Goal: Task Accomplishment & Management: Manage account settings

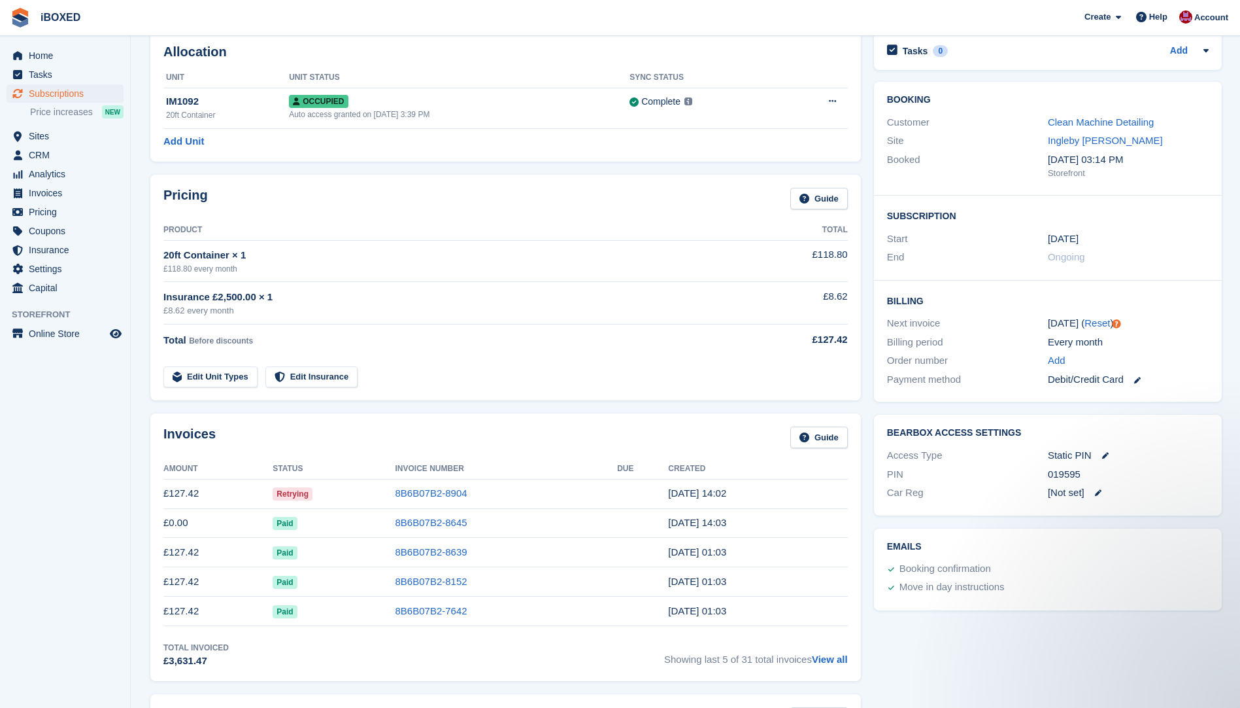
drag, startPoint x: 64, startPoint y: 433, endPoint x: 67, endPoint y: 423, distance: 10.2
click at [65, 433] on aside "Home Tasks Subscriptions Subscriptions Subscriptions Price increases NEW Price …" at bounding box center [65, 357] width 130 height 642
click at [39, 58] on span "Home" at bounding box center [68, 55] width 78 height 18
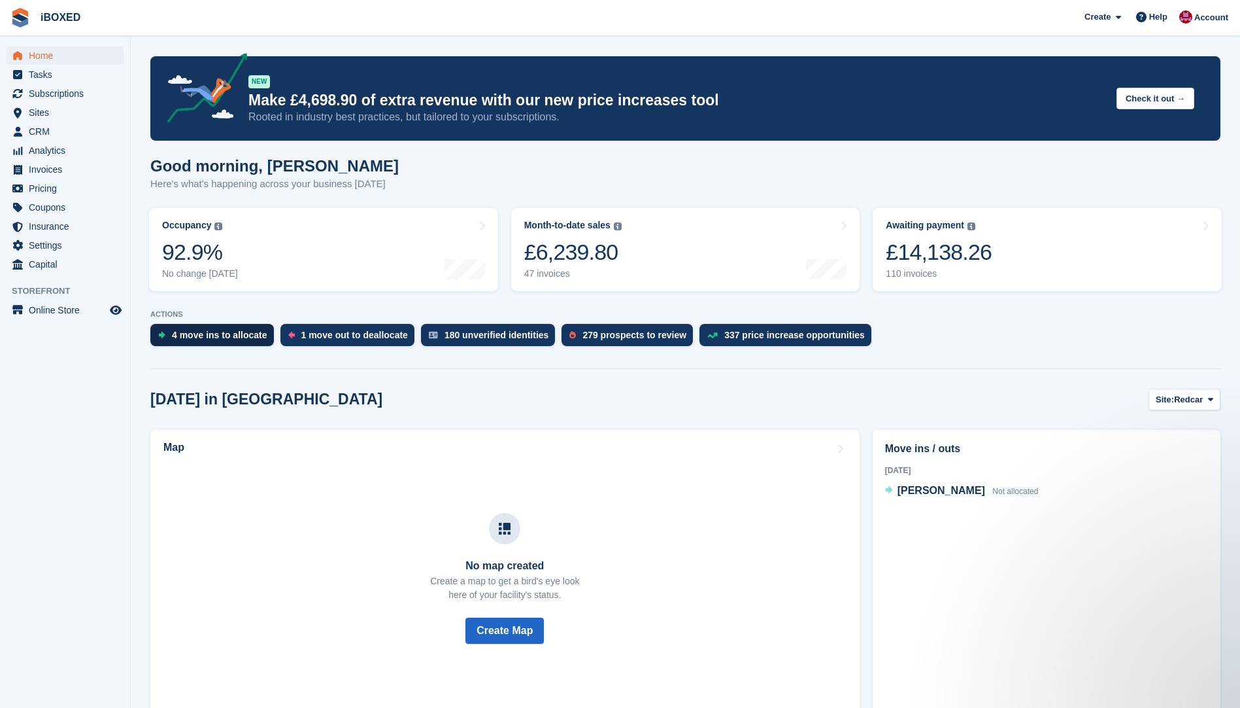
click at [243, 331] on div "4 move ins to allocate" at bounding box center [219, 335] width 95 height 10
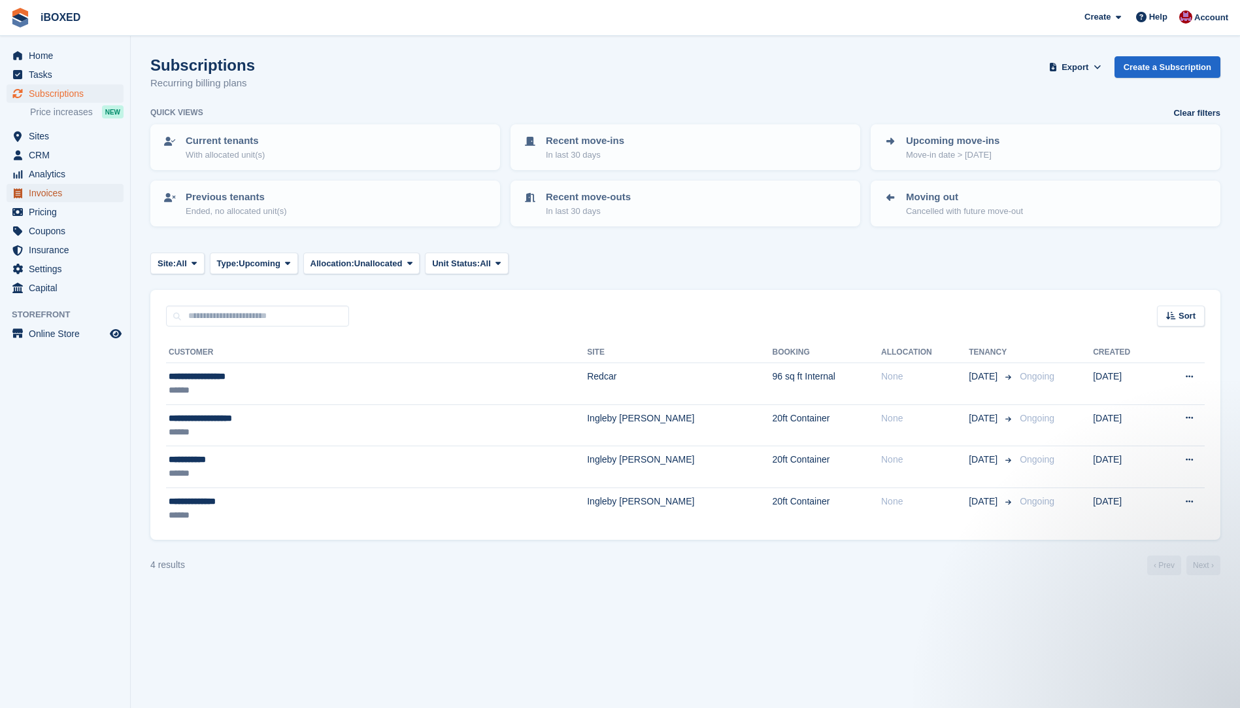
click at [47, 196] on span "Invoices" at bounding box center [68, 193] width 78 height 18
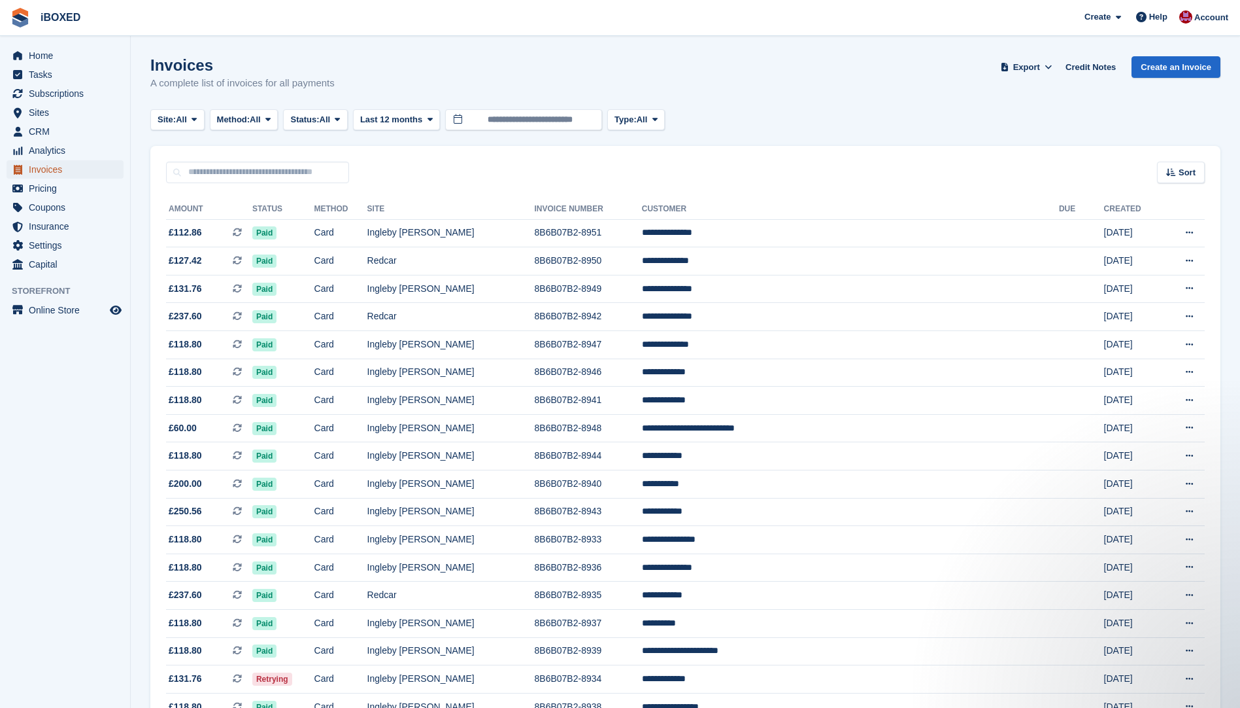
click at [48, 167] on span "Invoices" at bounding box center [68, 169] width 78 height 18
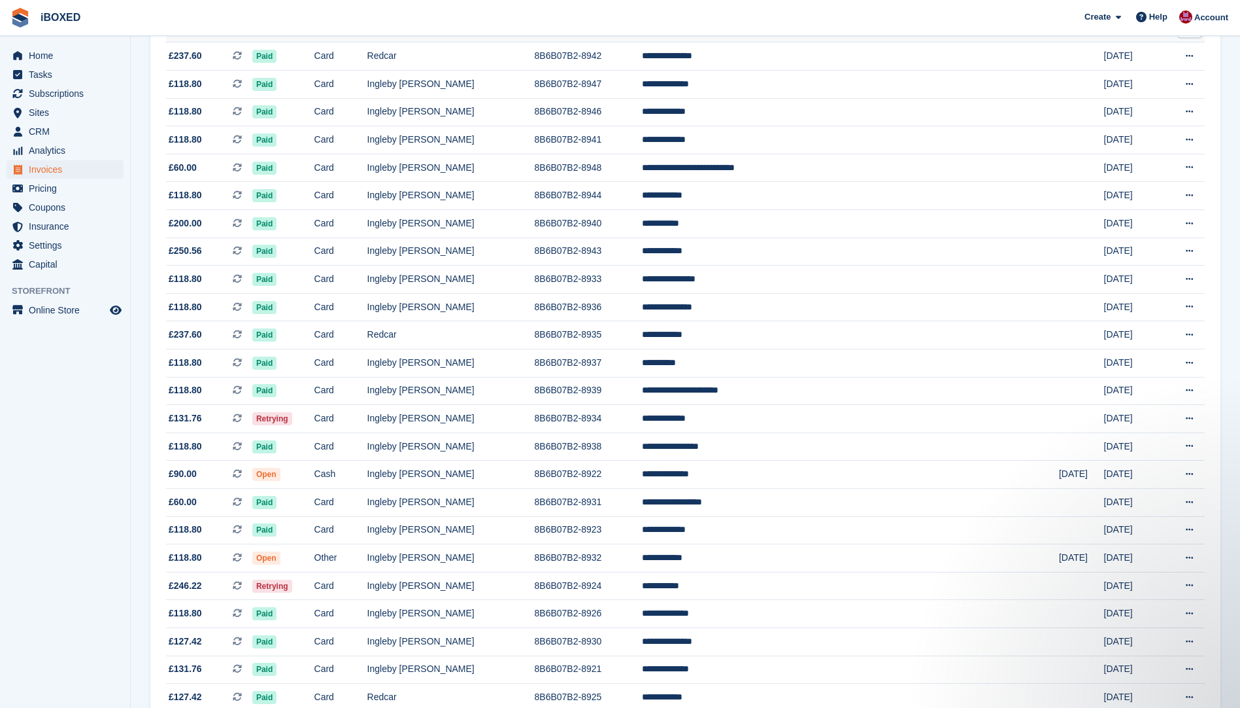
scroll to position [262, 0]
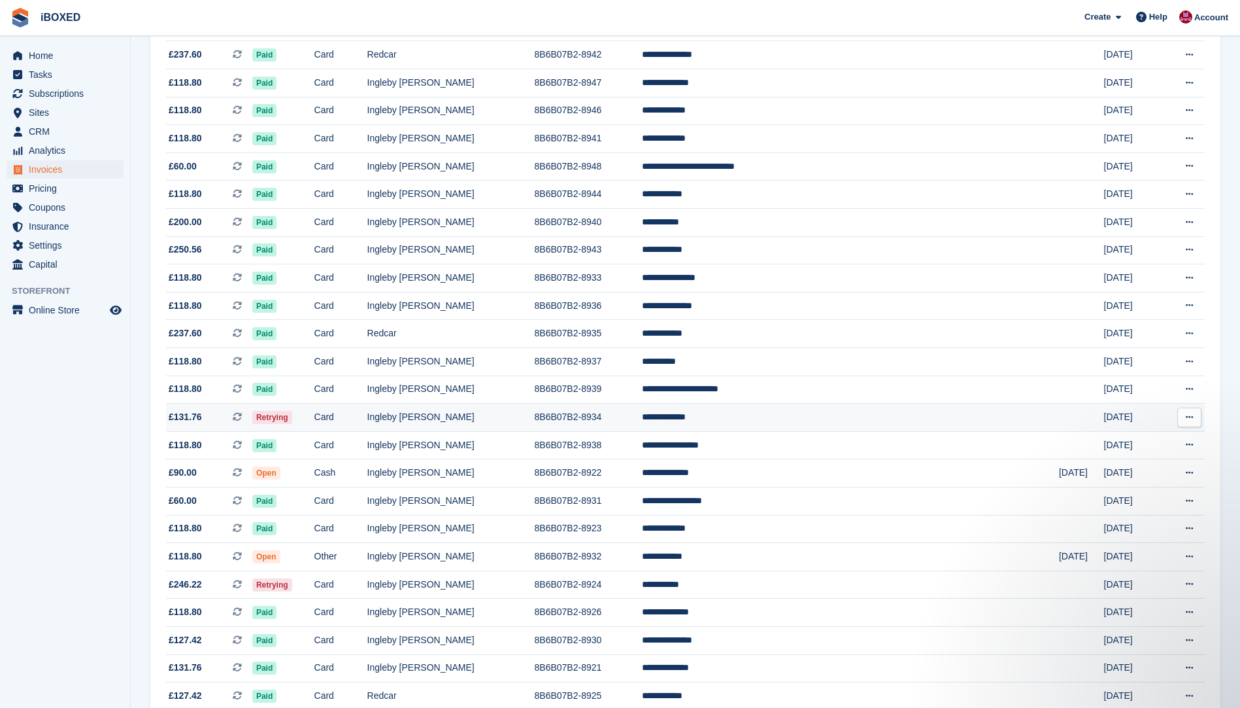
click at [470, 420] on td "Ingleby [PERSON_NAME]" at bounding box center [450, 417] width 167 height 28
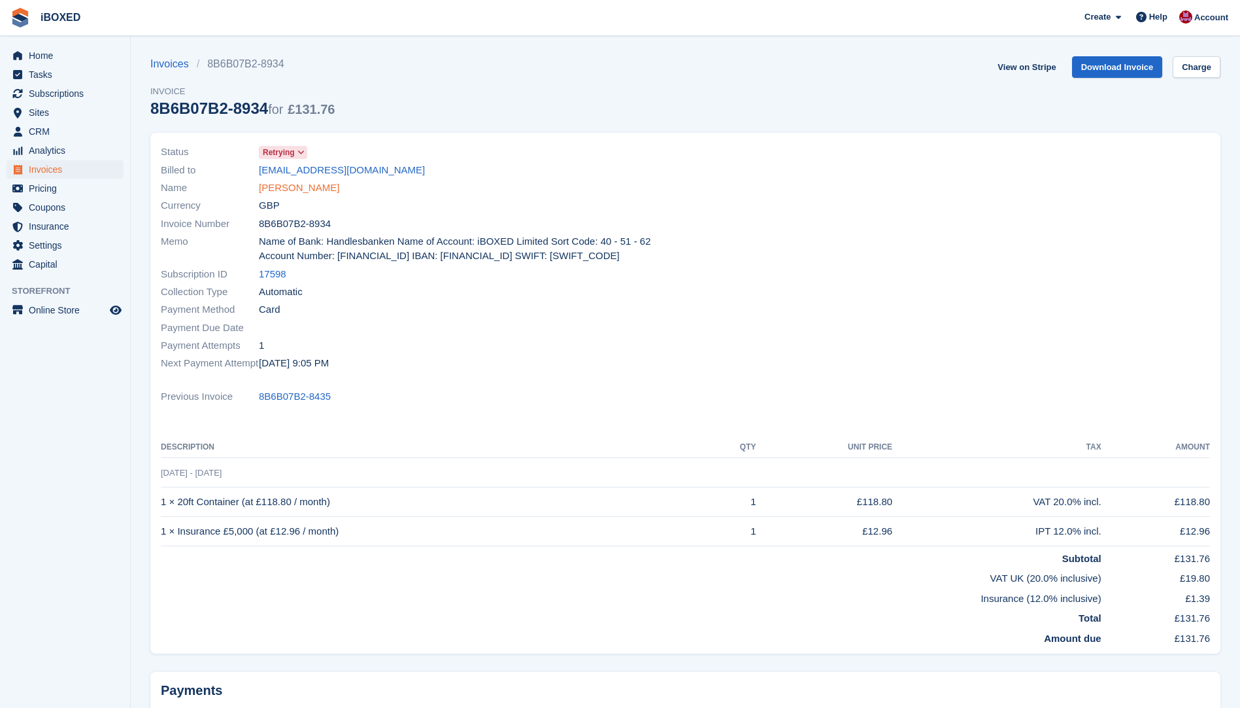
click at [291, 189] on link "Ricky Dodgson" at bounding box center [299, 187] width 80 height 15
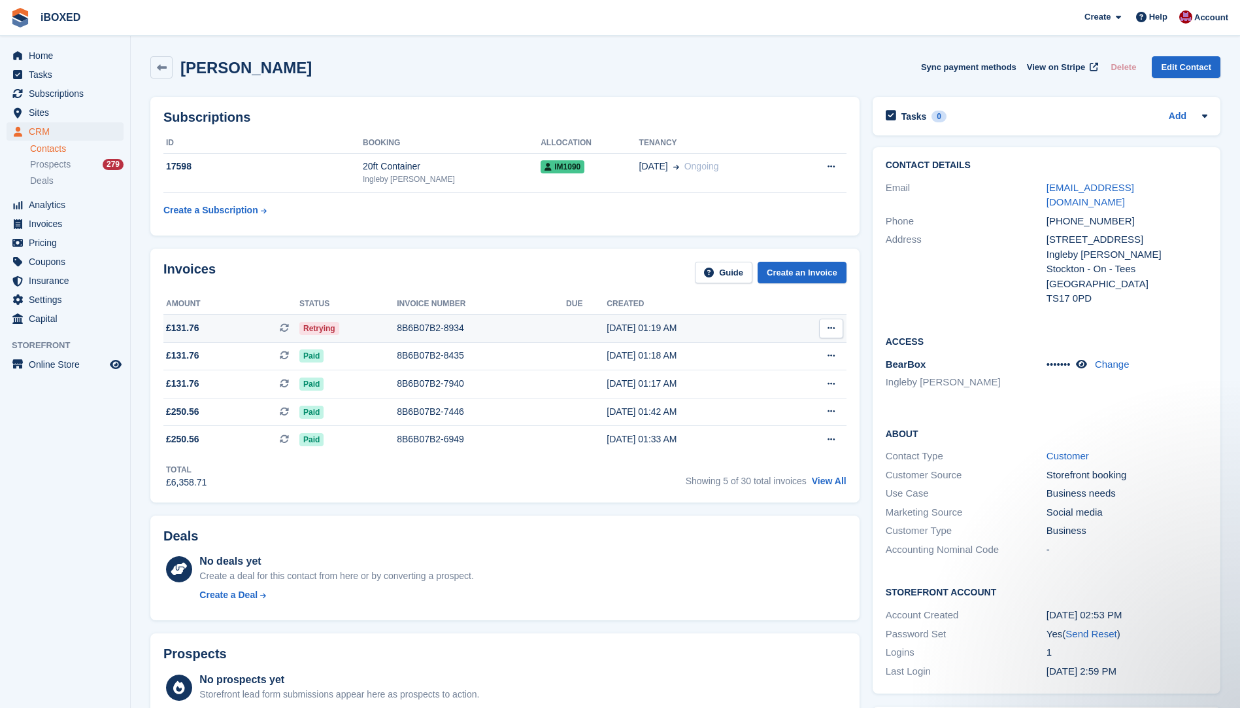
click at [439, 331] on div "8B6B07B2-8934" at bounding box center [481, 328] width 169 height 14
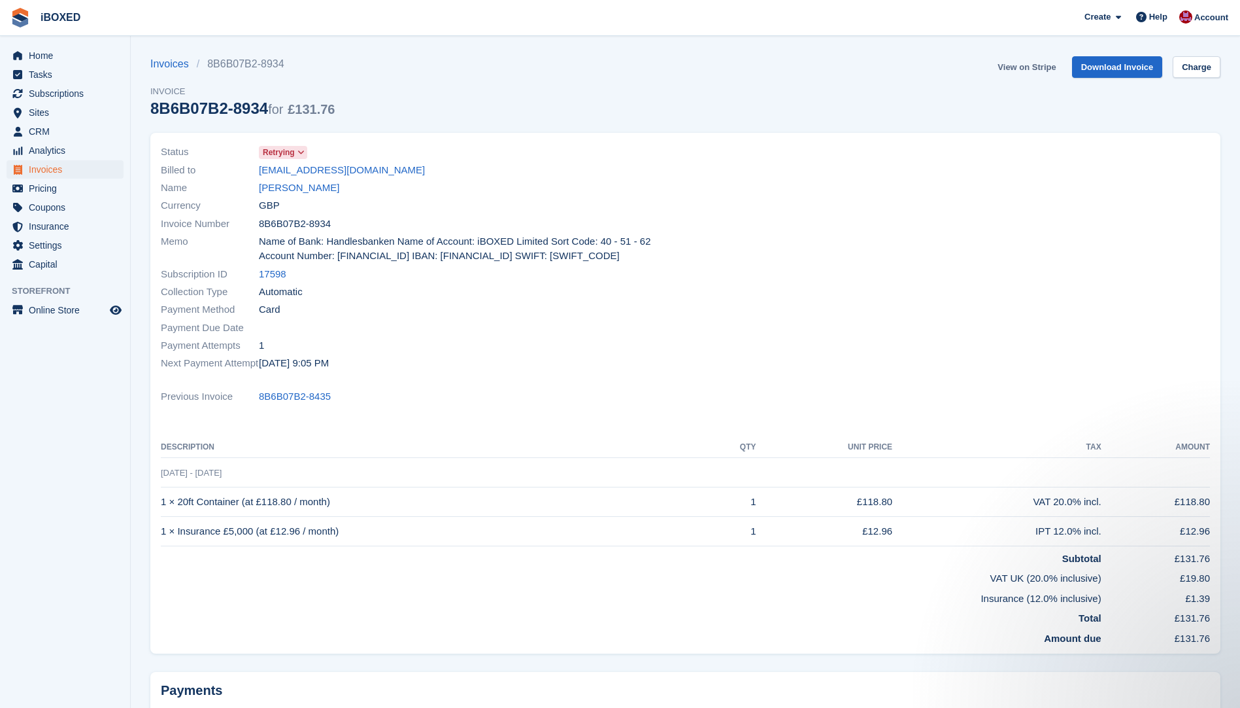
click at [1036, 64] on link "View on Stripe" at bounding box center [1027, 67] width 69 height 22
click at [292, 190] on link "Ricky Dodgson" at bounding box center [299, 187] width 80 height 15
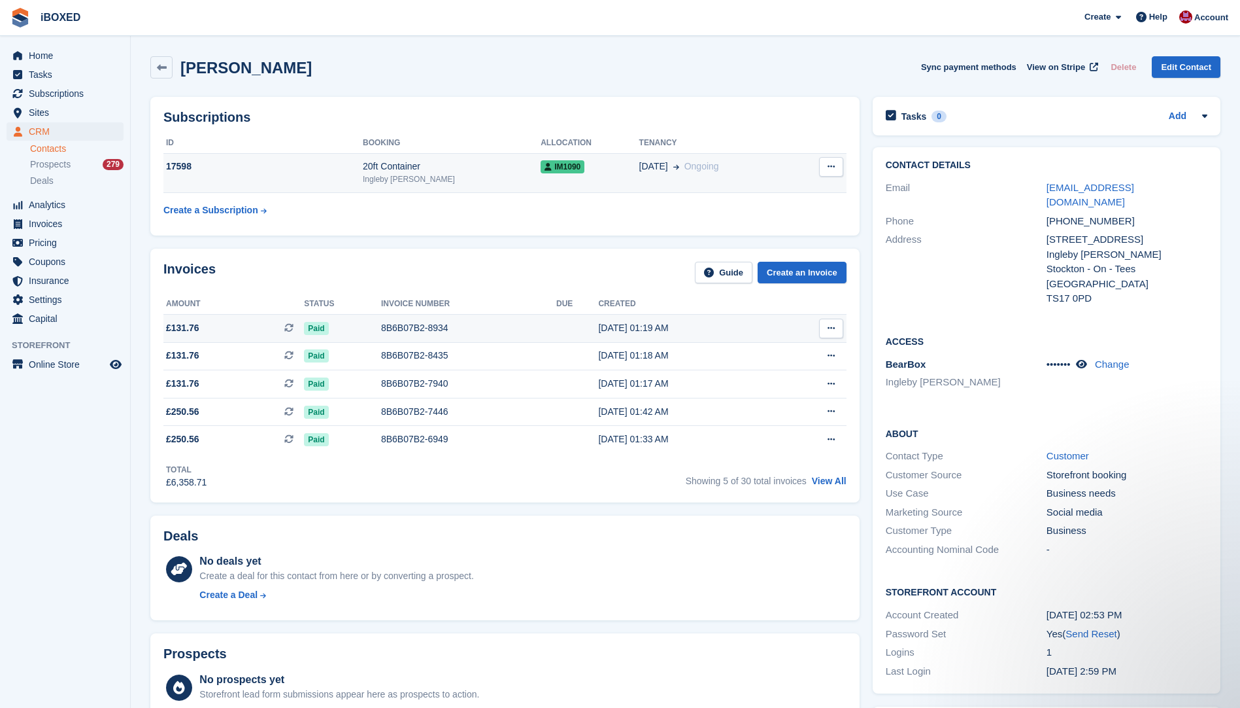
click at [303, 176] on td "17598" at bounding box center [262, 173] width 199 height 40
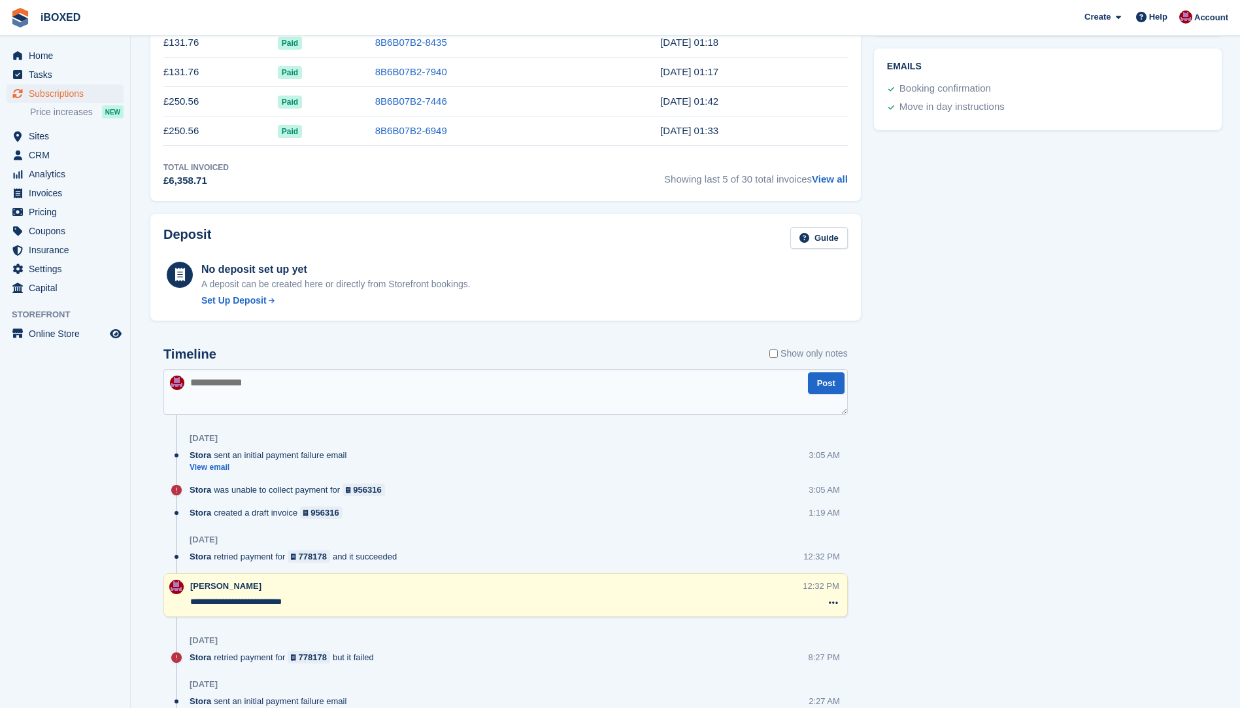
scroll to position [562, 0]
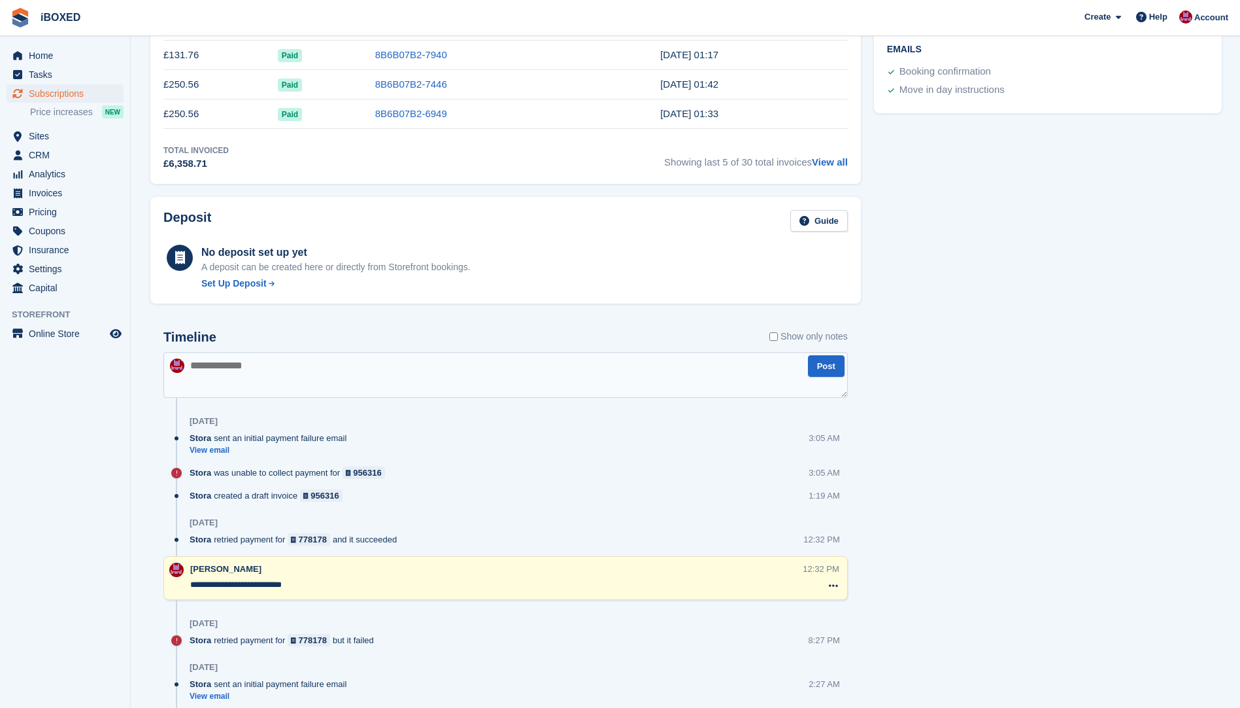
click at [264, 367] on textarea at bounding box center [505, 375] width 685 height 46
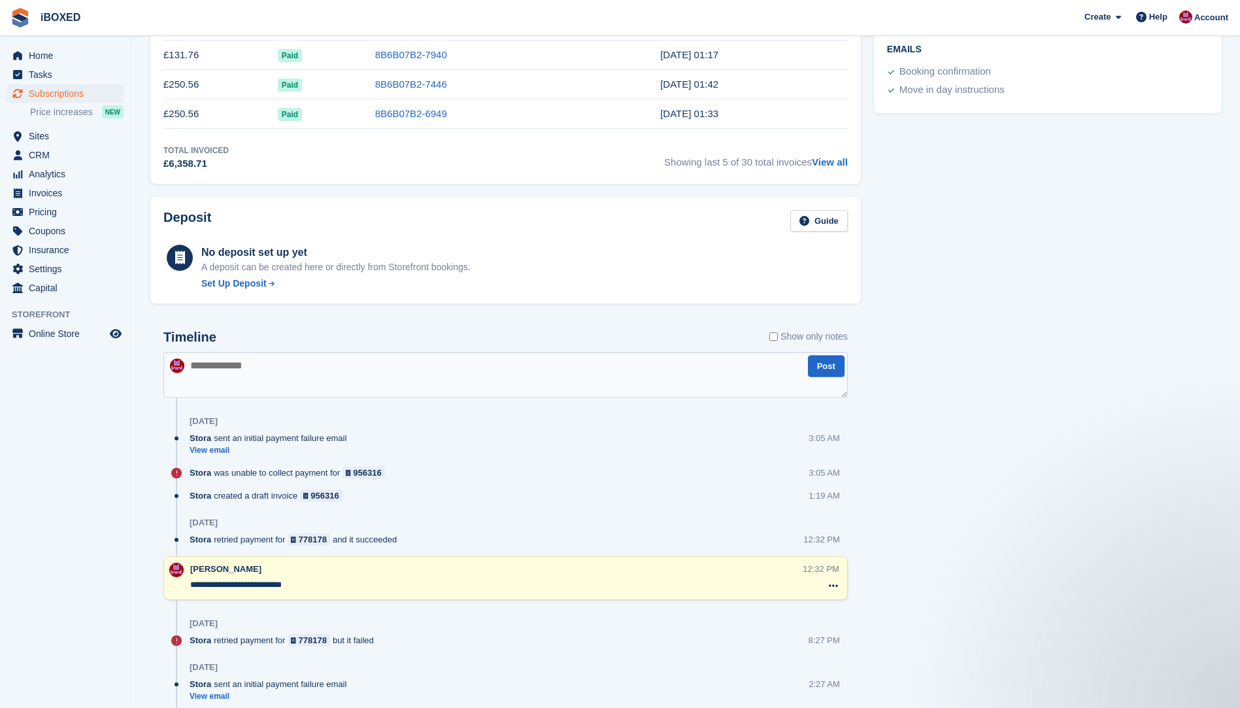
scroll to position [0, 0]
type textarea "**********"
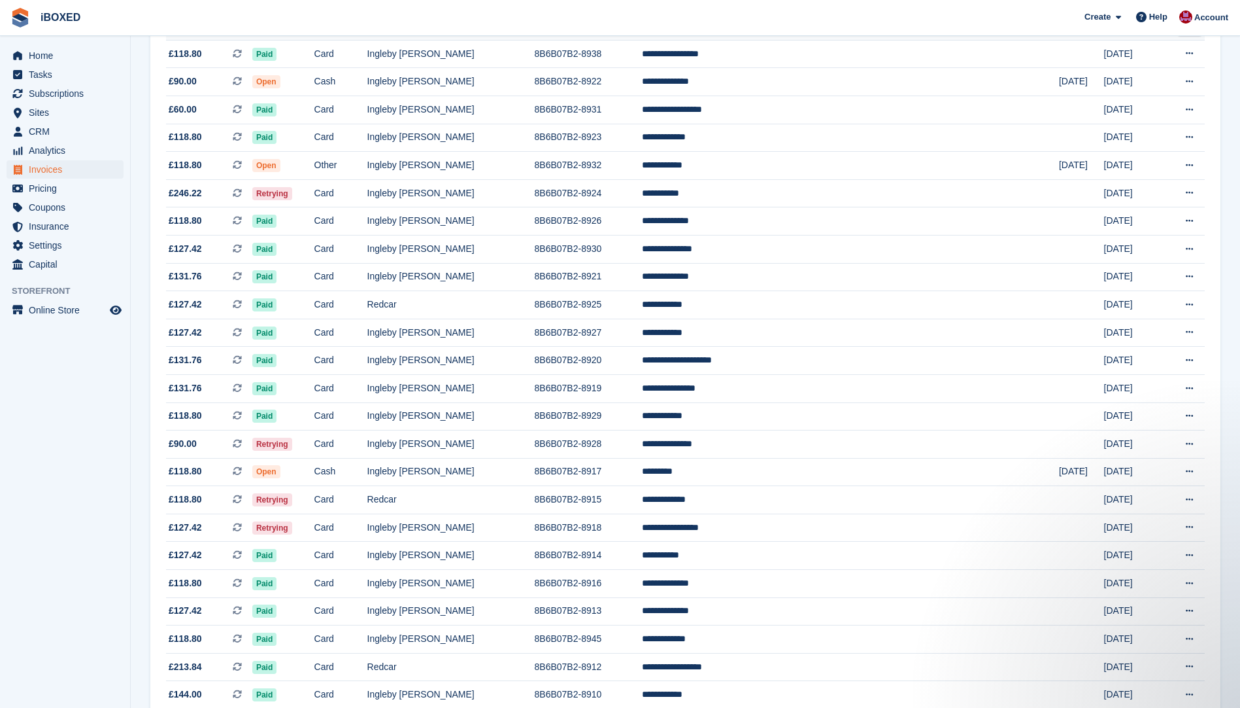
scroll to position [654, 0]
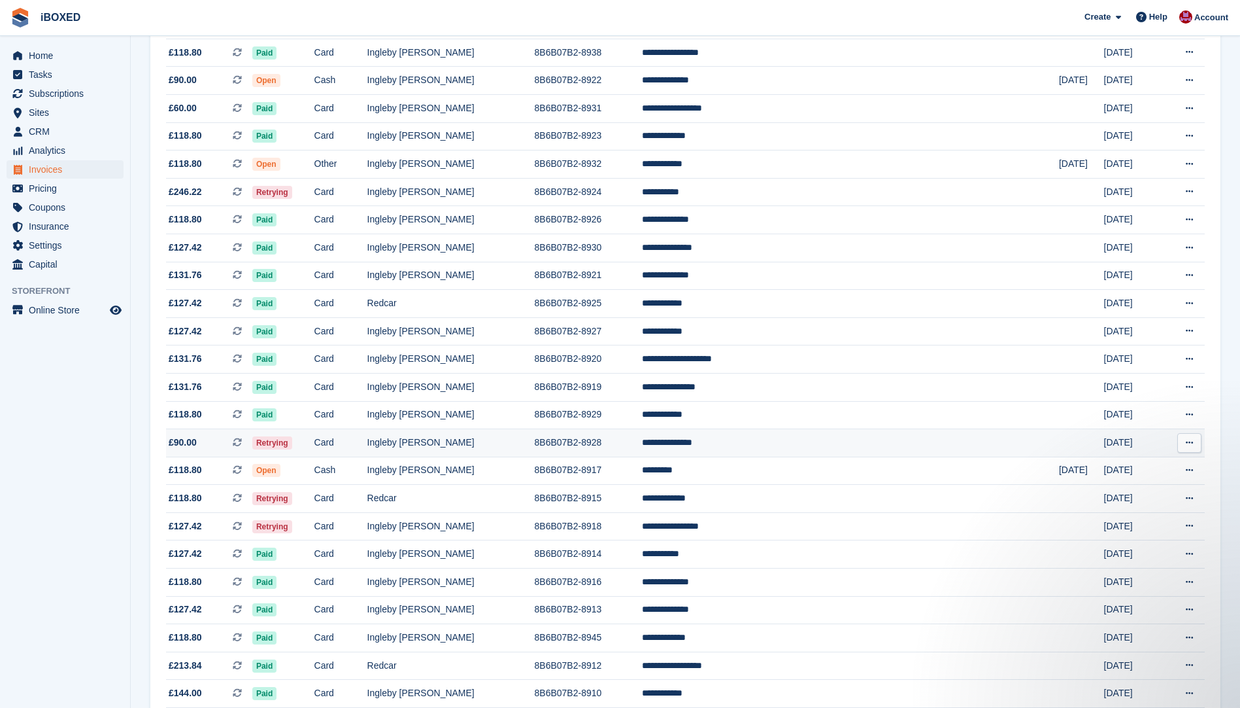
click at [483, 438] on td "Ingleby [PERSON_NAME]" at bounding box center [450, 443] width 167 height 28
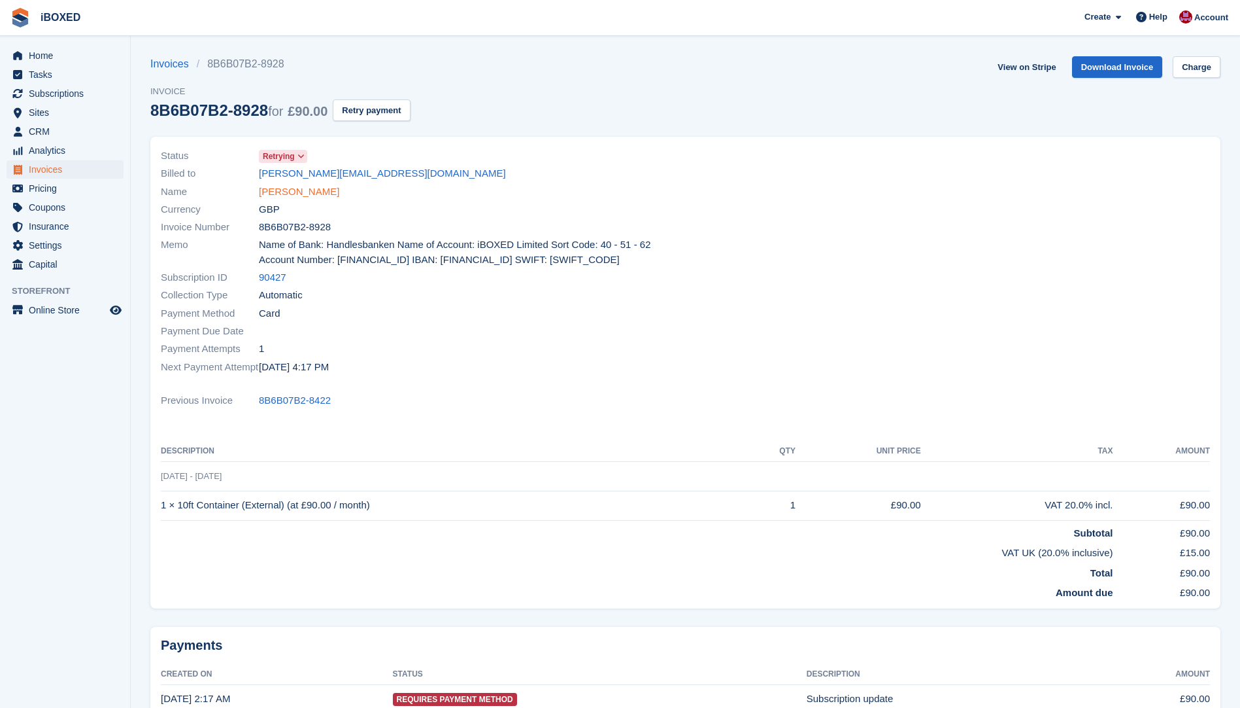
click at [279, 193] on link "[PERSON_NAME]" at bounding box center [299, 191] width 80 height 15
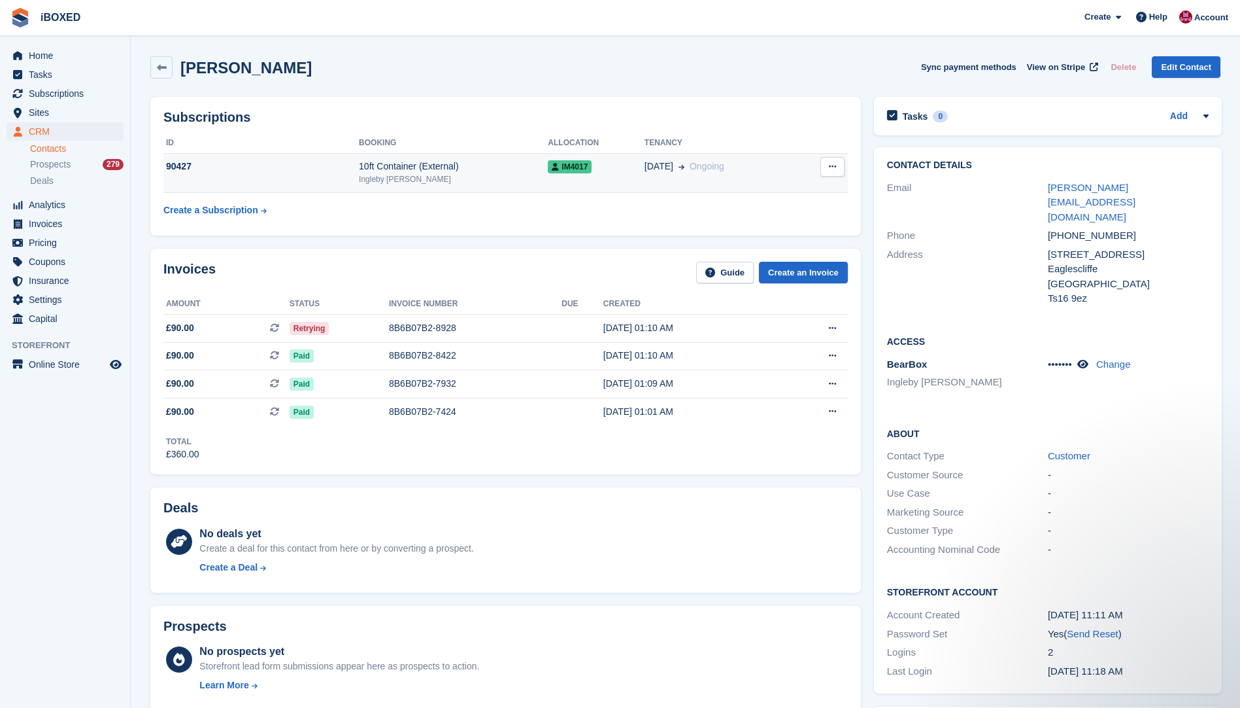
click at [360, 177] on div "Ingleby [PERSON_NAME]" at bounding box center [453, 179] width 189 height 12
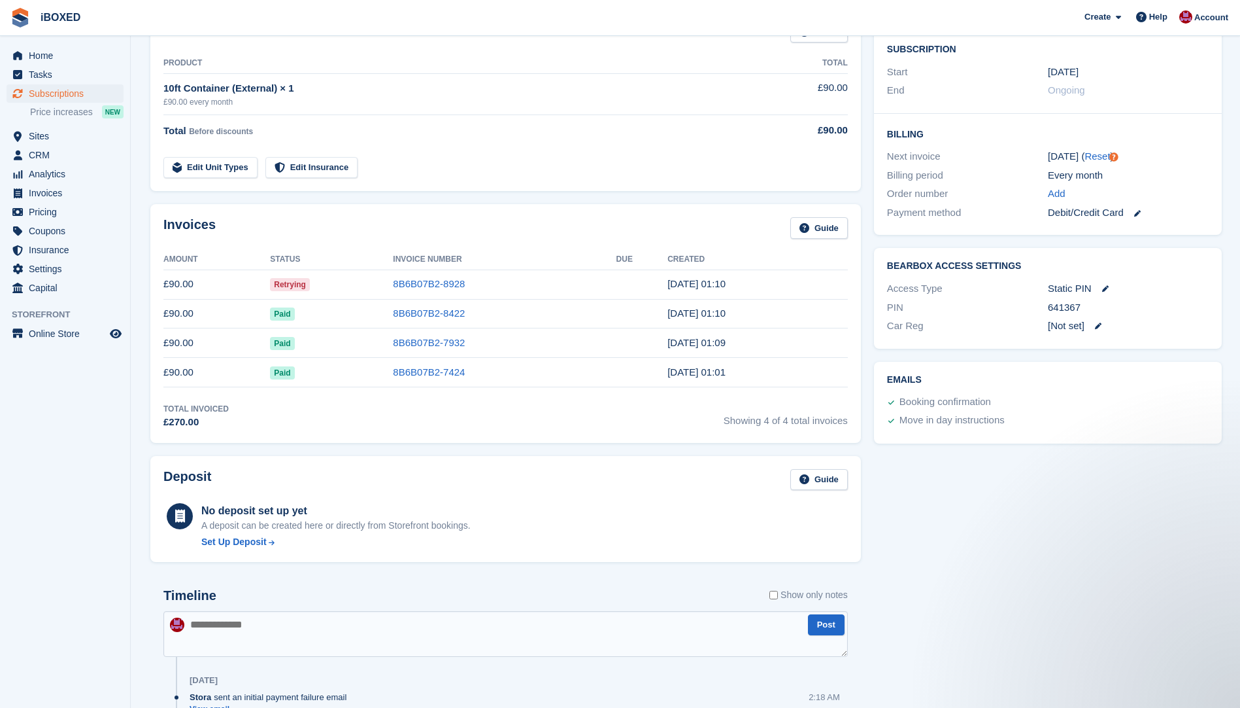
scroll to position [131, 0]
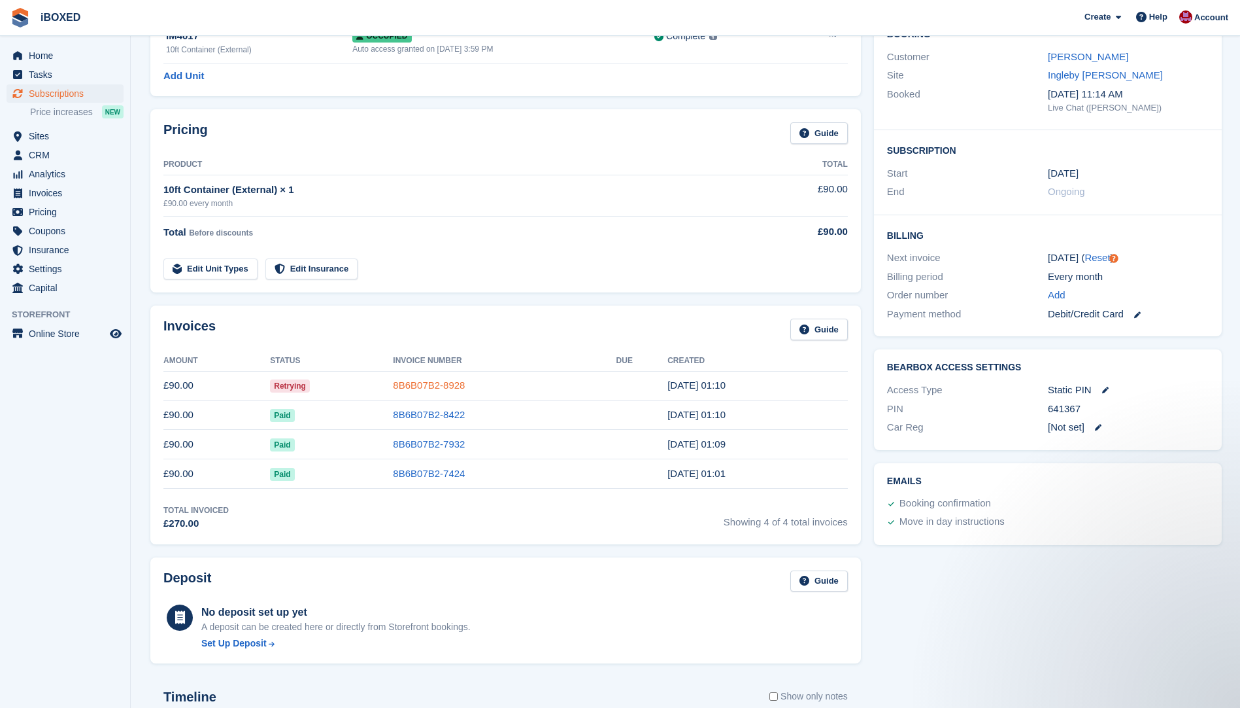
click at [429, 386] on link "8B6B07B2-8928" at bounding box center [429, 384] width 72 height 11
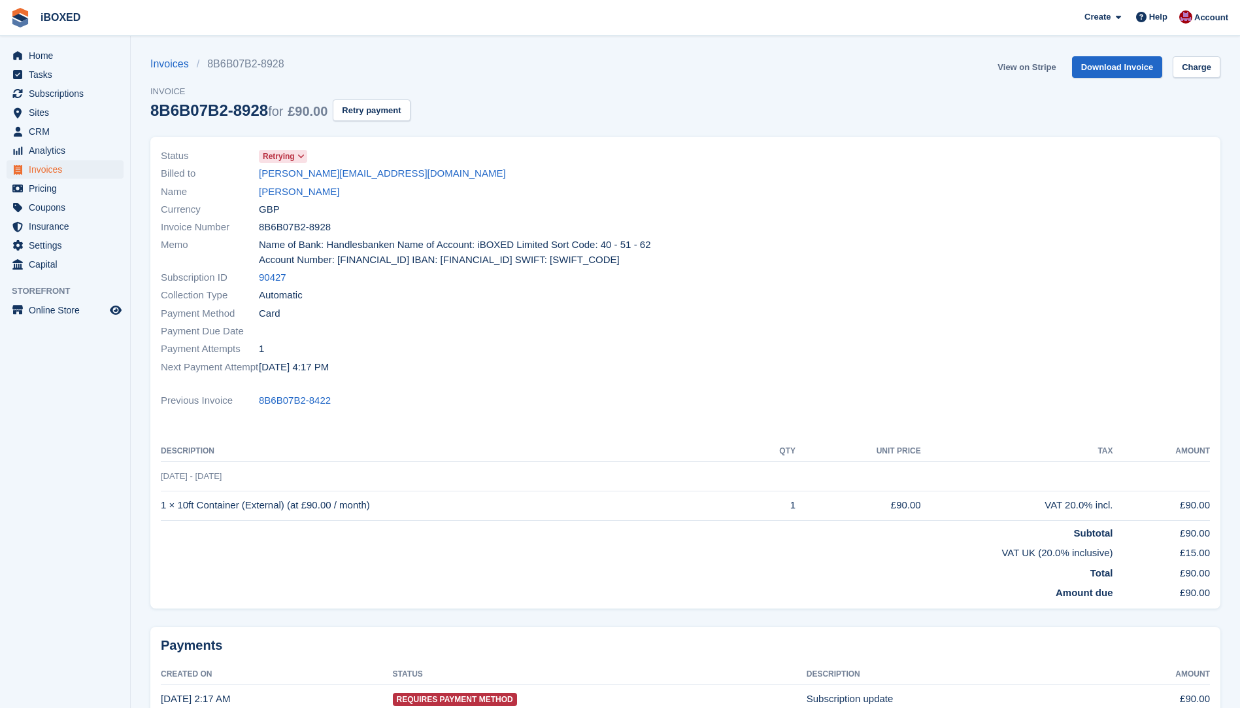
click at [1029, 69] on link "View on Stripe" at bounding box center [1027, 67] width 69 height 22
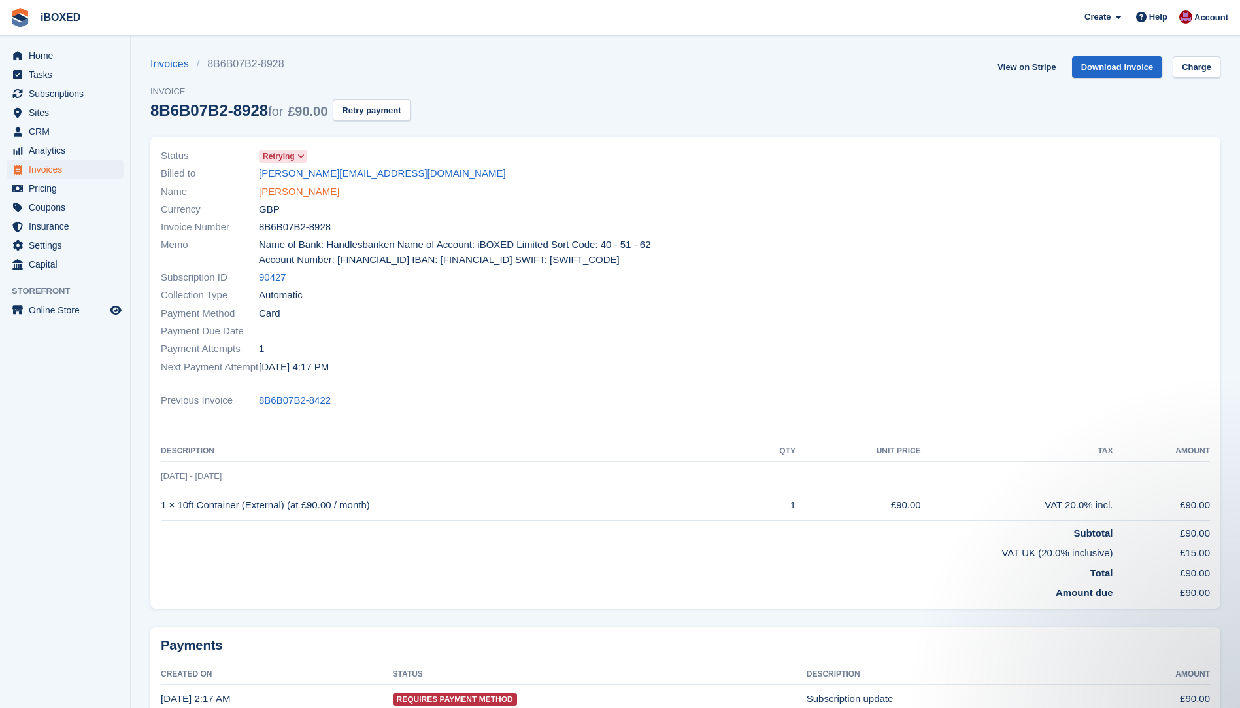
click at [312, 184] on link "Paula whittaker" at bounding box center [299, 191] width 80 height 15
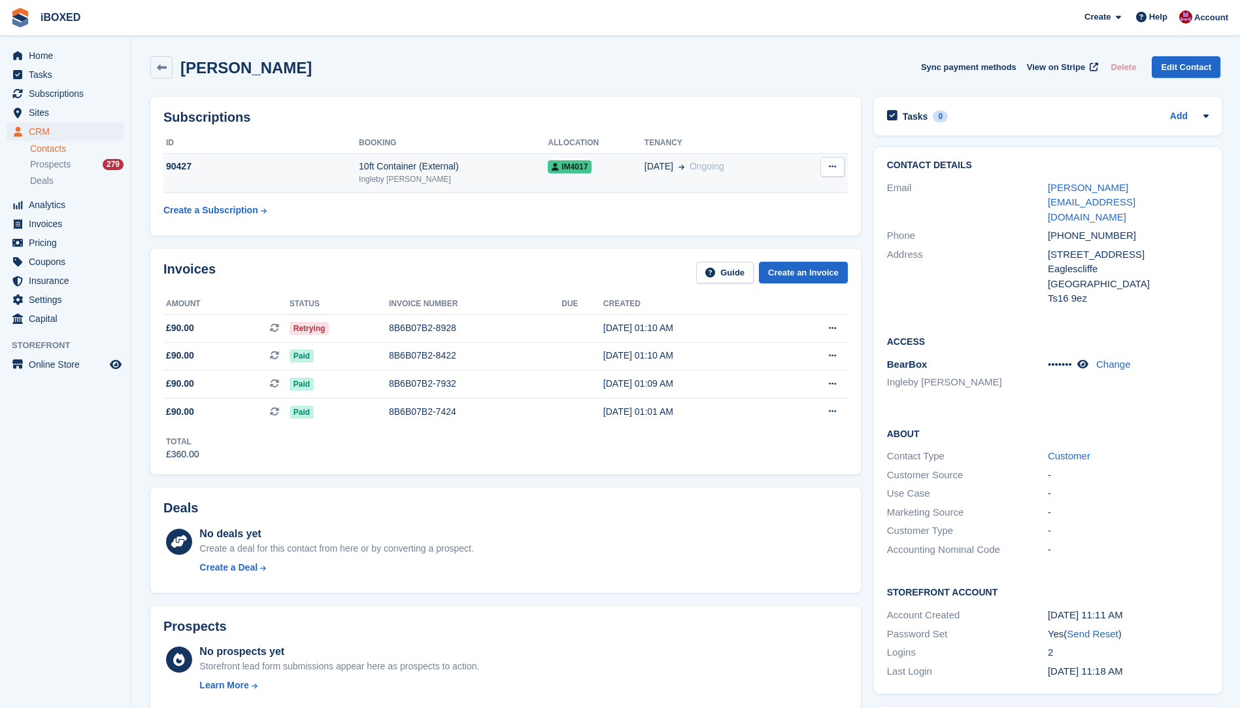
click at [276, 163] on div "90427" at bounding box center [261, 167] width 196 height 14
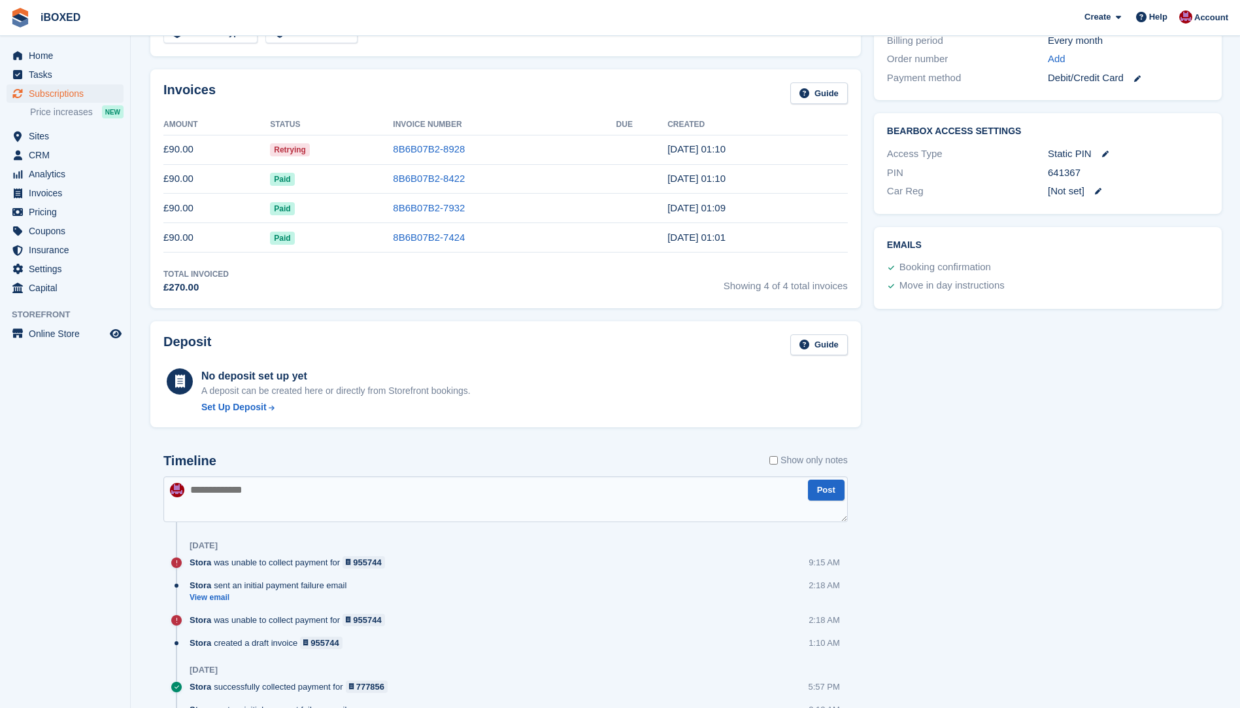
scroll to position [425, 0]
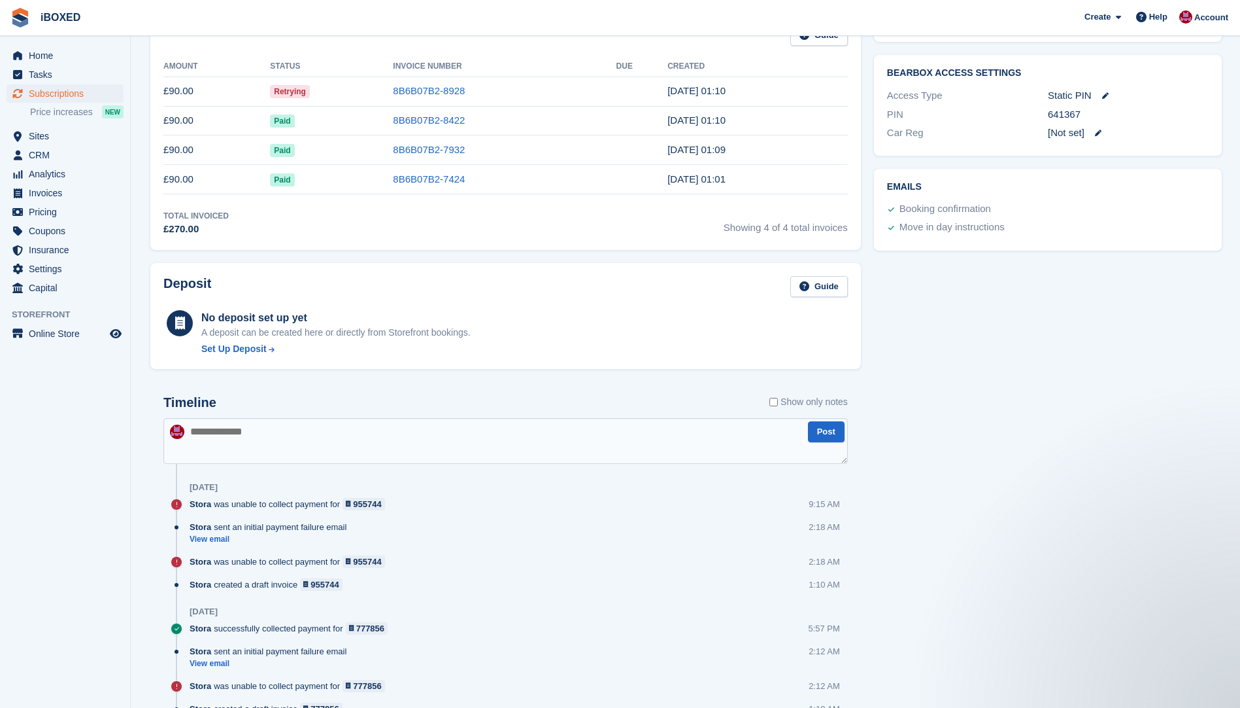
click at [205, 428] on textarea at bounding box center [505, 441] width 685 height 46
type textarea "**********"
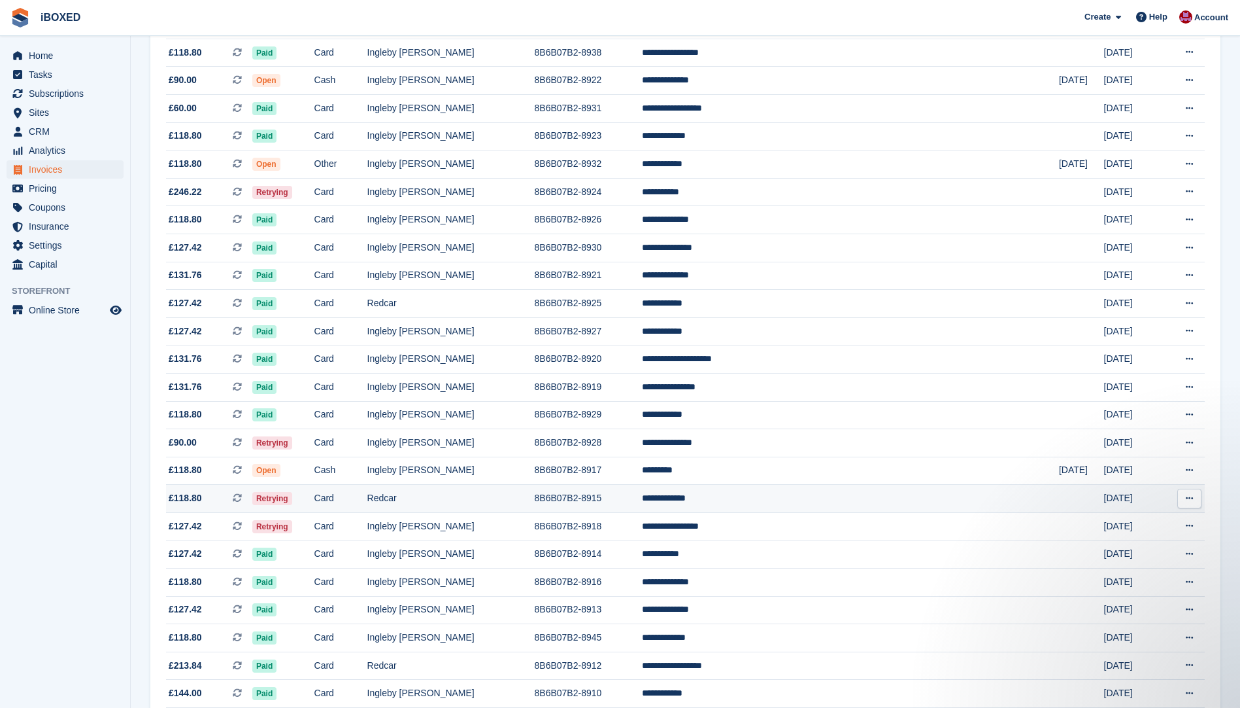
click at [491, 503] on td "Redcar" at bounding box center [450, 499] width 167 height 28
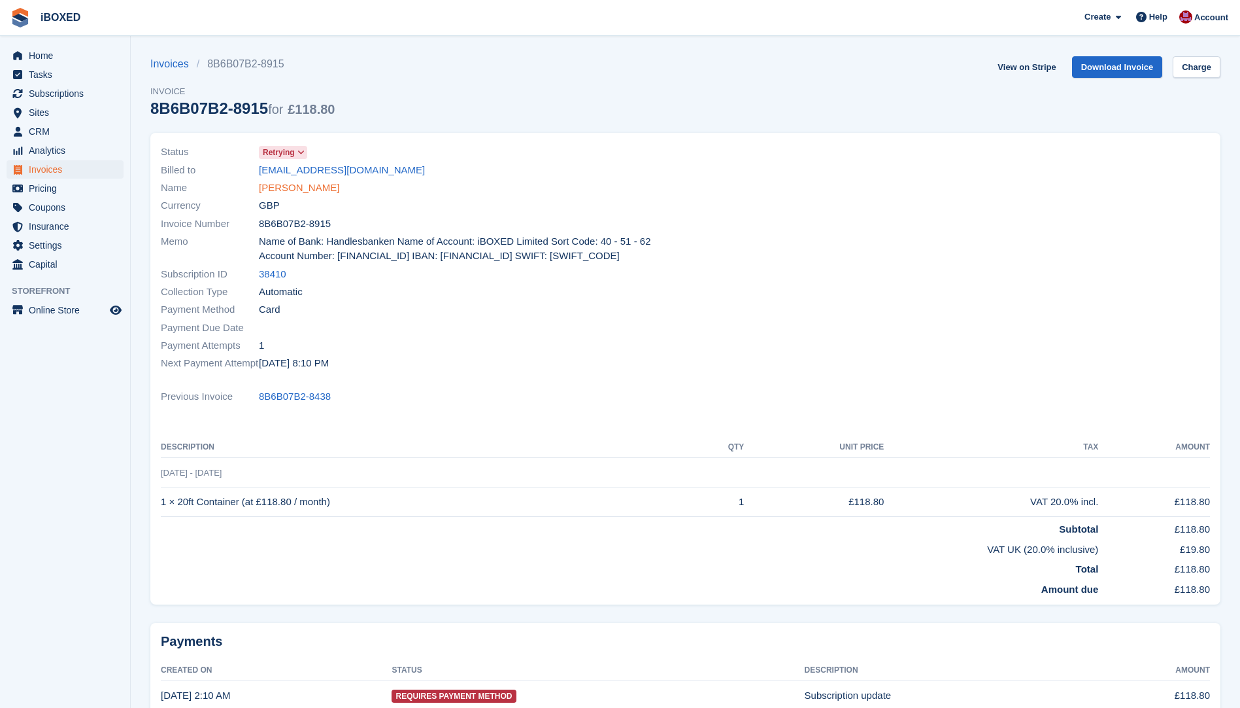
click at [305, 189] on link "[PERSON_NAME]" at bounding box center [299, 187] width 80 height 15
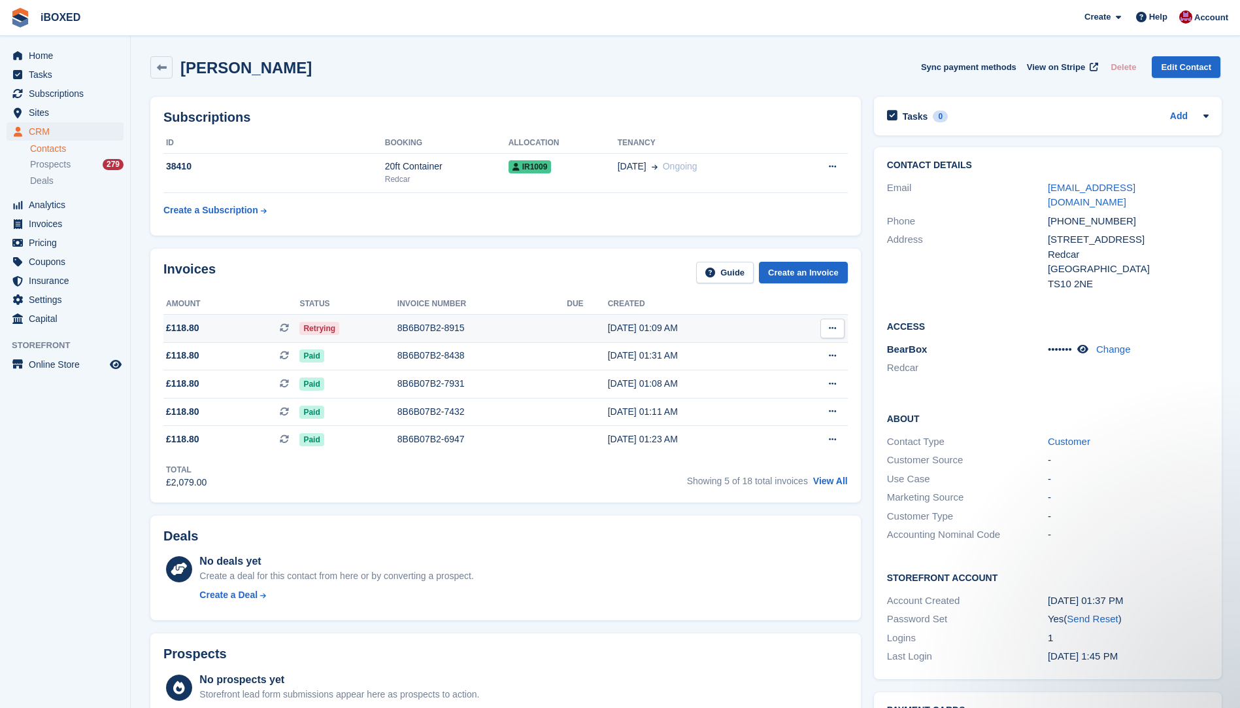
click at [420, 324] on div "8B6B07B2-8915" at bounding box center [482, 328] width 169 height 14
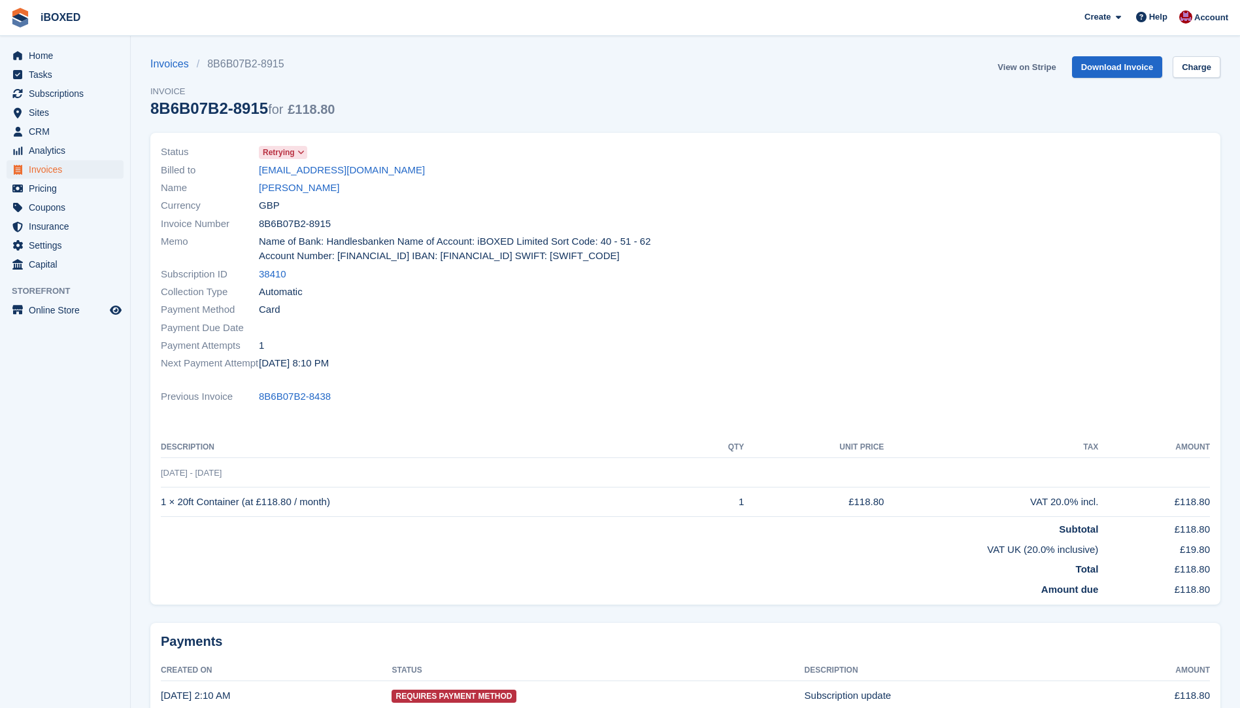
click at [1037, 71] on link "View on Stripe" at bounding box center [1027, 67] width 69 height 22
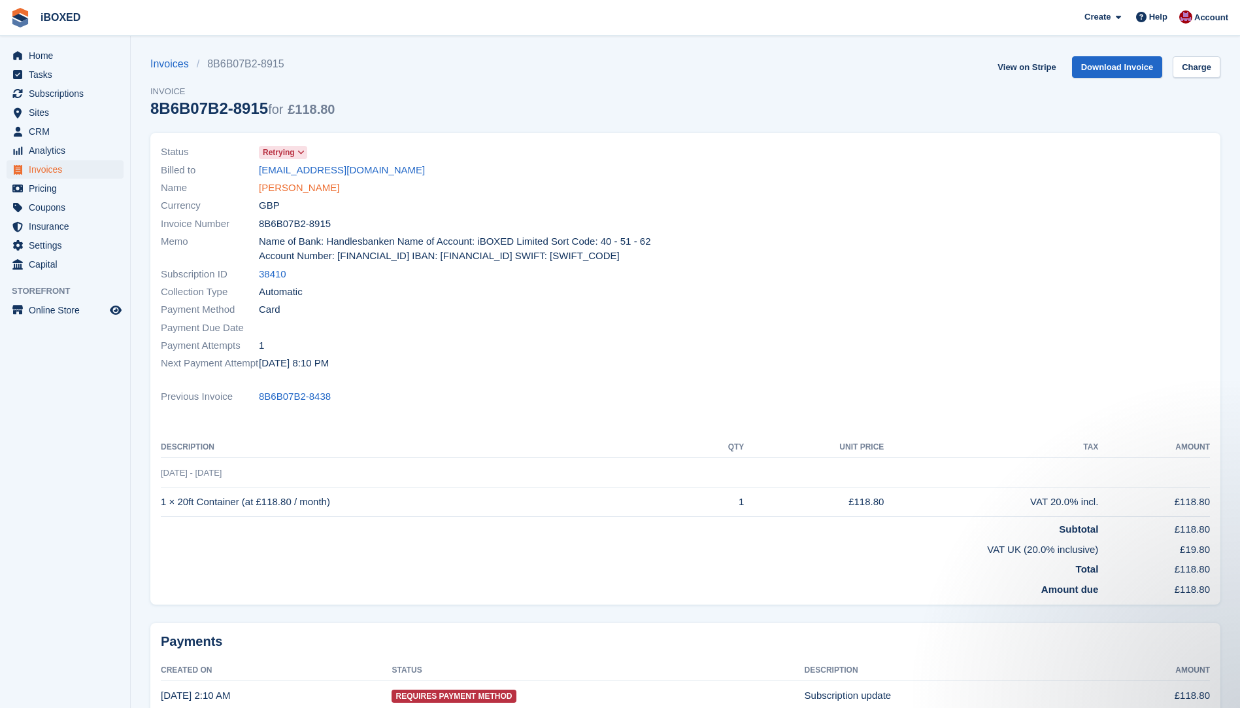
click at [299, 188] on link "[PERSON_NAME]" at bounding box center [299, 187] width 80 height 15
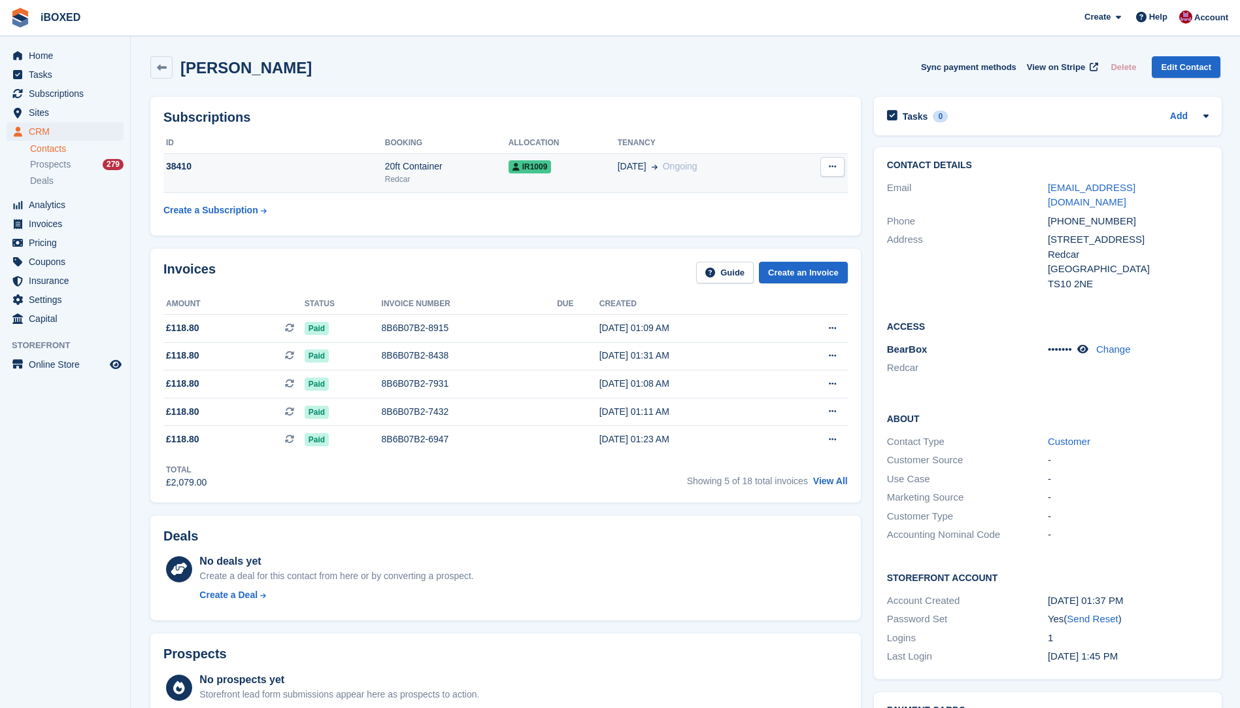
click at [252, 192] on td "38410" at bounding box center [274, 173] width 222 height 40
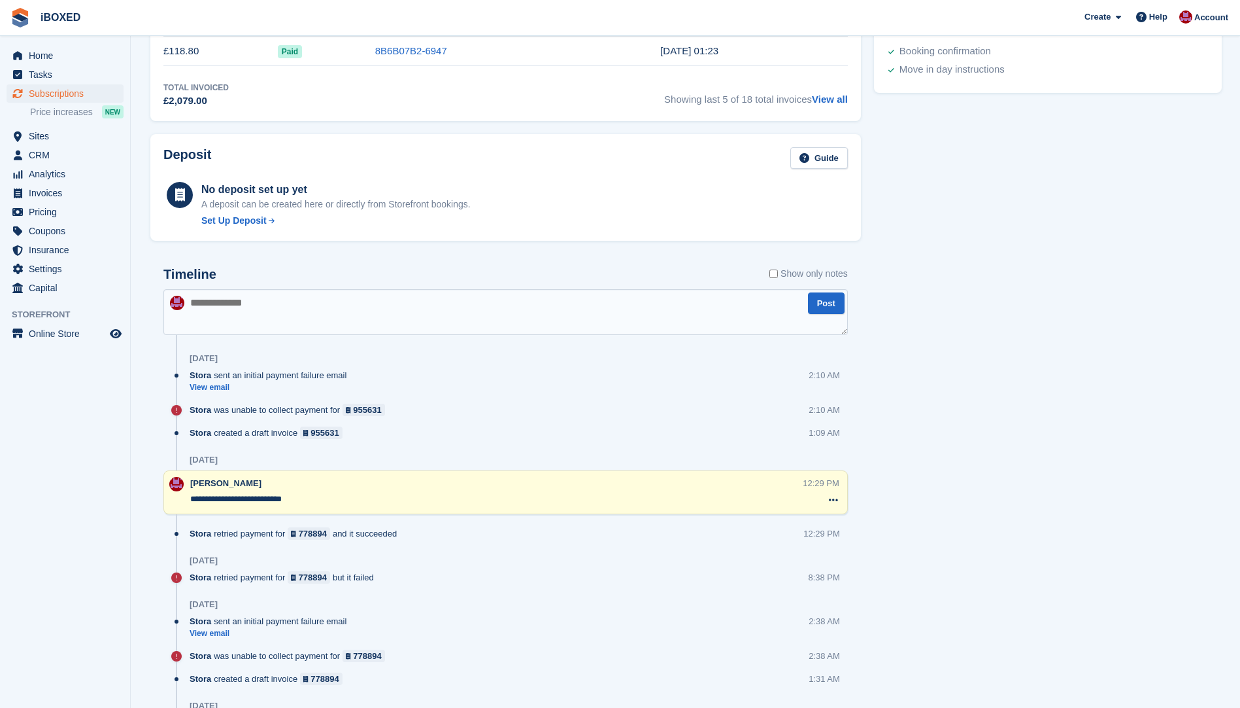
scroll to position [589, 0]
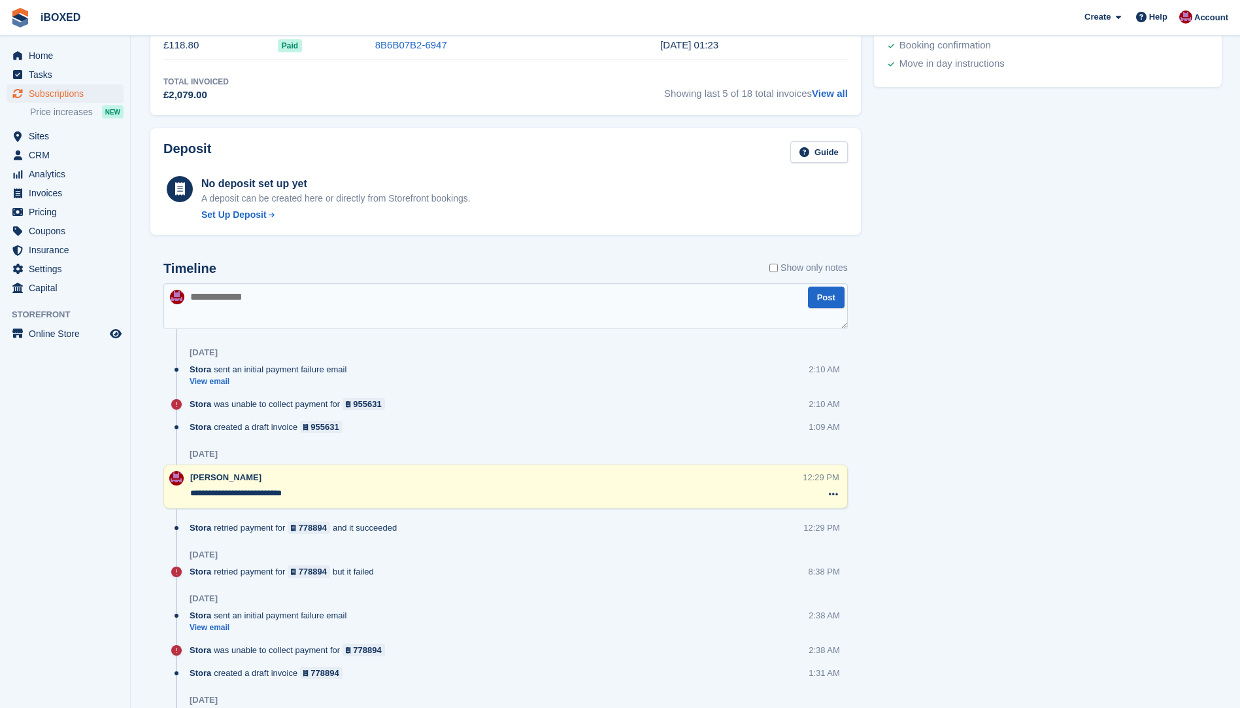
click at [207, 297] on textarea at bounding box center [505, 306] width 685 height 46
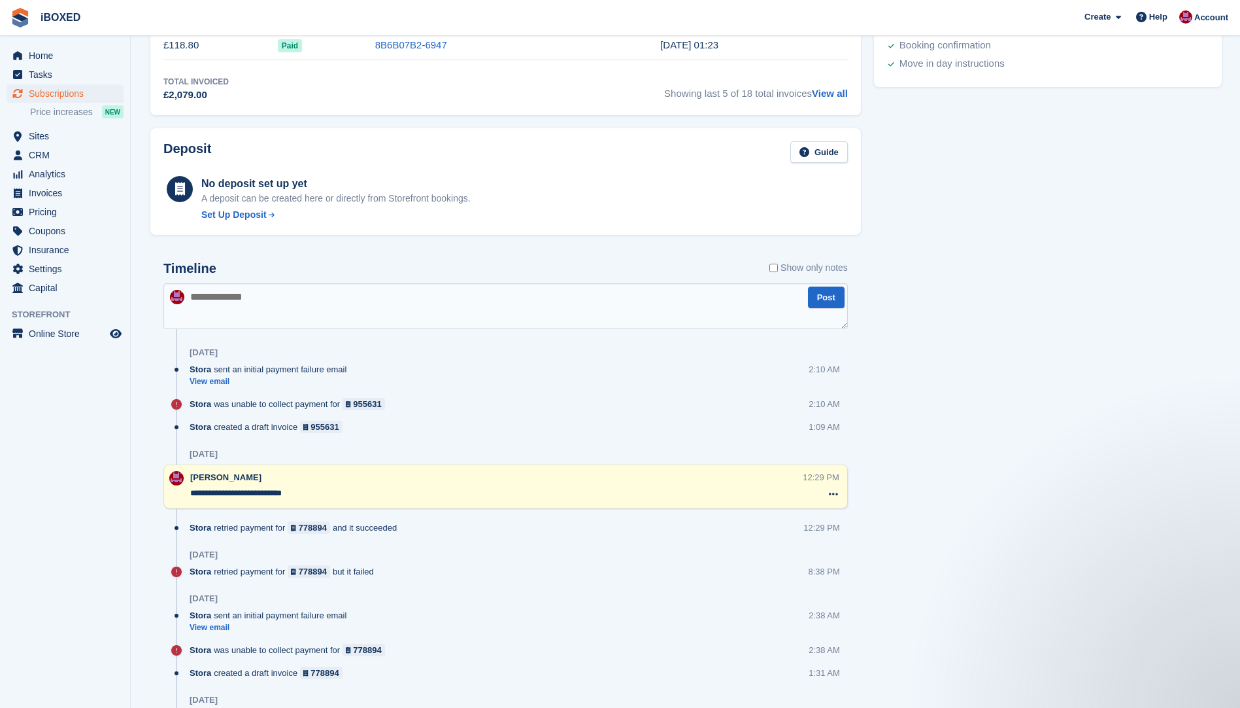
scroll to position [0, 0]
type textarea "**********"
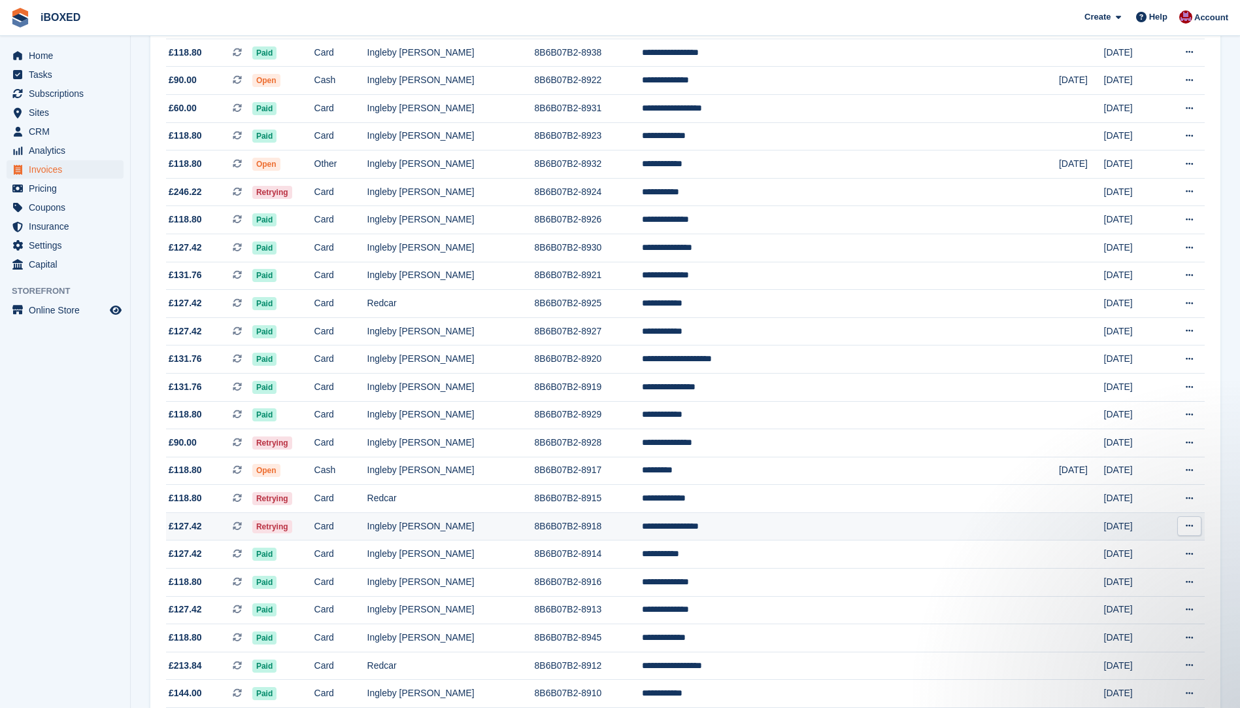
click at [535, 530] on td "Ingleby [PERSON_NAME]" at bounding box center [450, 526] width 167 height 28
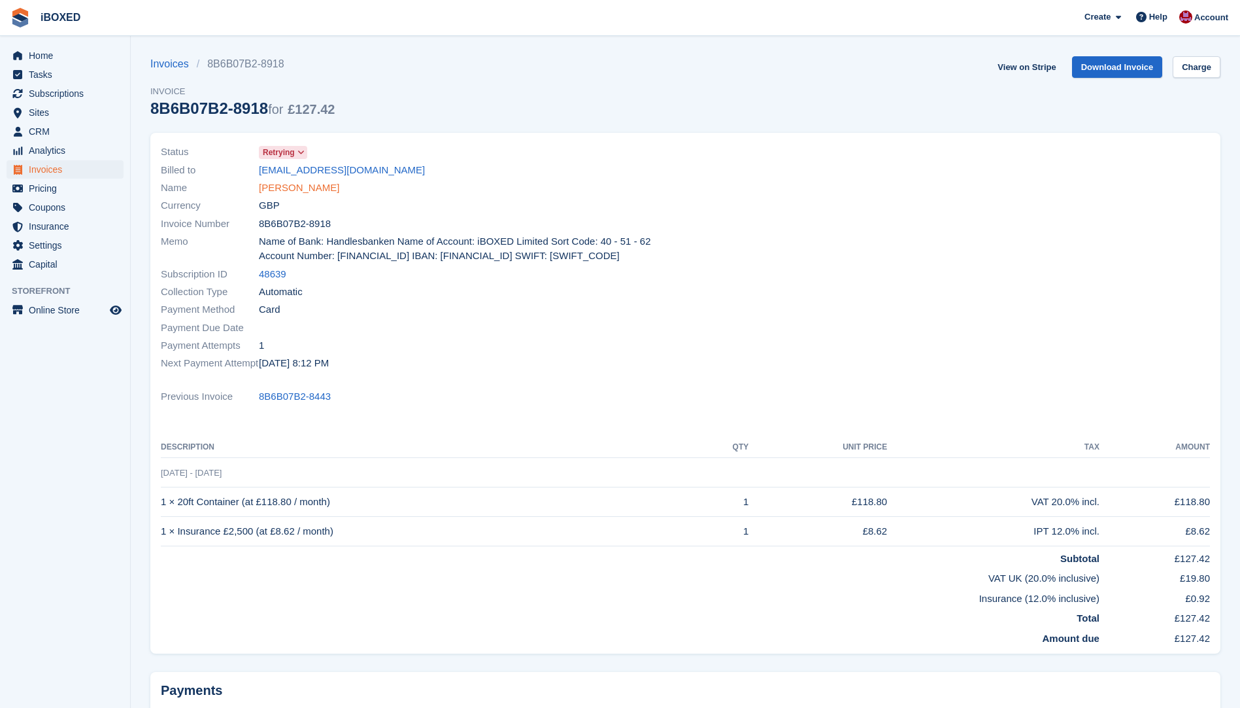
click at [305, 182] on link "[PERSON_NAME]" at bounding box center [299, 187] width 80 height 15
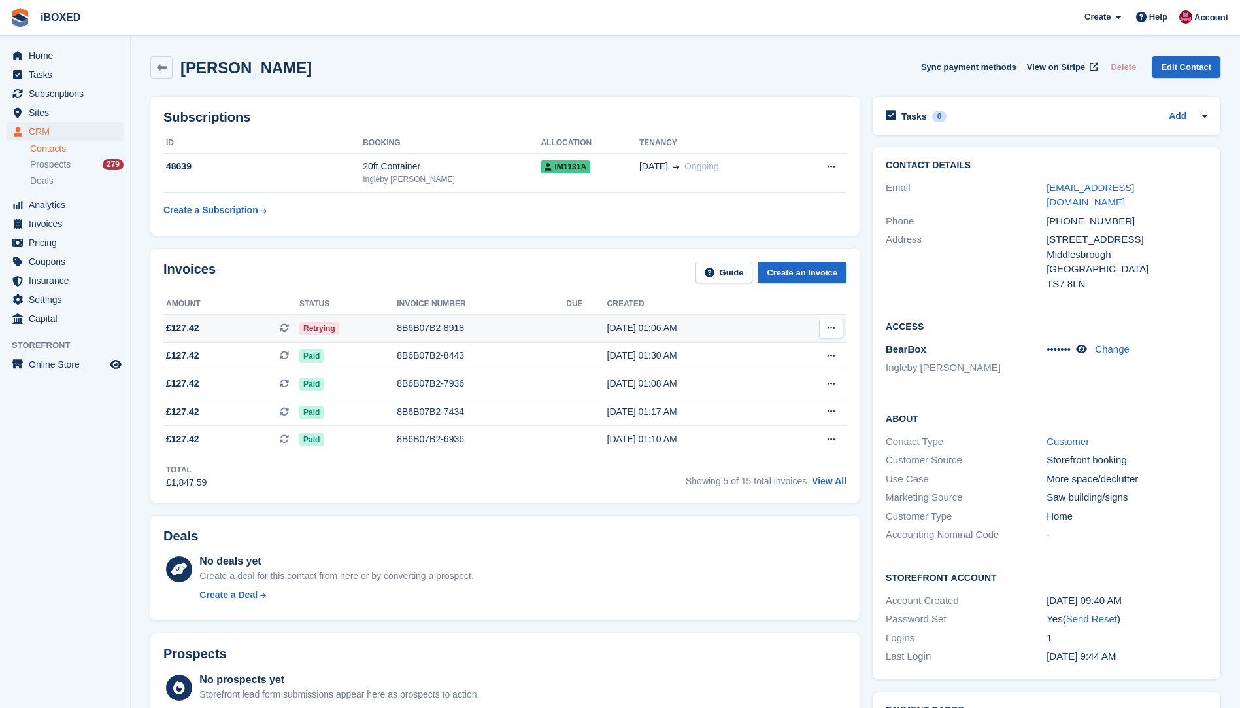
click at [441, 333] on div "8B6B07B2-8918" at bounding box center [481, 328] width 169 height 14
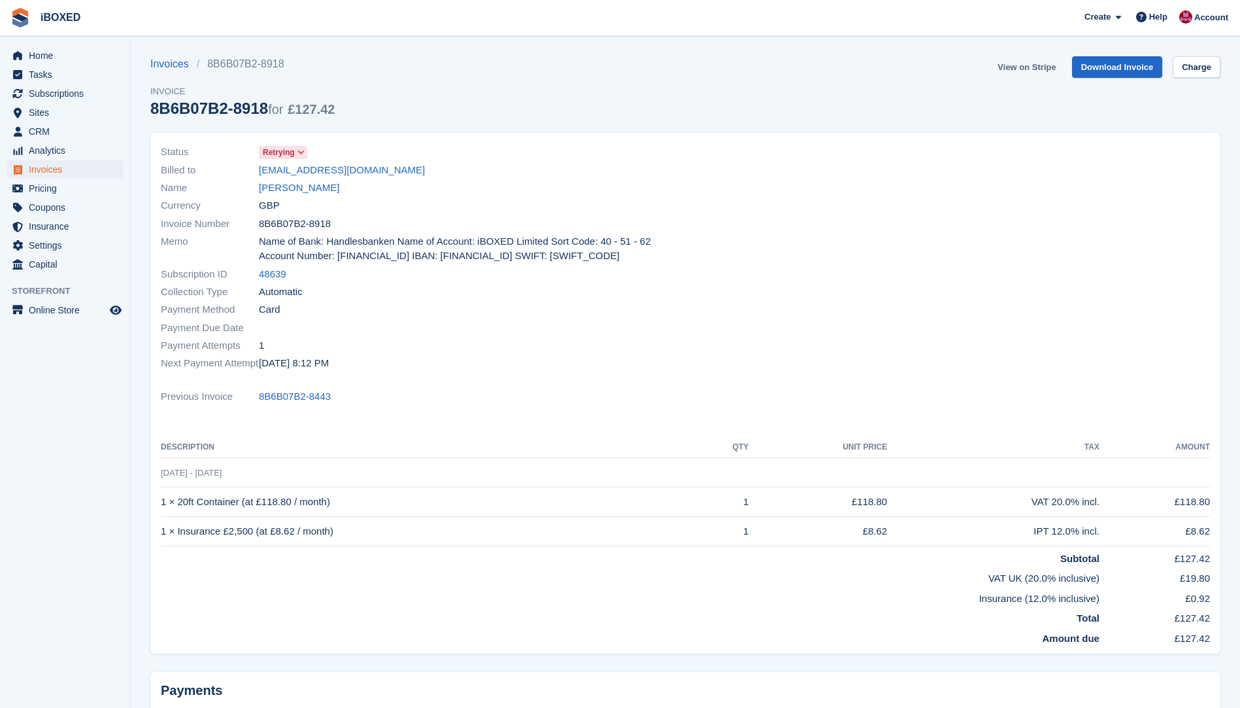
click at [1008, 65] on link "View on Stripe" at bounding box center [1027, 67] width 69 height 22
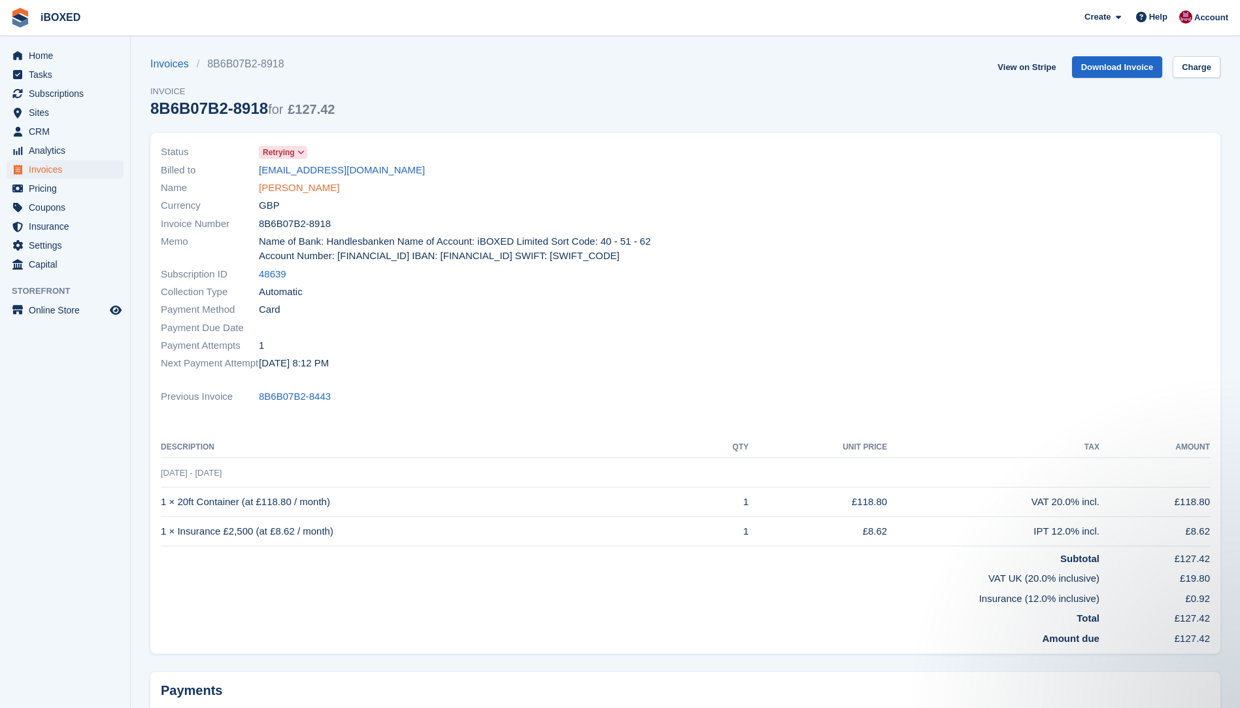
click at [288, 187] on link "[PERSON_NAME]" at bounding box center [299, 187] width 80 height 15
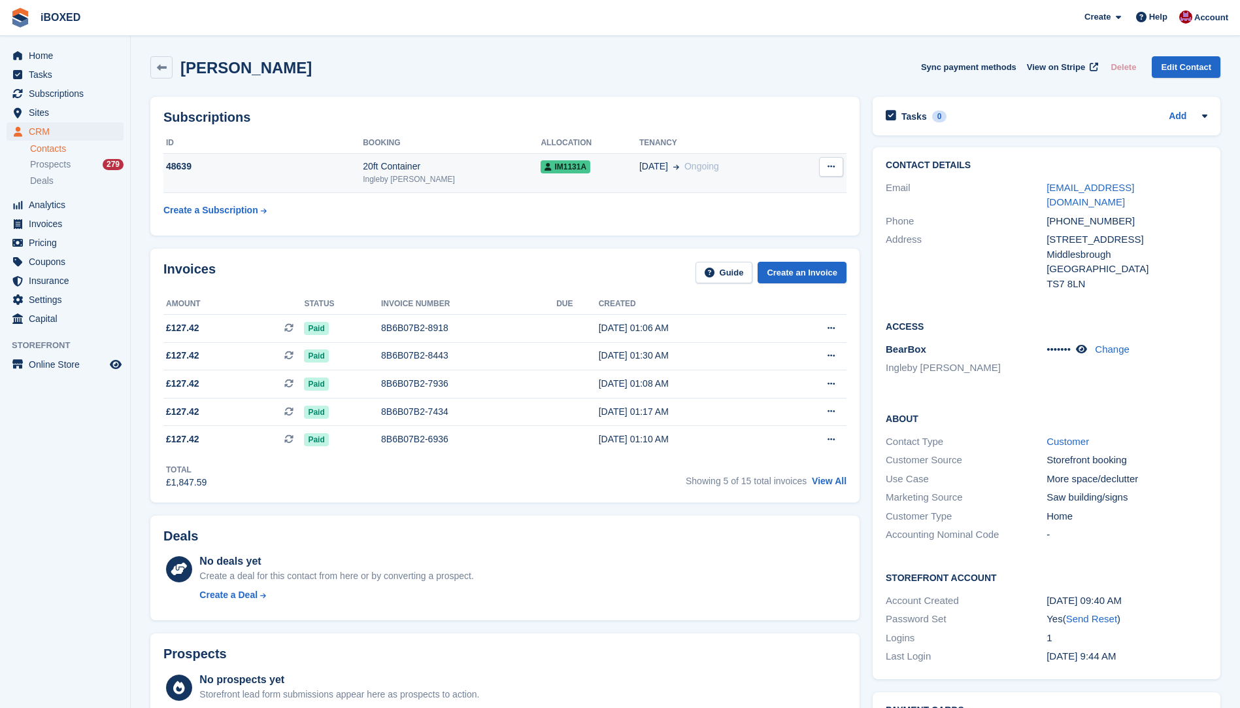
click at [337, 165] on div "48639" at bounding box center [262, 167] width 199 height 14
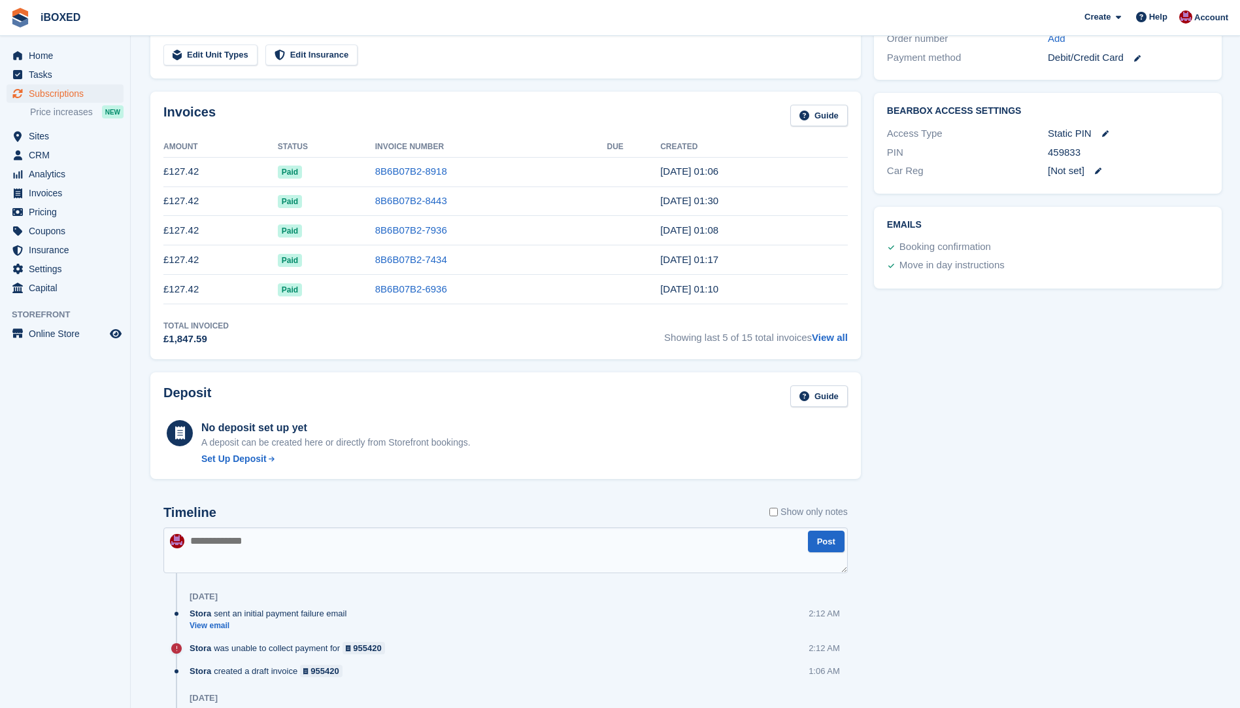
scroll to position [432, 0]
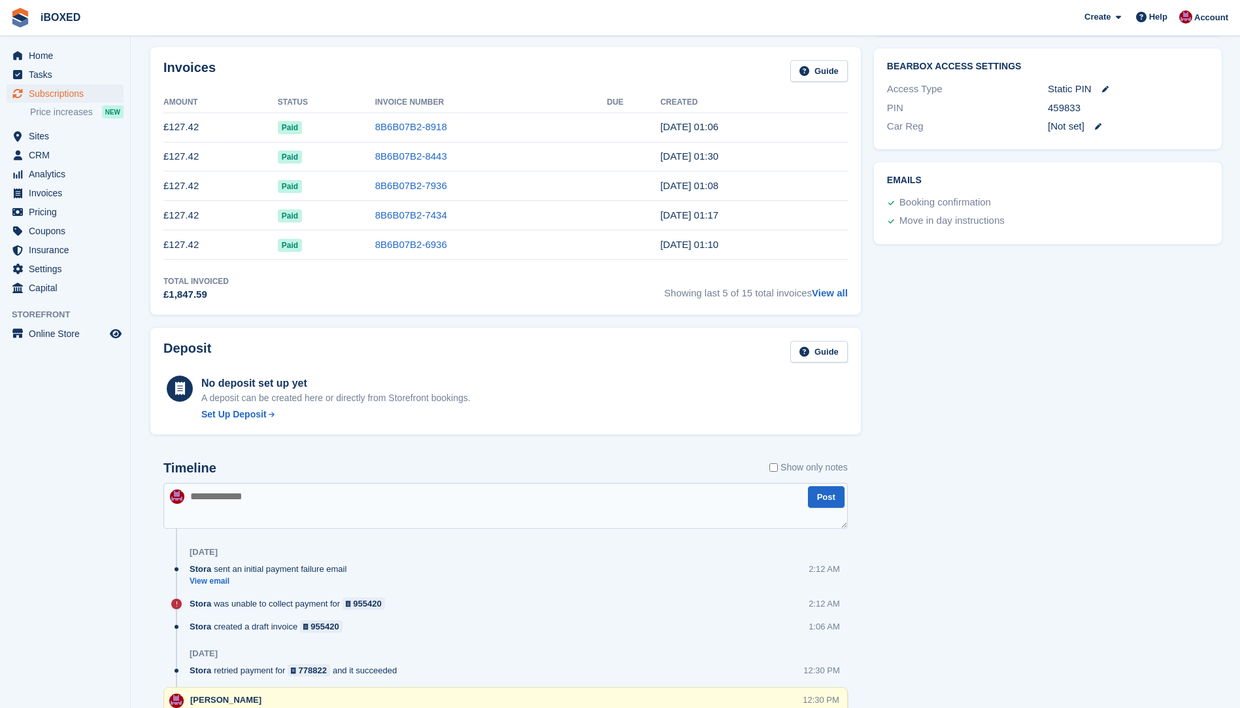
click at [278, 496] on textarea at bounding box center [505, 506] width 685 height 46
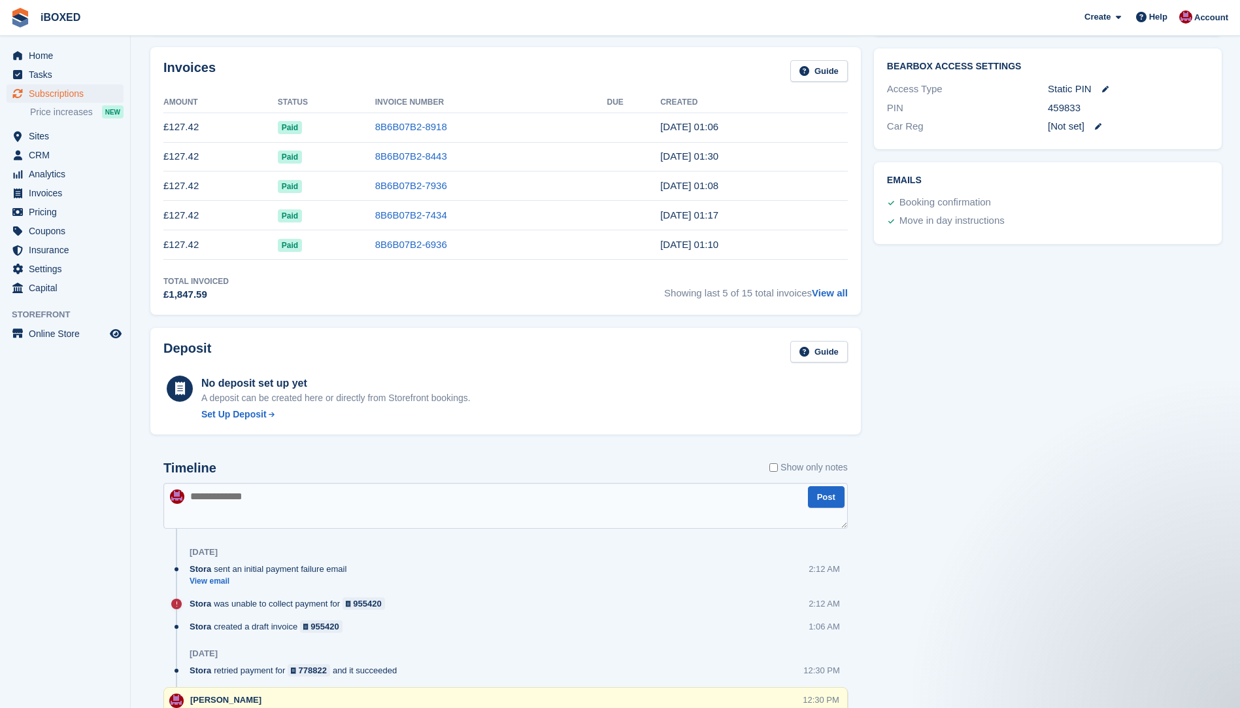
scroll to position [0, 0]
type textarea "**********"
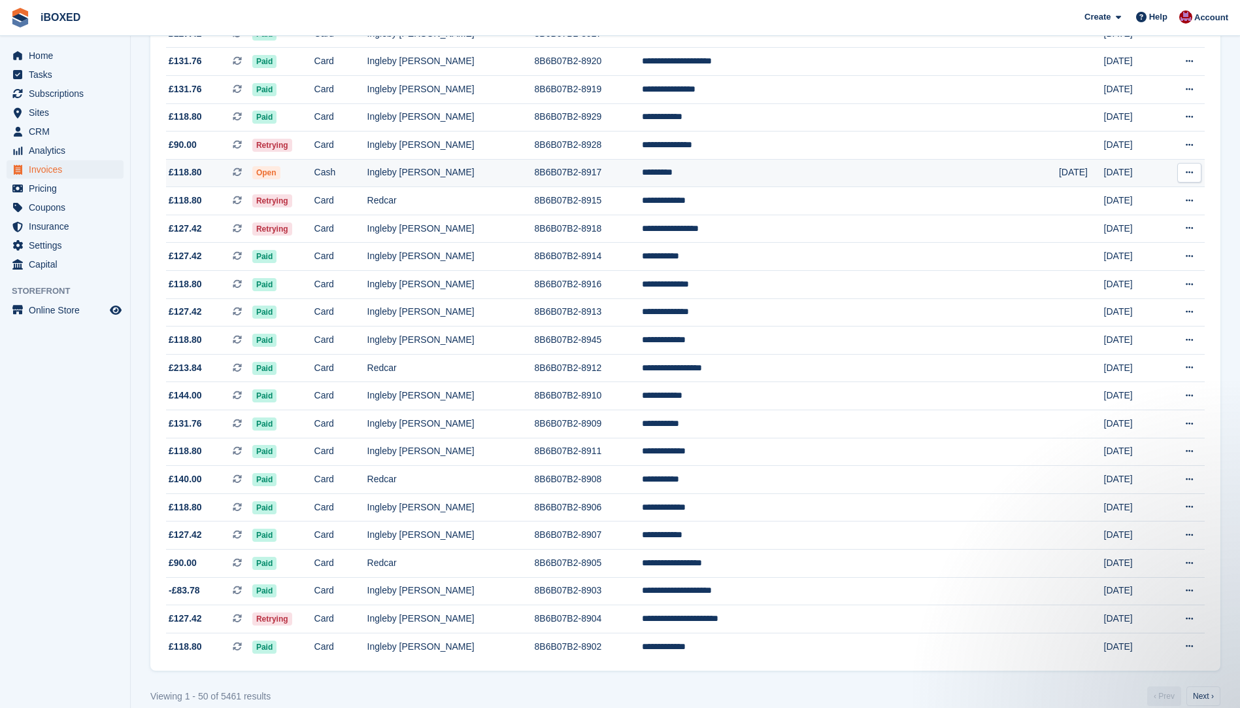
scroll to position [969, 0]
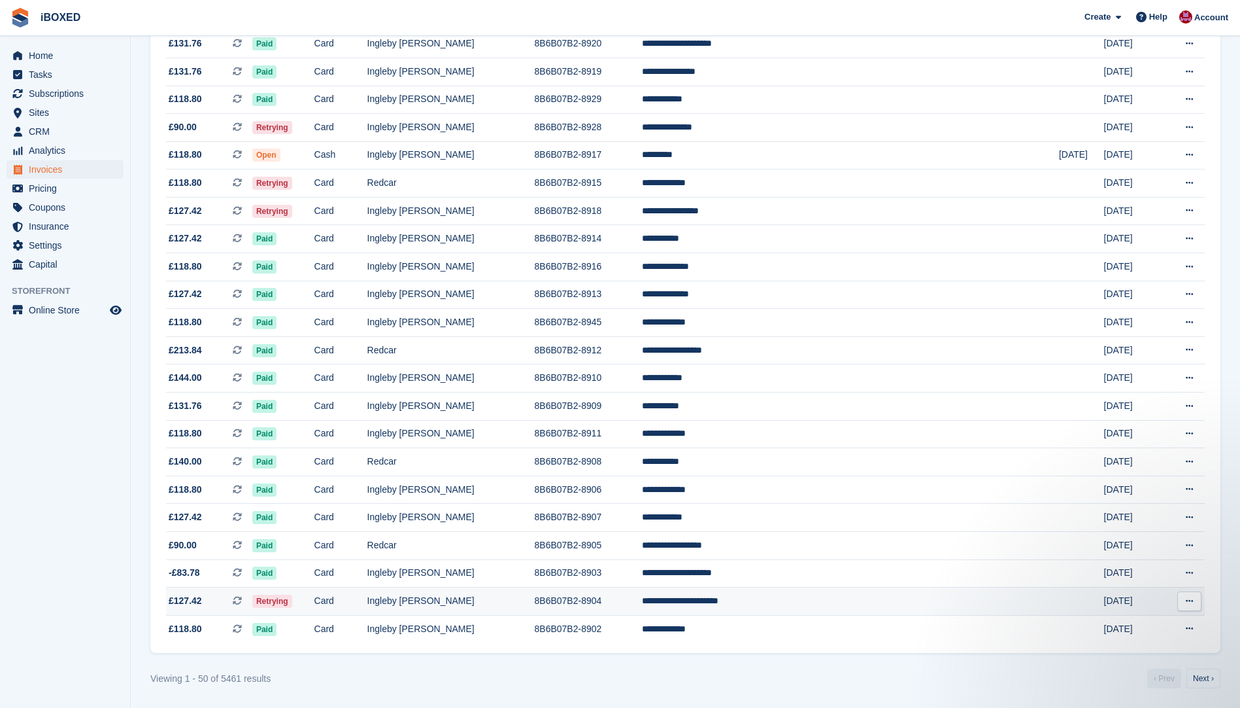
click at [642, 601] on td "8B6B07B2-8904" at bounding box center [588, 601] width 107 height 28
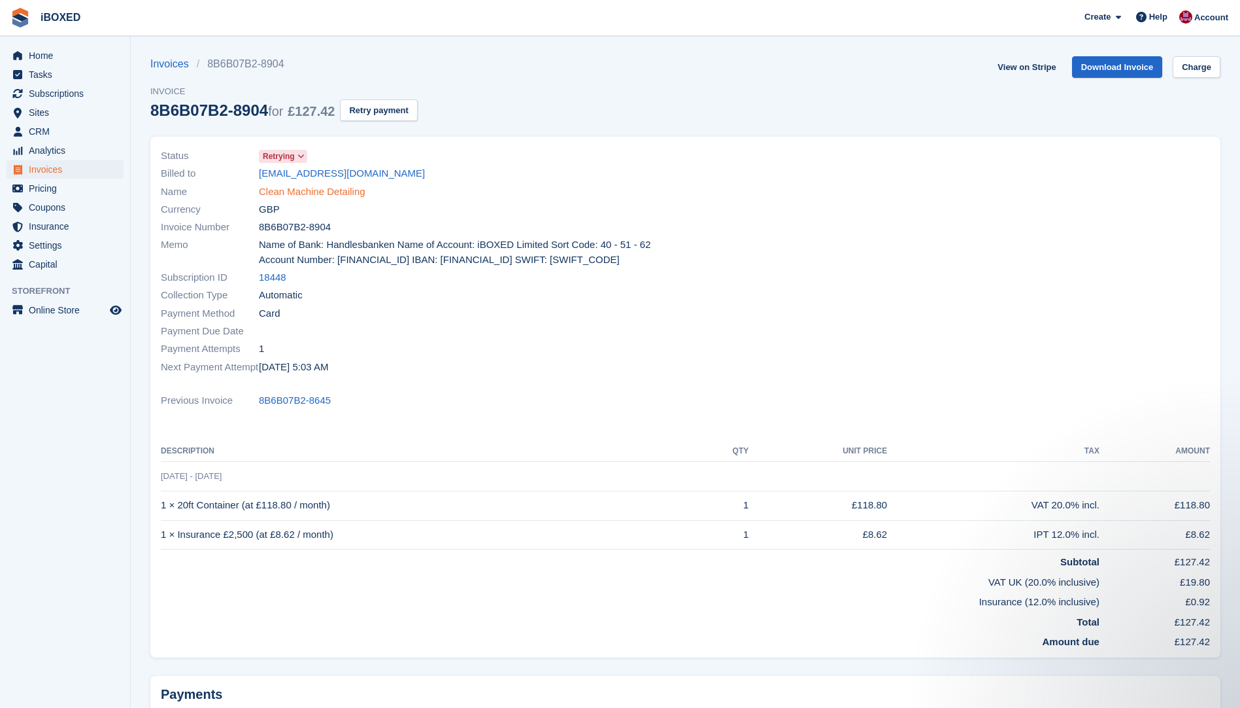
click at [315, 196] on link "Clean Machine Detailing" at bounding box center [312, 191] width 107 height 15
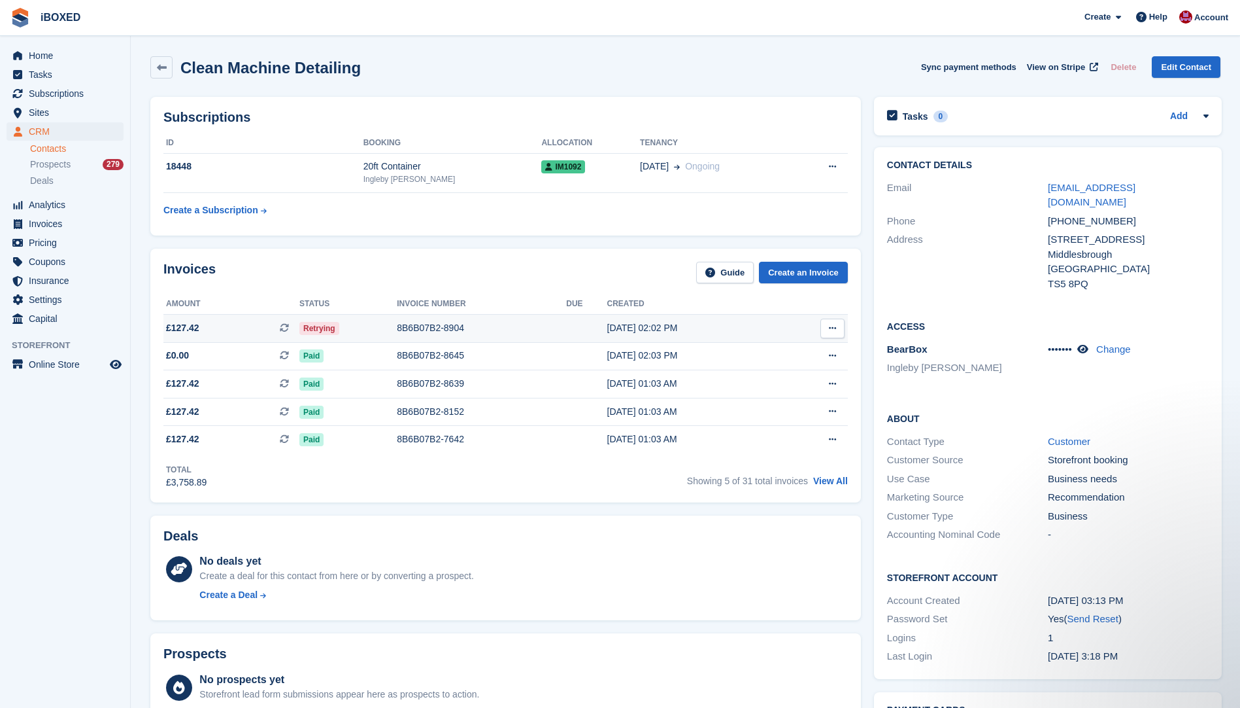
click at [428, 328] on div "8B6B07B2-8904" at bounding box center [481, 328] width 169 height 14
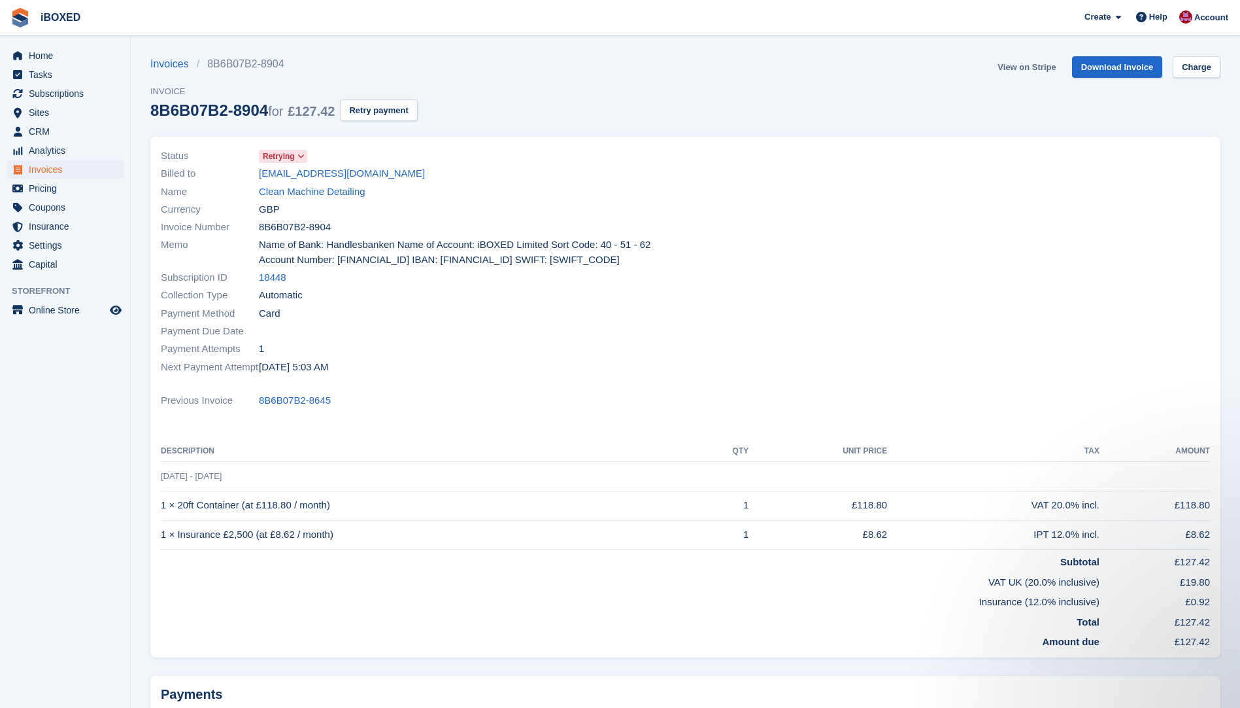
click at [1027, 67] on link "View on Stripe" at bounding box center [1027, 67] width 69 height 22
click at [310, 189] on link "Clean Machine Detailing" at bounding box center [312, 191] width 107 height 15
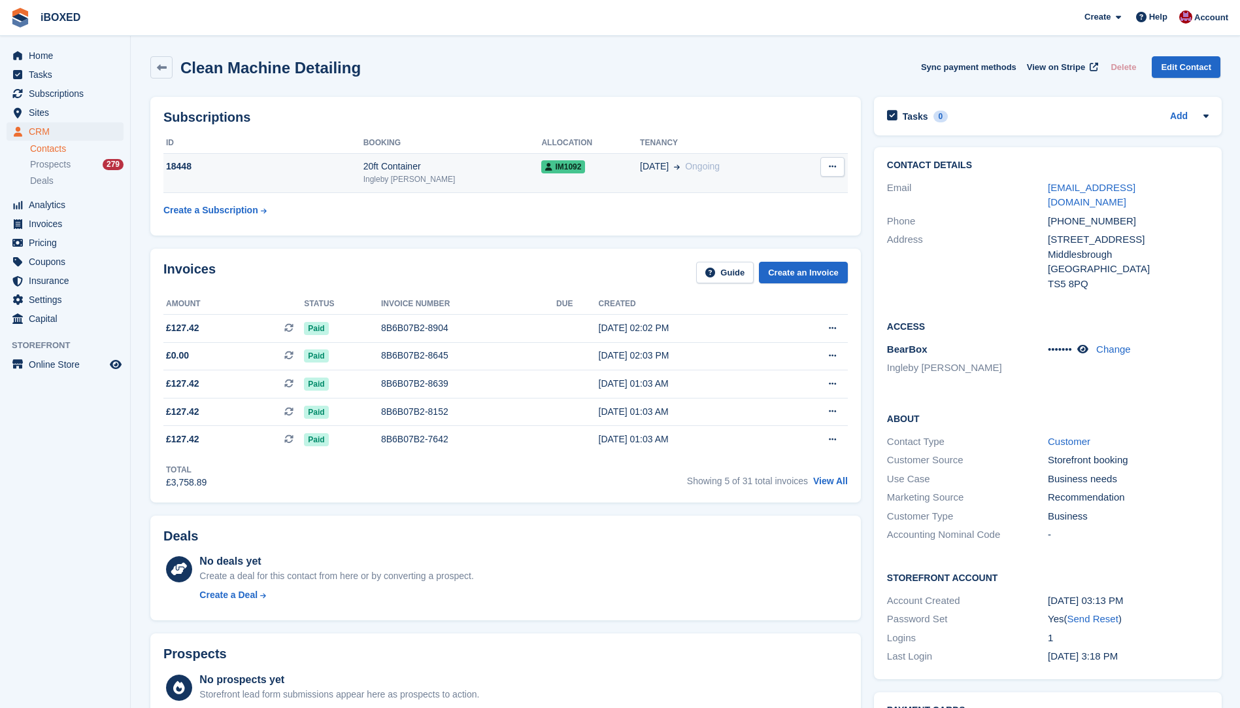
click at [326, 177] on td "18448" at bounding box center [263, 173] width 200 height 40
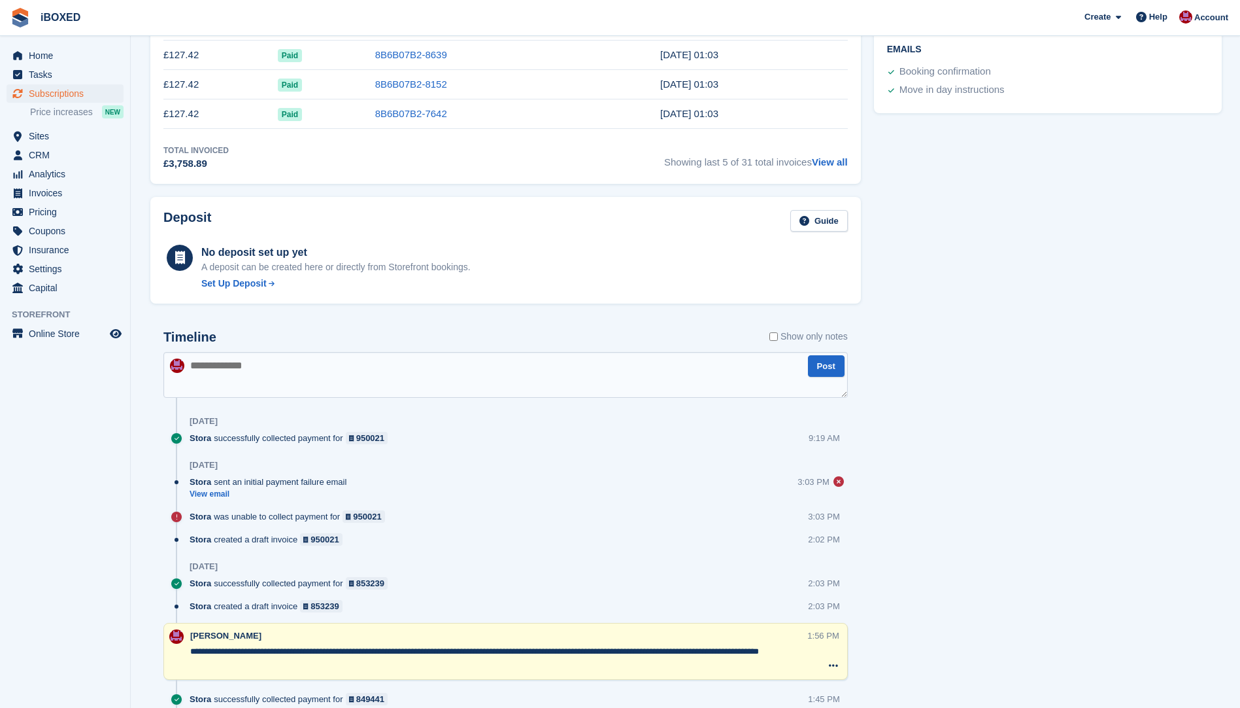
scroll to position [563, 0]
click at [269, 363] on textarea at bounding box center [505, 374] width 685 height 46
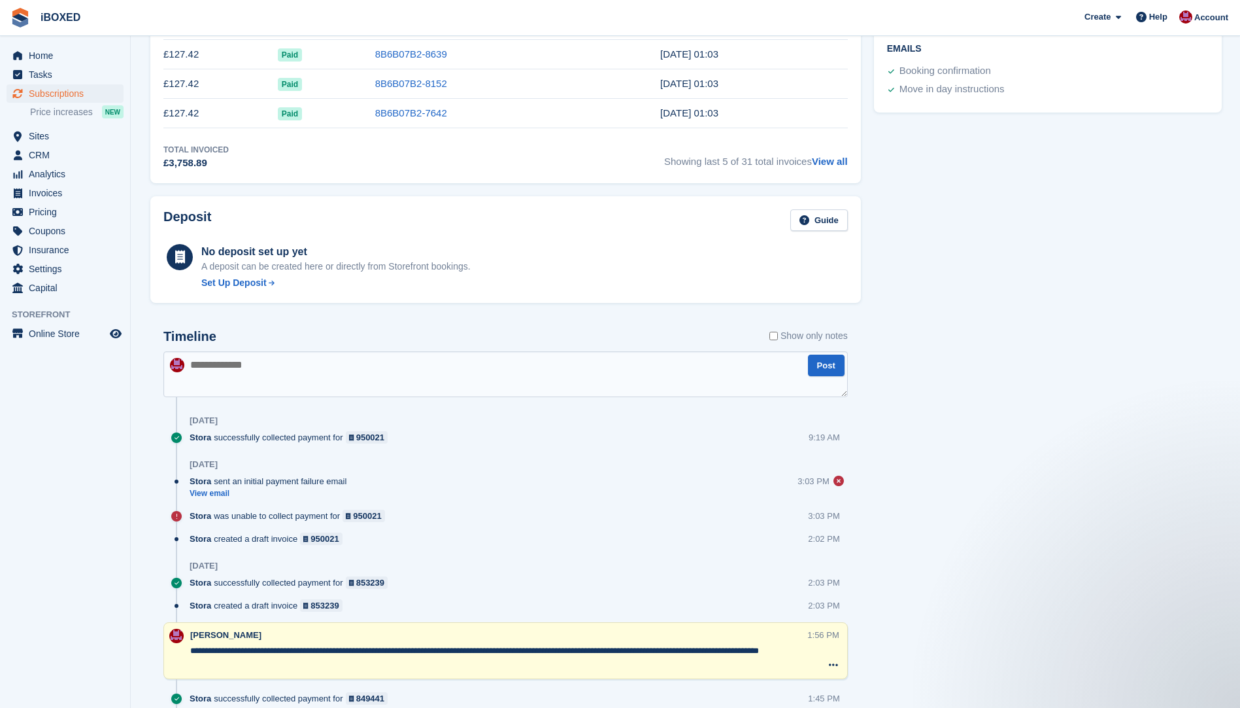
scroll to position [0, 0]
type textarea "**********"
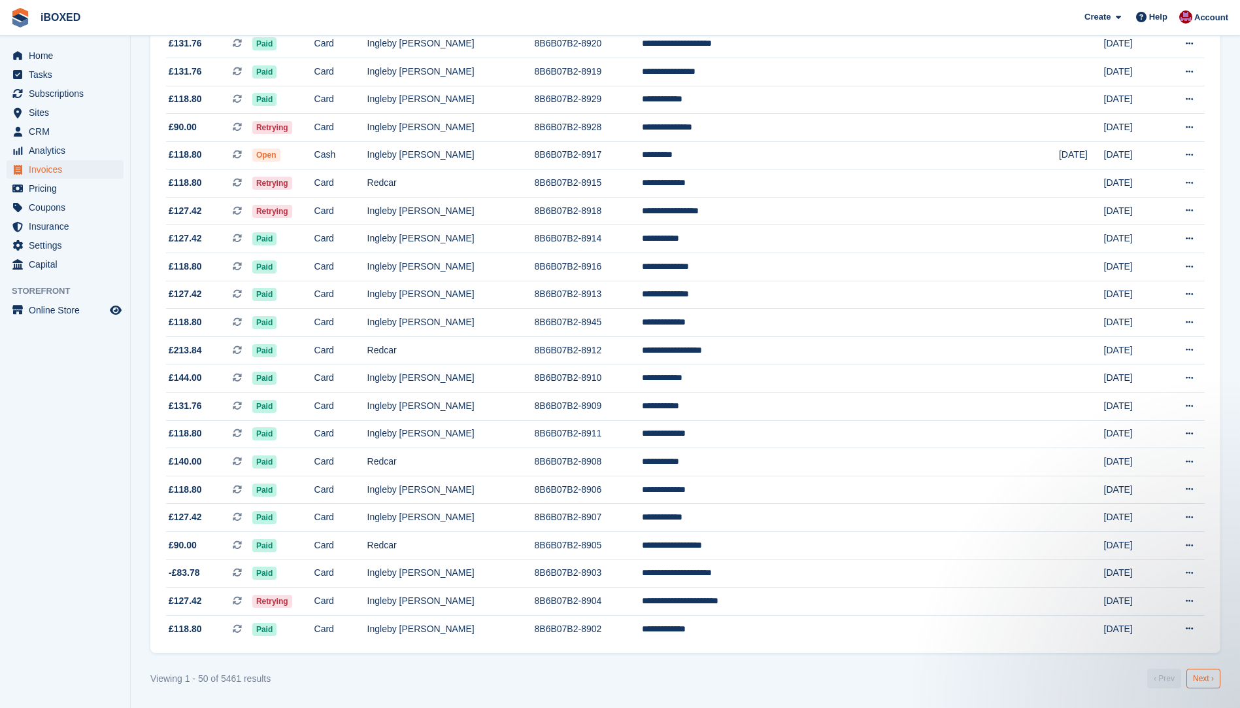
click at [1206, 676] on link "Next ›" at bounding box center [1204, 678] width 34 height 20
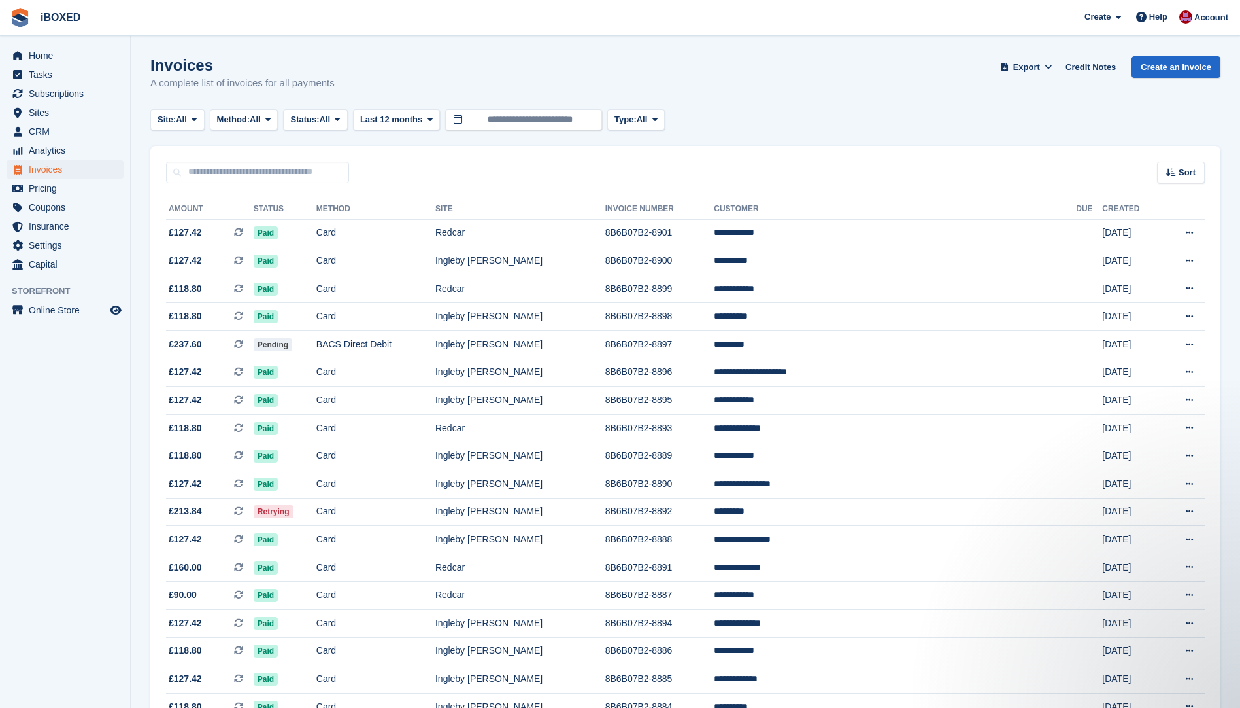
scroll to position [196, 0]
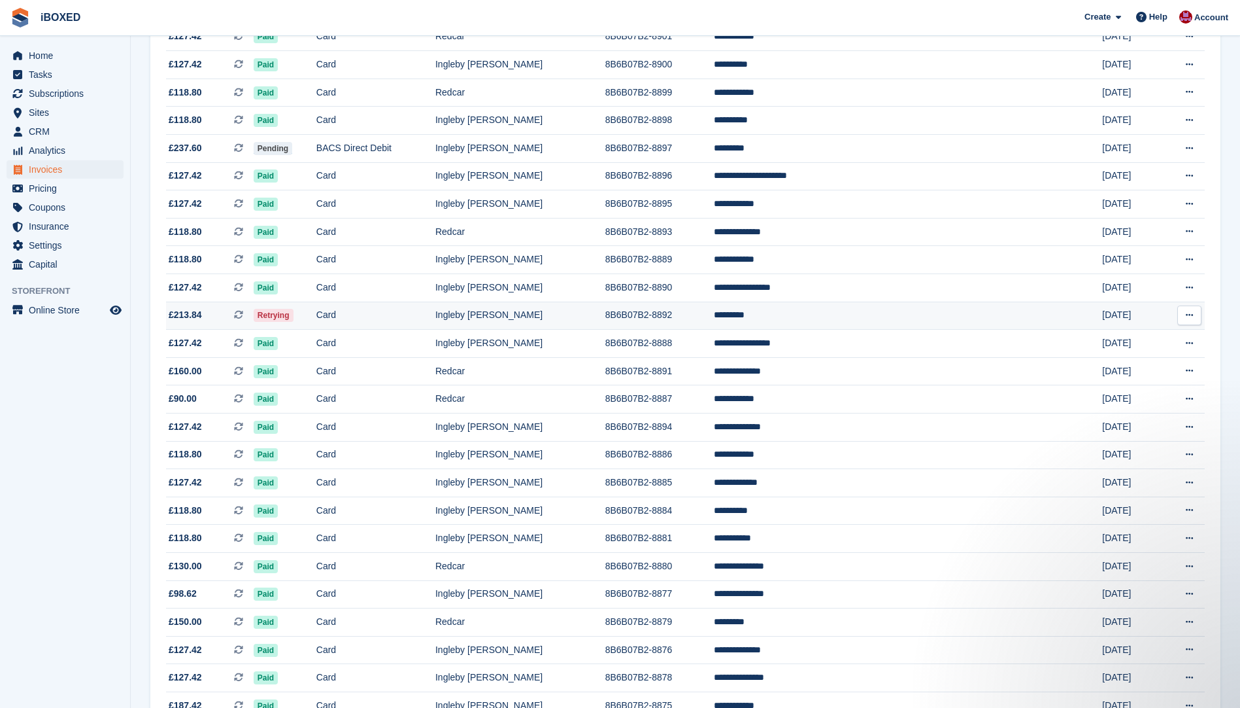
click at [411, 314] on td "Card" at bounding box center [375, 315] width 119 height 28
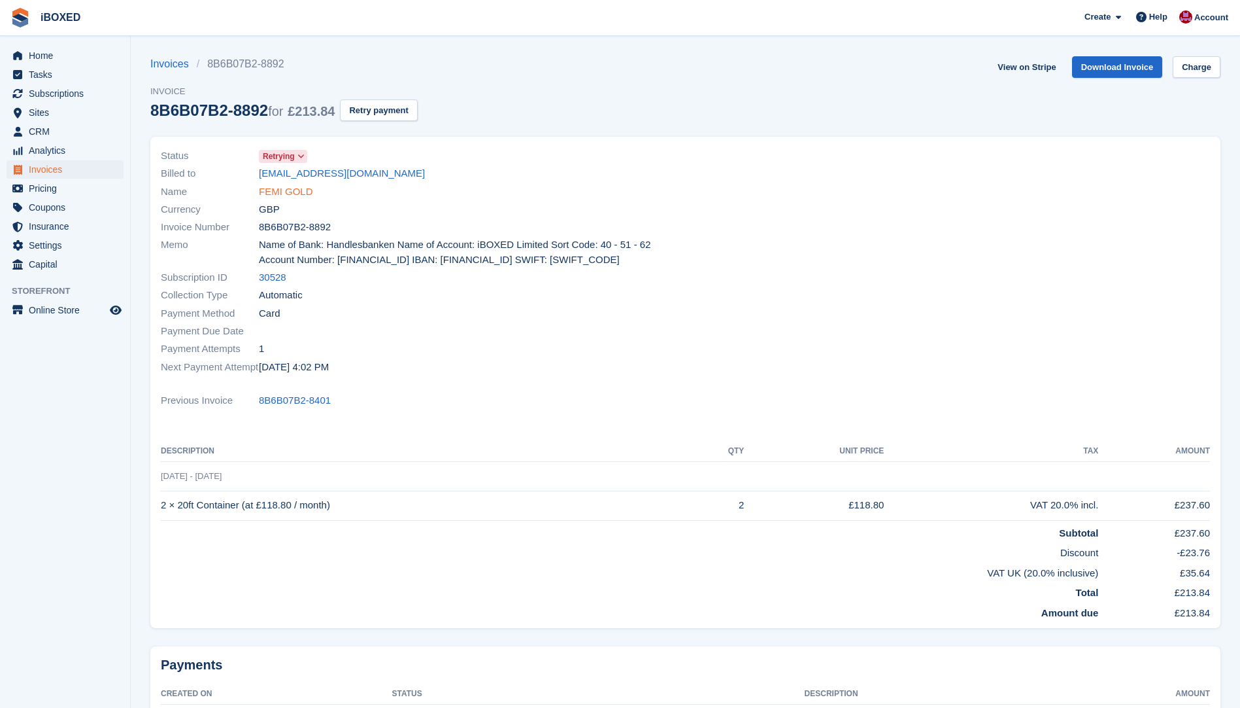
click at [271, 187] on link "FEMI GOLD" at bounding box center [286, 191] width 54 height 15
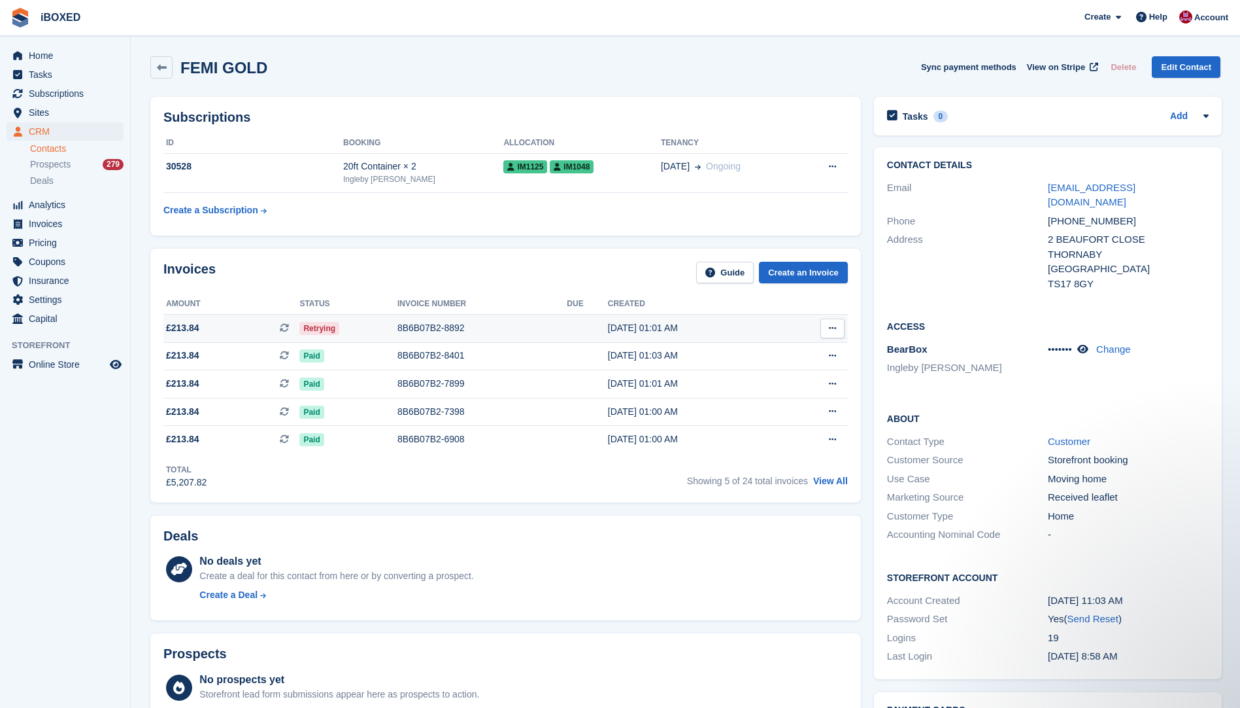
click at [446, 325] on div "8B6B07B2-8892" at bounding box center [482, 328] width 169 height 14
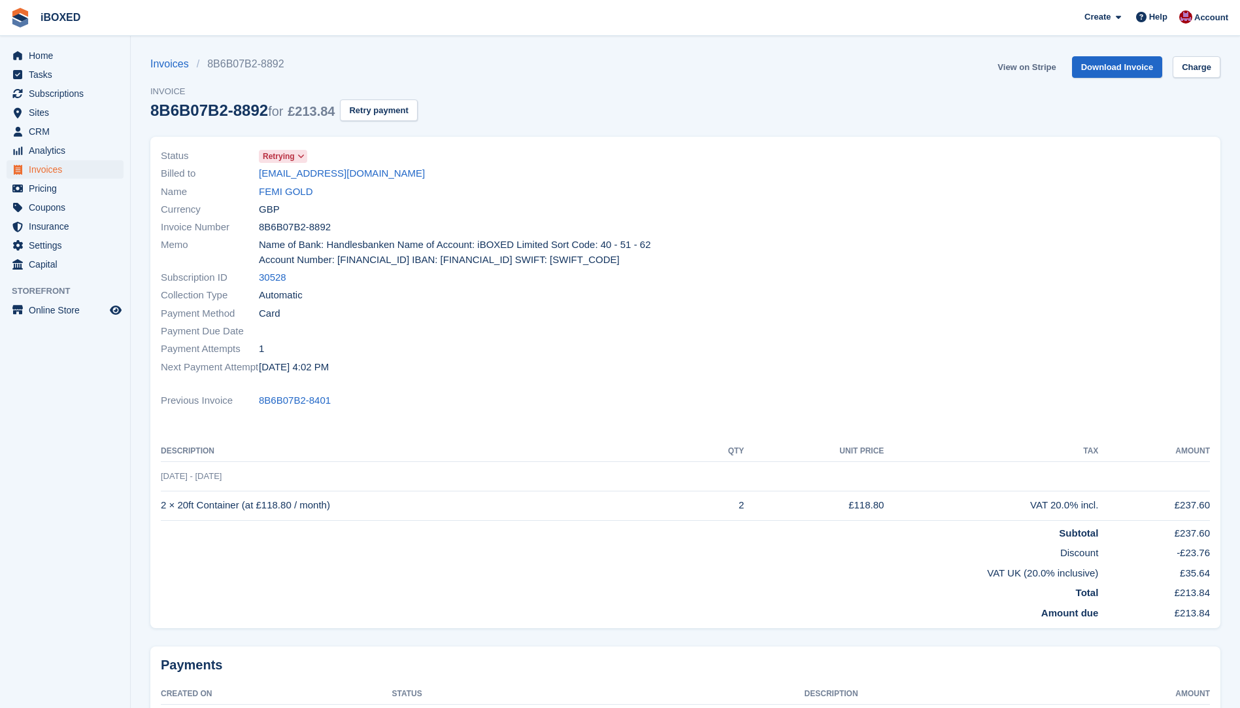
click at [1021, 68] on link "View on Stripe" at bounding box center [1027, 67] width 69 height 22
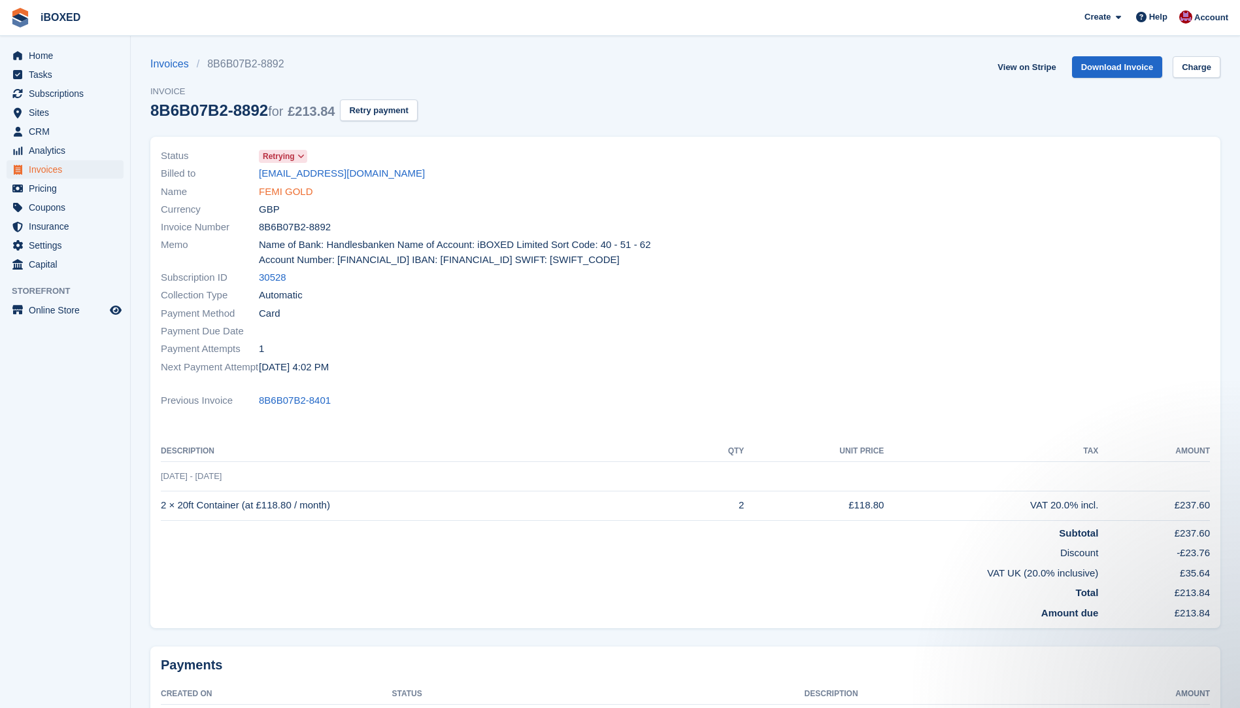
click at [279, 191] on link "FEMI GOLD" at bounding box center [286, 191] width 54 height 15
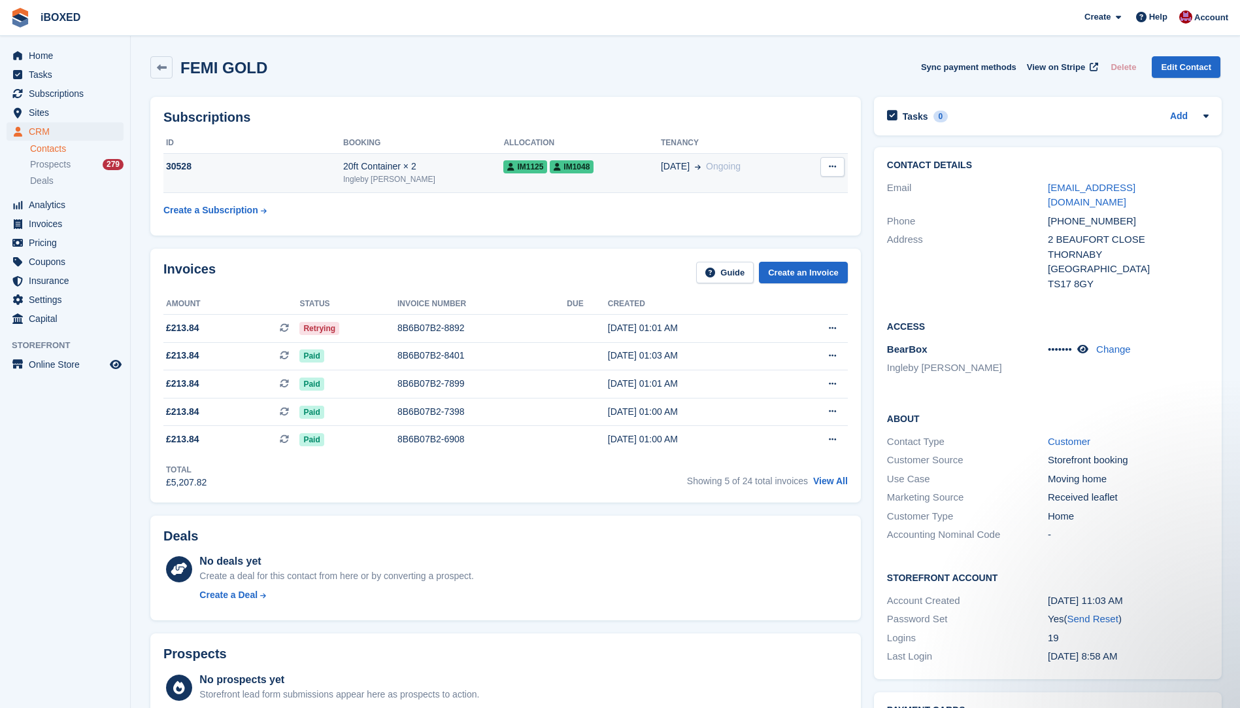
click at [273, 191] on td "30528" at bounding box center [253, 173] width 180 height 40
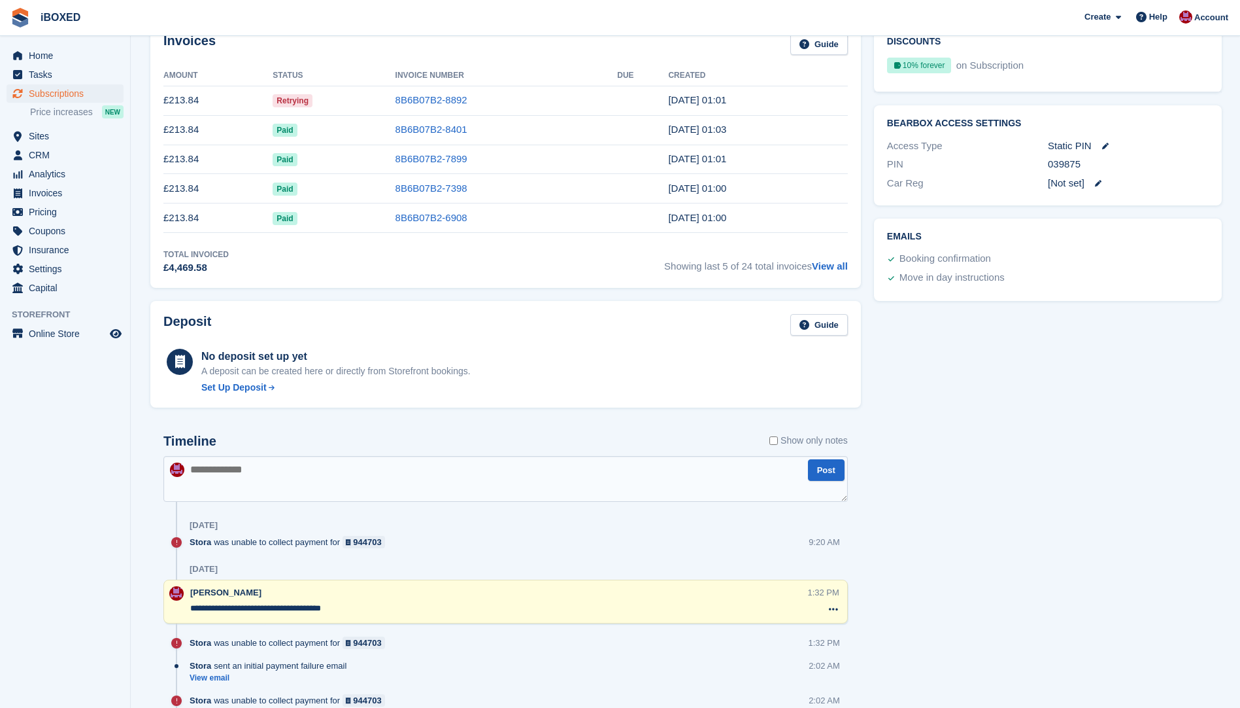
scroll to position [458, 0]
click at [254, 471] on textarea at bounding box center [505, 477] width 685 height 46
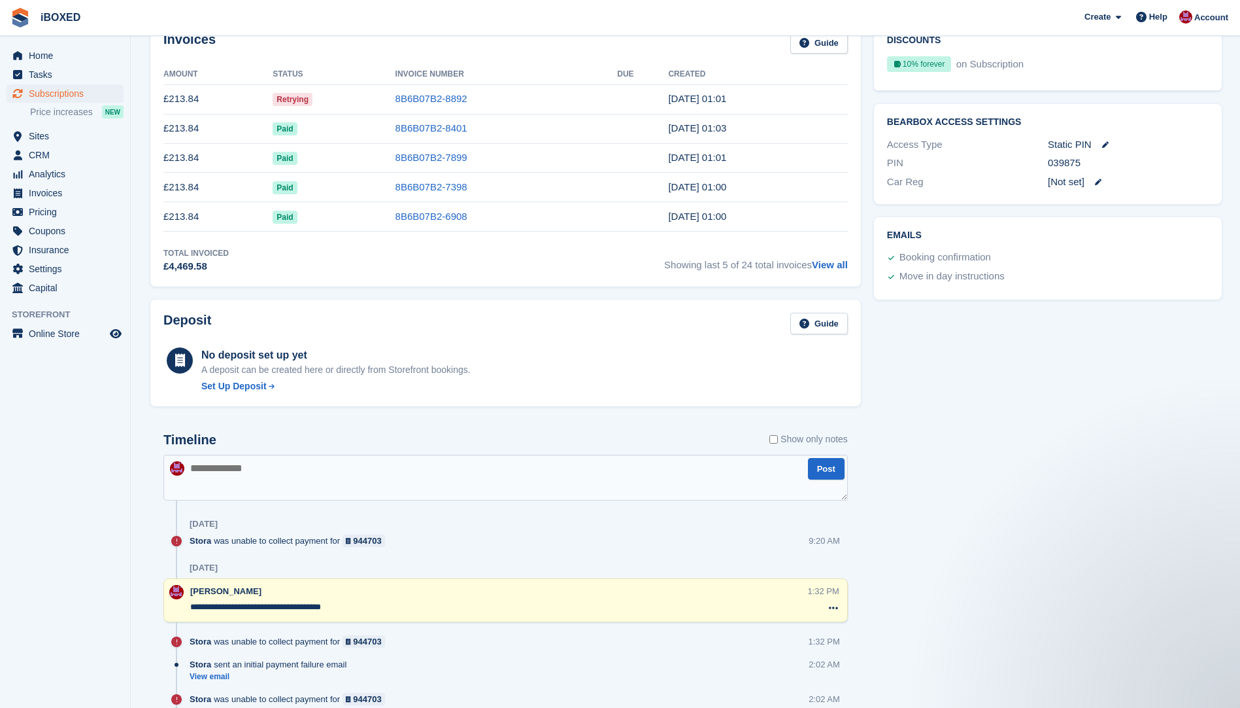
scroll to position [0, 0]
type textarea "**********"
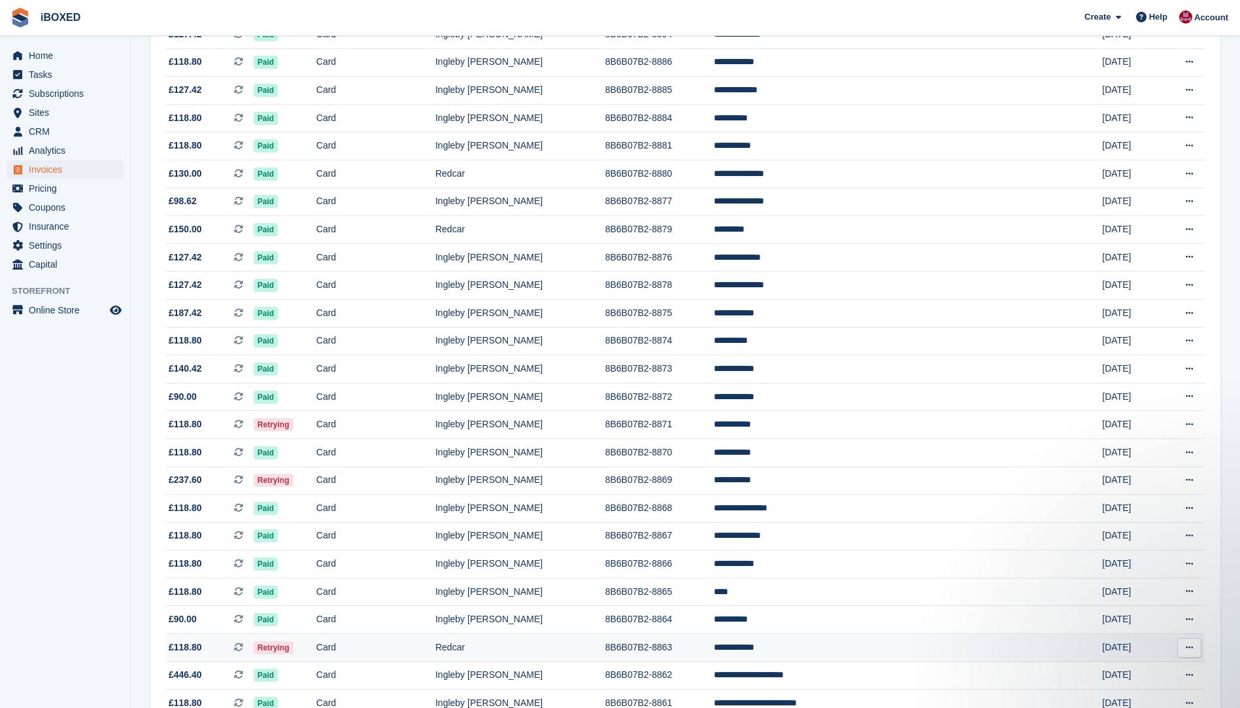
click at [316, 647] on td "Retrying" at bounding box center [285, 648] width 63 height 28
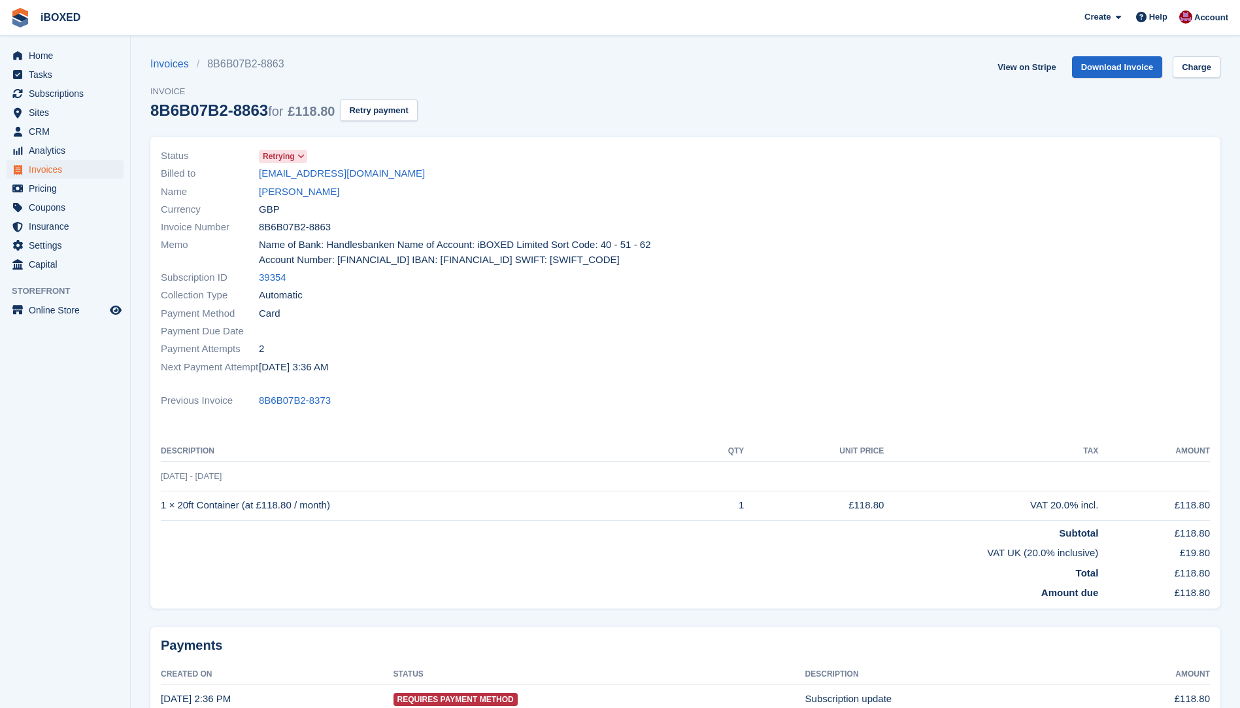
click at [317, 191] on div "Name [PERSON_NAME]" at bounding box center [419, 191] width 517 height 18
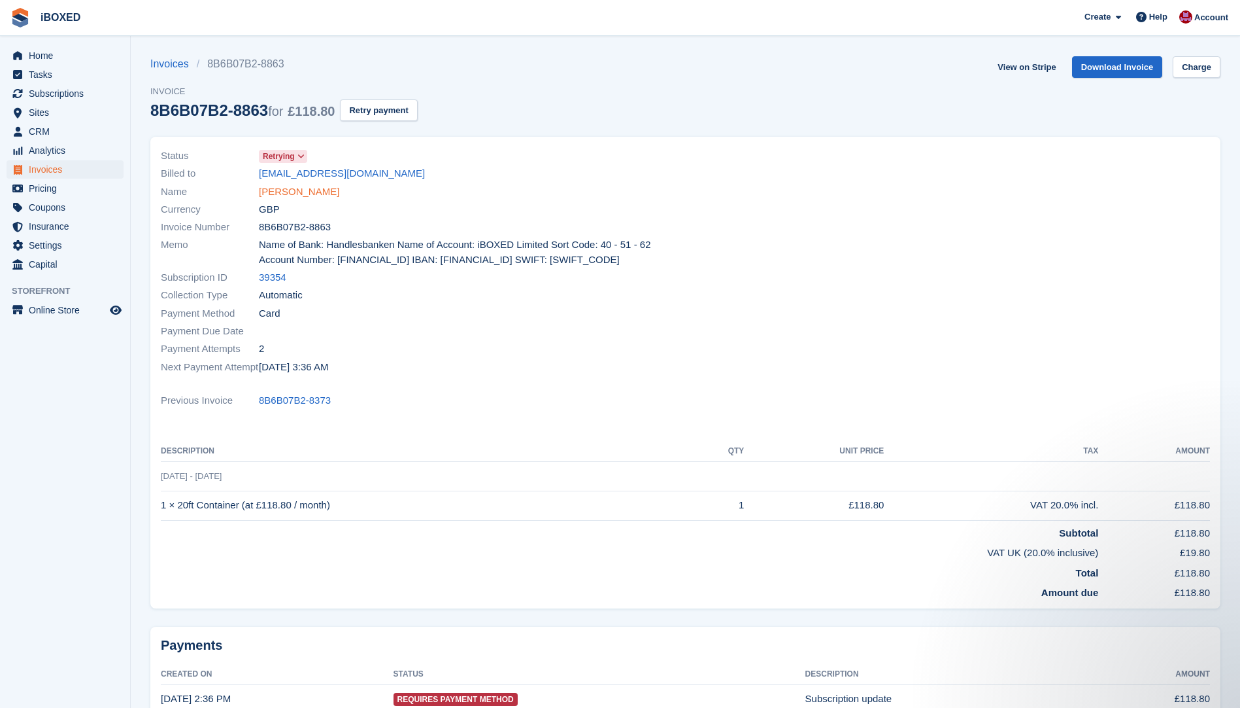
click at [302, 190] on link "Nicola Smith" at bounding box center [299, 191] width 80 height 15
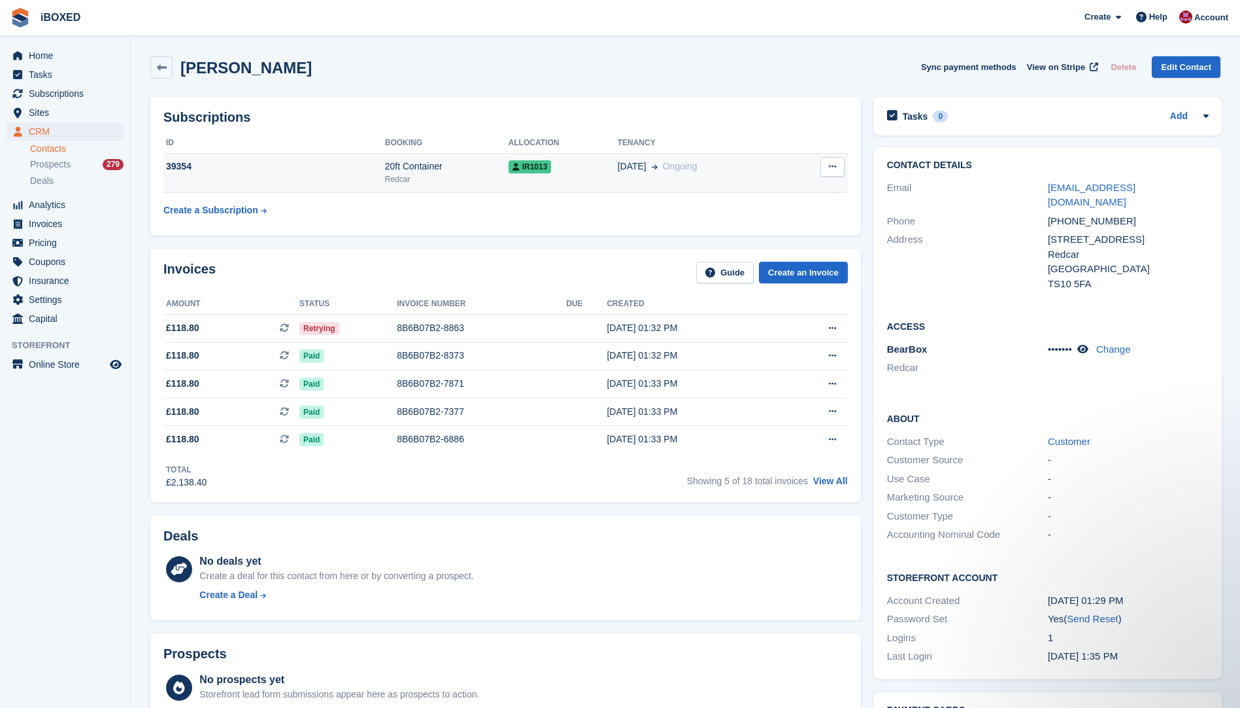
click at [338, 188] on td "39354" at bounding box center [274, 173] width 222 height 40
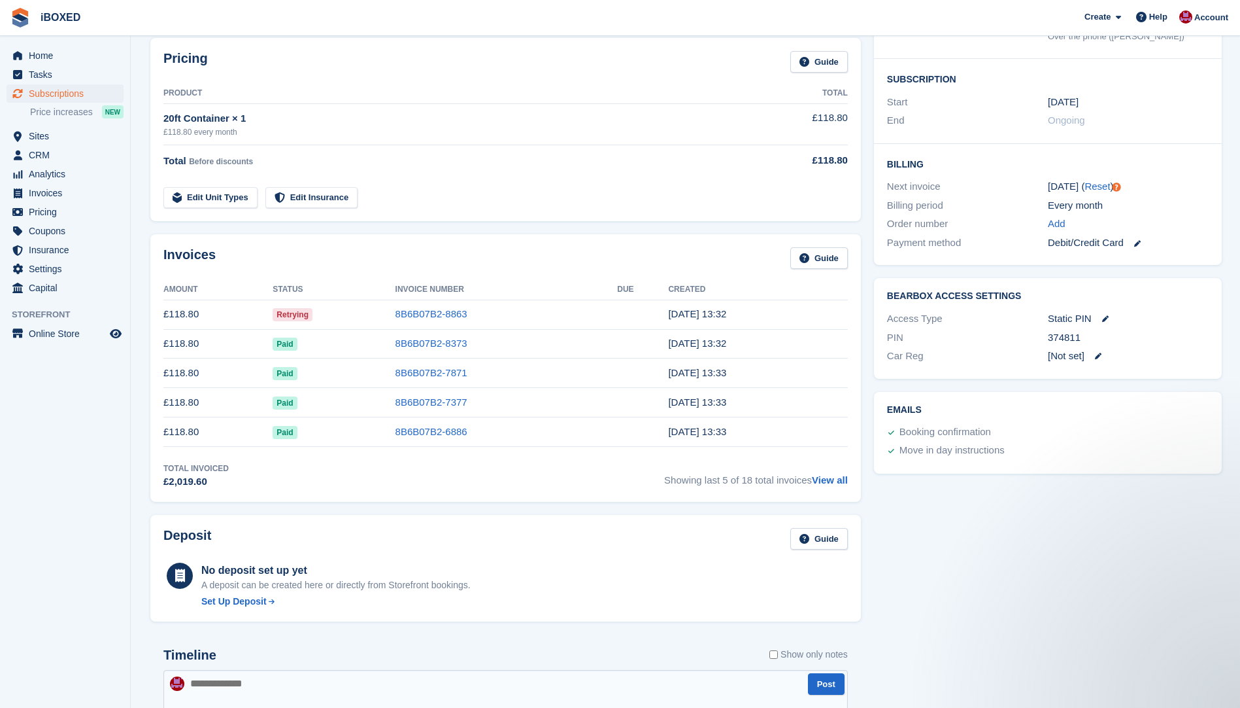
scroll to position [196, 0]
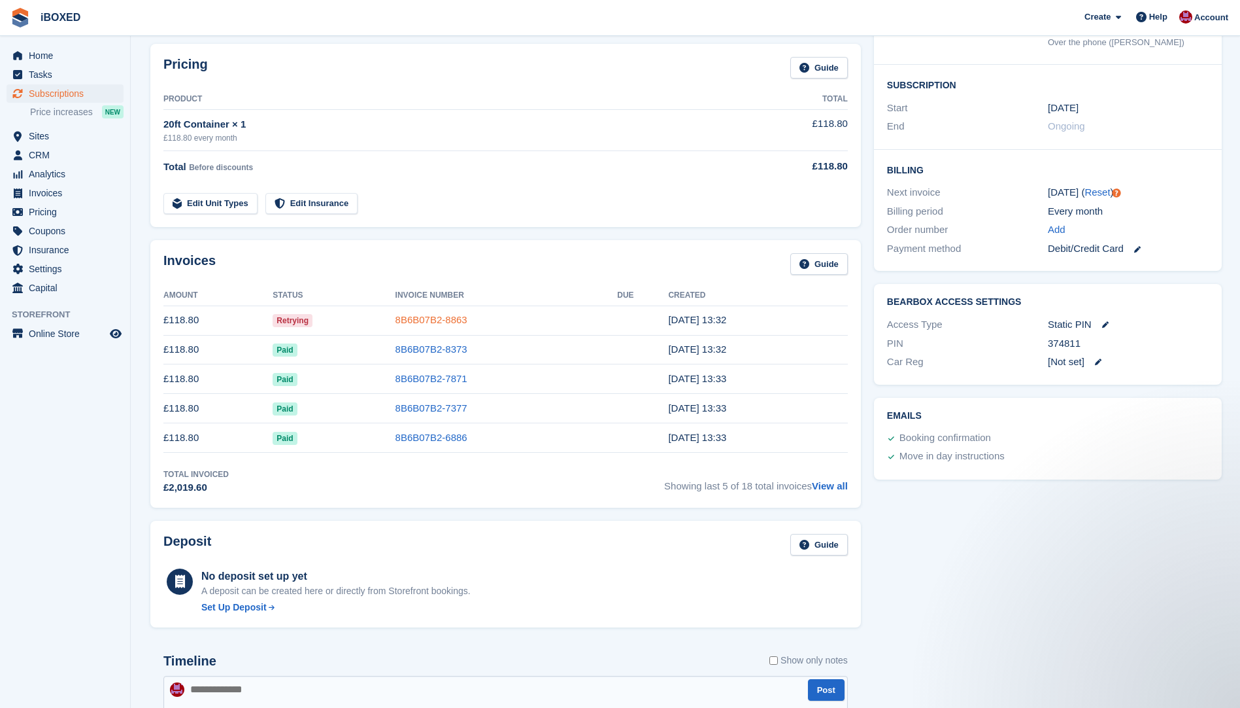
click at [426, 321] on link "8B6B07B2-8863" at bounding box center [432, 319] width 72 height 11
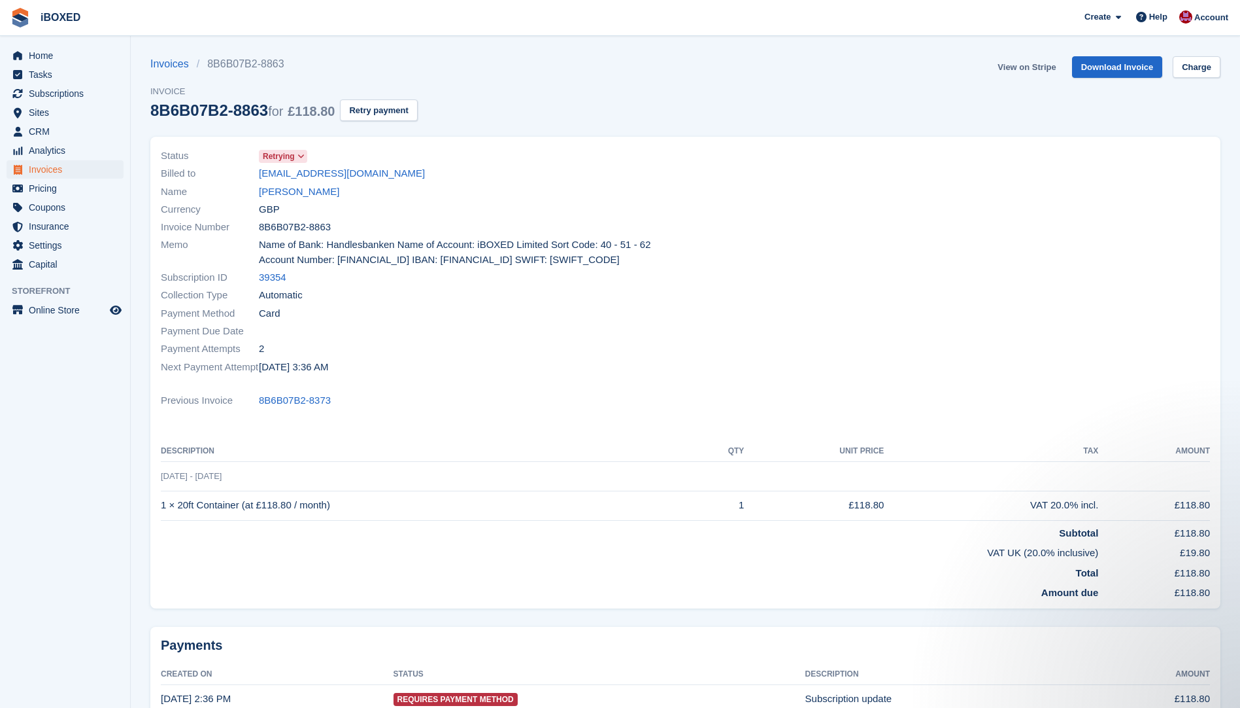
click at [1041, 60] on link "View on Stripe" at bounding box center [1027, 67] width 69 height 22
click at [291, 190] on link "Nicola Smith" at bounding box center [299, 191] width 80 height 15
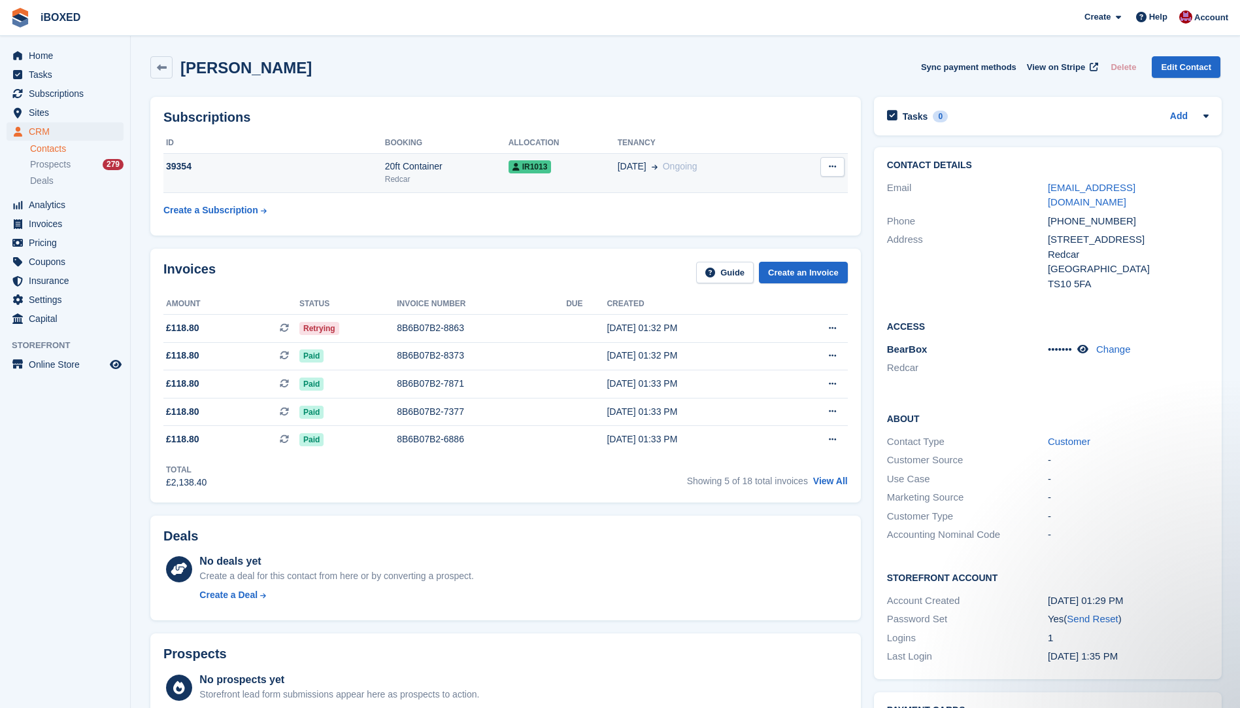
click at [345, 177] on td "39354" at bounding box center [274, 173] width 222 height 40
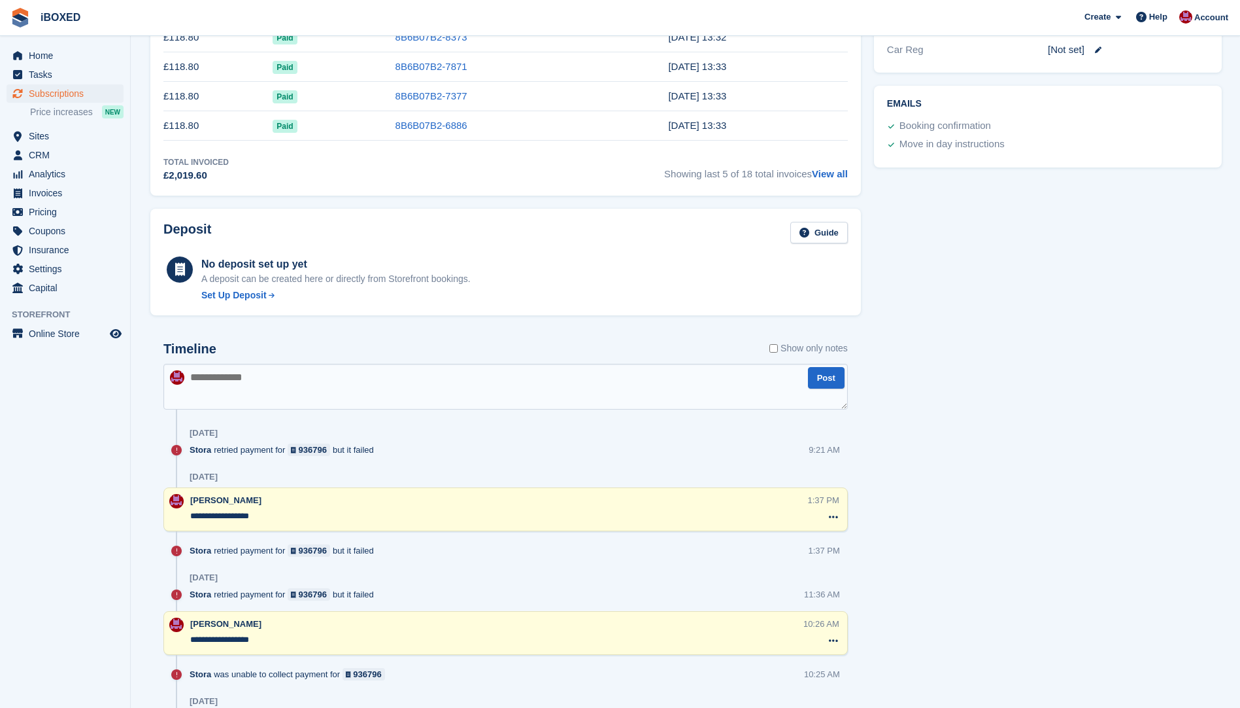
scroll to position [589, 0]
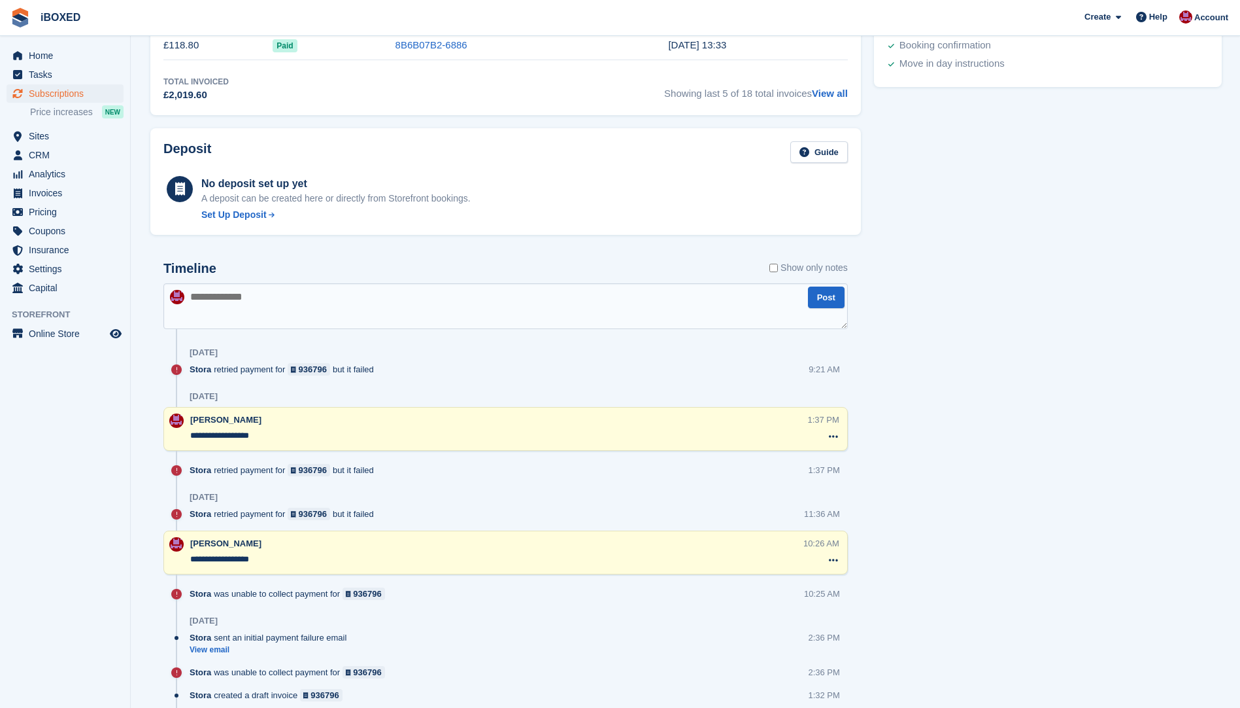
click at [224, 305] on textarea at bounding box center [505, 306] width 685 height 46
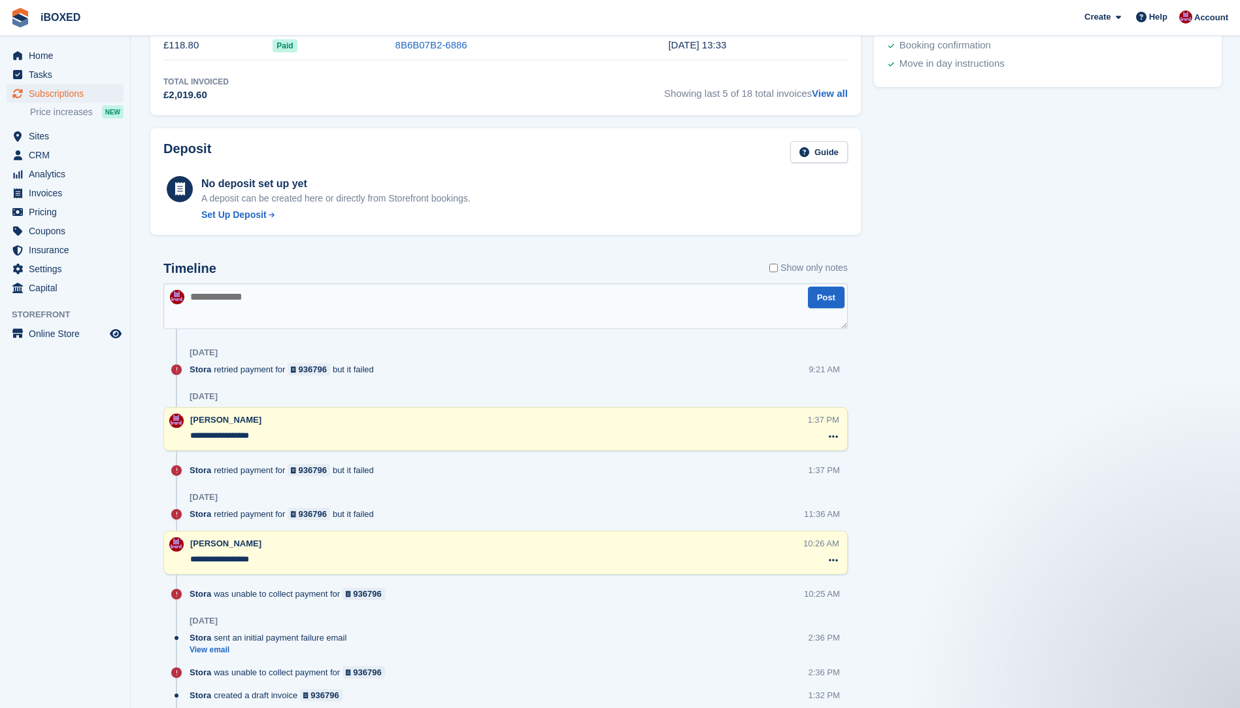
scroll to position [0, 0]
type textarea "**********"
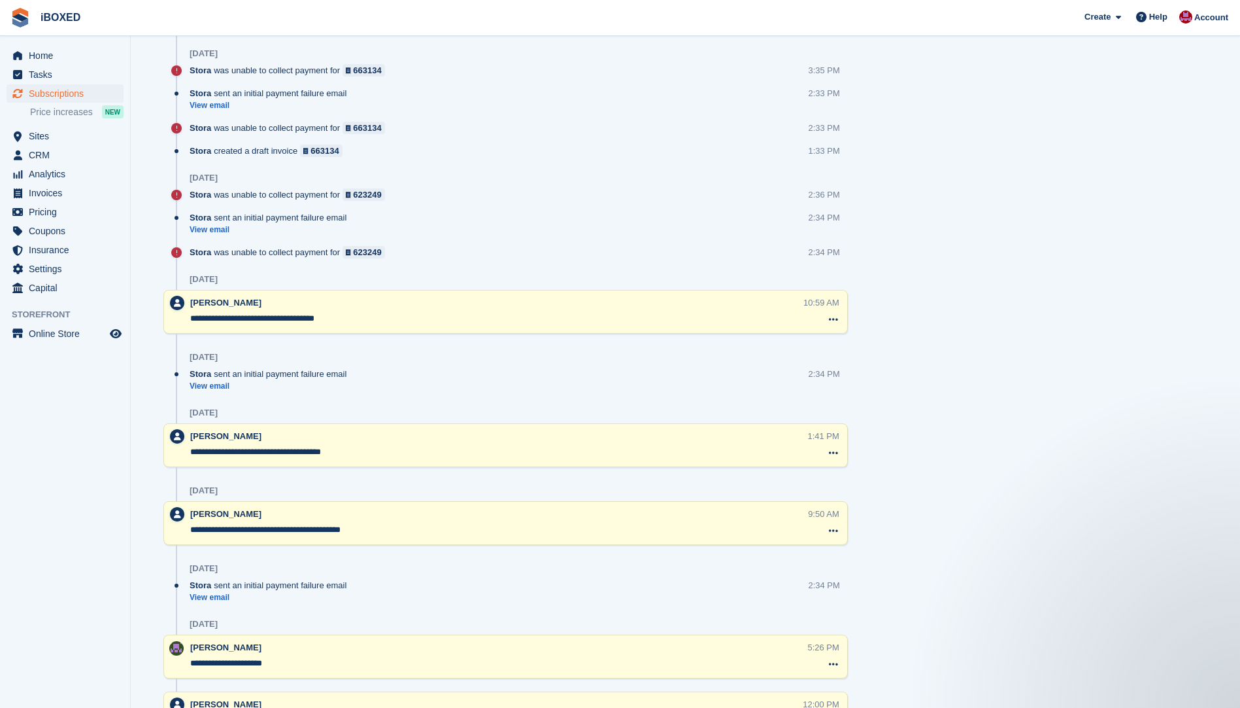
scroll to position [1896, 0]
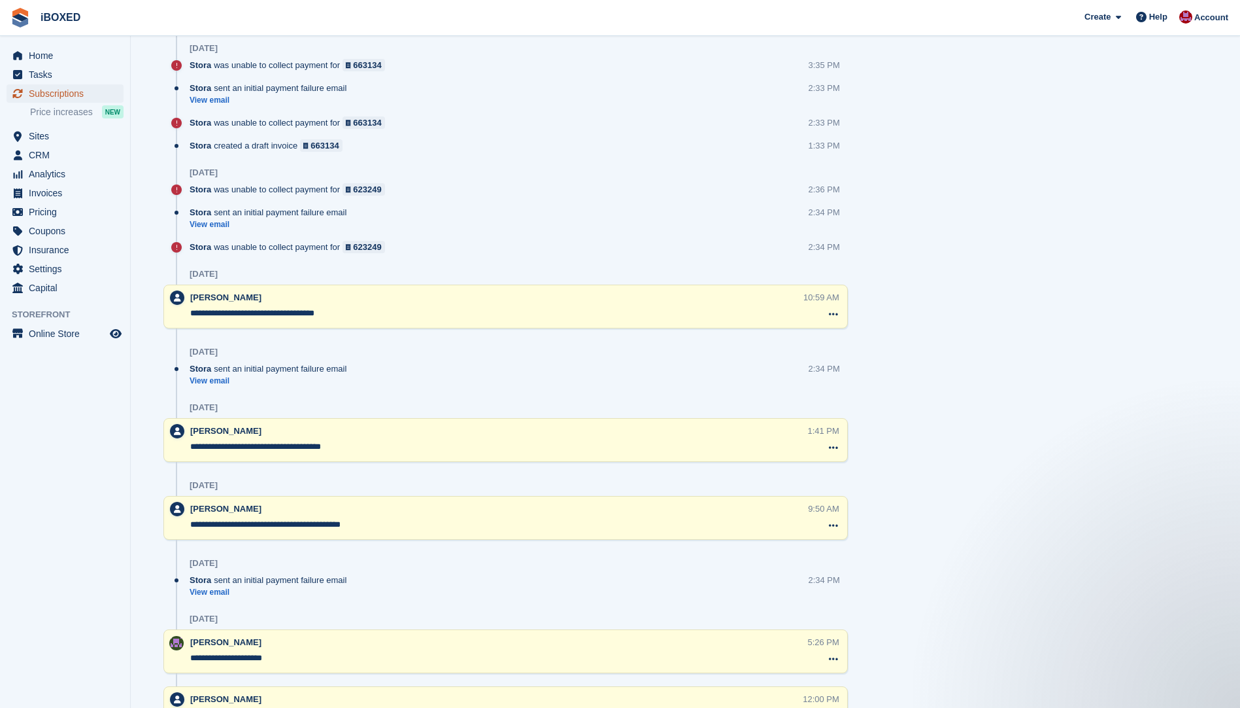
click at [72, 97] on span "Subscriptions" at bounding box center [68, 93] width 78 height 18
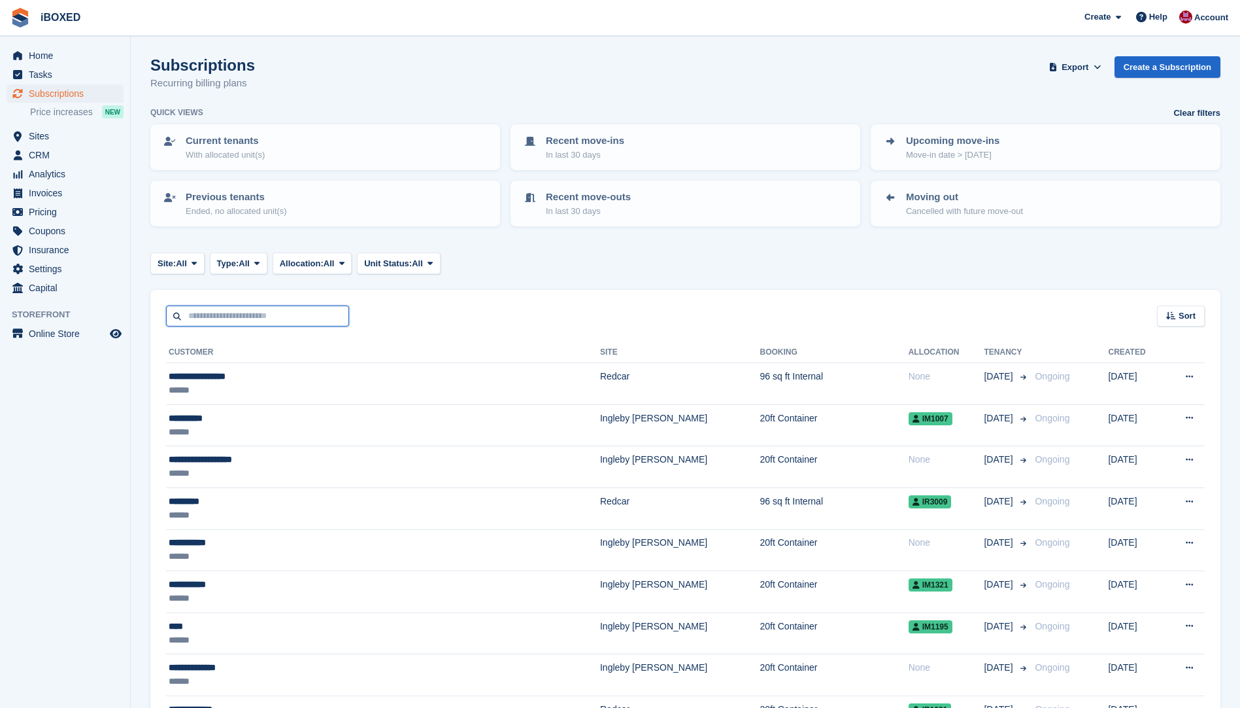
click at [228, 309] on input "text" at bounding box center [257, 316] width 183 height 22
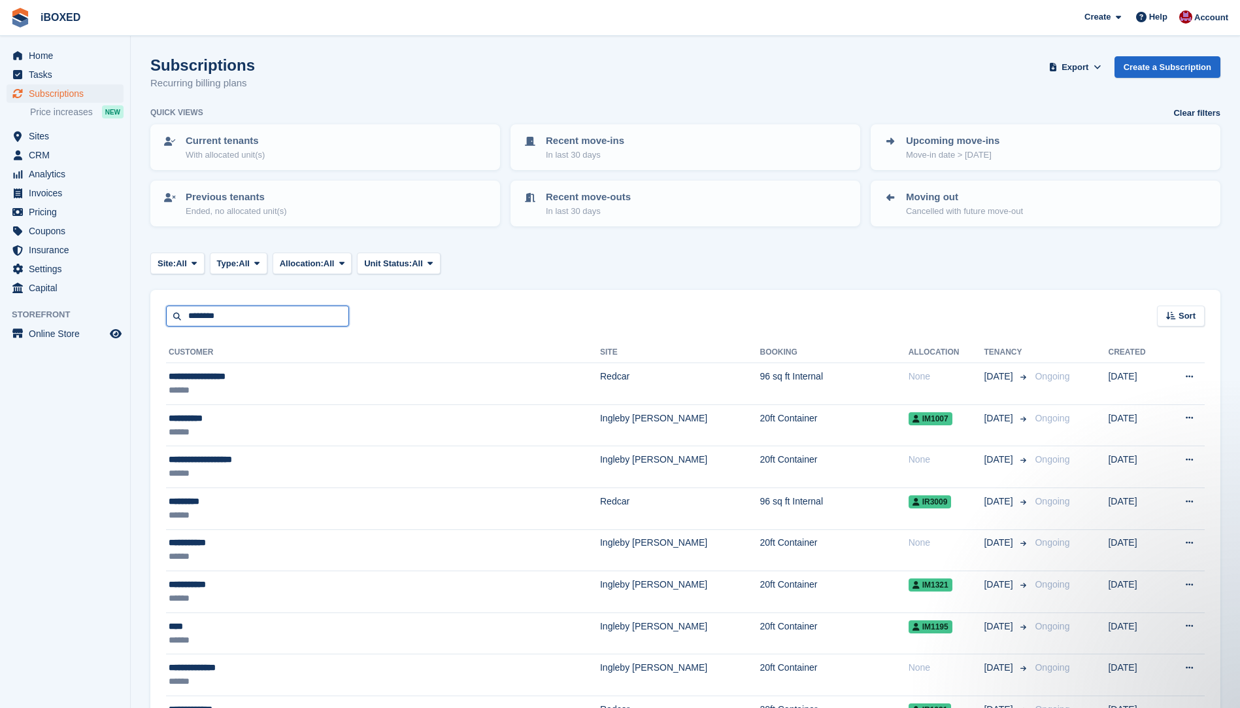
type input "********"
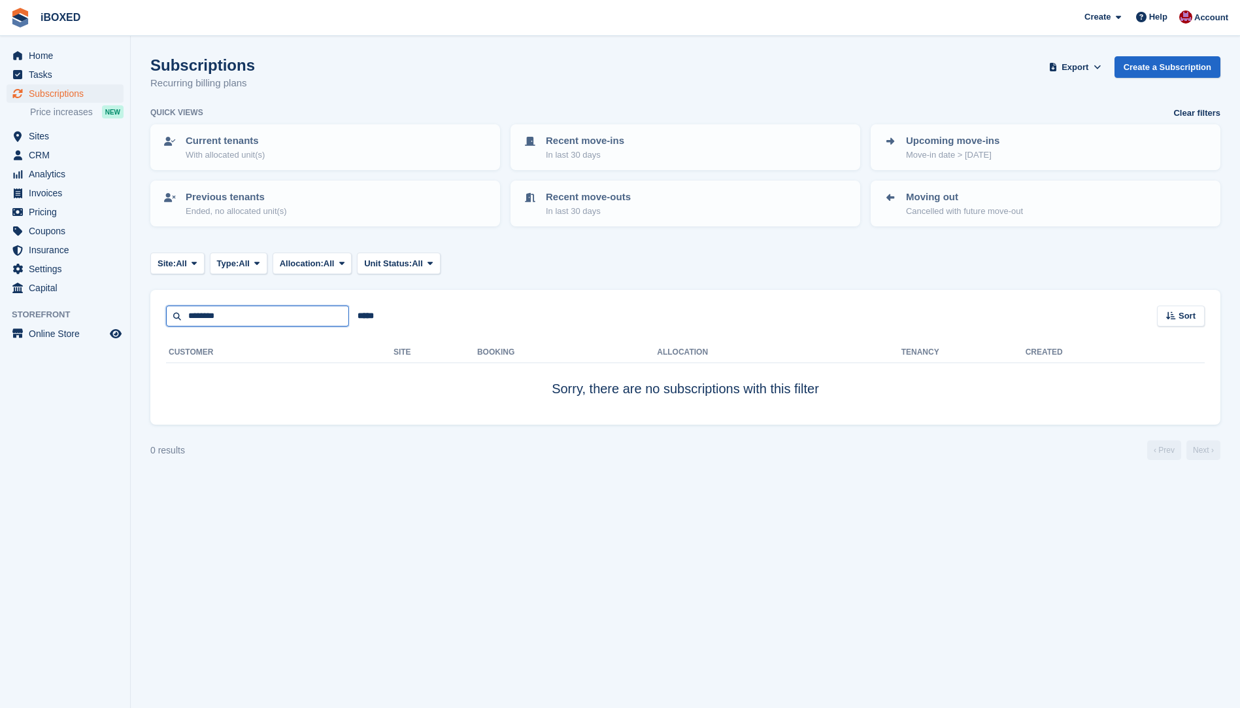
click at [228, 315] on input "********" at bounding box center [257, 316] width 183 height 22
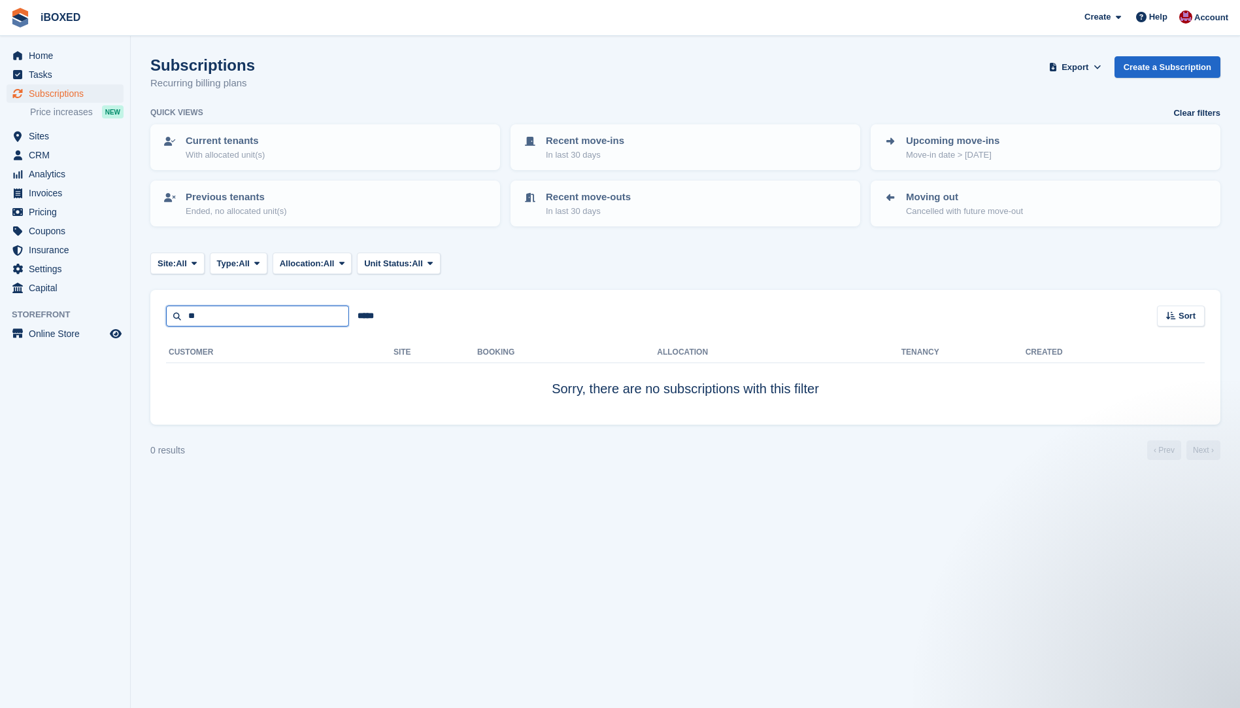
type input "*"
type input "*****"
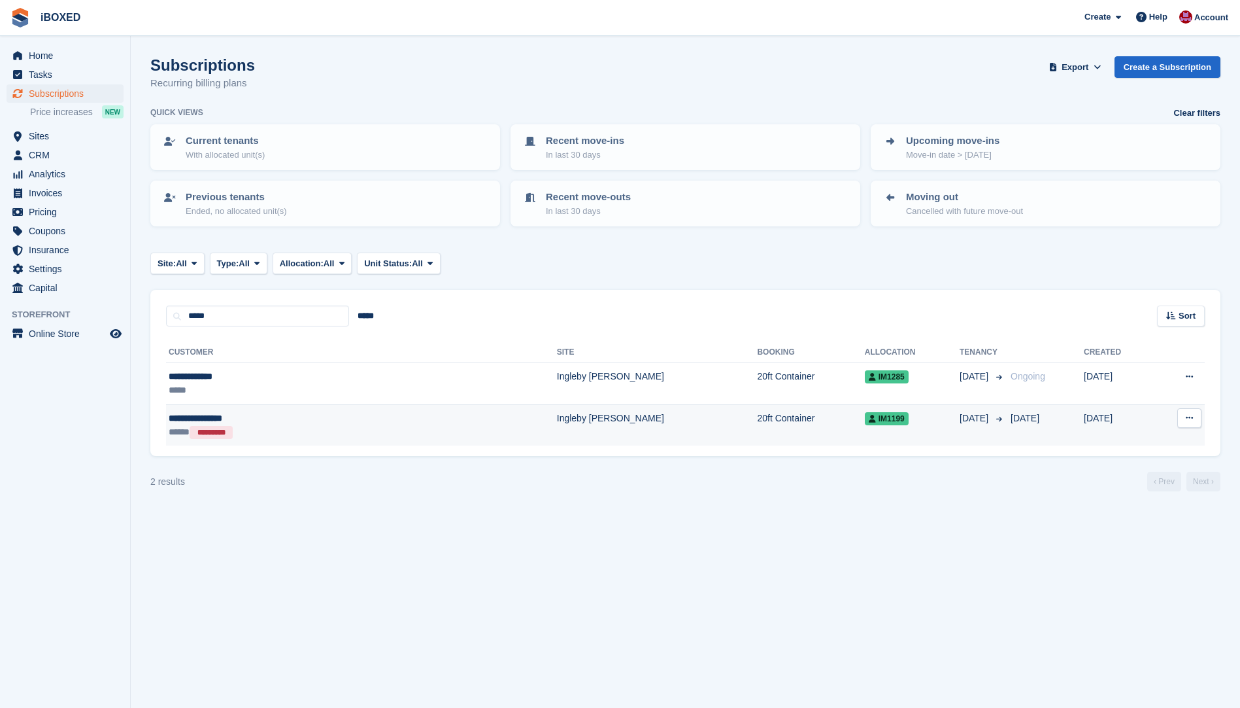
click at [229, 428] on div "*********" at bounding box center [211, 432] width 43 height 13
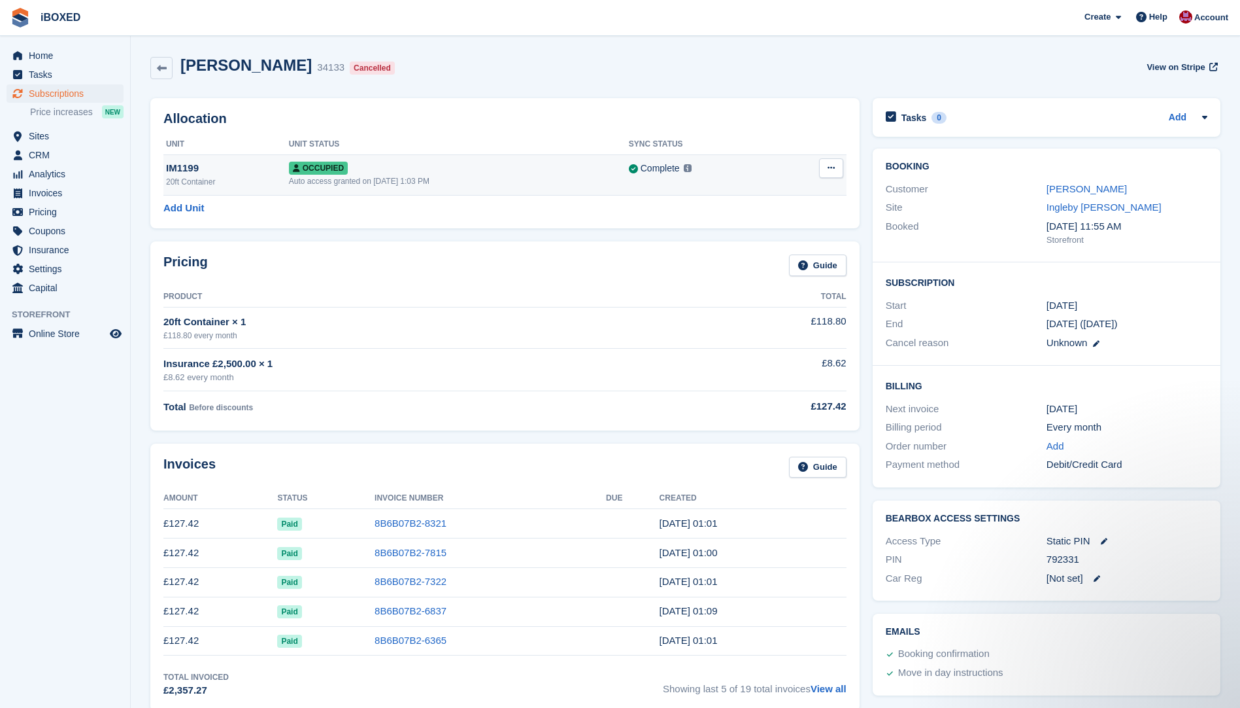
click at [828, 167] on icon at bounding box center [831, 167] width 7 height 9
click at [762, 224] on p "Deallocate" at bounding box center [781, 221] width 114 height 17
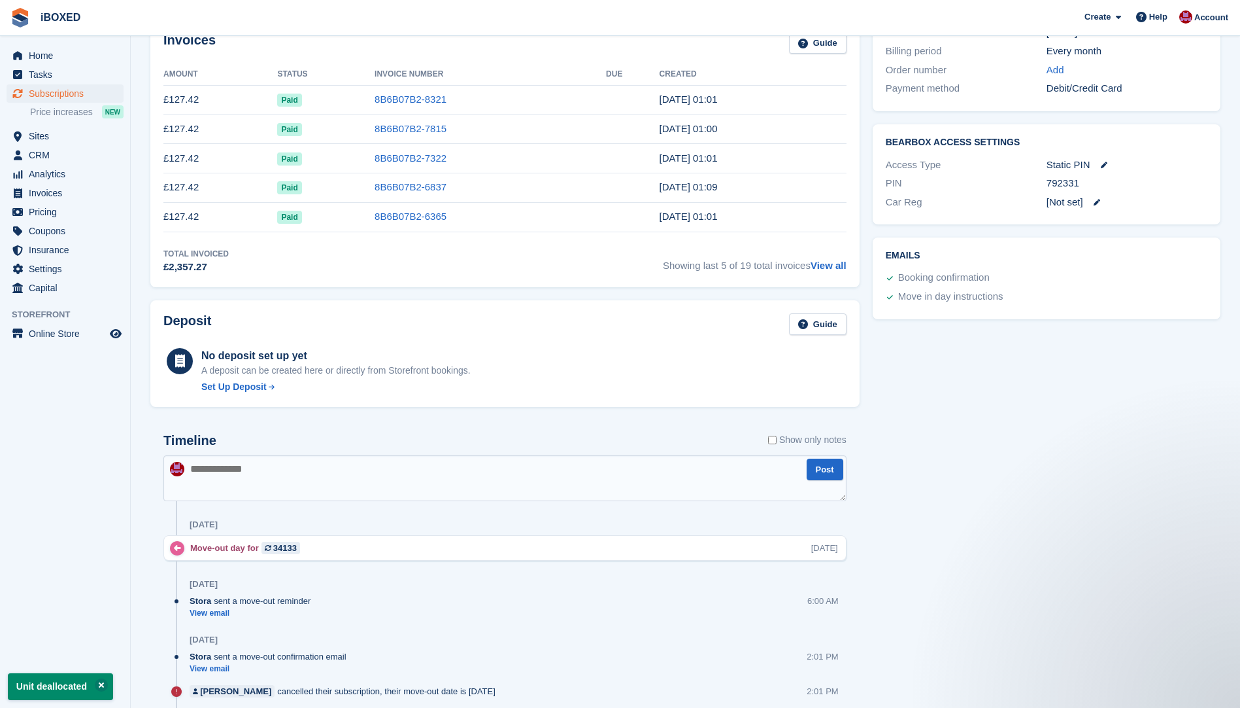
scroll to position [458, 0]
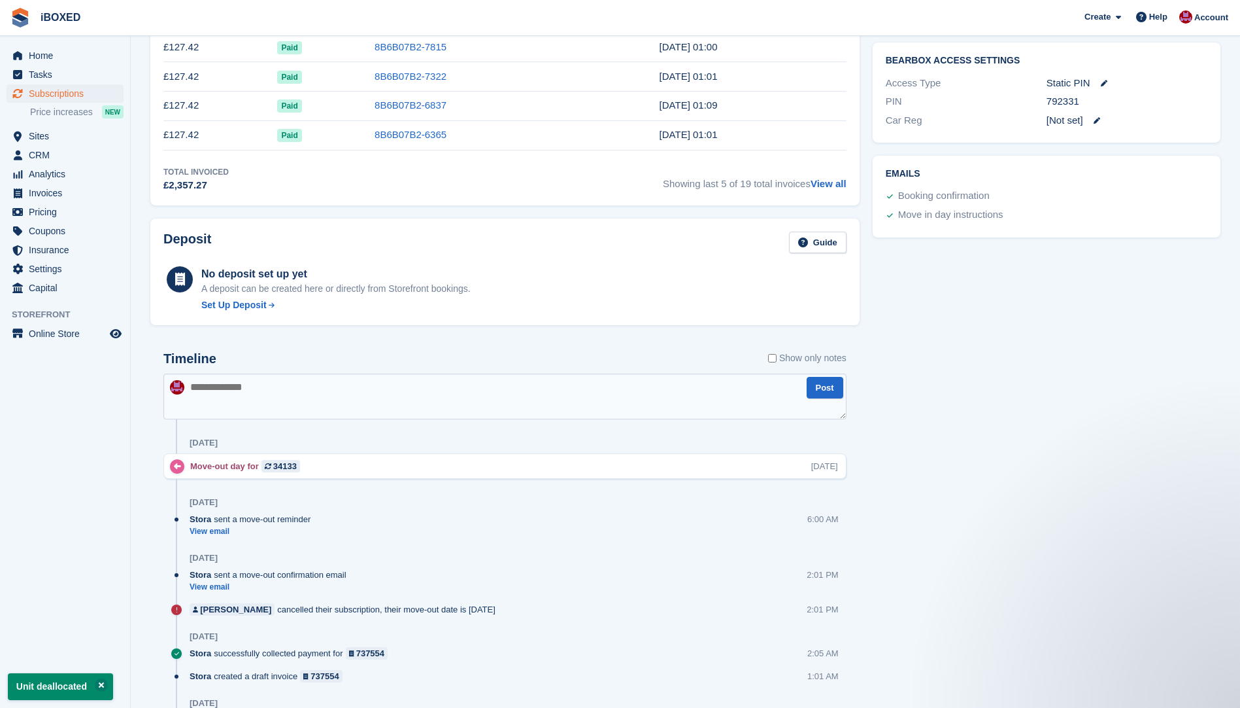
click at [207, 394] on textarea at bounding box center [504, 396] width 683 height 46
type textarea "**********"
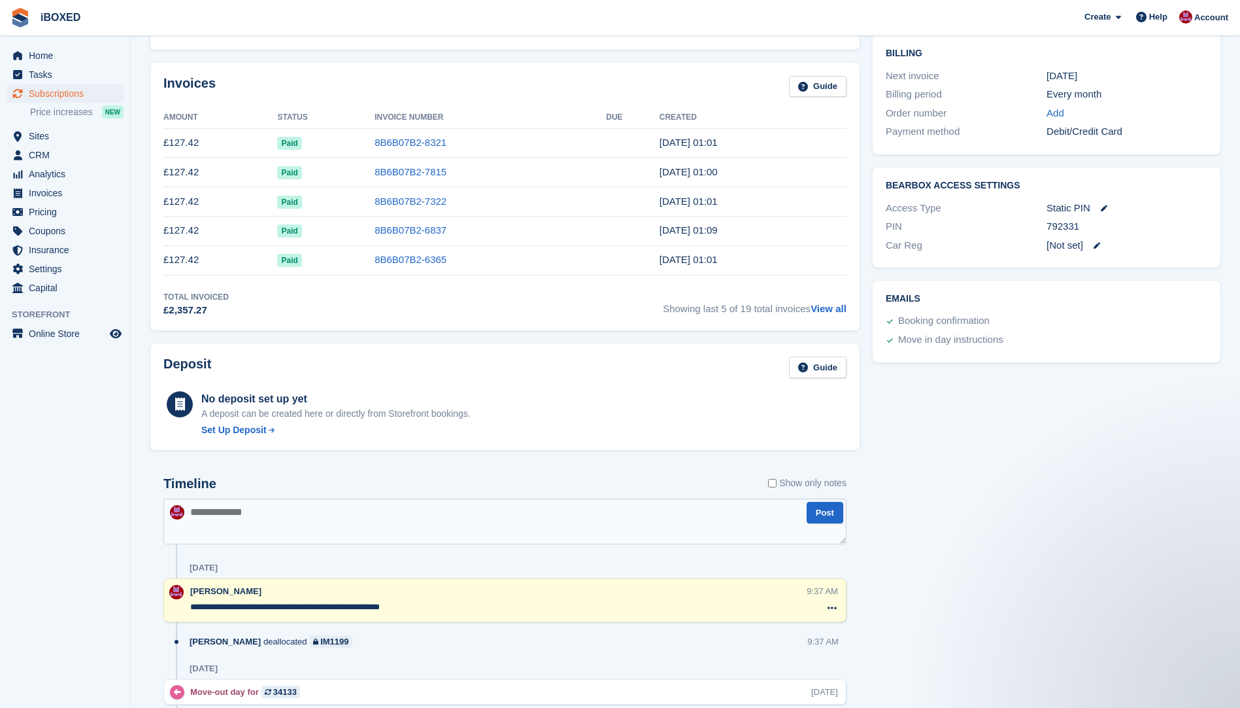
scroll to position [327, 0]
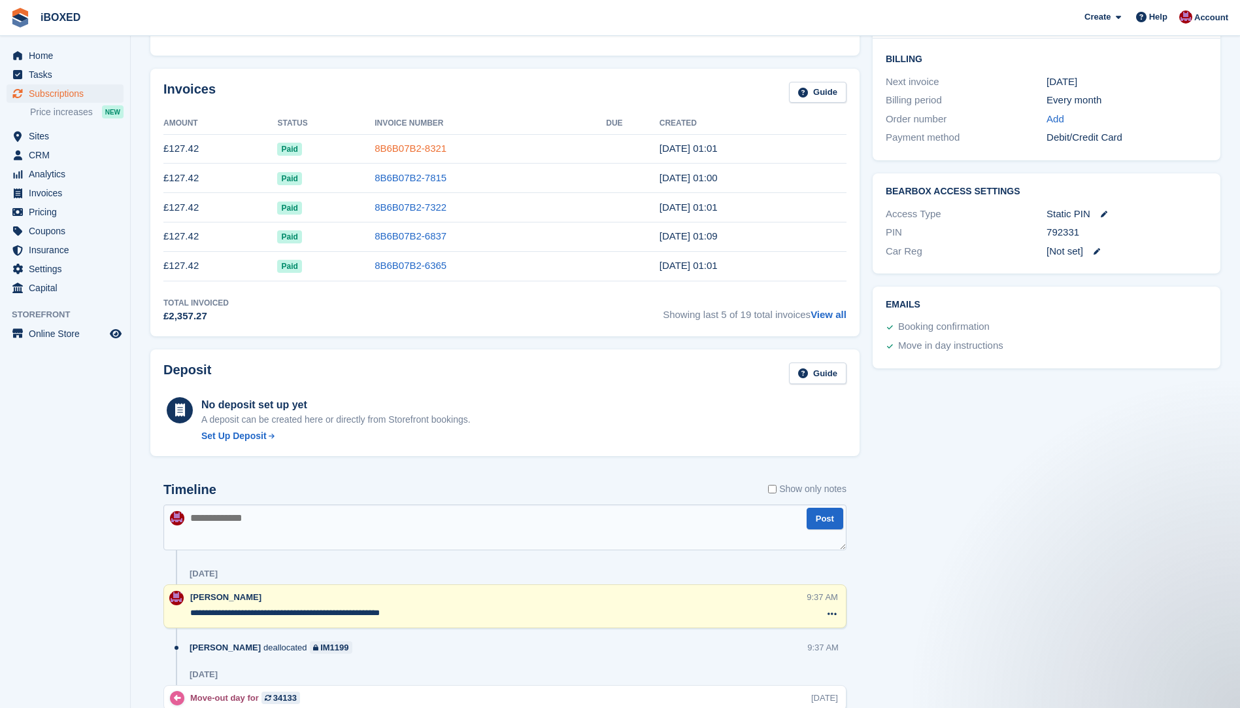
click at [377, 150] on link "8B6B07B2-8321" at bounding box center [411, 148] width 72 height 11
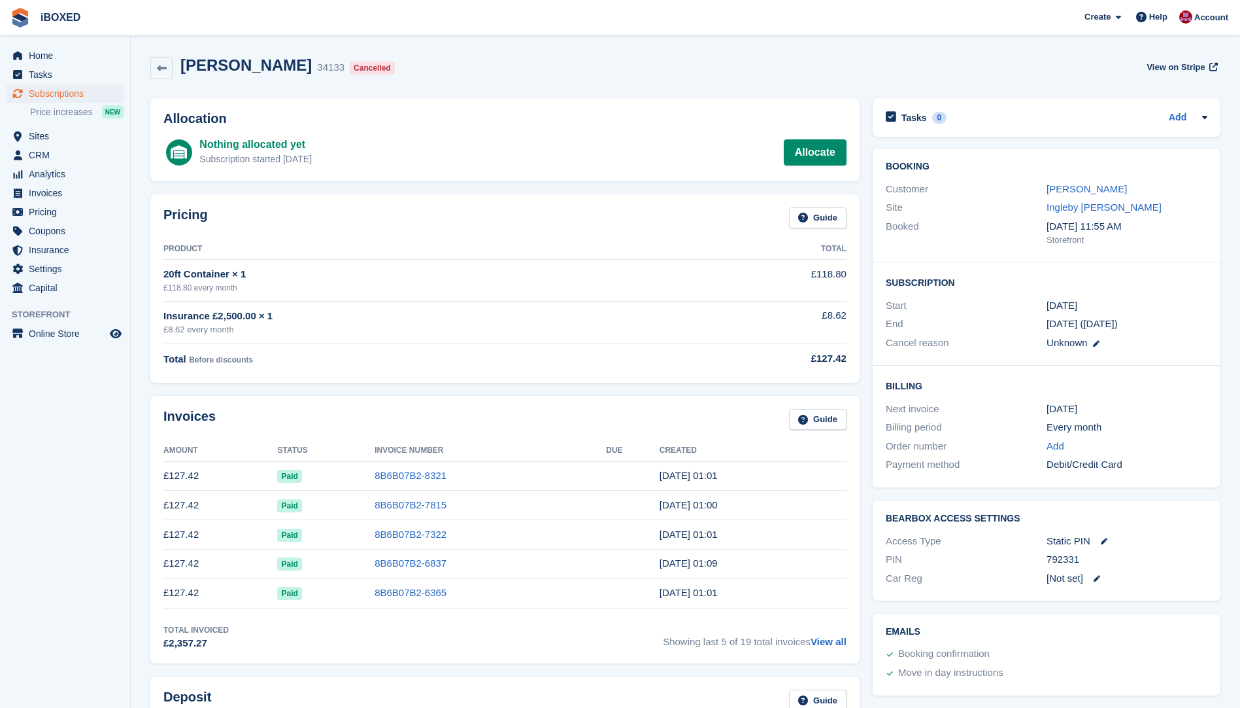
scroll to position [327, 0]
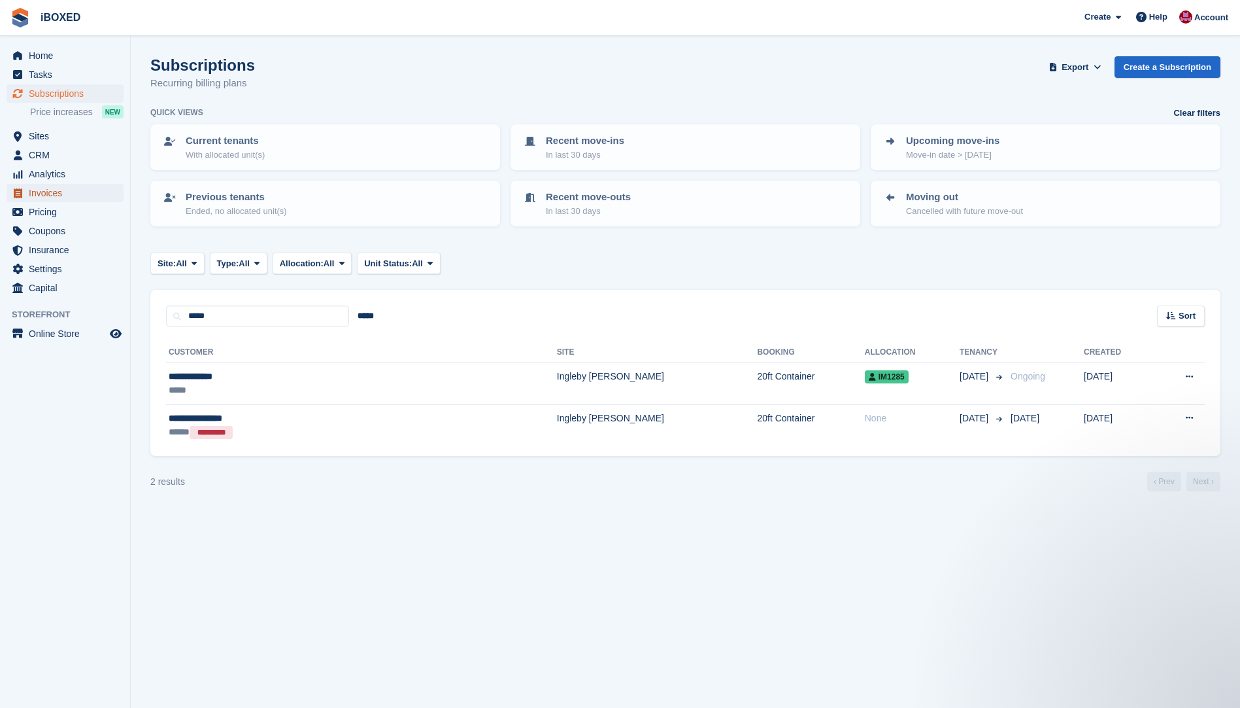
click at [48, 192] on span "Invoices" at bounding box center [68, 193] width 78 height 18
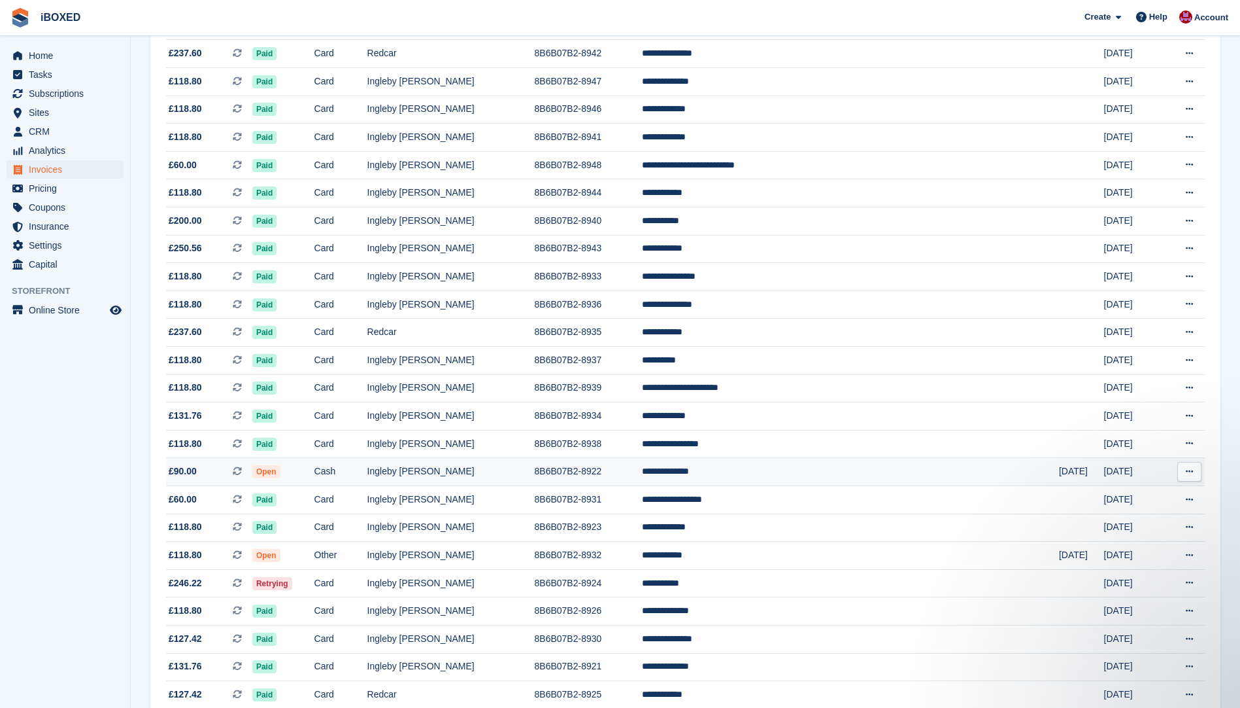
scroll to position [327, 0]
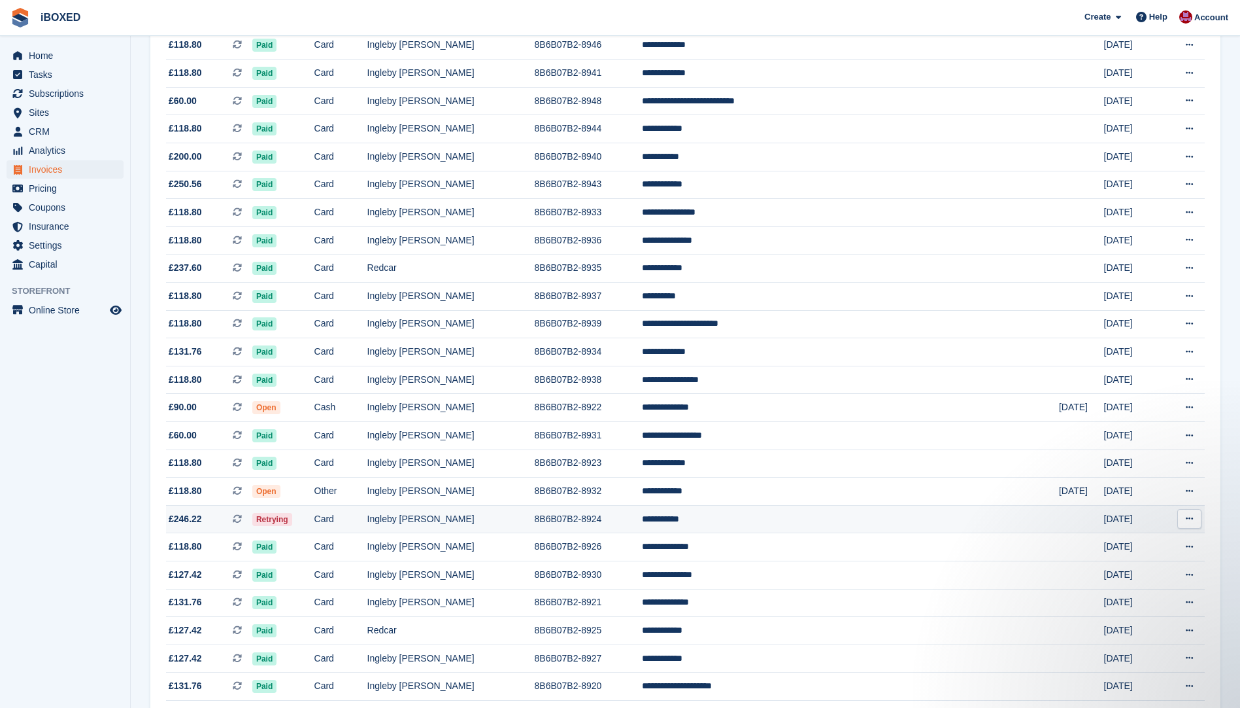
click at [494, 516] on td "Ingleby [PERSON_NAME]" at bounding box center [450, 519] width 167 height 28
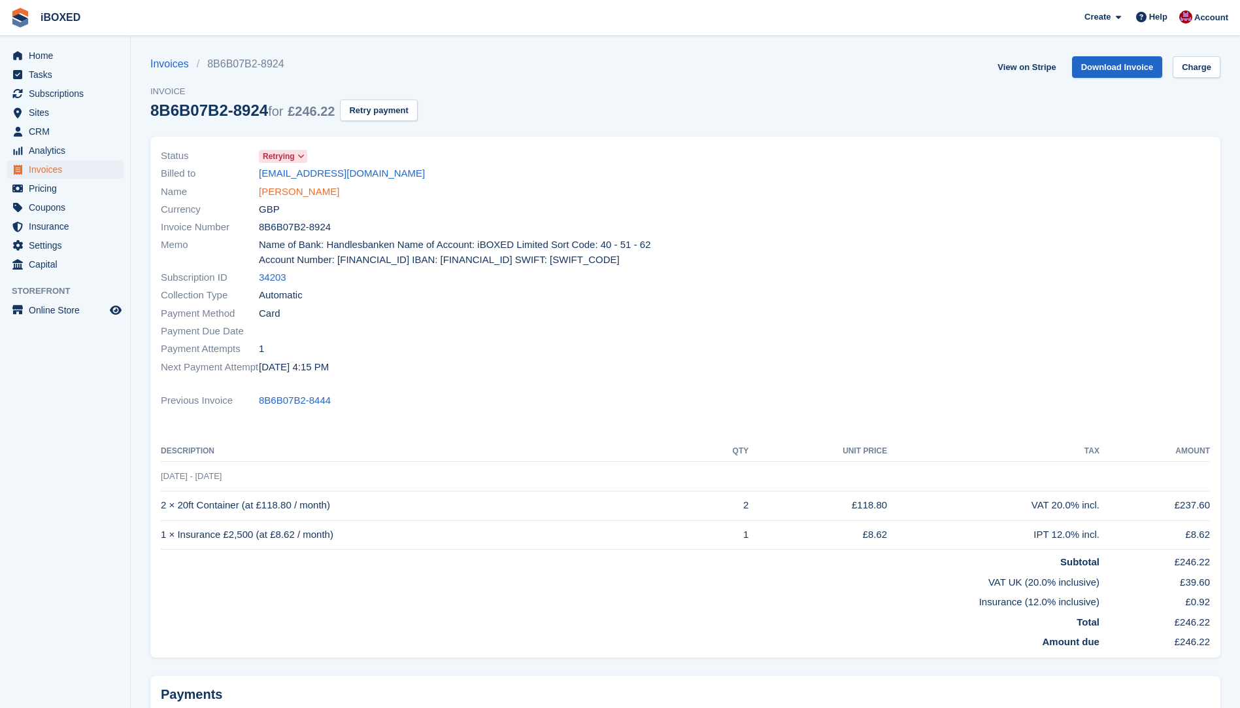
click at [275, 192] on link "[PERSON_NAME]" at bounding box center [299, 191] width 80 height 15
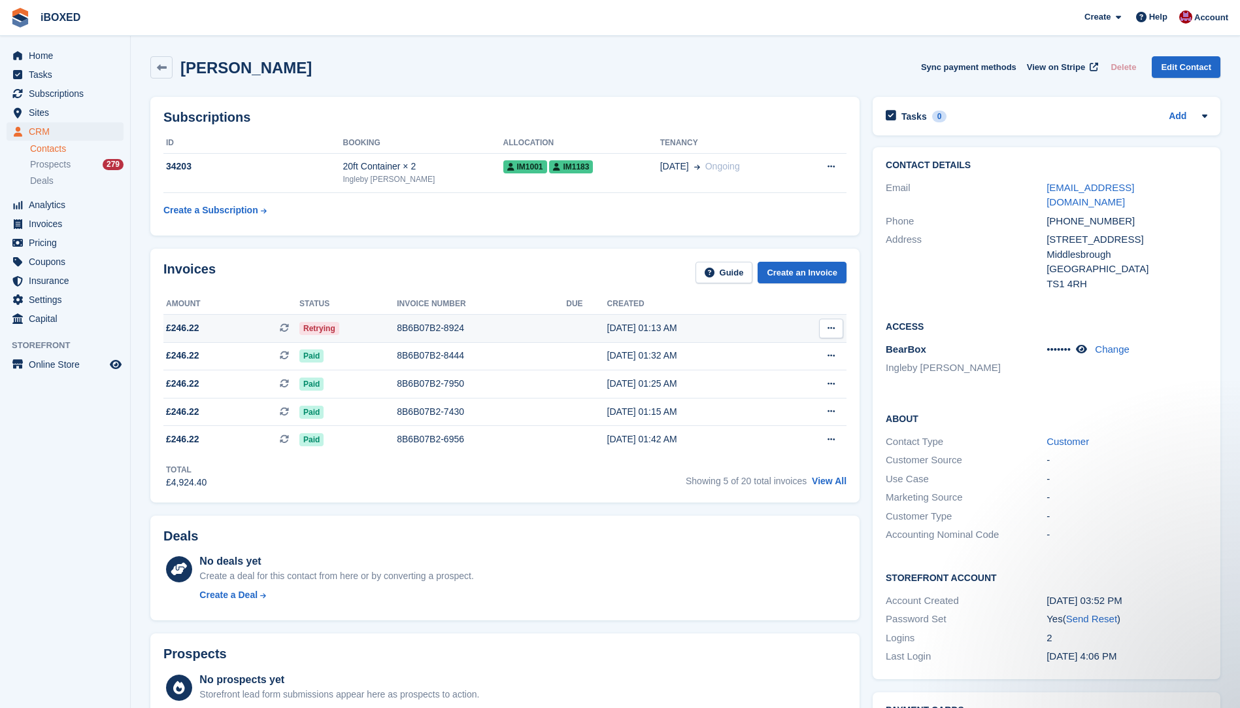
click at [430, 332] on div "8B6B07B2-8924" at bounding box center [481, 328] width 169 height 14
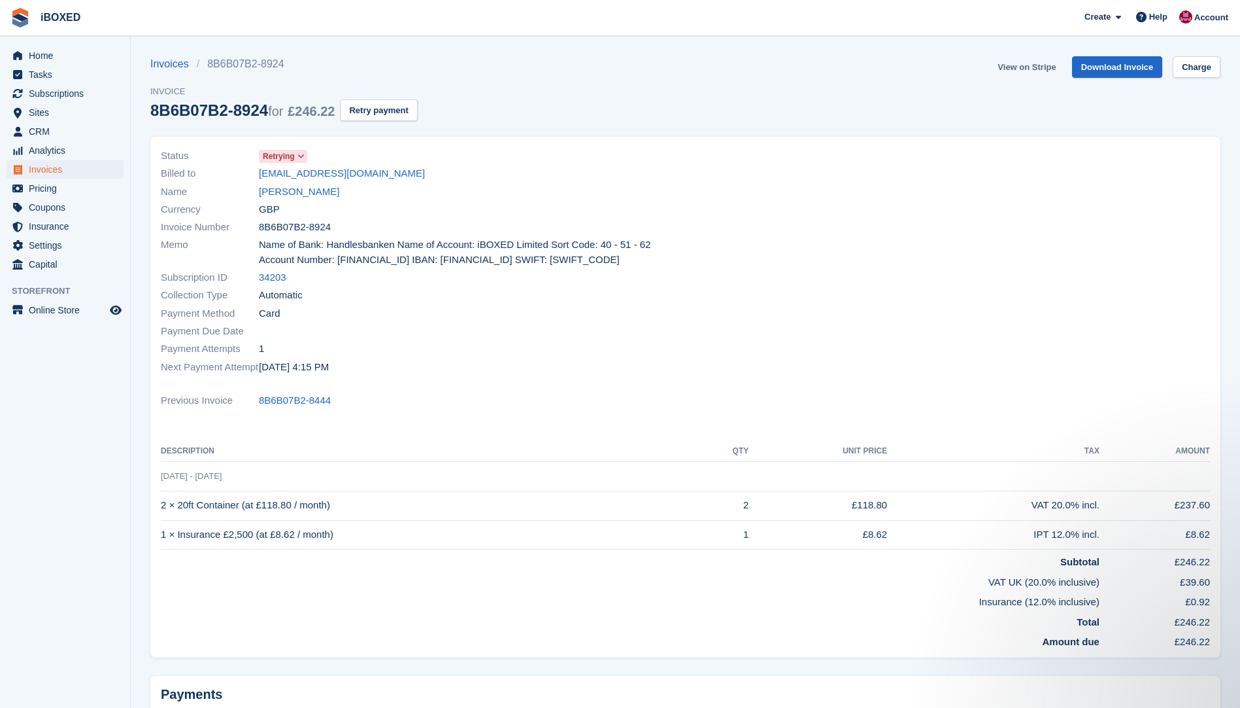
click at [1014, 67] on link "View on Stripe" at bounding box center [1027, 67] width 69 height 22
click at [295, 192] on link "[PERSON_NAME]" at bounding box center [299, 191] width 80 height 15
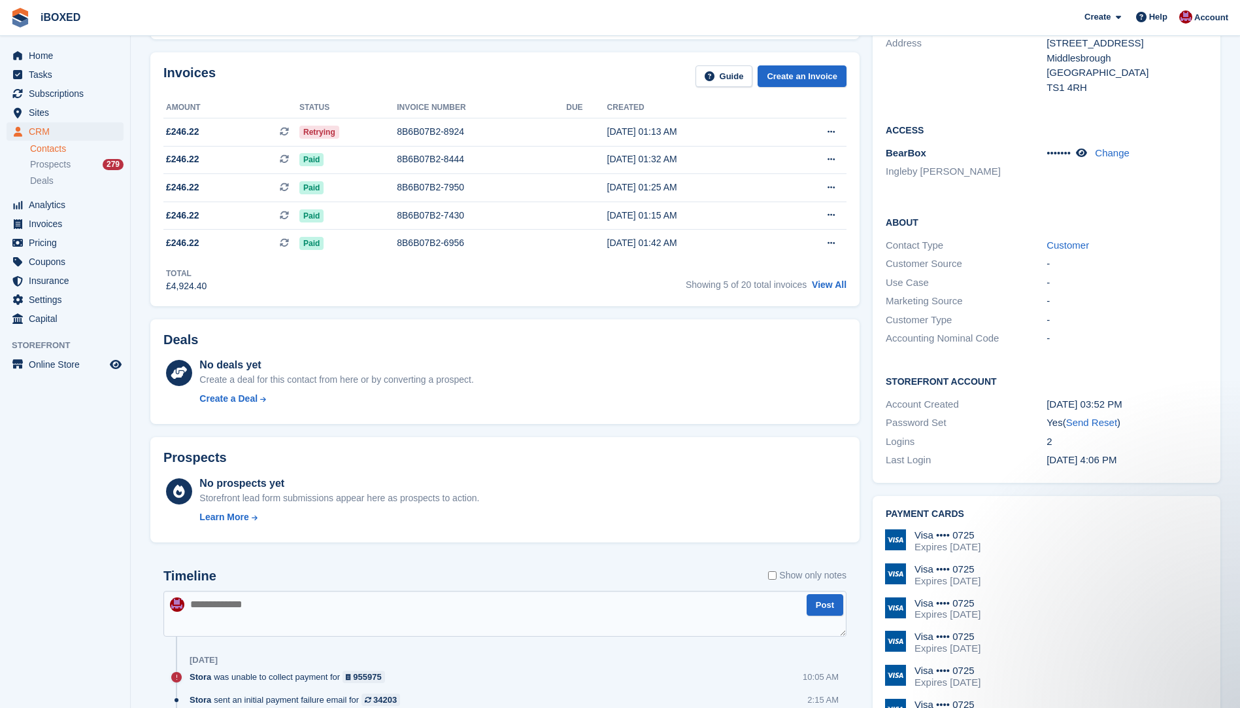
scroll to position [327, 0]
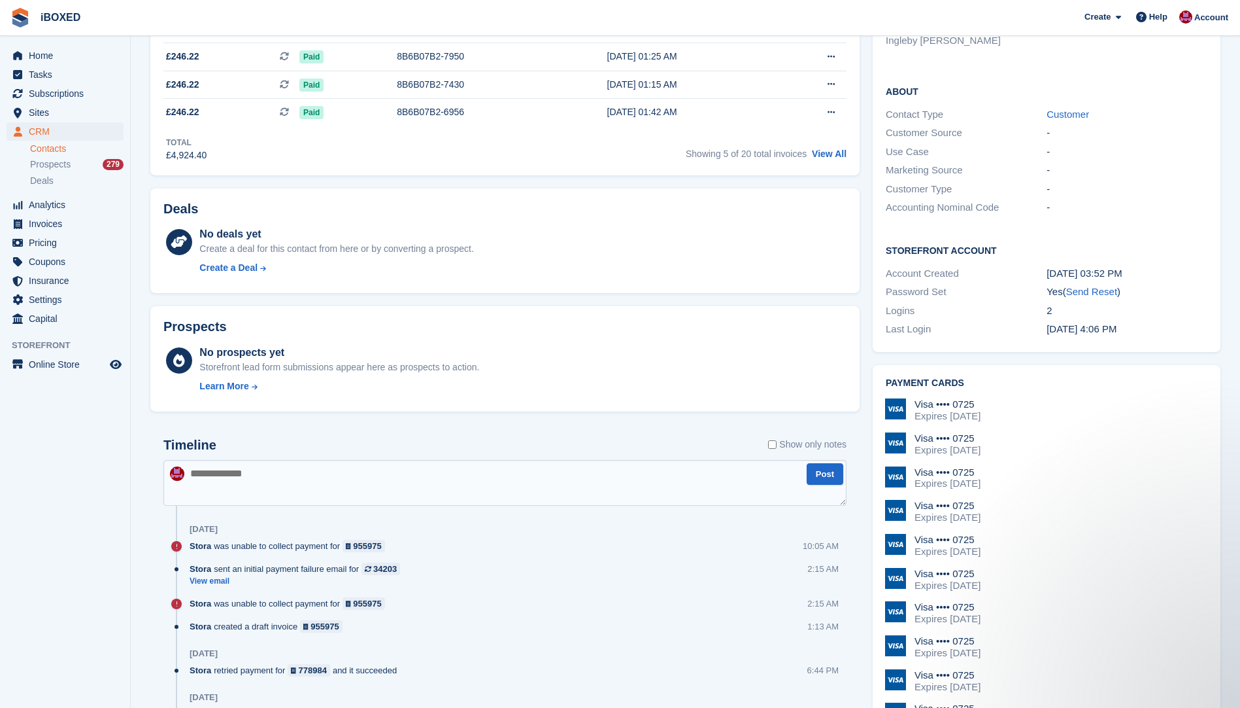
click at [205, 482] on textarea at bounding box center [504, 483] width 683 height 46
type textarea "**********"
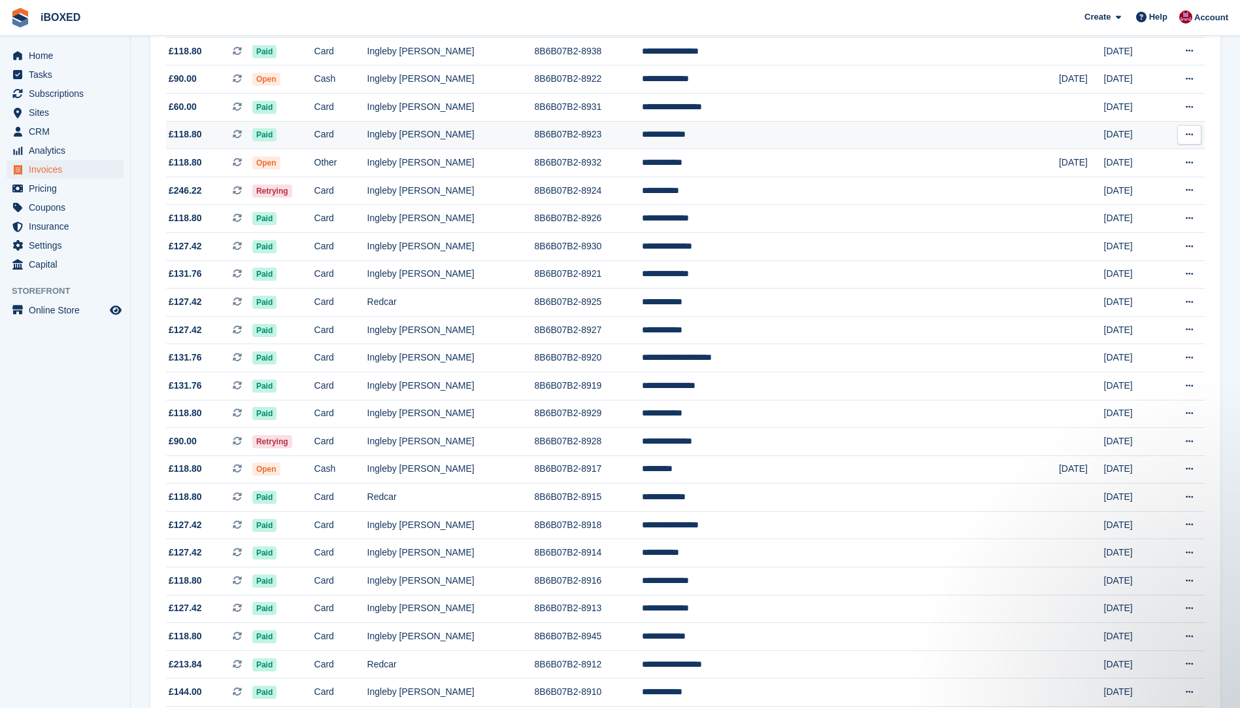
scroll to position [719, 0]
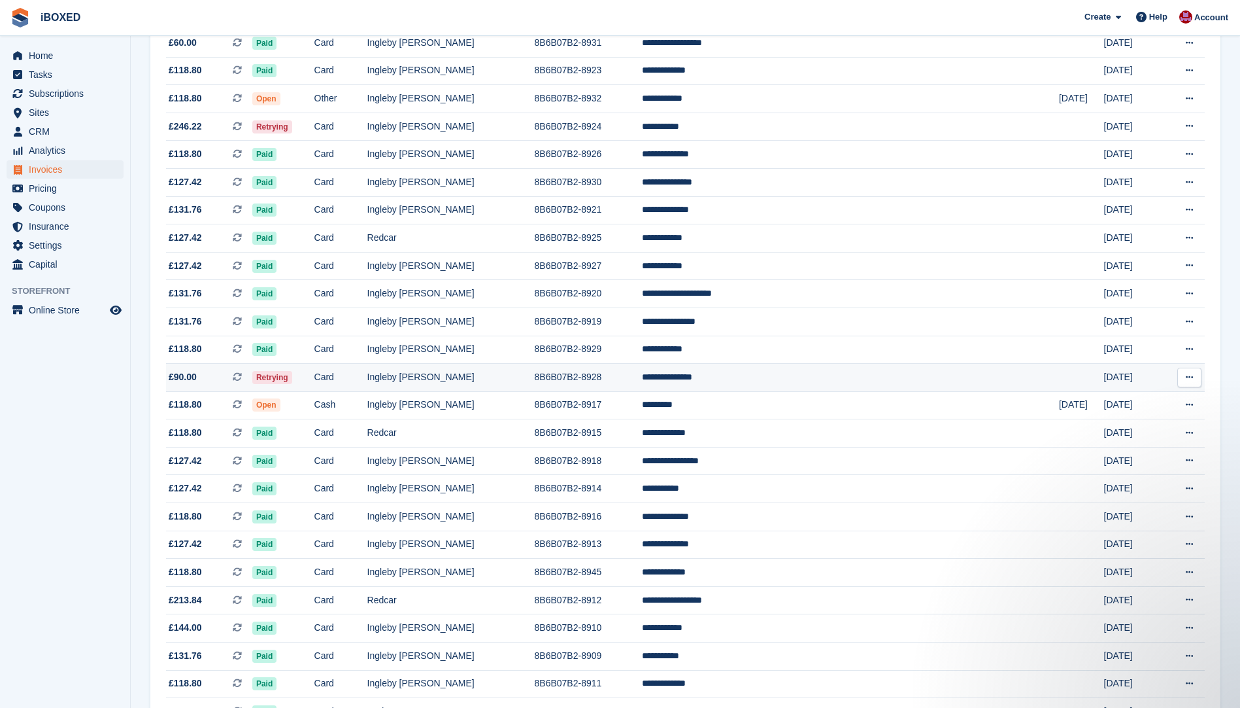
click at [464, 378] on td "Ingleby [PERSON_NAME]" at bounding box center [450, 378] width 167 height 28
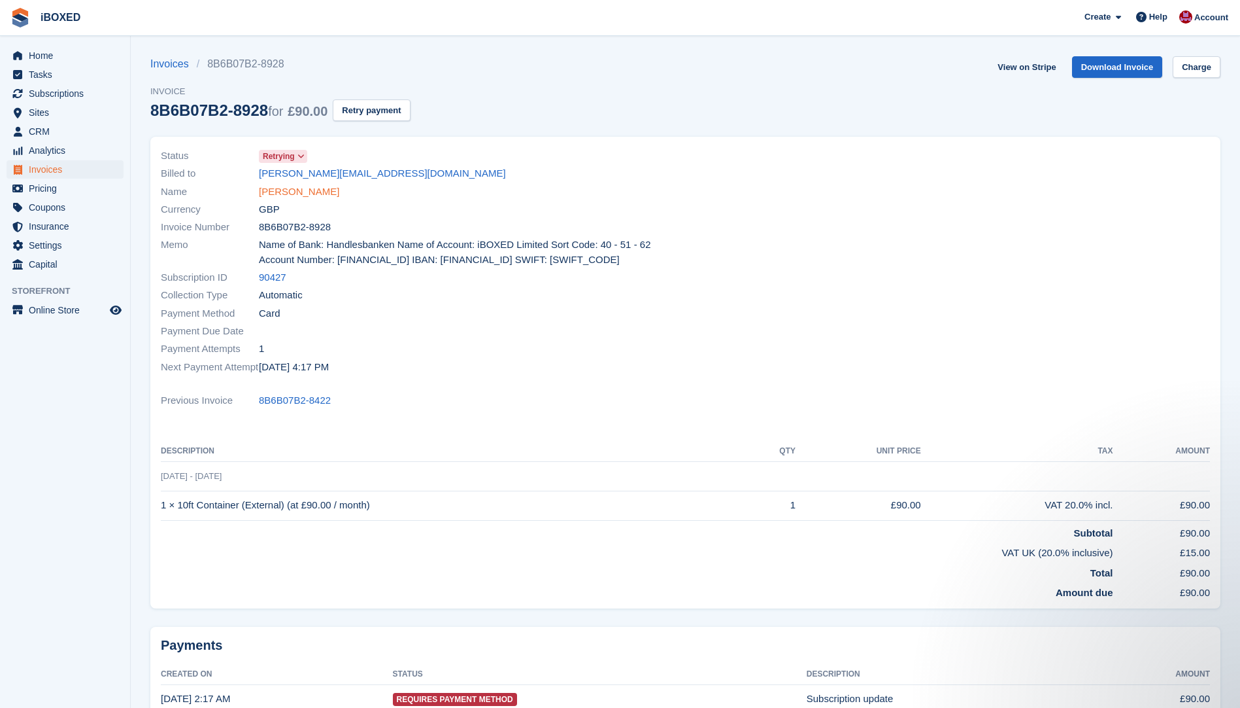
click at [324, 190] on link "[PERSON_NAME]" at bounding box center [299, 191] width 80 height 15
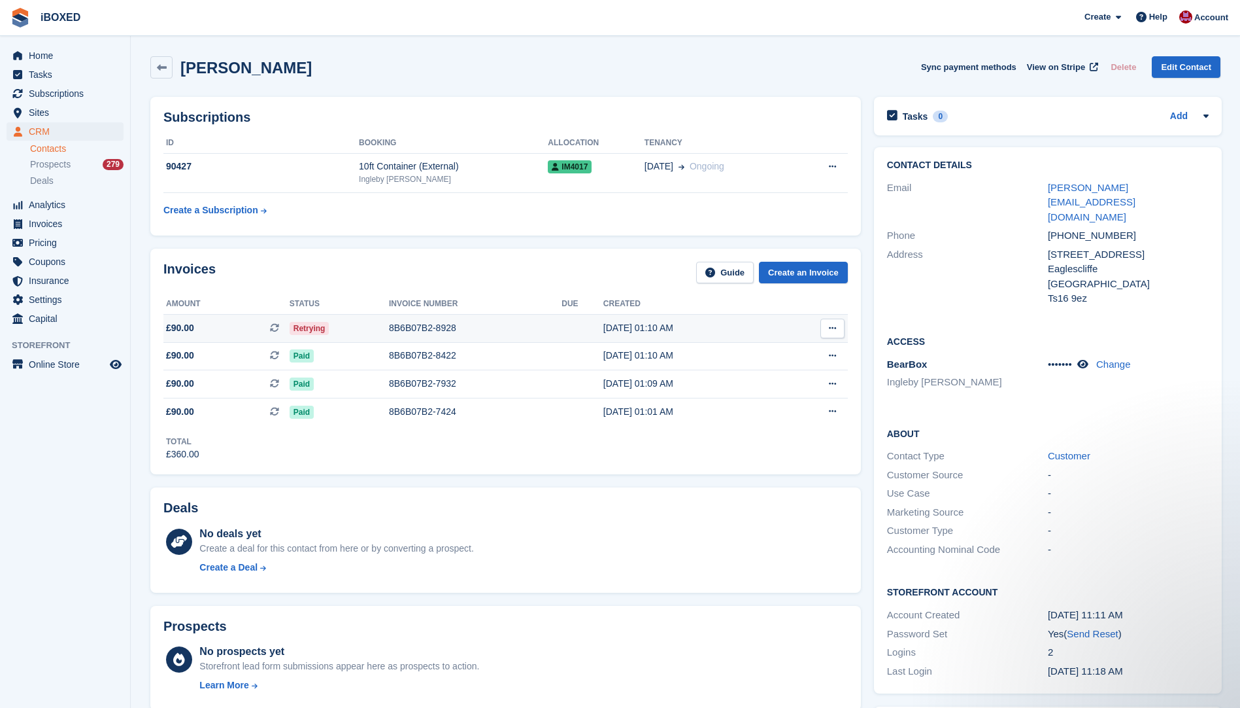
click at [458, 326] on div "8B6B07B2-8928" at bounding box center [475, 328] width 173 height 14
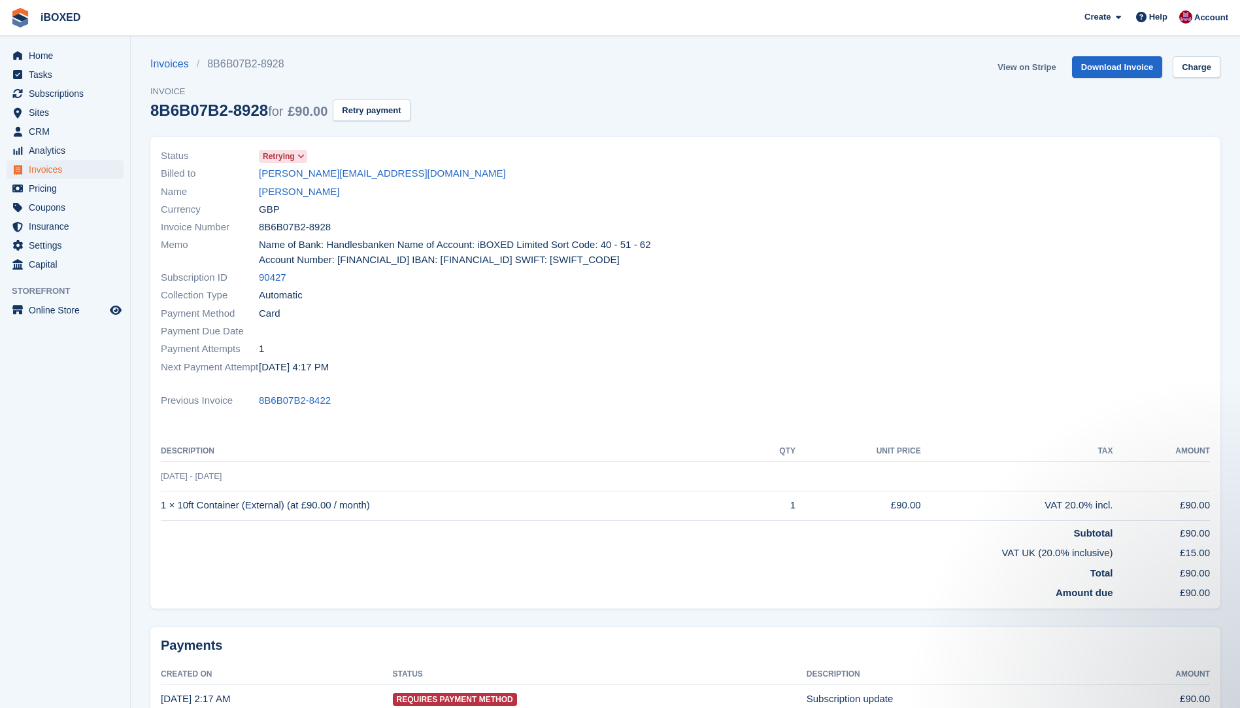
click at [1021, 62] on link "View on Stripe" at bounding box center [1027, 67] width 69 height 22
click at [269, 190] on link "Paula whittaker" at bounding box center [299, 191] width 80 height 15
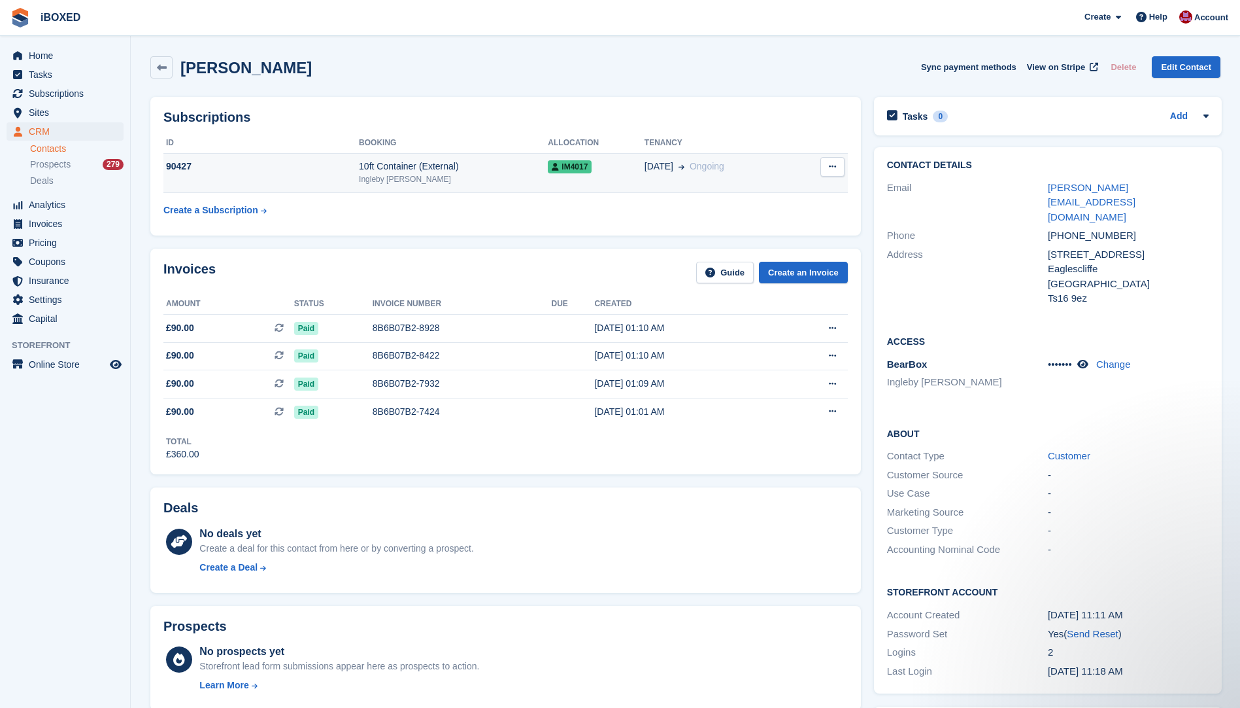
click at [500, 186] on td "10ft Container (External) Ingleby Barwick" at bounding box center [453, 173] width 189 height 40
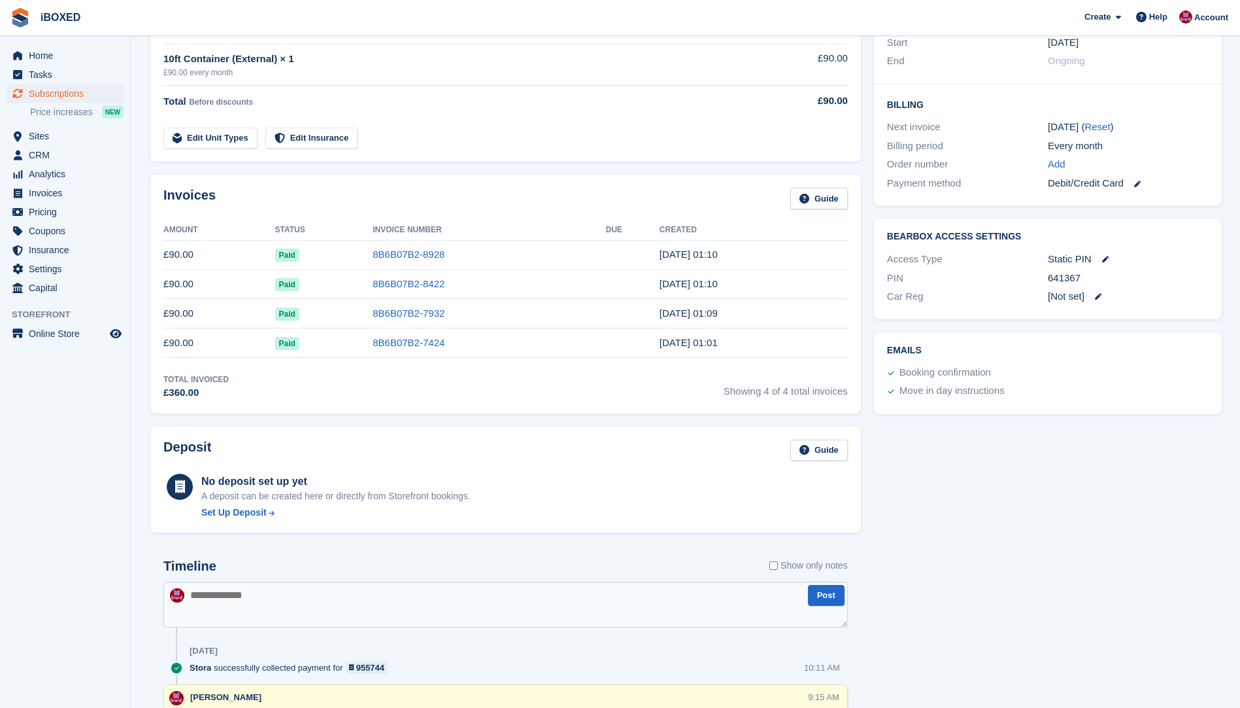
scroll to position [523, 0]
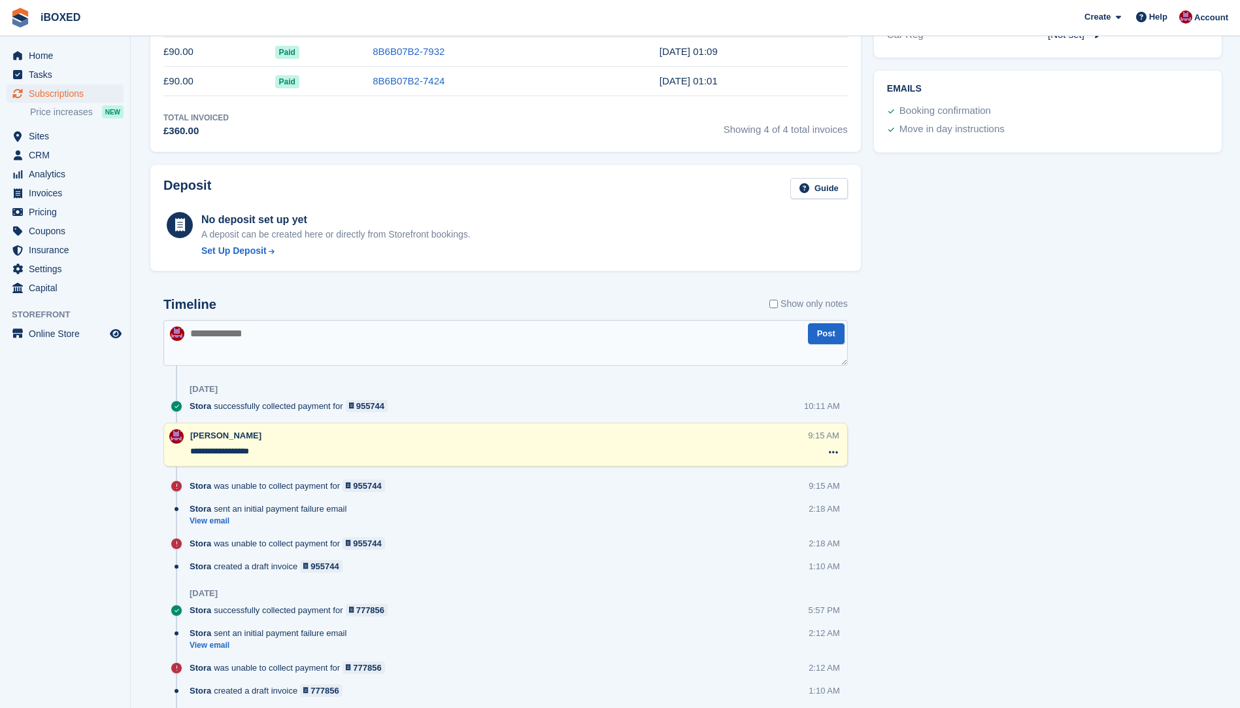
click at [207, 339] on textarea at bounding box center [505, 343] width 685 height 46
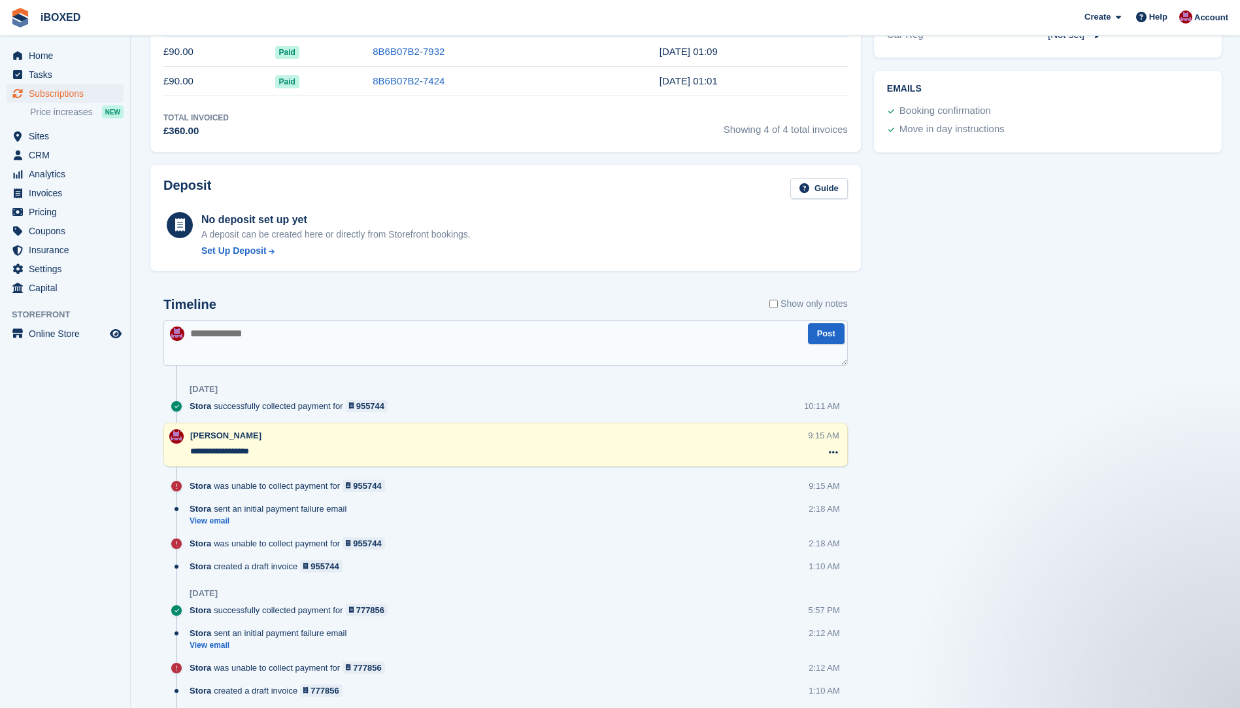
scroll to position [0, 0]
type textarea "**********"
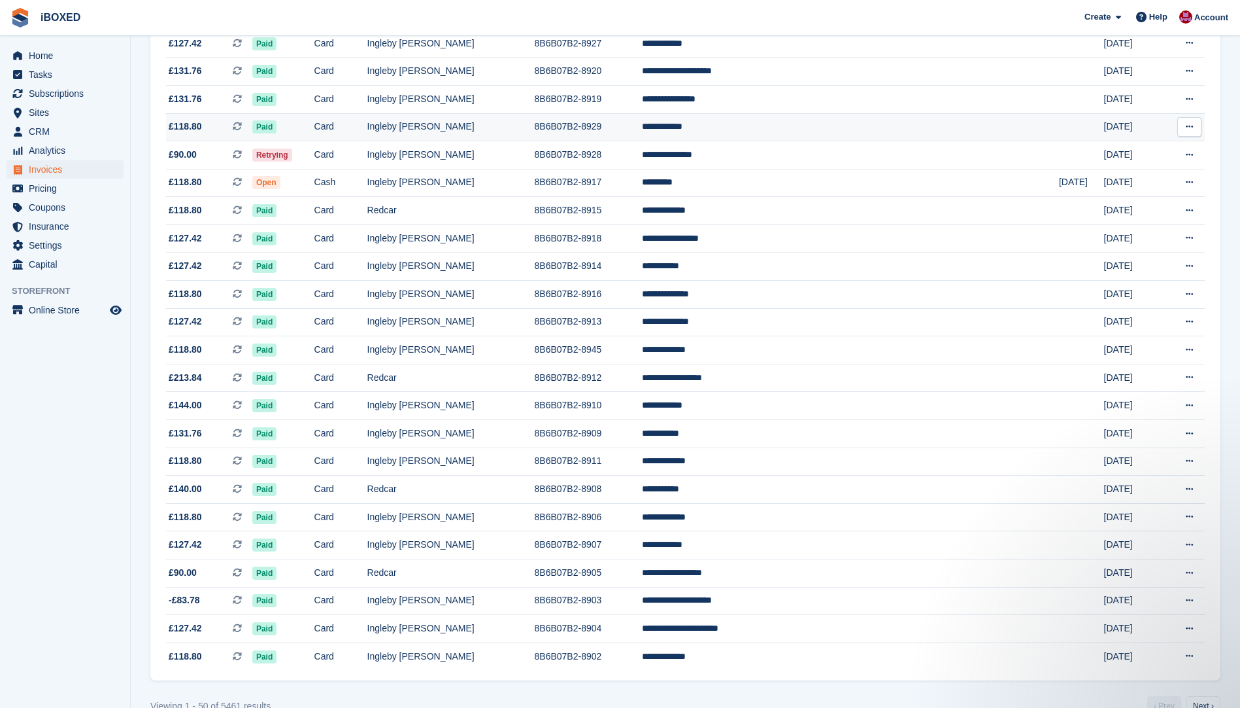
scroll to position [969, 0]
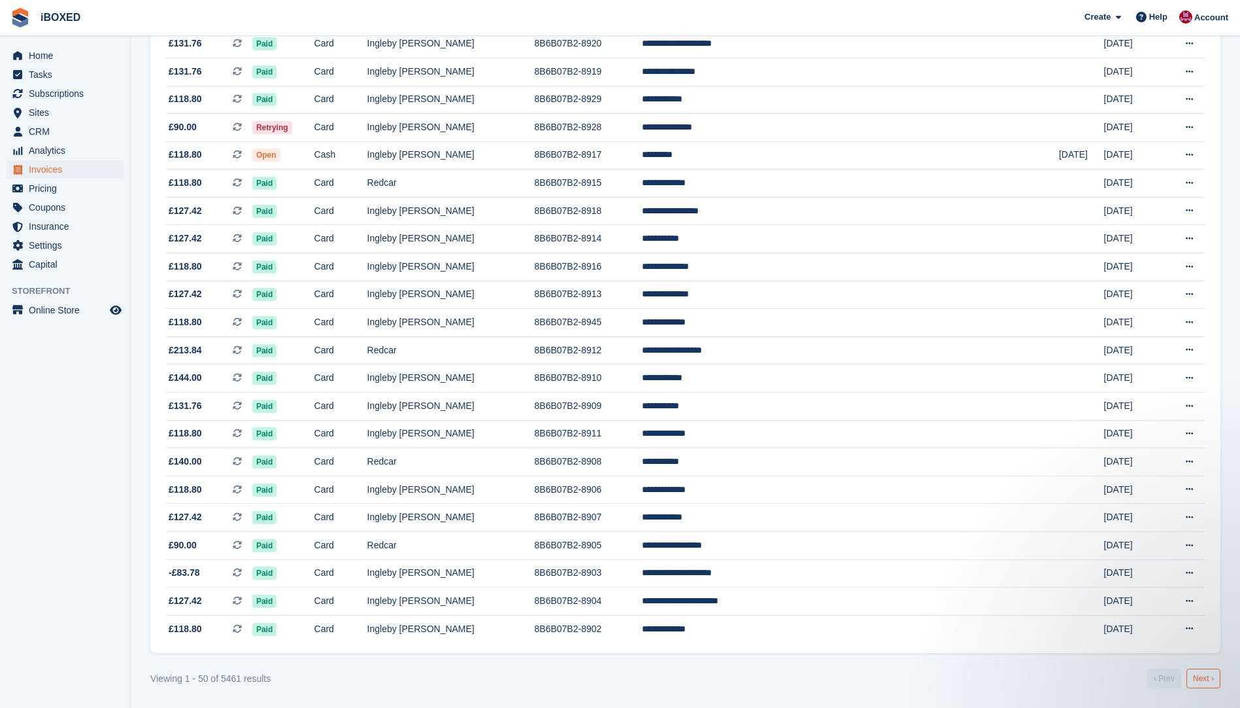
click at [1204, 675] on link "Next ›" at bounding box center [1204, 678] width 34 height 20
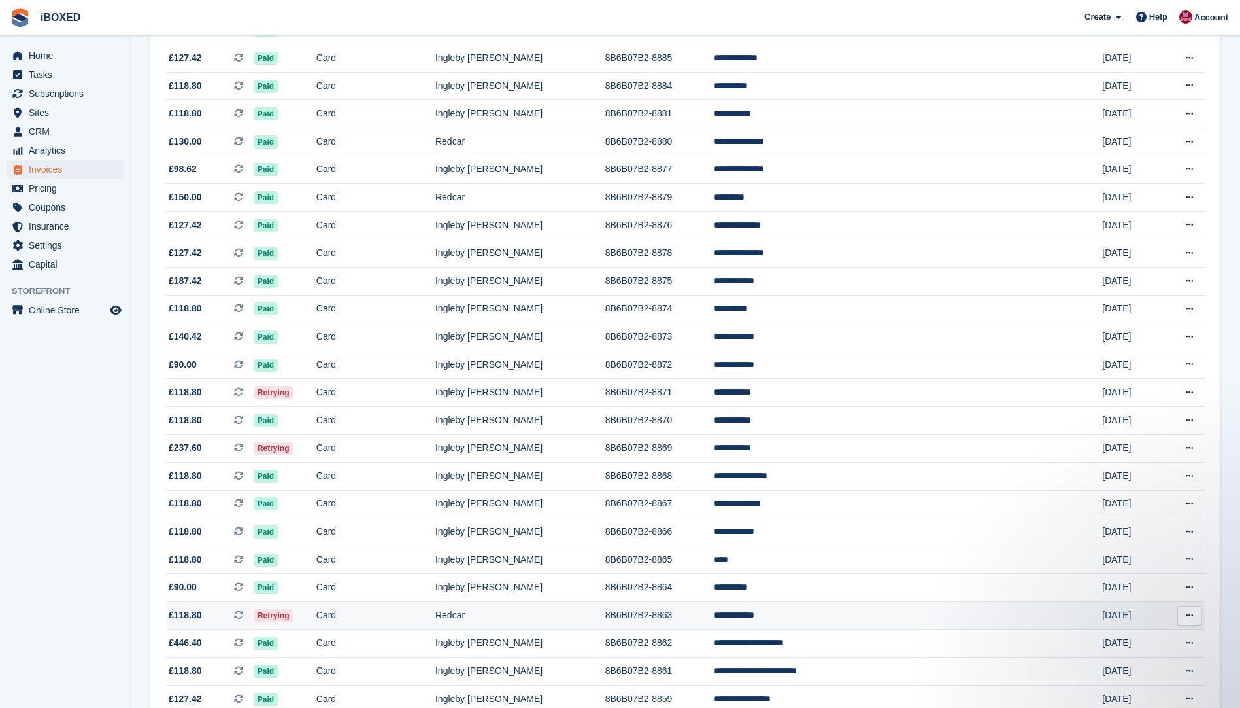
scroll to position [511, 0]
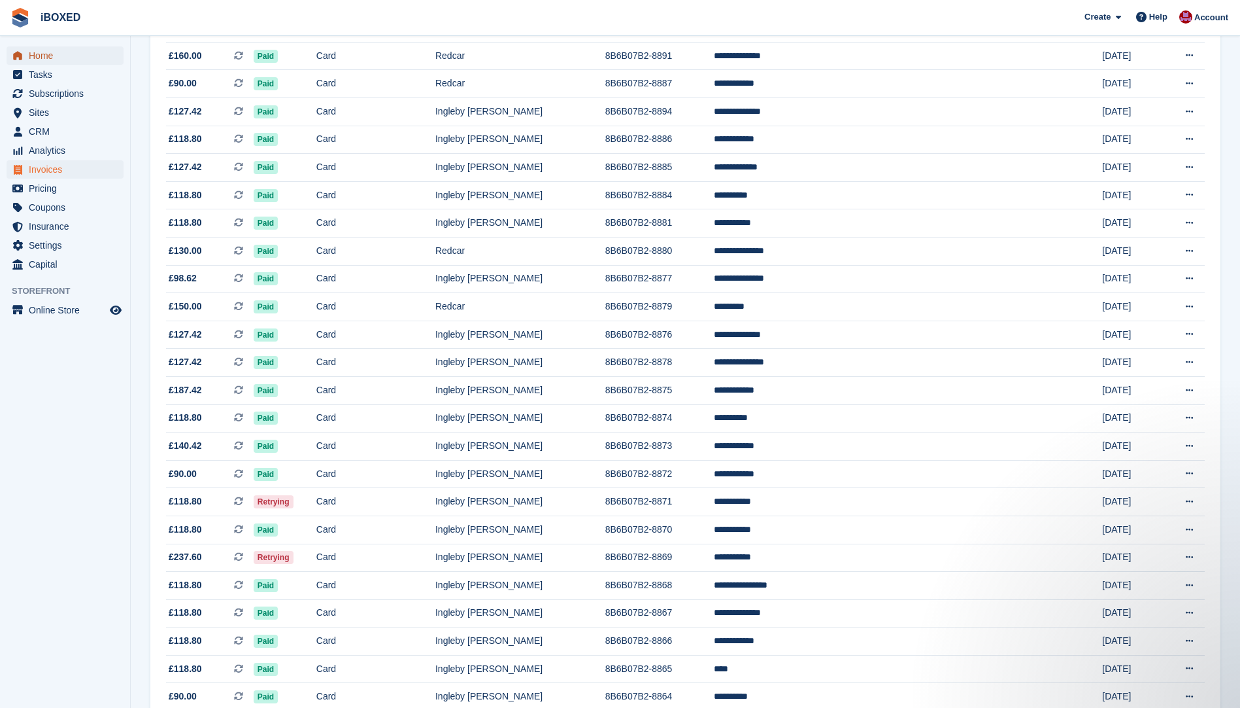
click at [41, 57] on span "Home" at bounding box center [68, 55] width 78 height 18
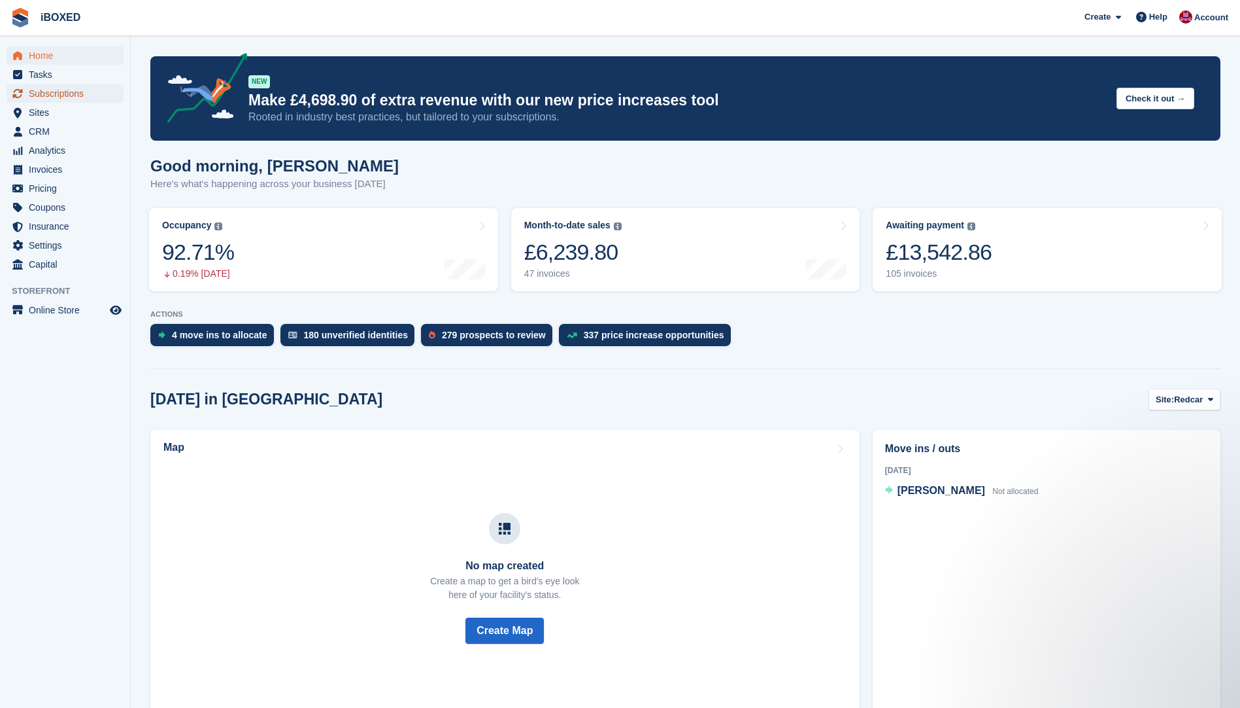
click at [57, 91] on span "Subscriptions" at bounding box center [68, 93] width 78 height 18
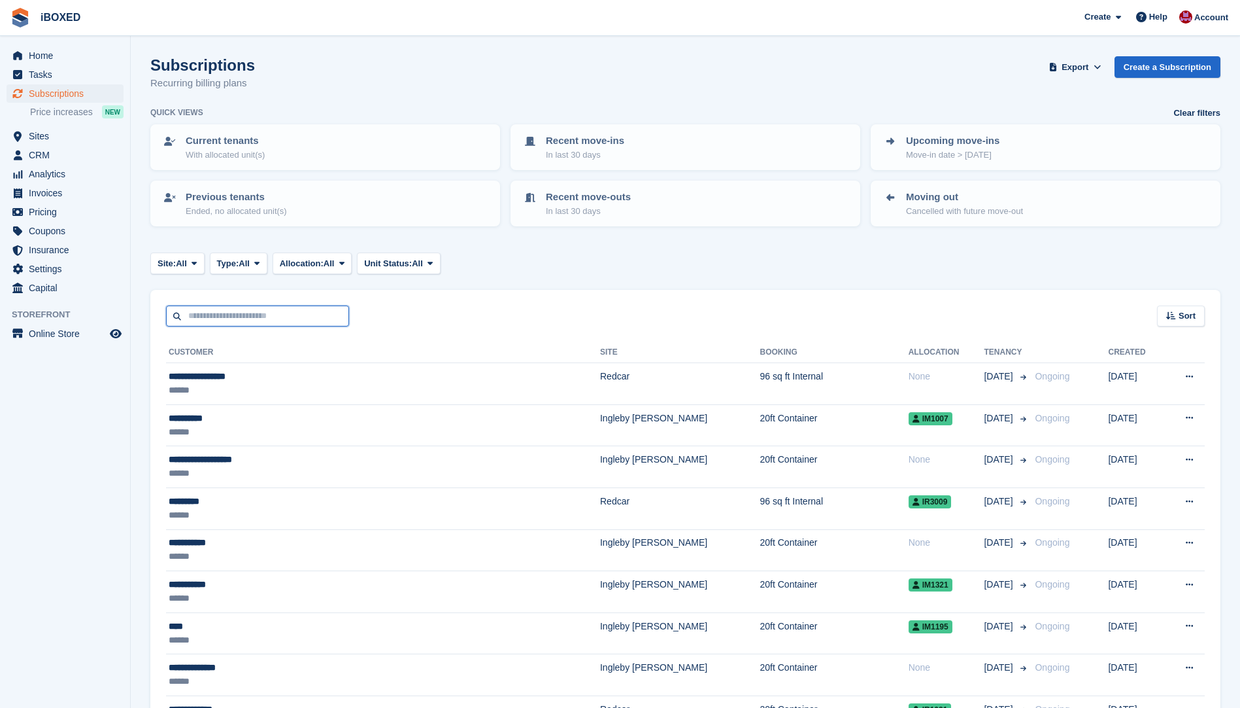
click at [219, 319] on input "text" at bounding box center [257, 316] width 183 height 22
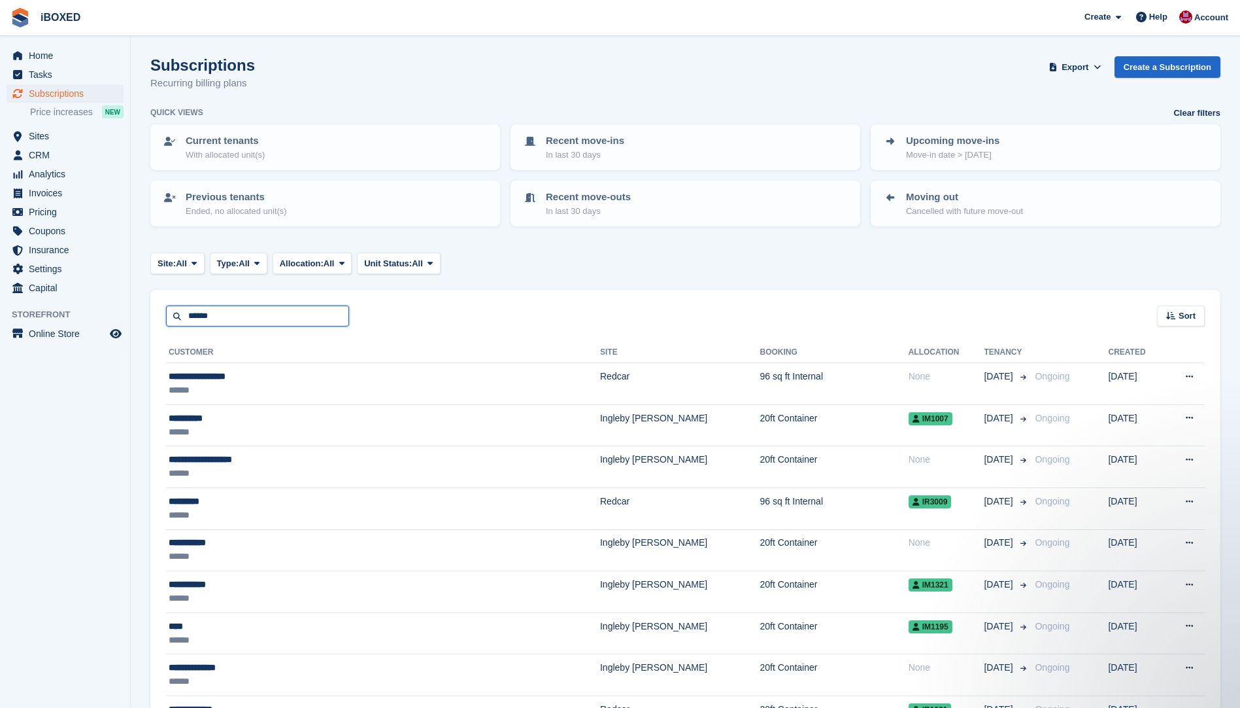
type input "******"
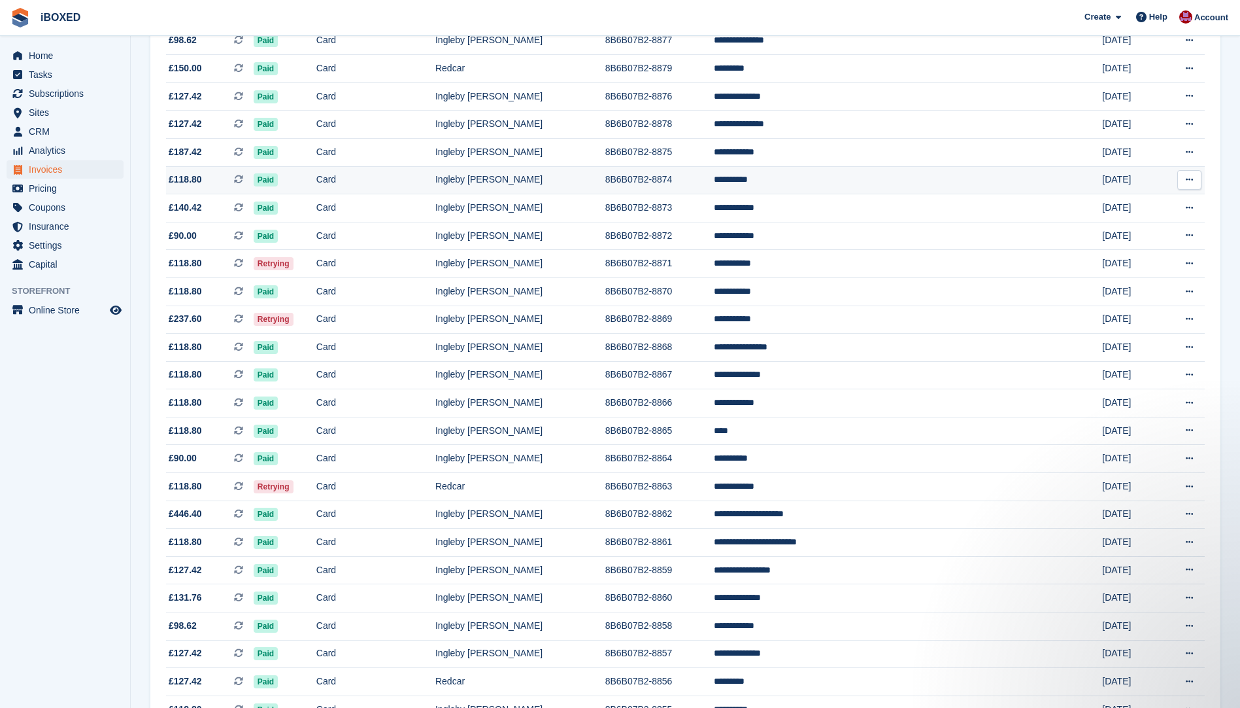
scroll to position [773, 0]
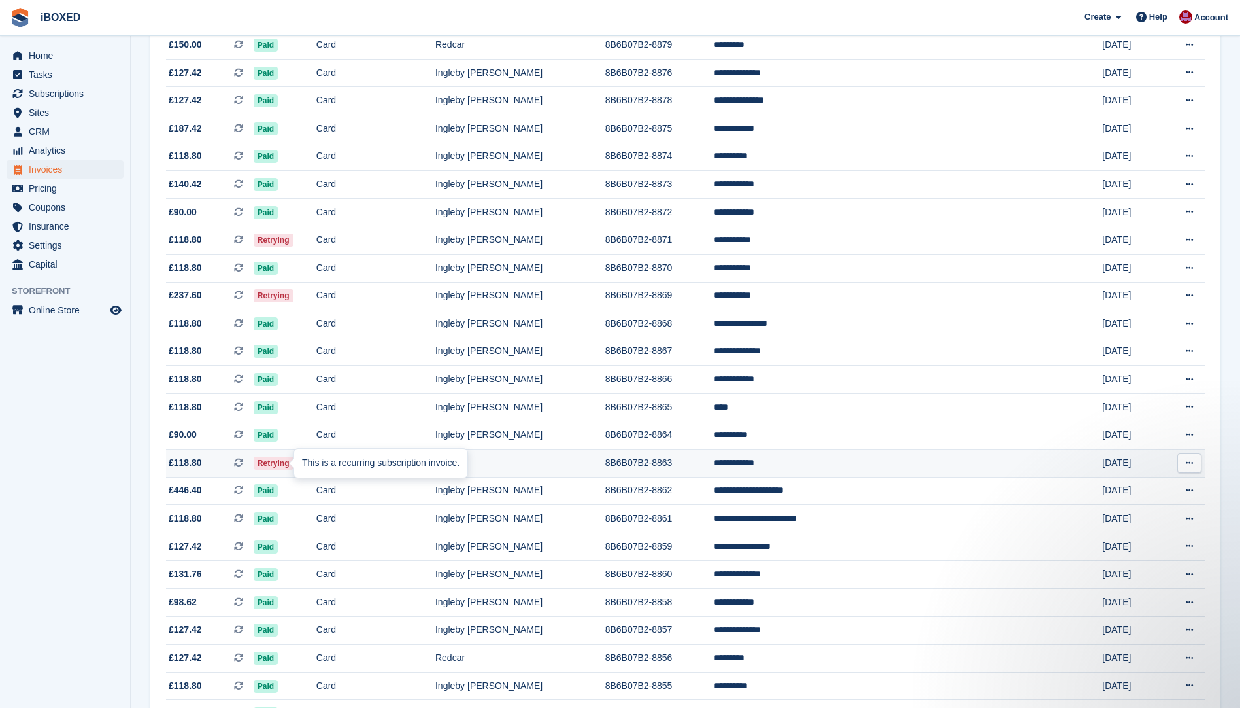
click at [298, 459] on div "This is a recurring subscription invoice." at bounding box center [380, 463] width 173 height 29
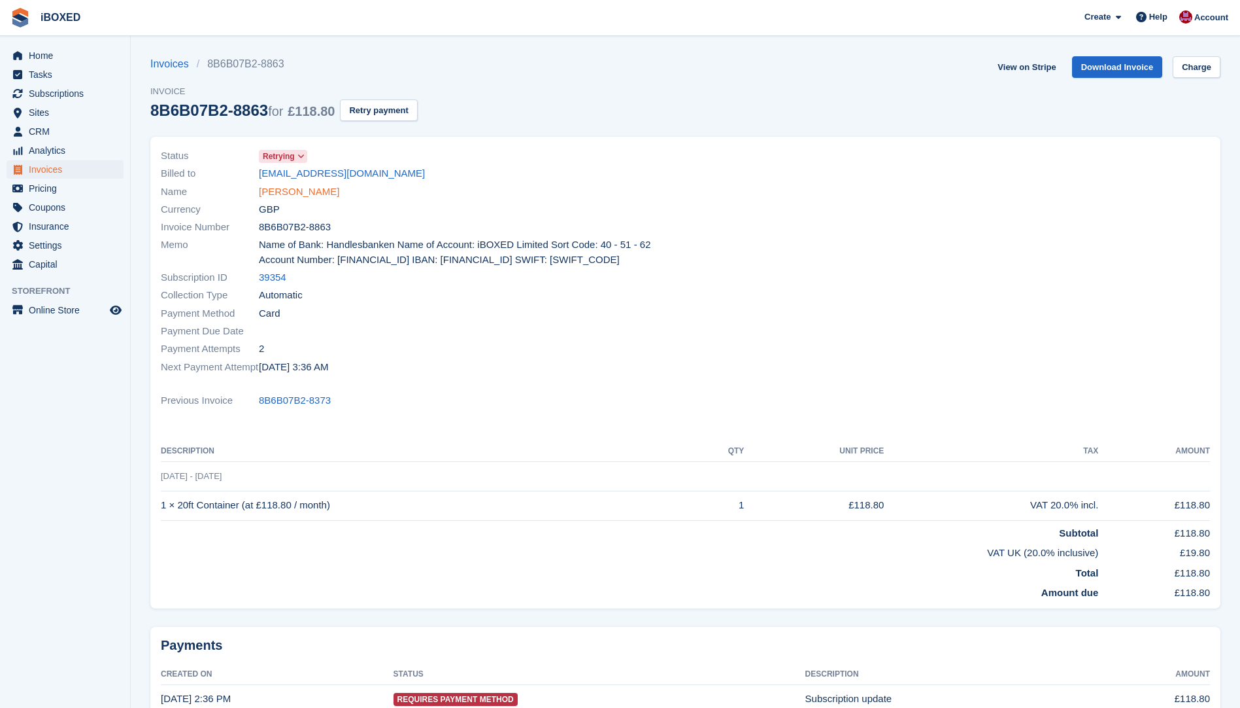
click at [274, 190] on link "[PERSON_NAME]" at bounding box center [299, 191] width 80 height 15
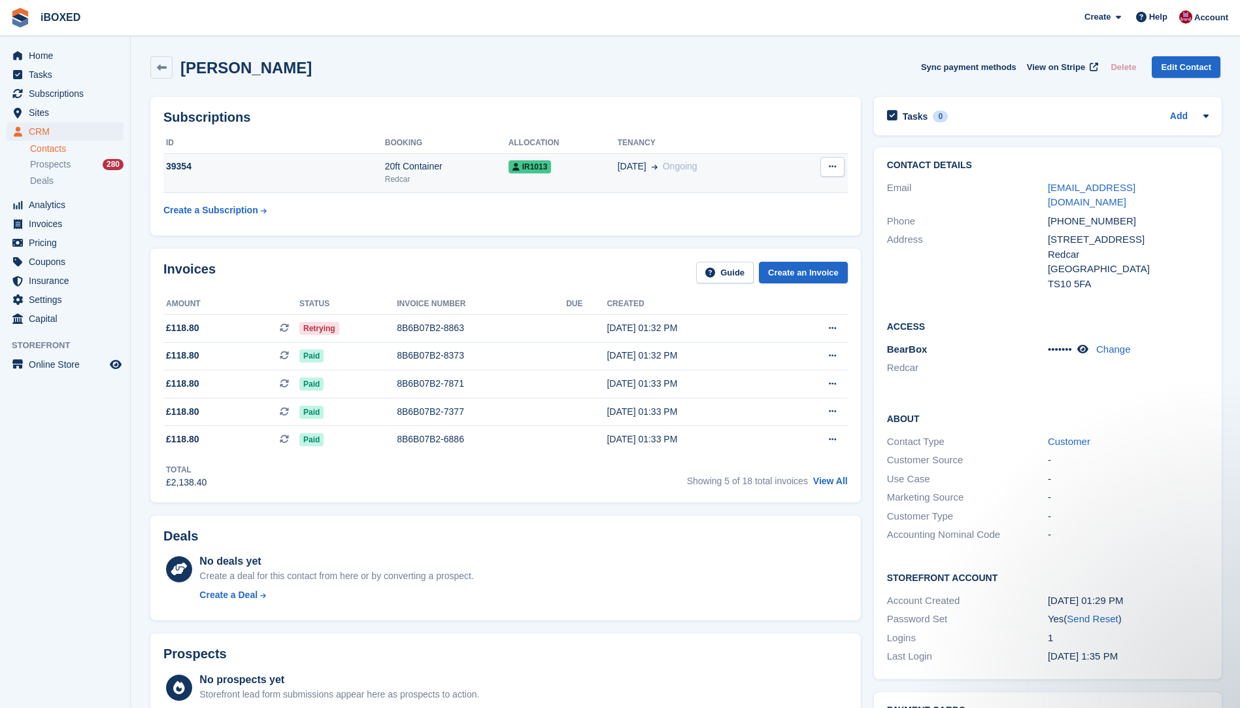
click at [374, 180] on td "39354" at bounding box center [274, 173] width 222 height 40
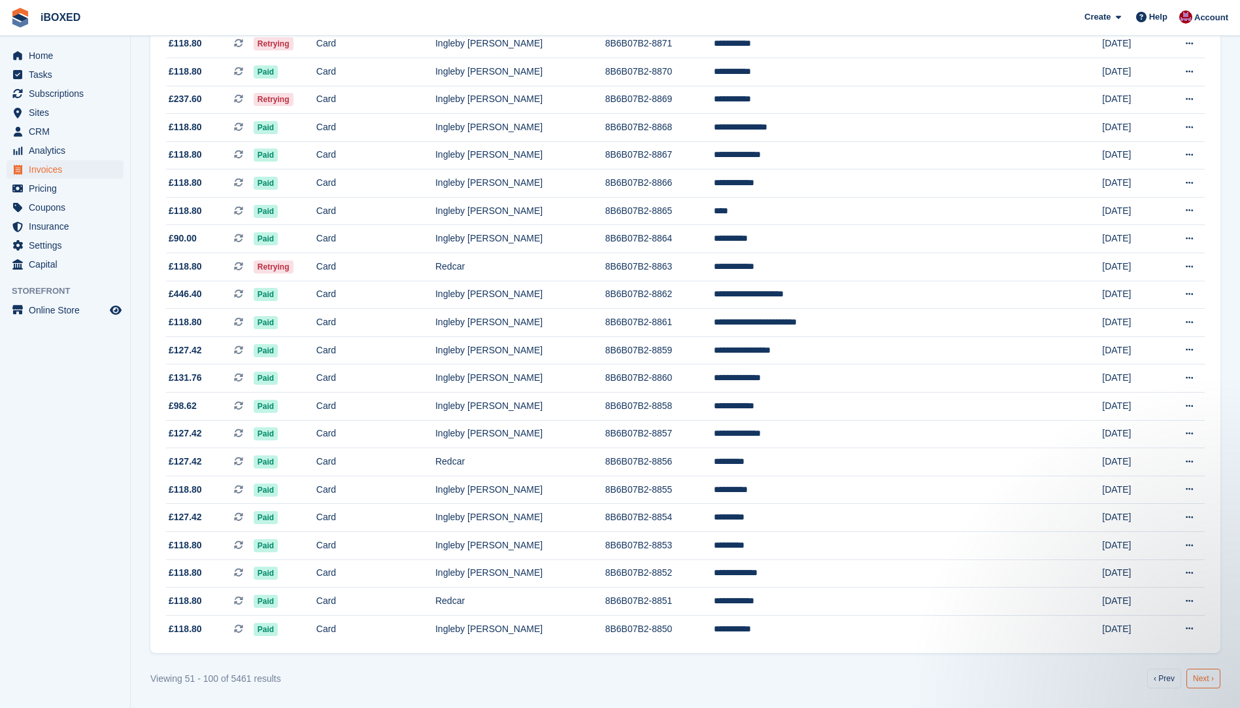
click at [1201, 673] on link "Next ›" at bounding box center [1204, 678] width 34 height 20
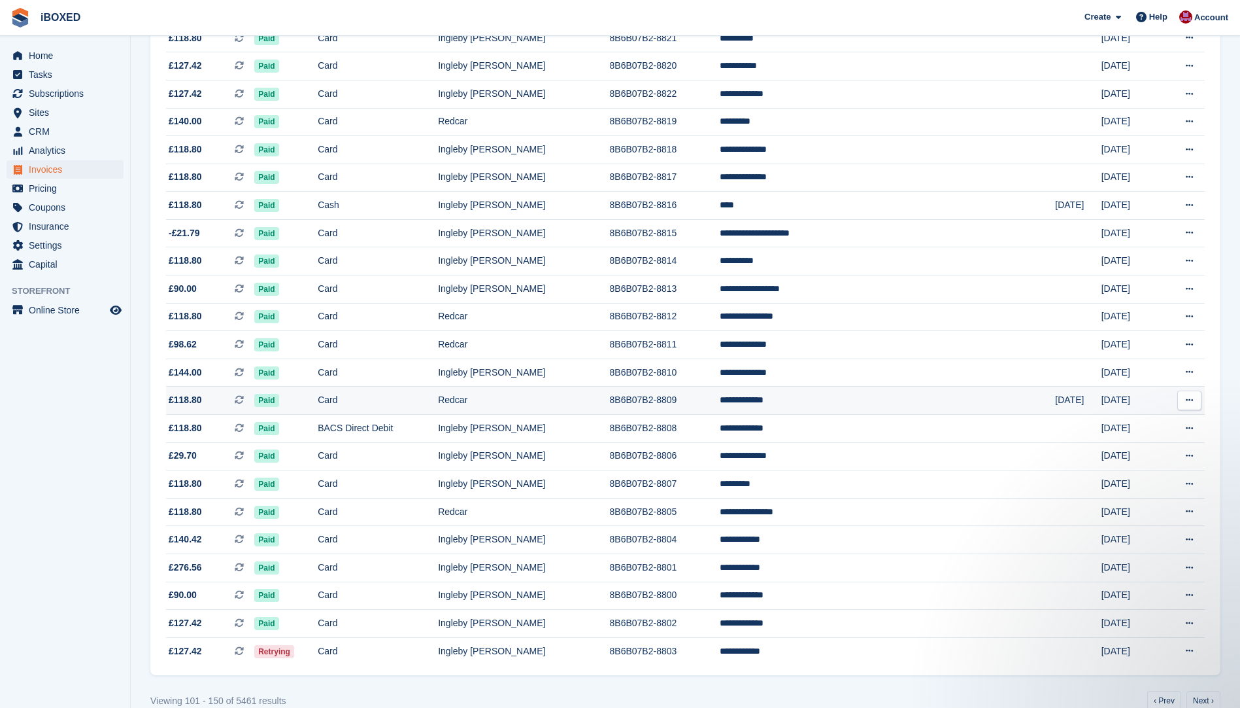
scroll to position [969, 0]
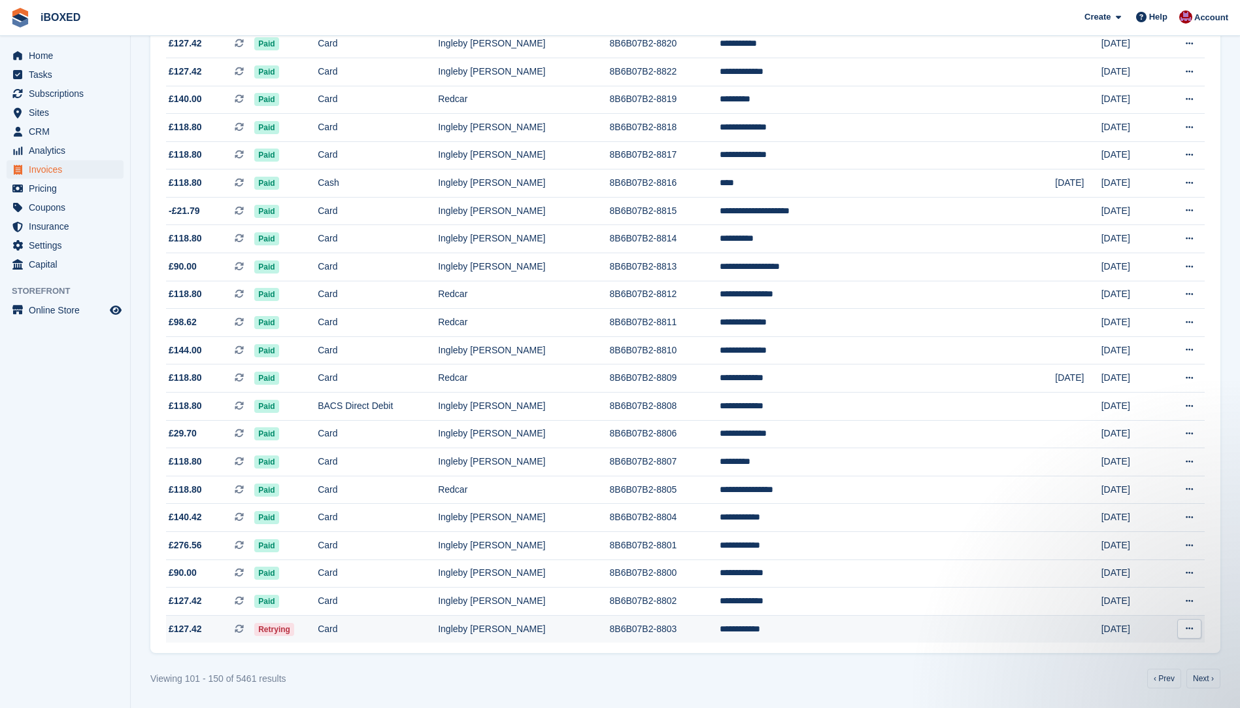
click at [292, 632] on span "Retrying" at bounding box center [274, 629] width 40 height 13
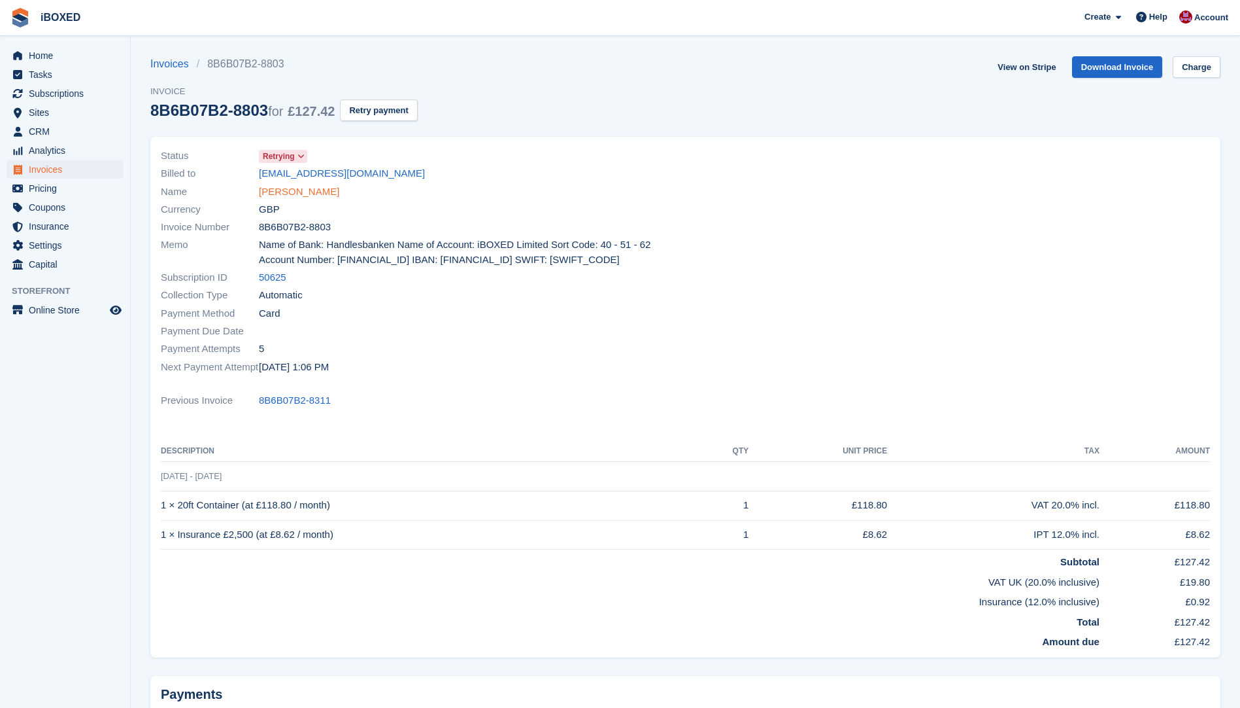
click at [301, 196] on link "[PERSON_NAME]" at bounding box center [299, 191] width 80 height 15
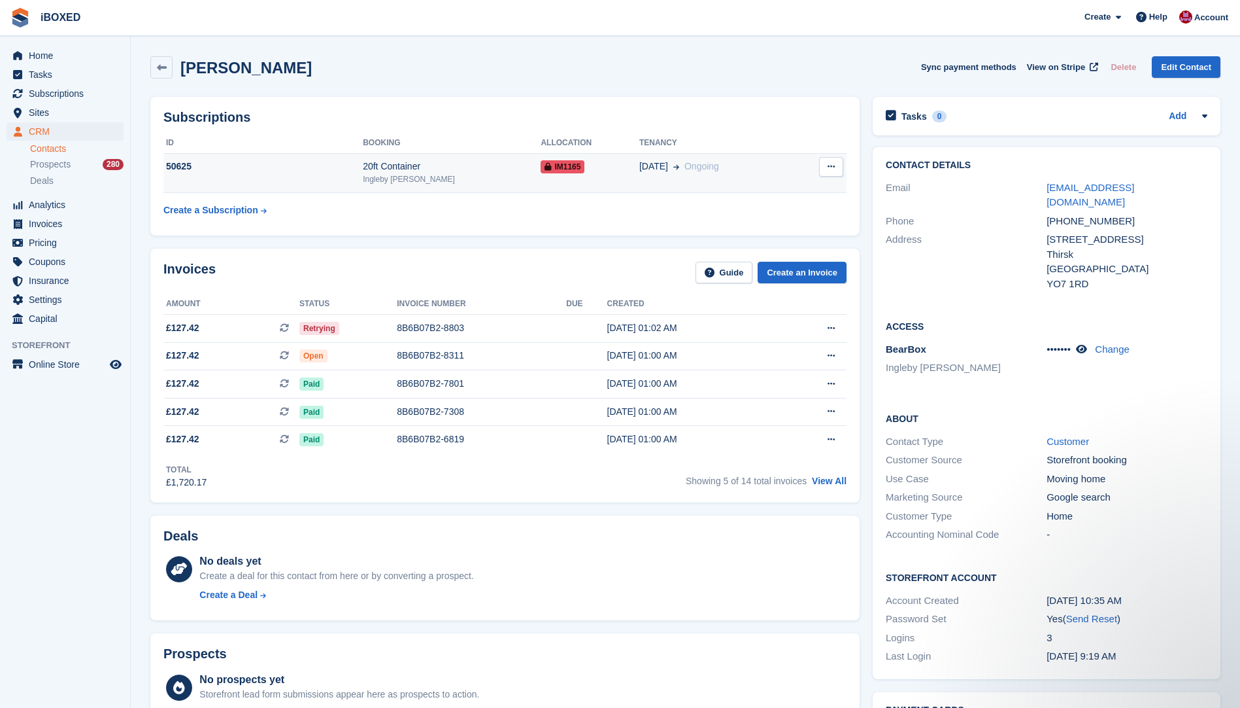
click at [448, 165] on div "20ft Container" at bounding box center [452, 167] width 178 height 14
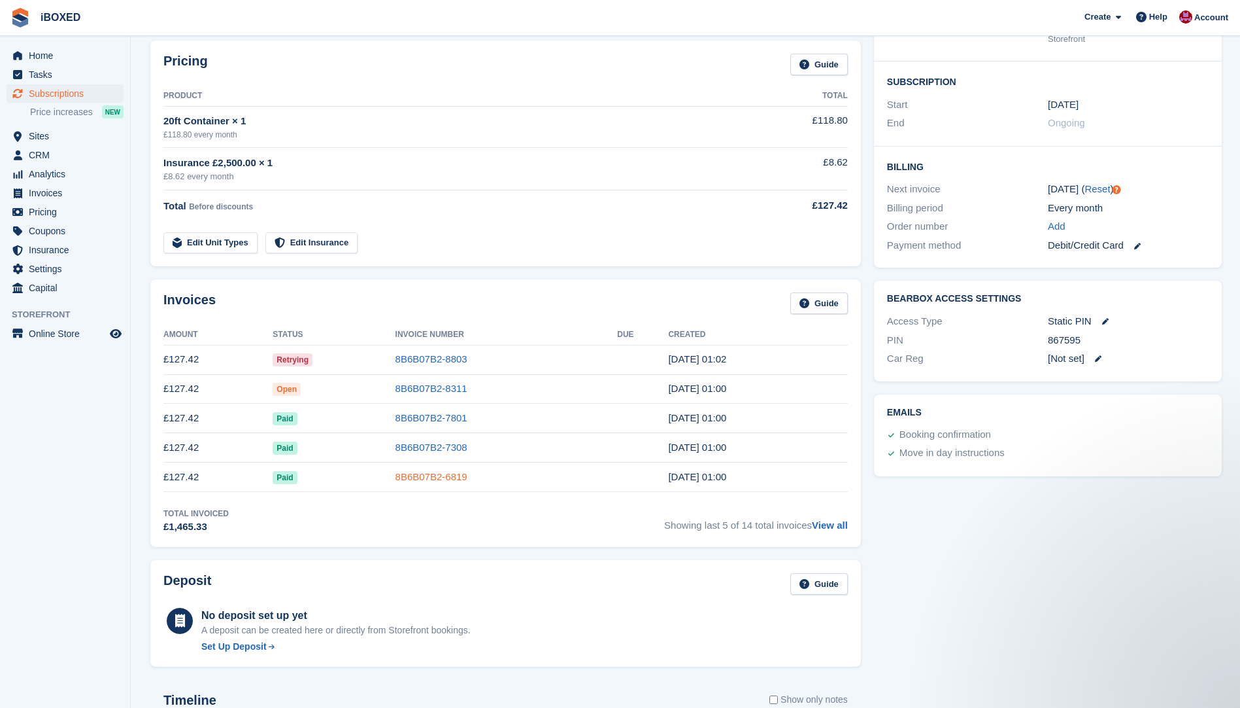
scroll to position [196, 0]
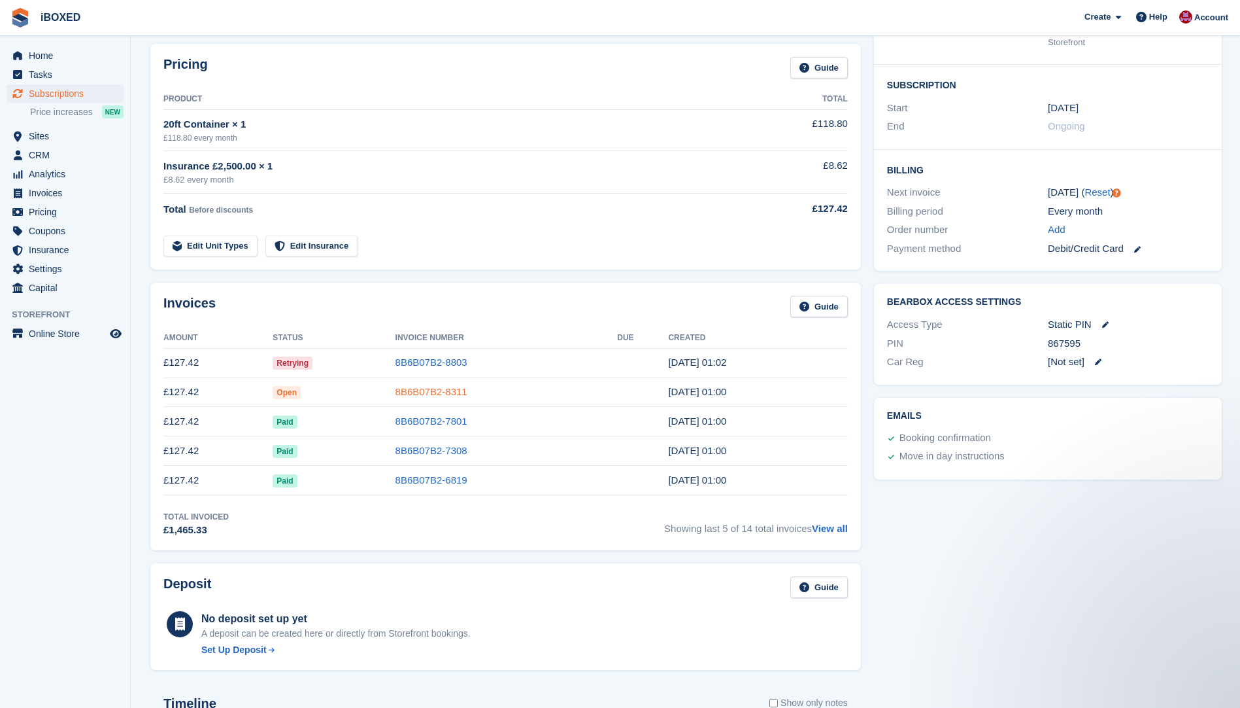
click at [441, 392] on link "8B6B07B2-8311" at bounding box center [432, 391] width 72 height 11
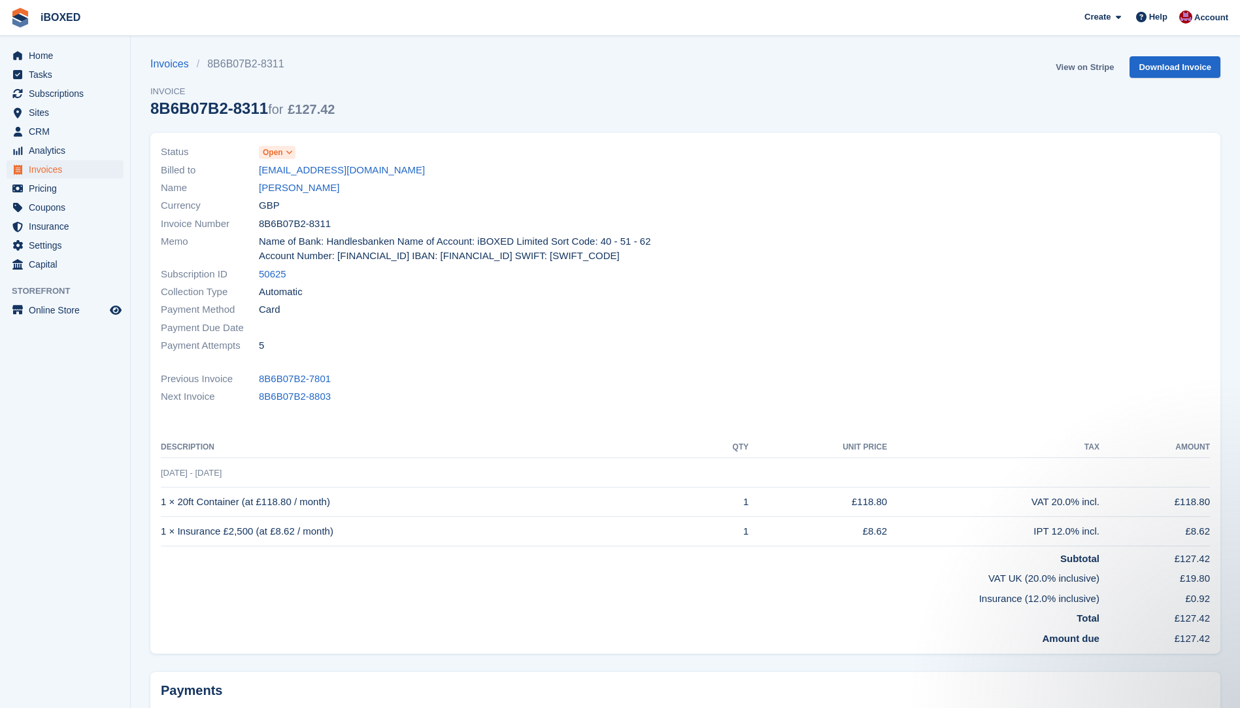
click at [1091, 65] on link "View on Stripe" at bounding box center [1085, 67] width 69 height 22
click at [280, 192] on link "Sarah Nieman" at bounding box center [299, 187] width 80 height 15
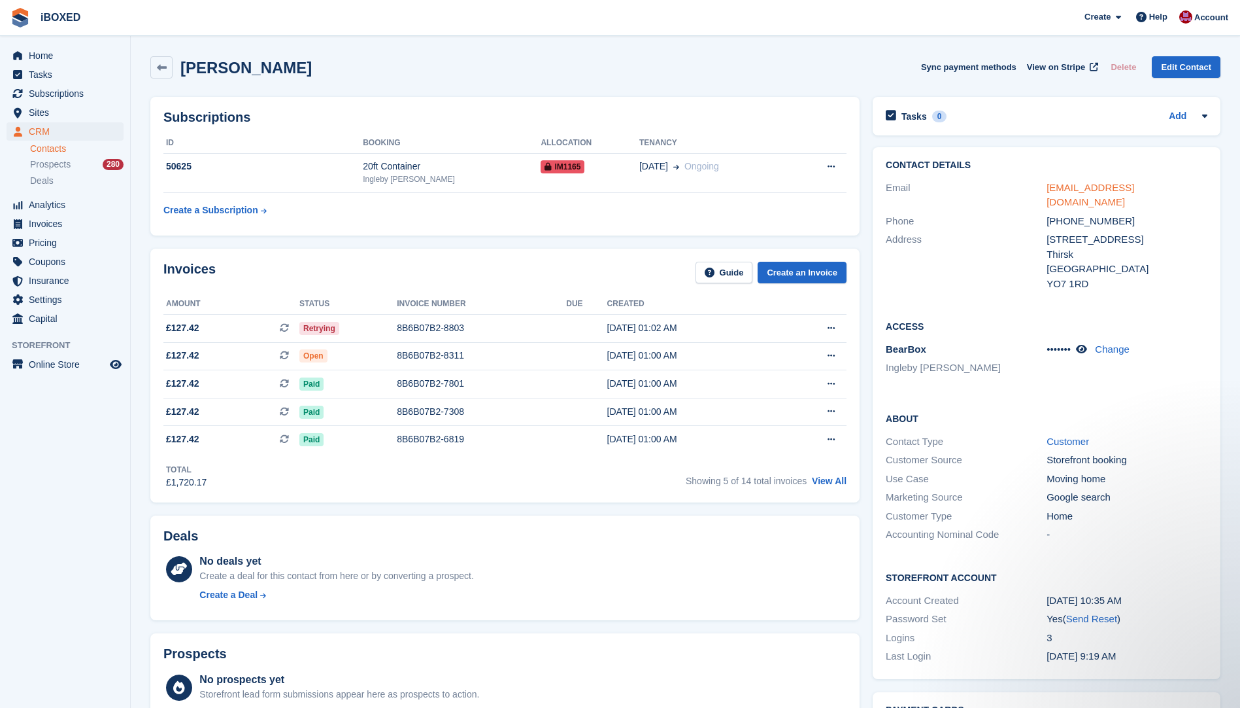
click at [1109, 187] on link "snieman24@gmail.com" at bounding box center [1091, 195] width 88 height 26
click at [106, 613] on aside "Home Tasks Subscriptions Subscriptions Subscriptions Price increases NEW Price …" at bounding box center [65, 357] width 130 height 642
click at [1080, 214] on div "+447784358681" at bounding box center [1127, 221] width 161 height 15
click at [258, 176] on td "50625" at bounding box center [262, 173] width 199 height 40
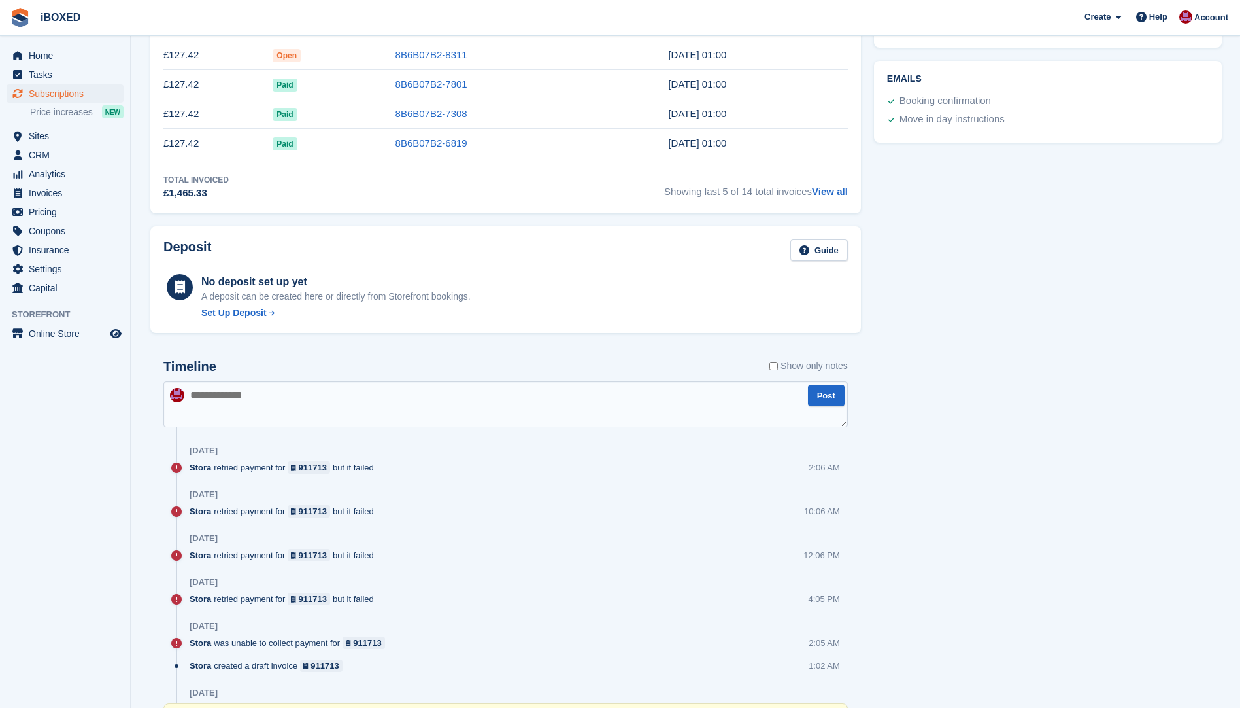
scroll to position [628, 0]
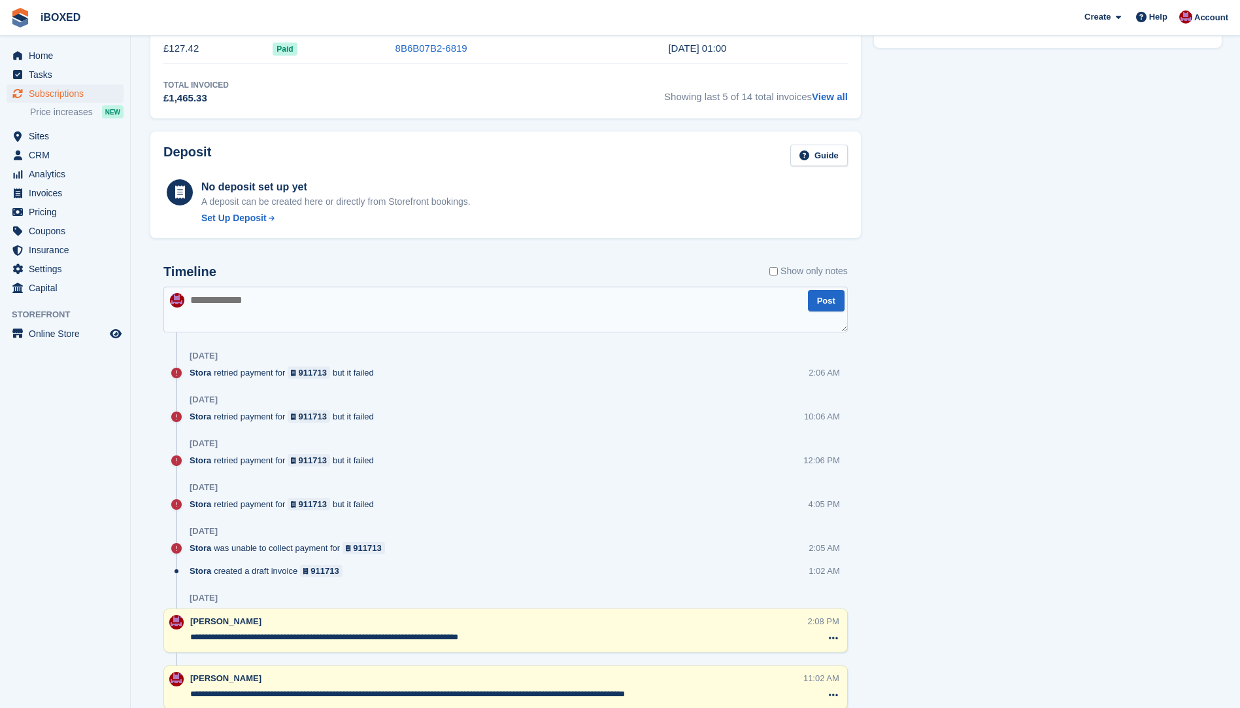
click at [222, 299] on textarea at bounding box center [505, 309] width 685 height 46
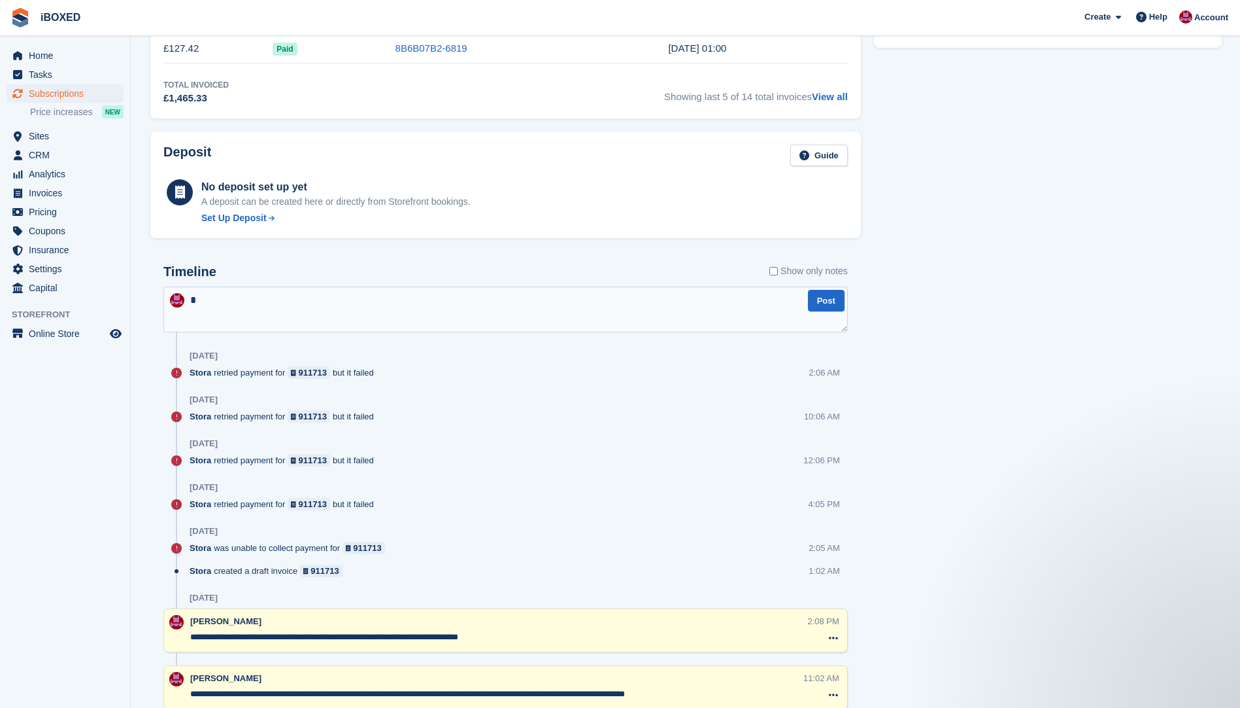
scroll to position [0, 0]
type textarea "**********"
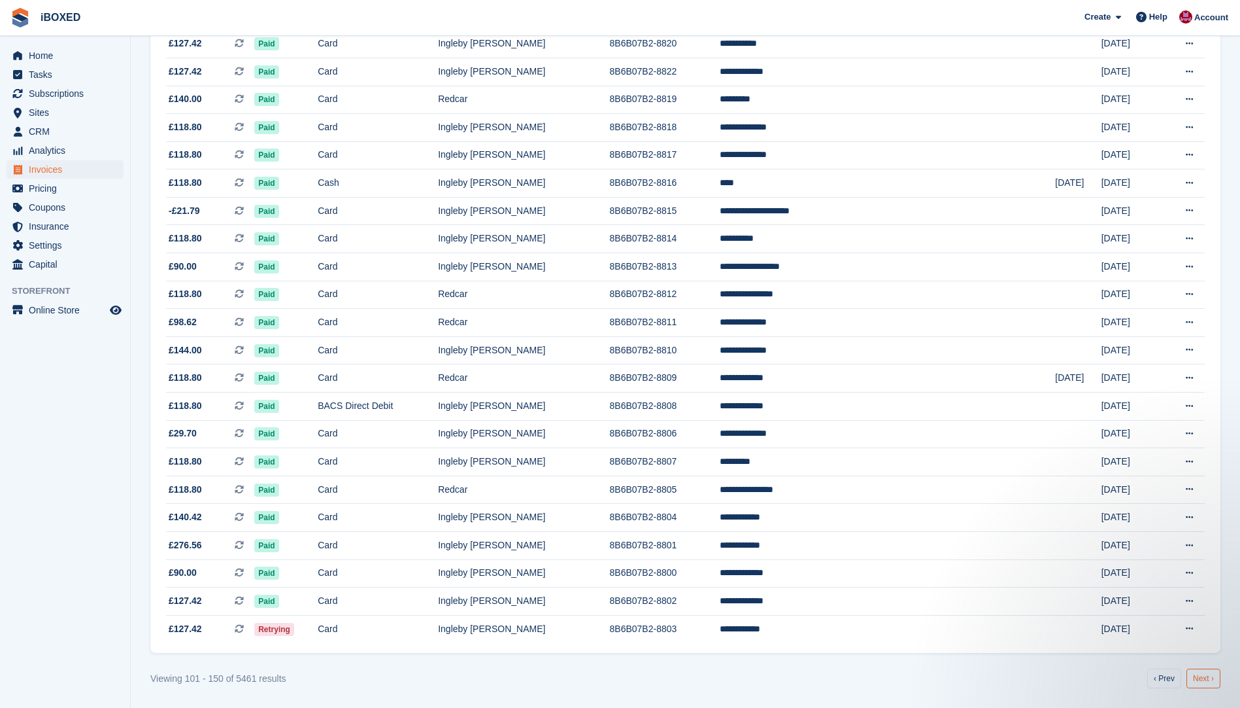
click at [1208, 684] on link "Next ›" at bounding box center [1204, 678] width 34 height 20
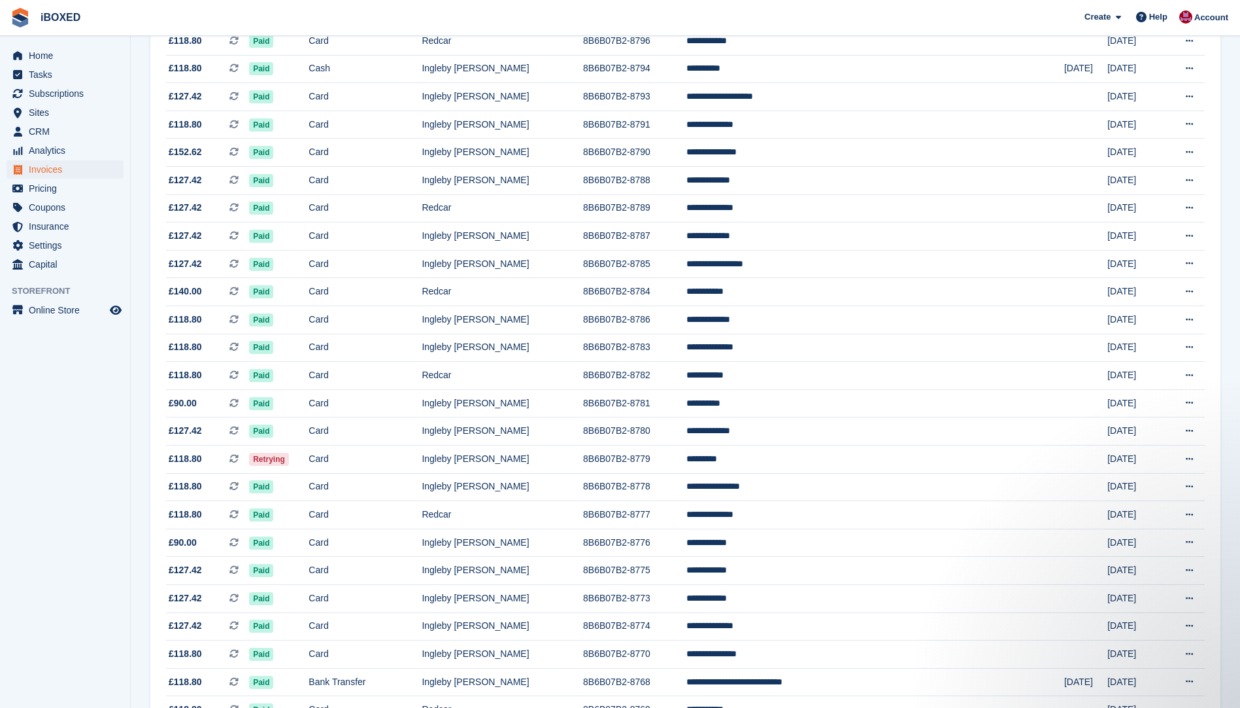
scroll to position [327, 0]
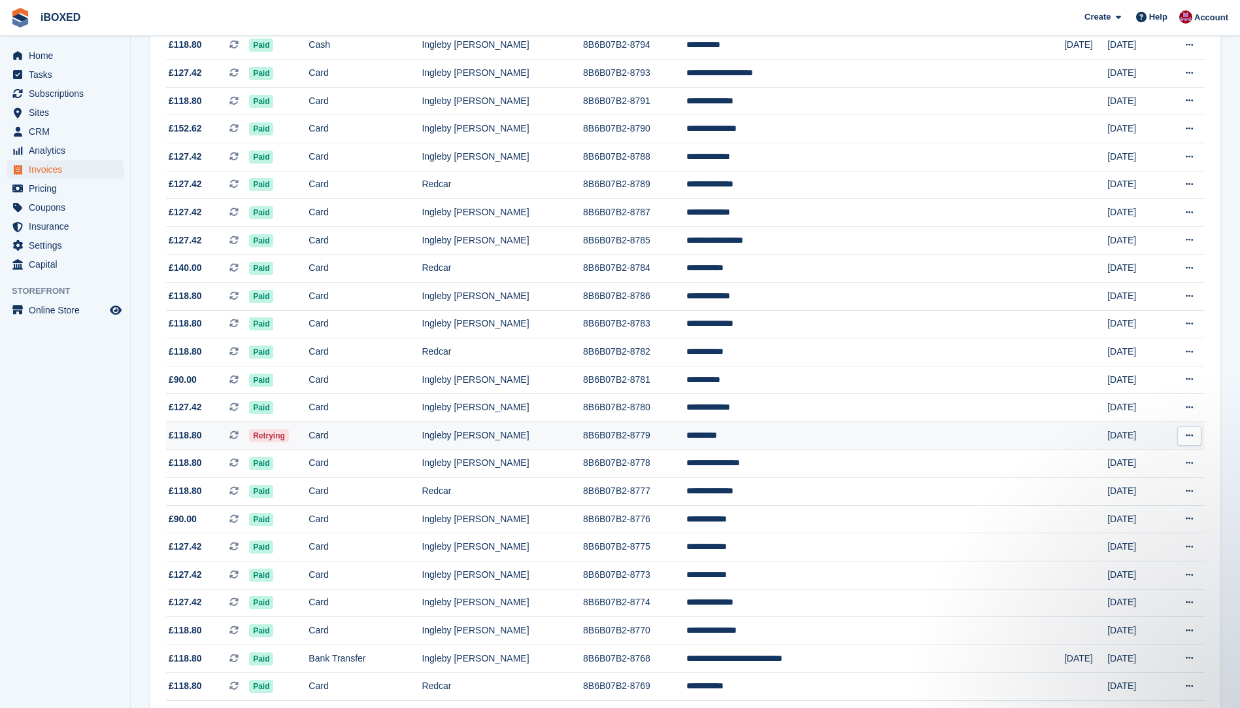
click at [309, 433] on td "Retrying" at bounding box center [279, 435] width 60 height 28
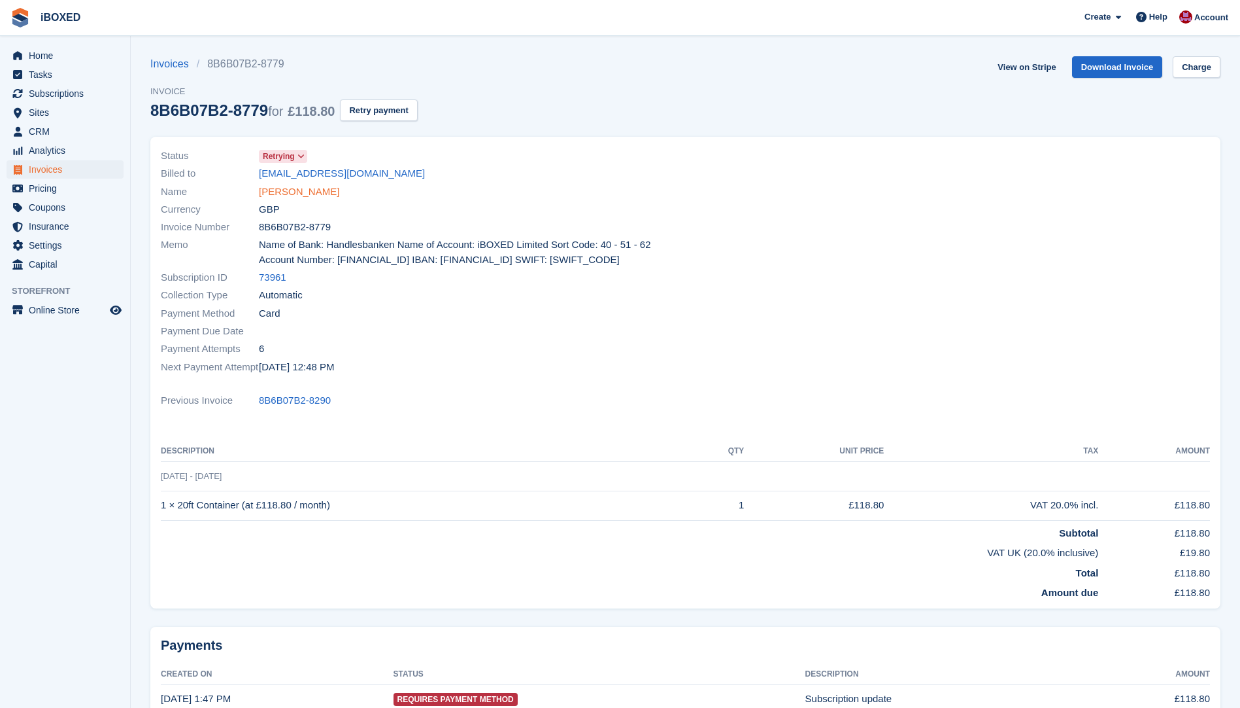
click at [298, 194] on link "[PERSON_NAME]" at bounding box center [299, 191] width 80 height 15
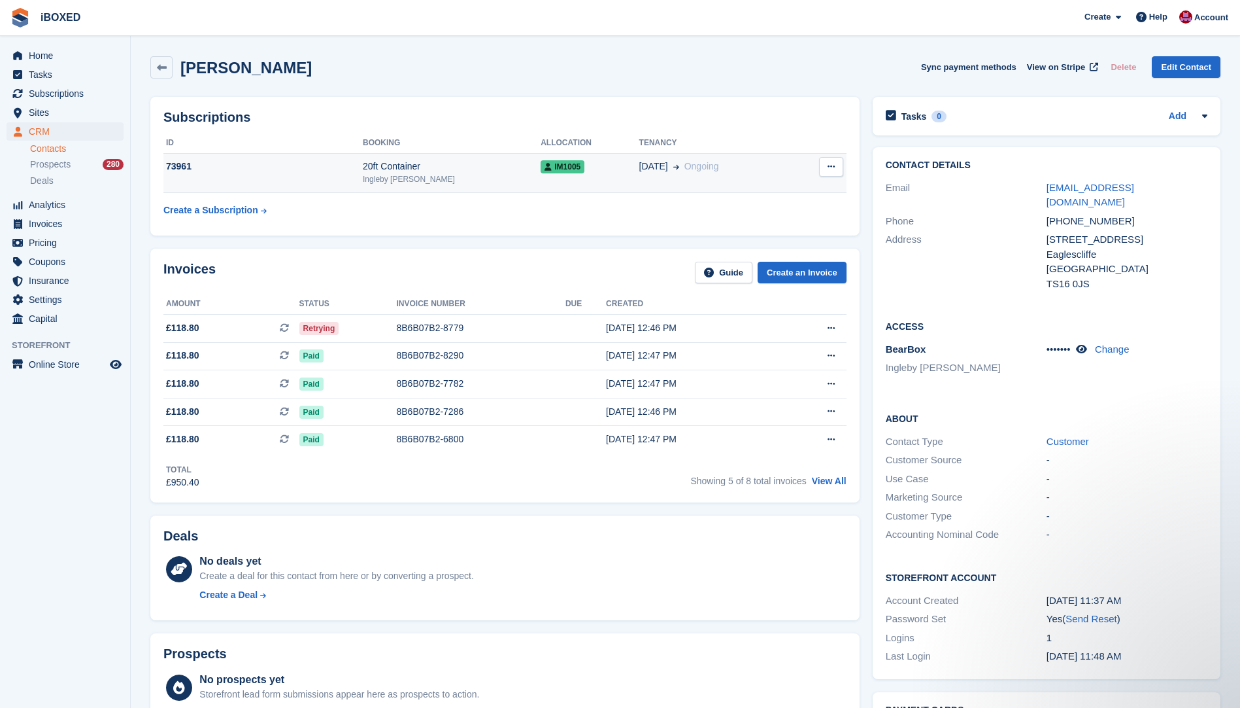
click at [298, 167] on div "73961" at bounding box center [262, 167] width 199 height 14
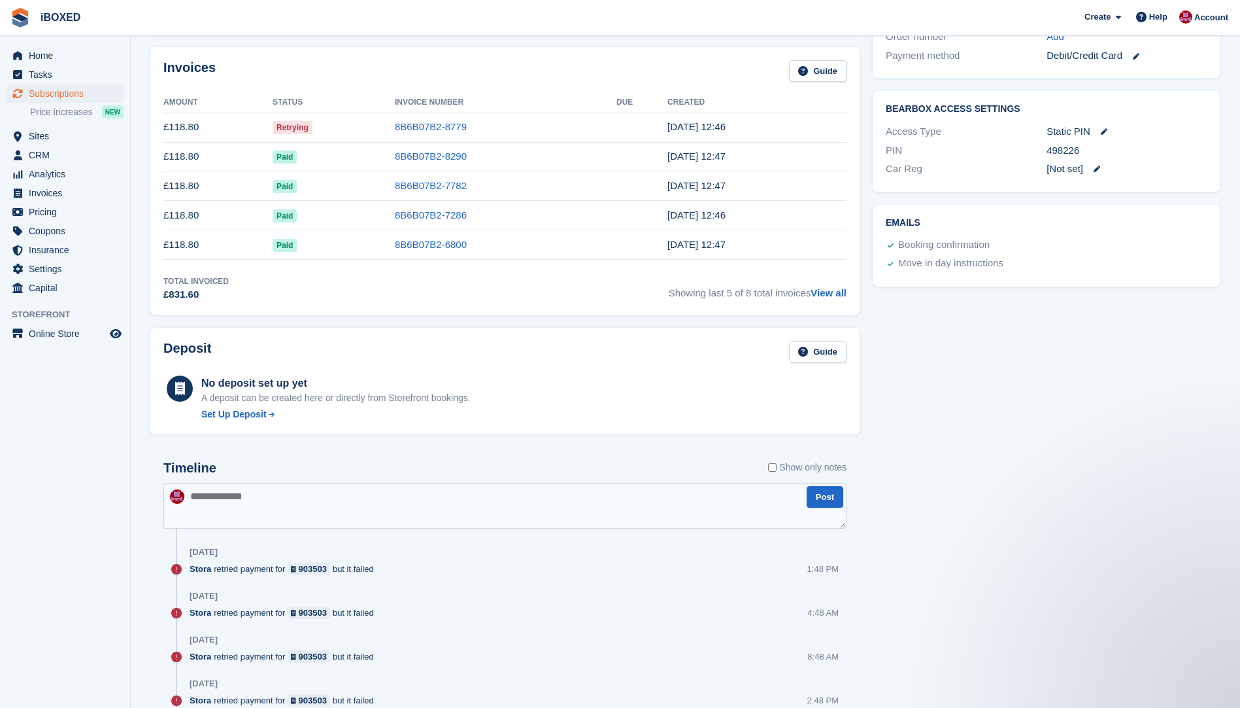
scroll to position [262, 0]
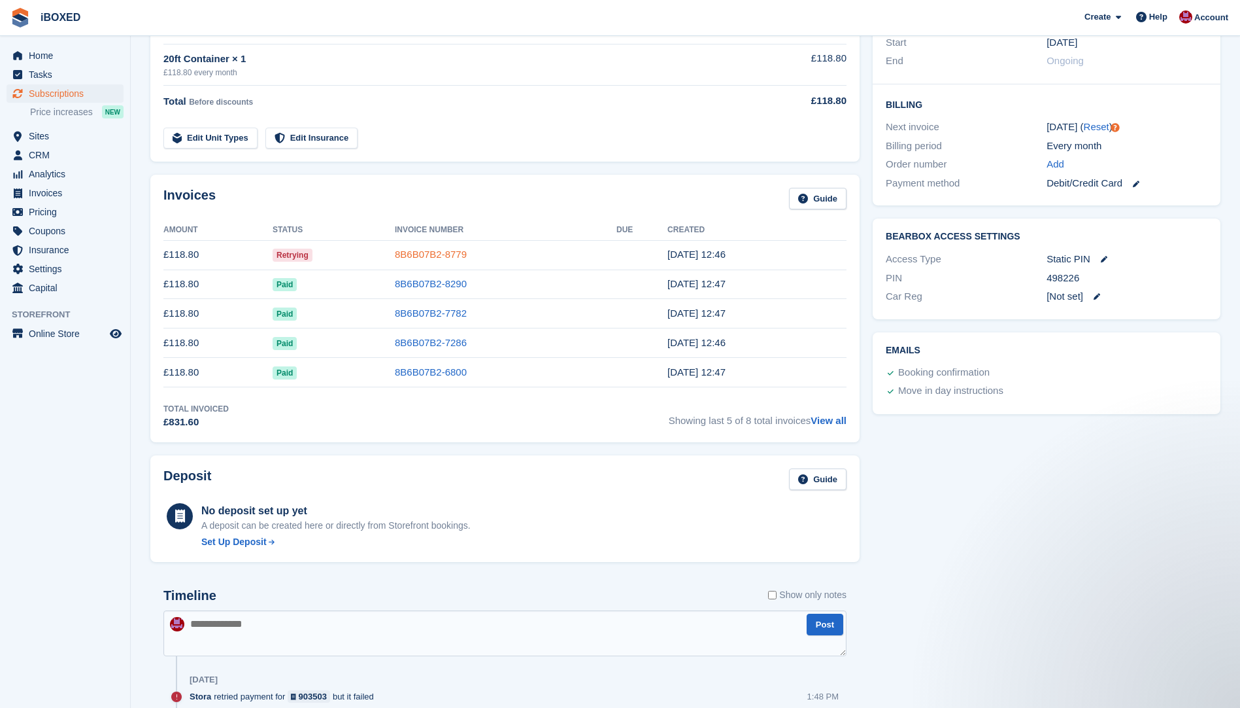
drag, startPoint x: 422, startPoint y: 255, endPoint x: 437, endPoint y: 251, distance: 15.5
click at [422, 255] on link "8B6B07B2-8779" at bounding box center [431, 253] width 72 height 11
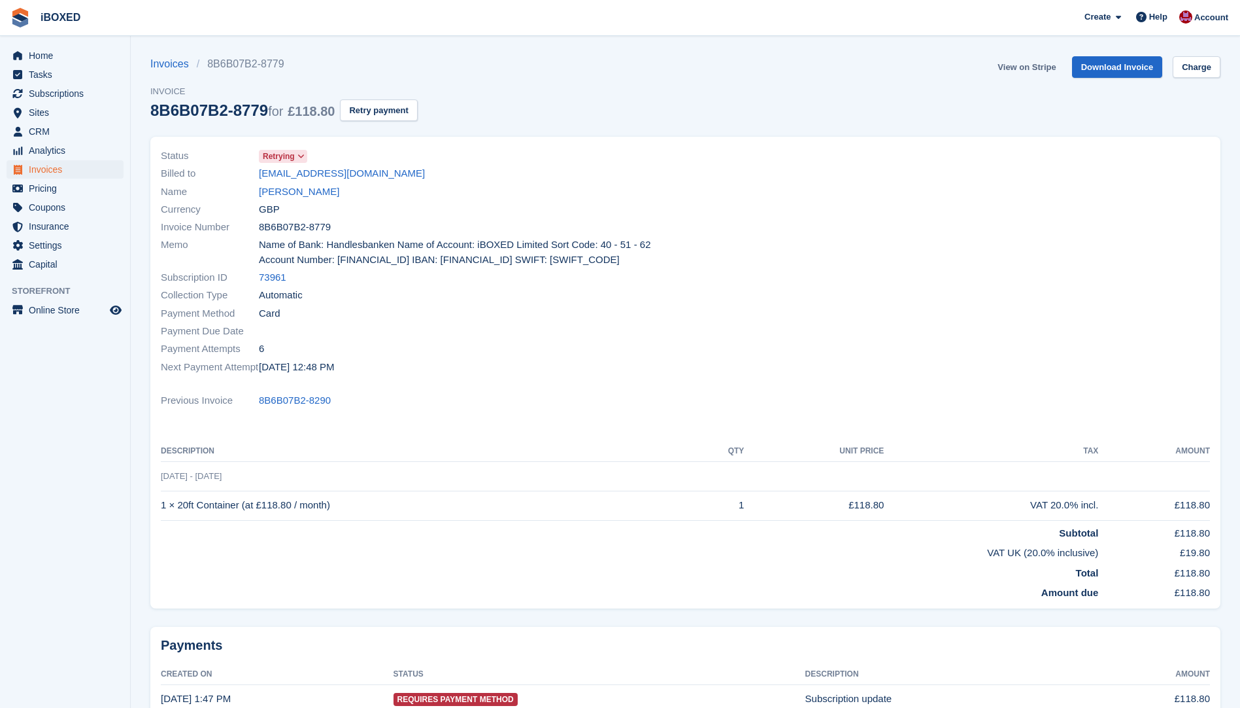
click at [1039, 63] on link "View on Stripe" at bounding box center [1027, 67] width 69 height 22
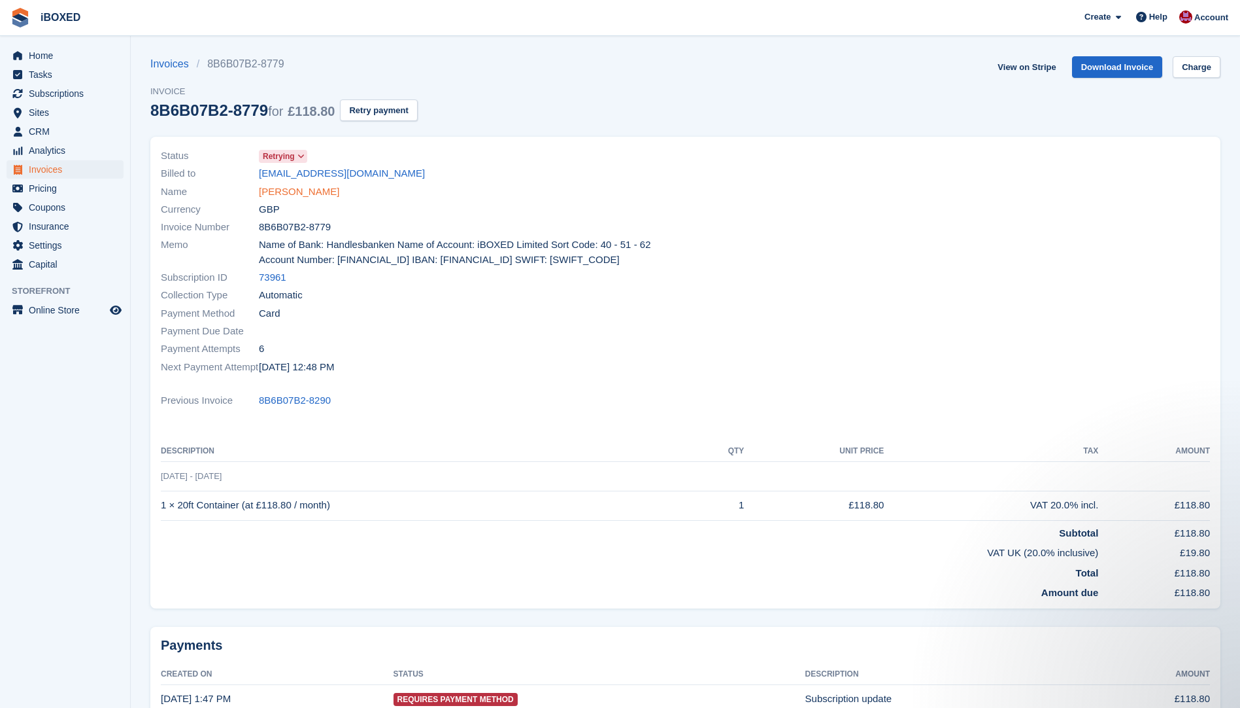
click at [287, 190] on link "[PERSON_NAME]" at bounding box center [299, 191] width 80 height 15
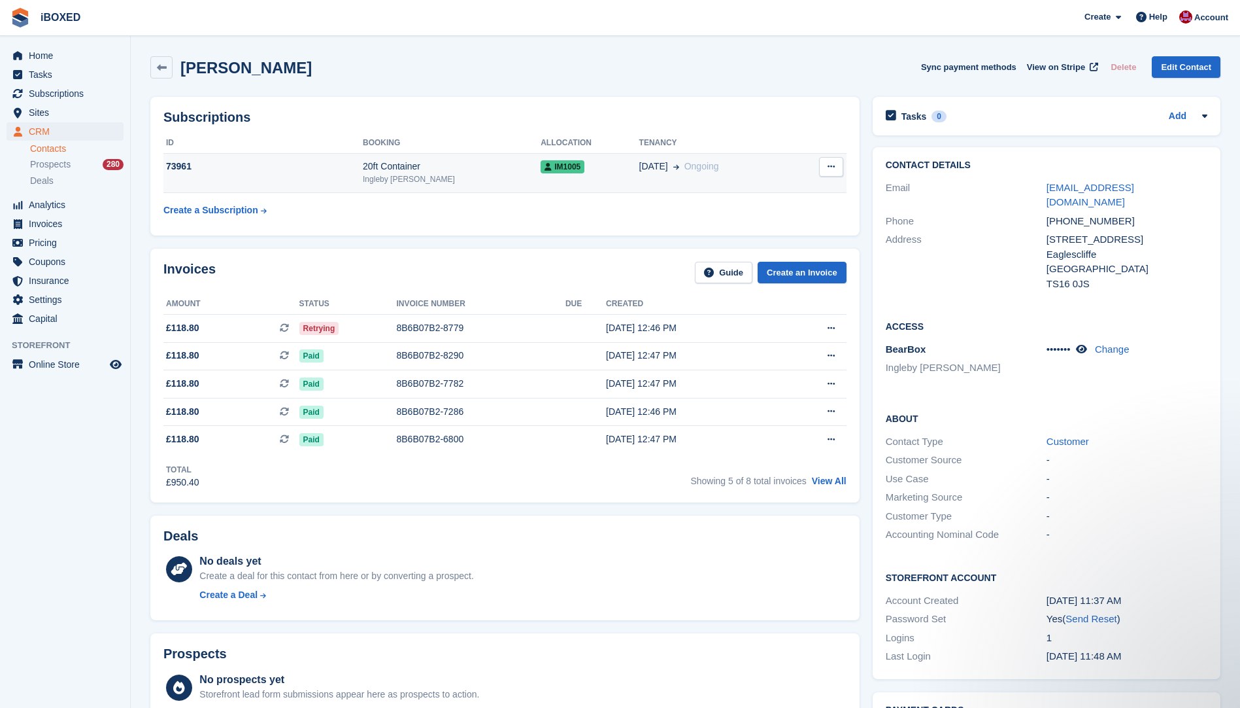
click at [828, 167] on icon at bounding box center [831, 166] width 7 height 9
click at [641, 178] on td "22 Feb Ongoing" at bounding box center [717, 173] width 154 height 40
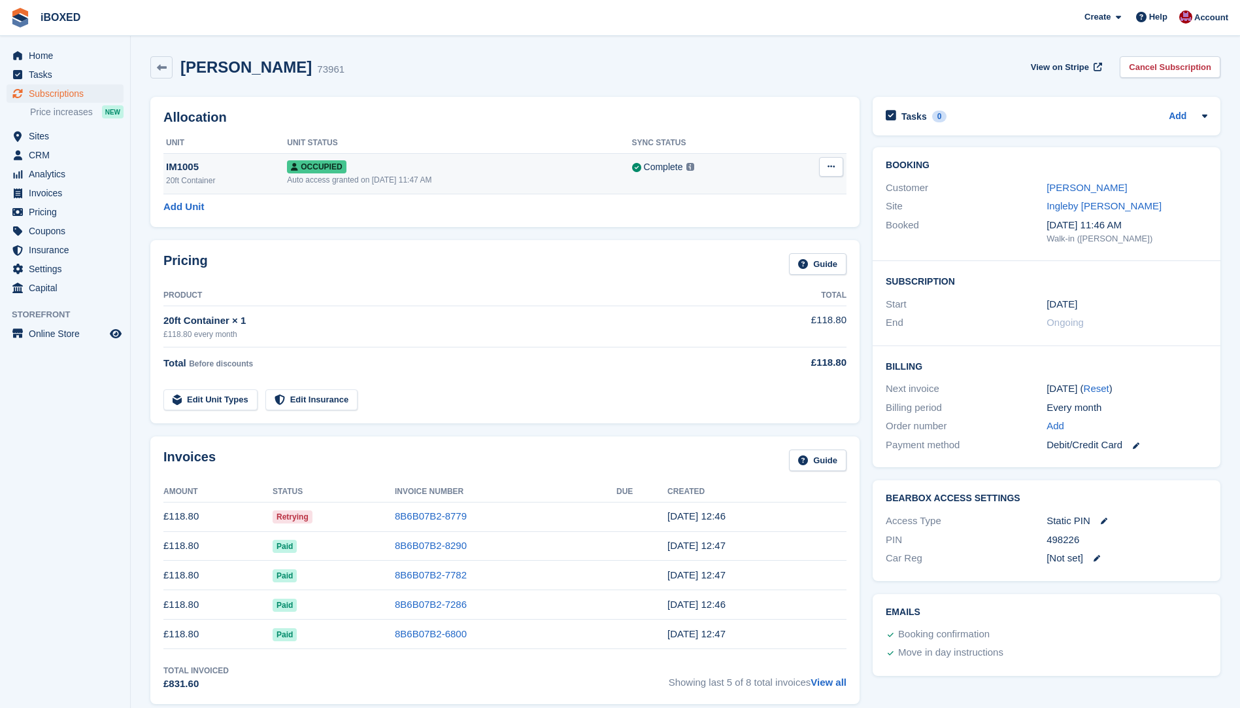
click at [824, 166] on button at bounding box center [831, 167] width 24 height 20
click at [785, 189] on p "Overlock" at bounding box center [781, 192] width 114 height 17
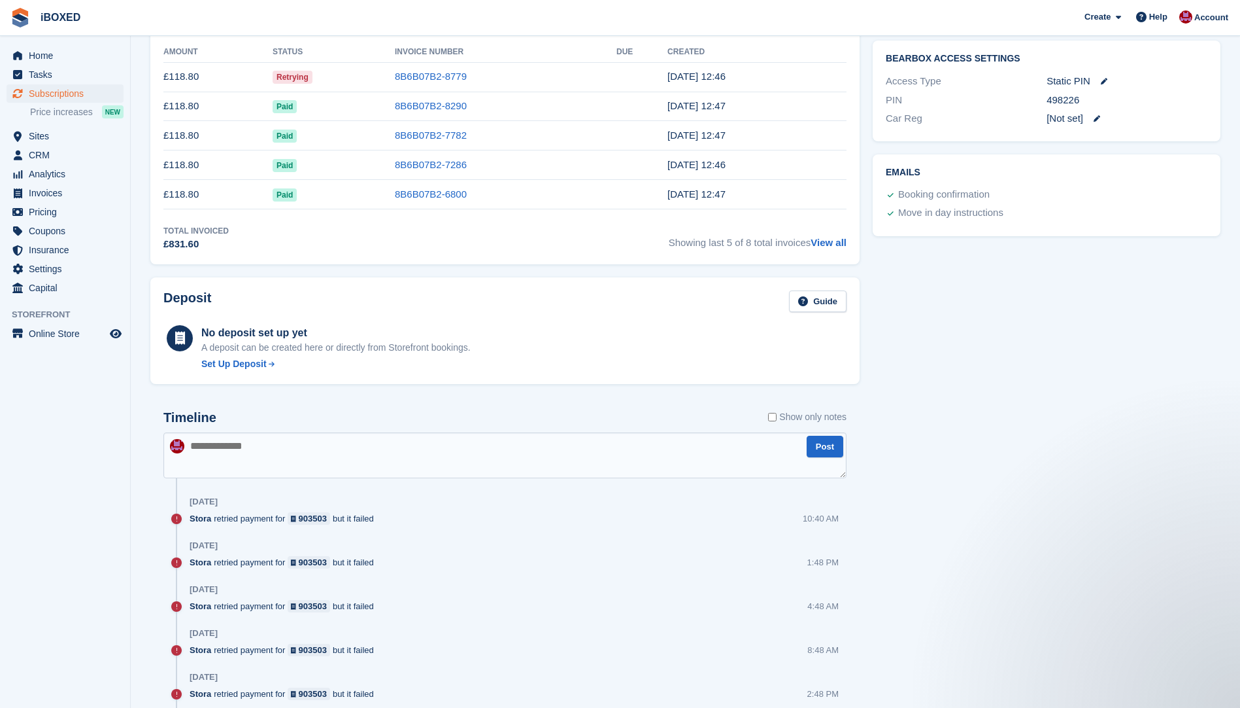
scroll to position [523, 0]
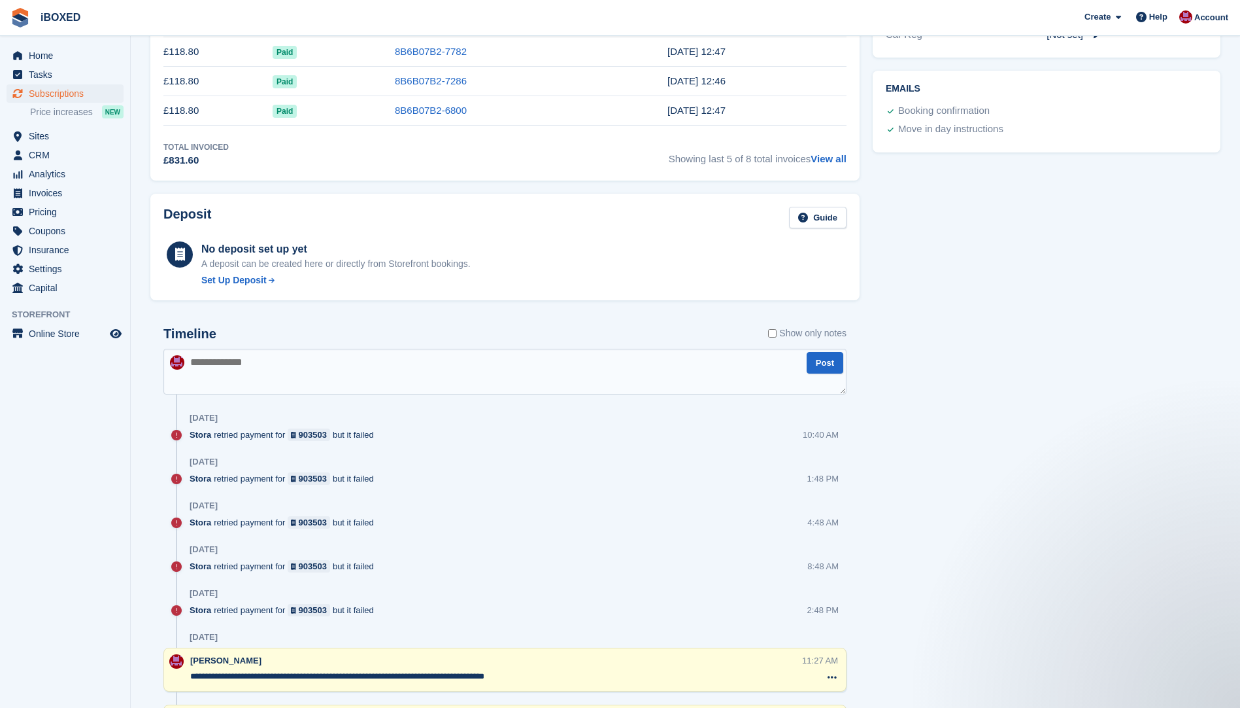
click at [235, 366] on textarea at bounding box center [504, 372] width 683 height 46
type textarea "**********"
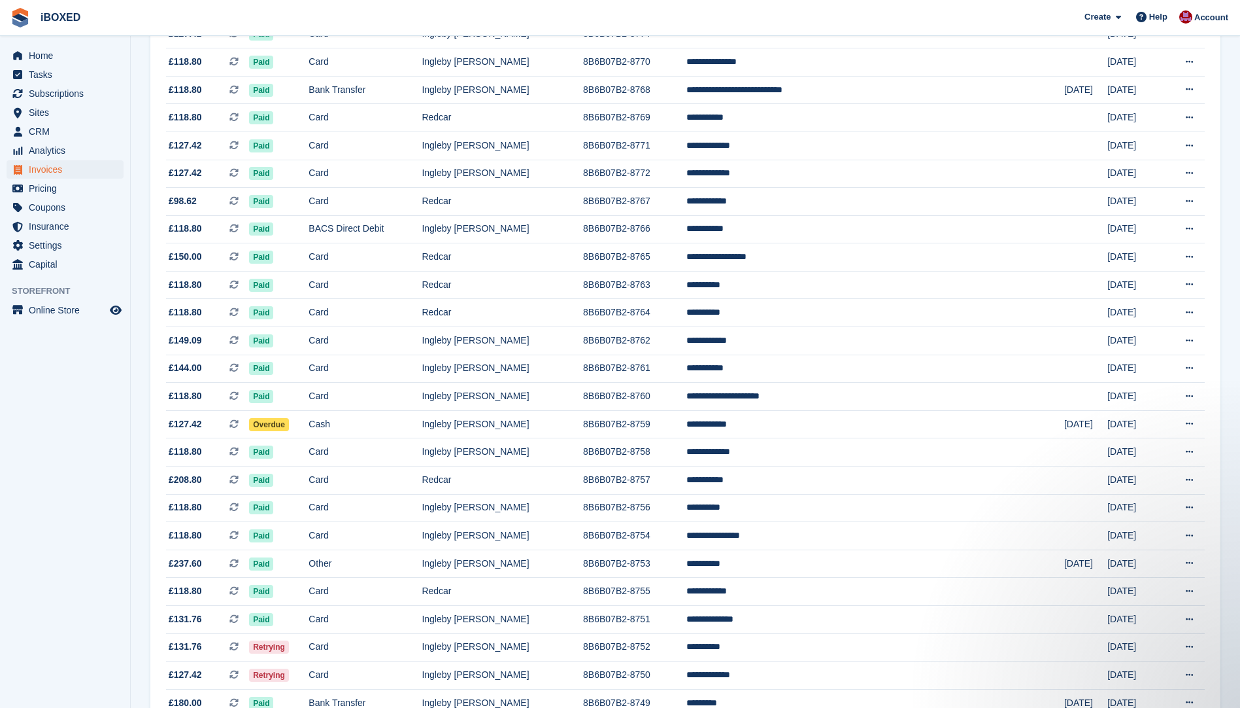
scroll to position [969, 0]
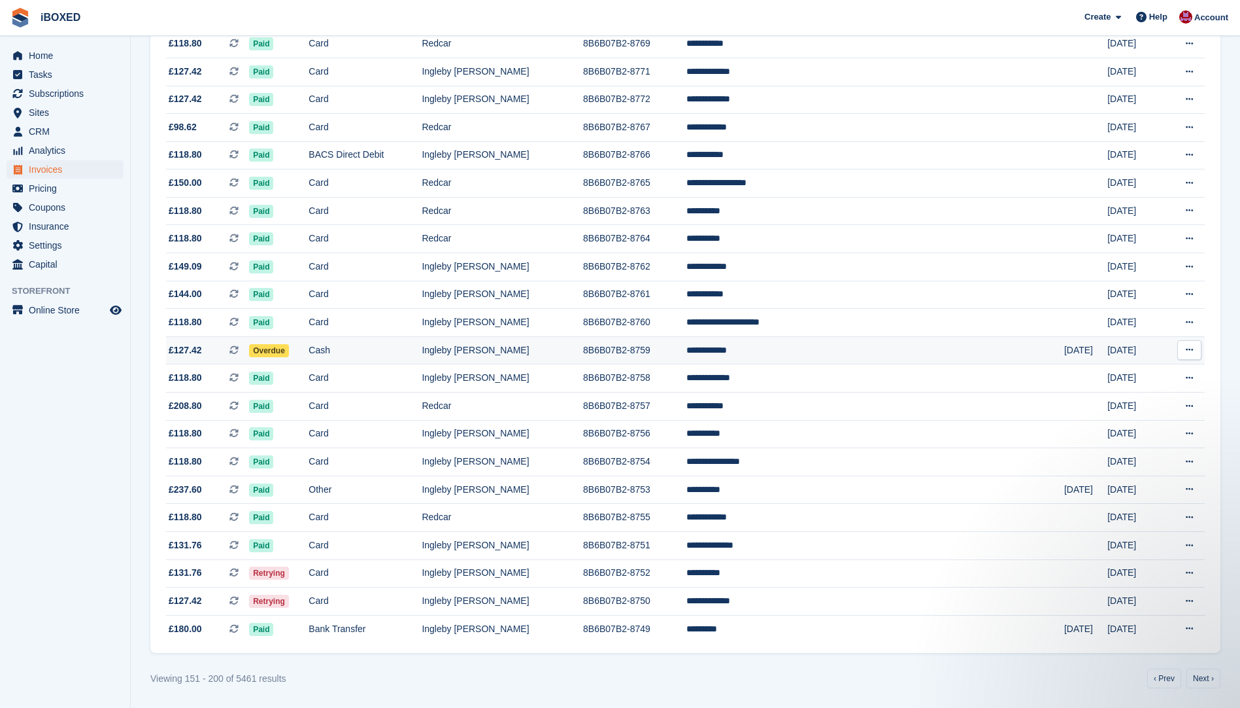
click at [554, 345] on td "Ingleby [PERSON_NAME]" at bounding box center [503, 350] width 162 height 28
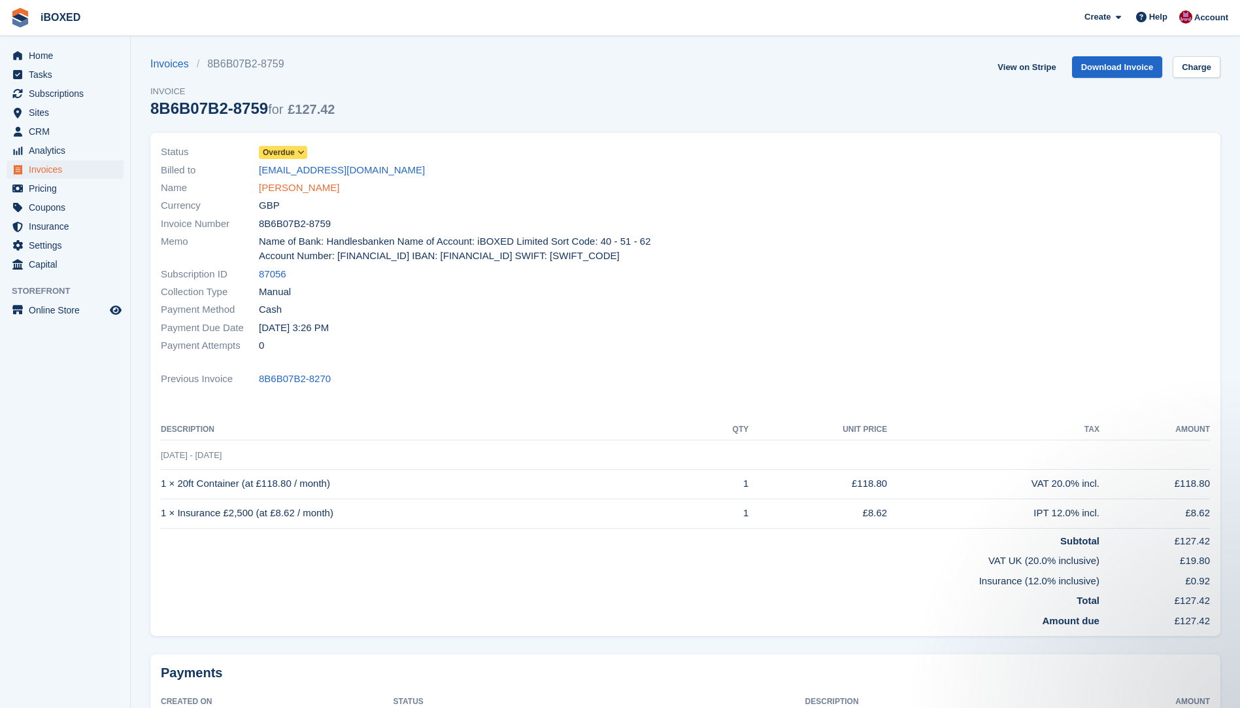
click at [295, 185] on link "Enrico Rossi" at bounding box center [299, 187] width 80 height 15
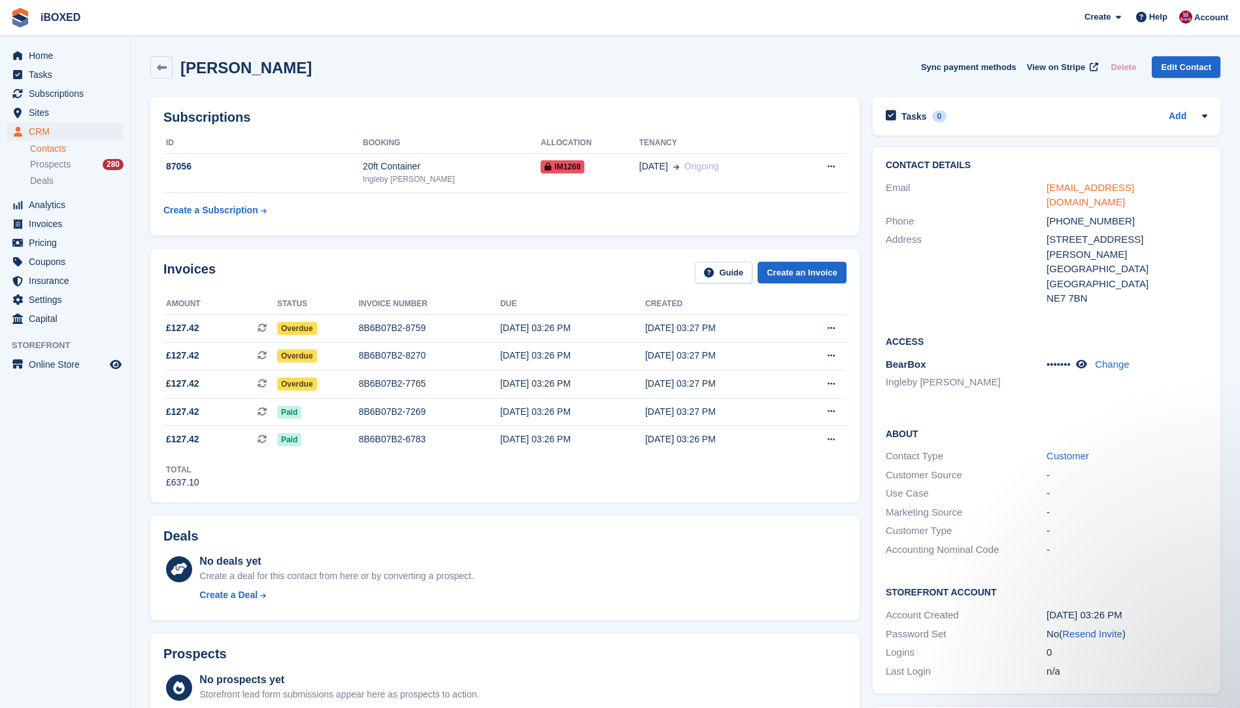
click at [1081, 186] on link "enrico1994@icloud.com" at bounding box center [1091, 195] width 88 height 26
click at [592, 571] on div "No deals yet Create a deal for this contact from here or by converting a prospe…" at bounding box center [522, 580] width 647 height 54
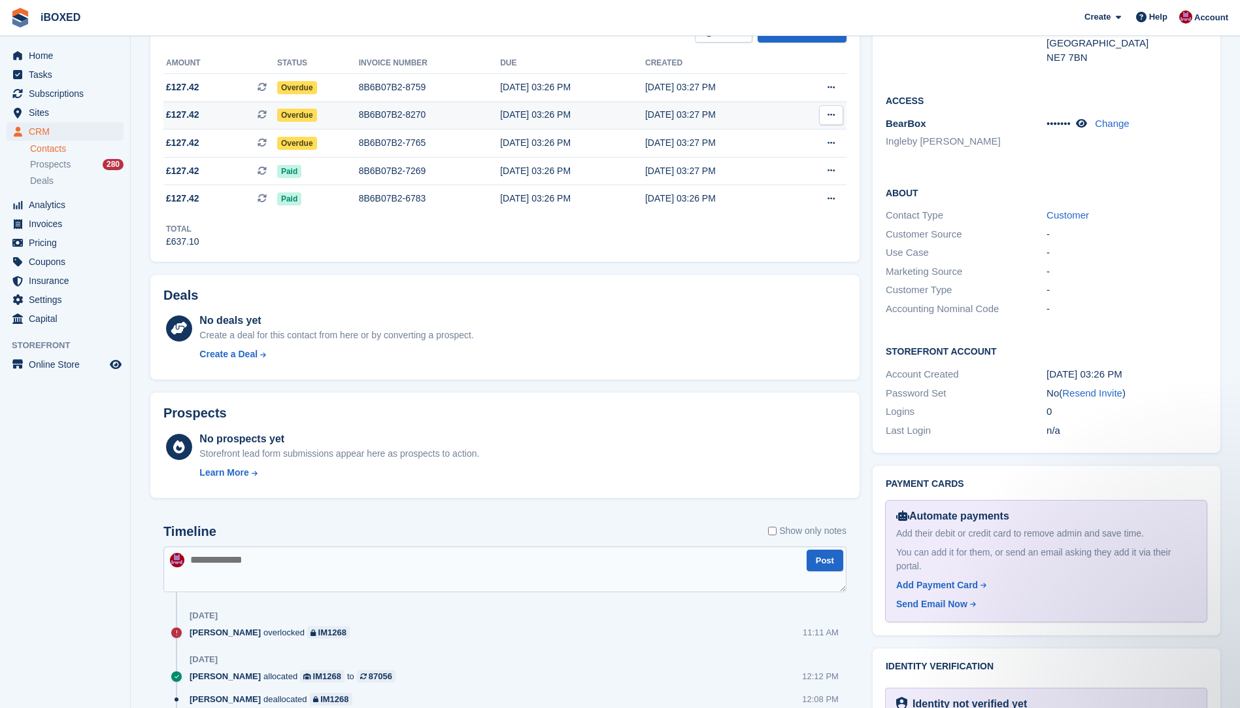
scroll to position [262, 0]
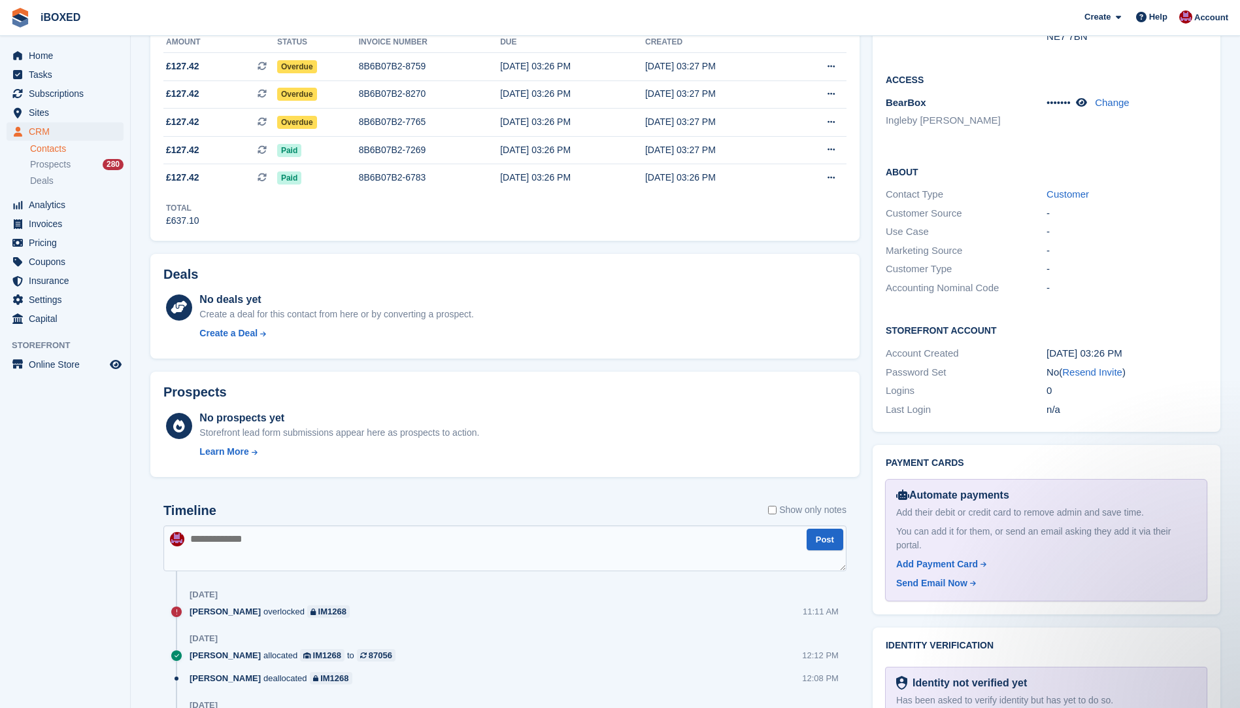
click at [222, 532] on textarea at bounding box center [504, 548] width 683 height 46
type textarea "**********"
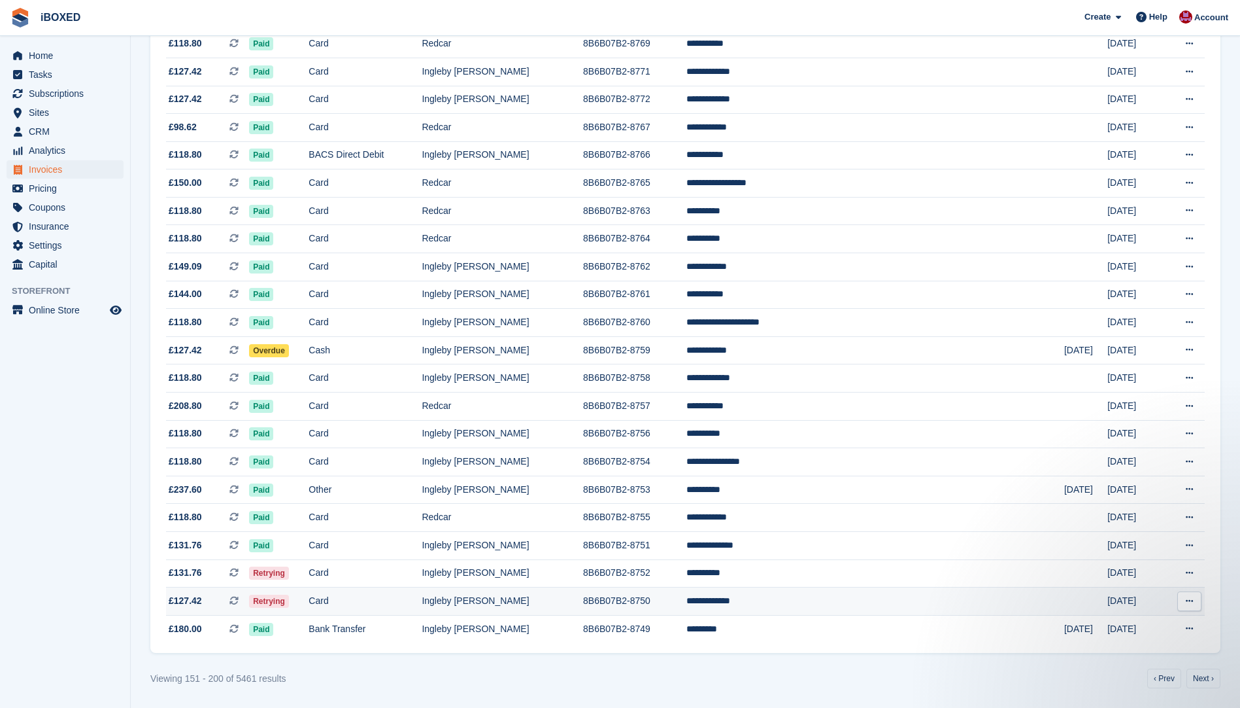
click at [539, 604] on td "Ingleby [PERSON_NAME]" at bounding box center [503, 601] width 162 height 28
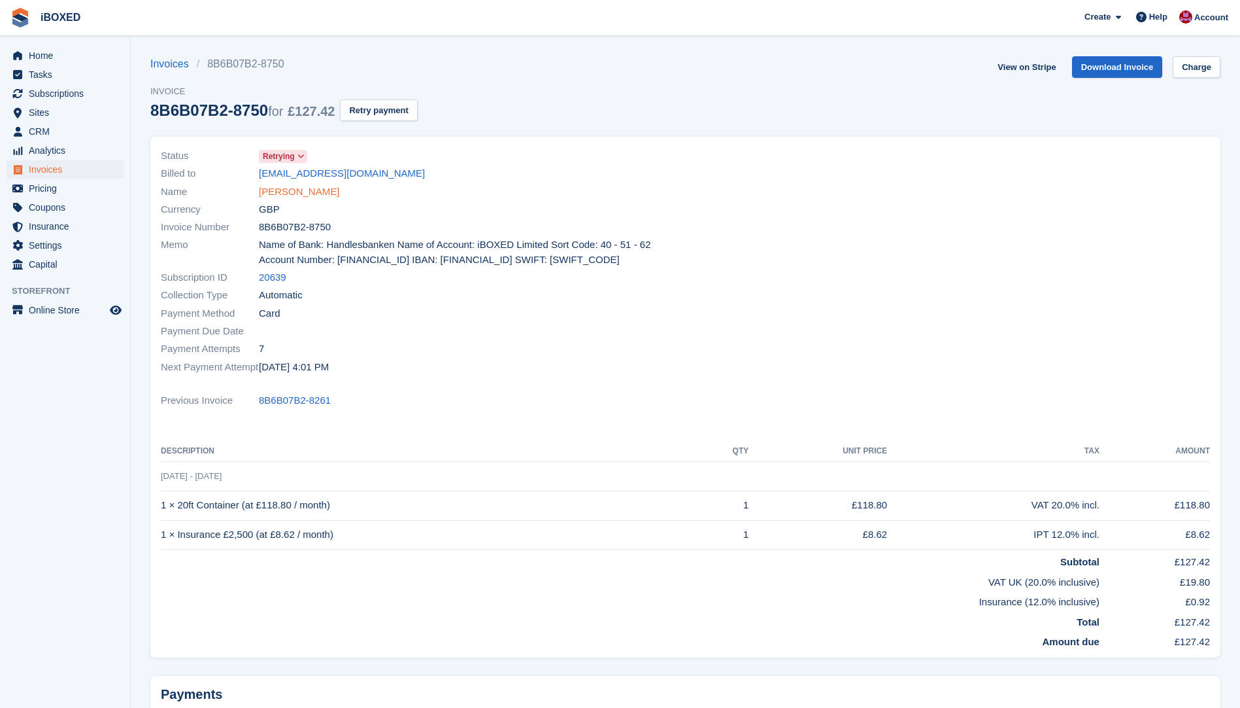
click at [290, 199] on link "[PERSON_NAME]" at bounding box center [299, 191] width 80 height 15
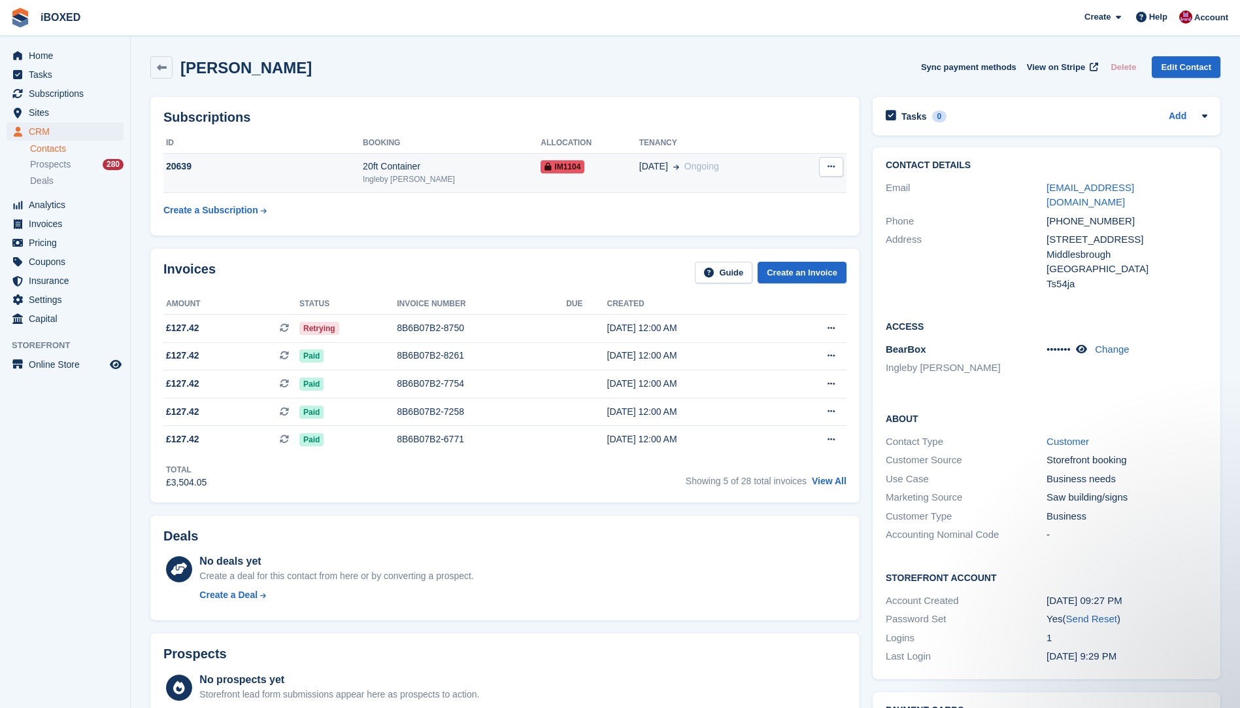
click at [363, 171] on div "20639" at bounding box center [262, 167] width 199 height 14
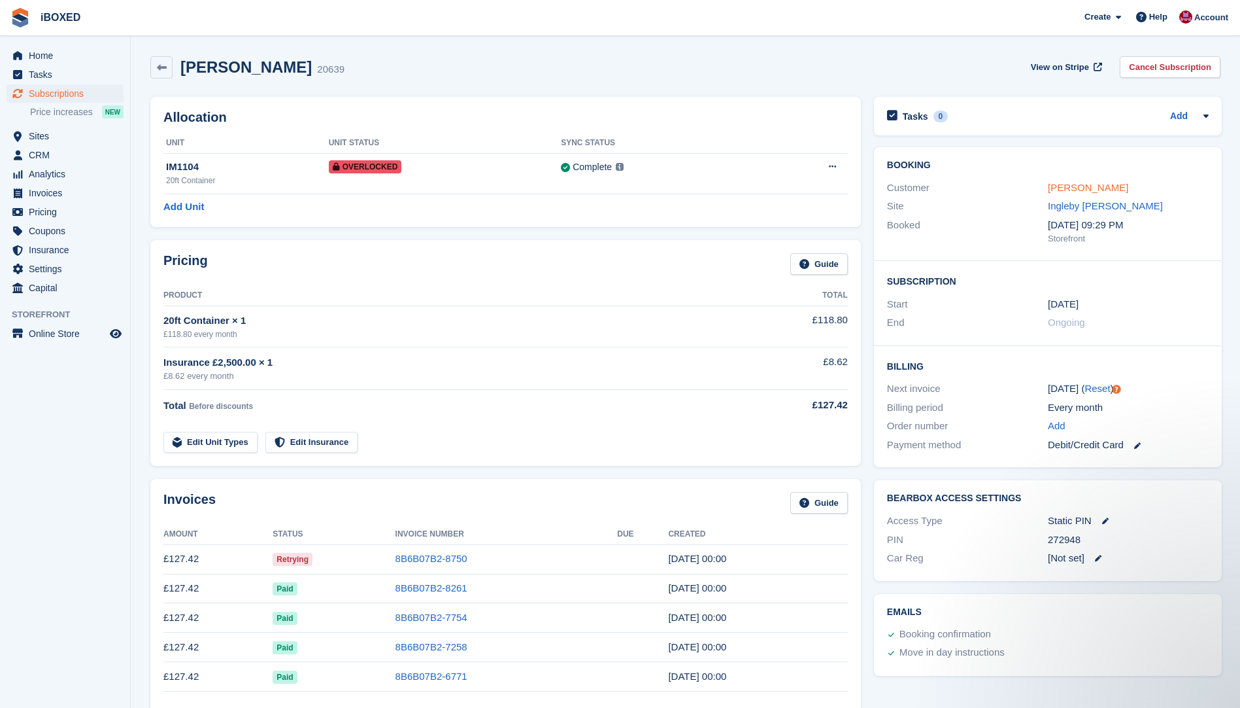
click at [1080, 188] on link "[PERSON_NAME]" at bounding box center [1088, 187] width 80 height 11
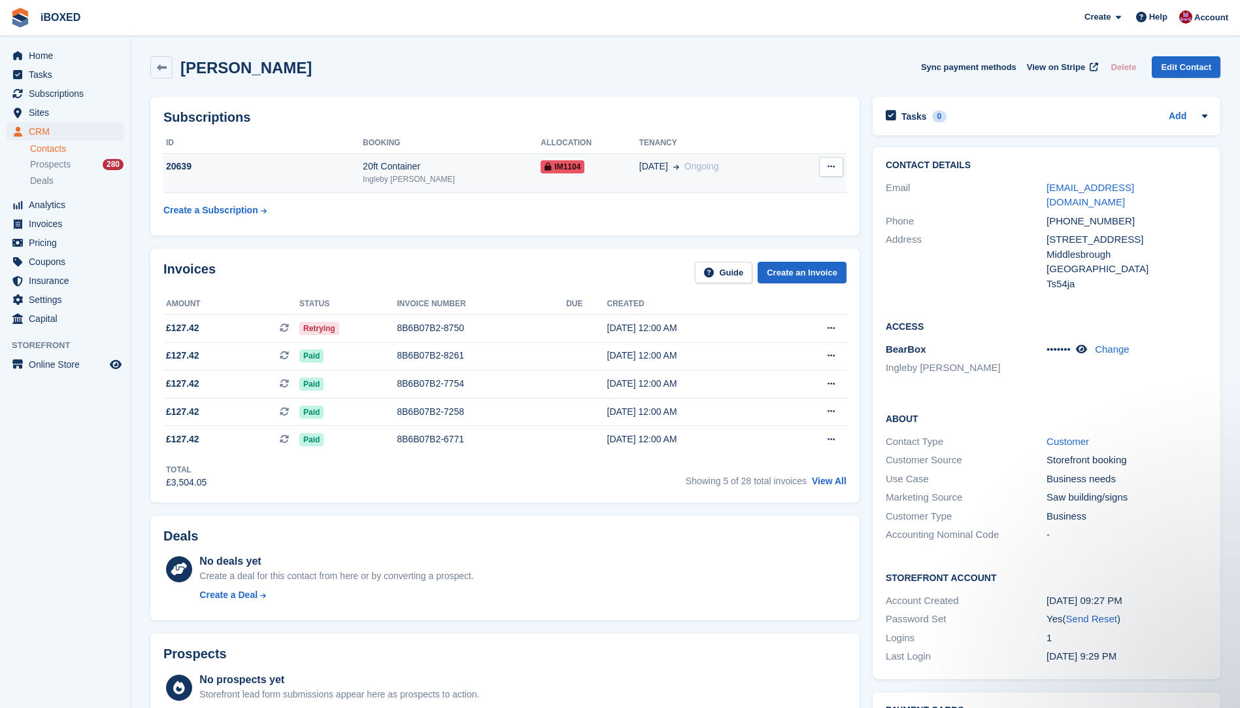
click at [271, 180] on td "20639" at bounding box center [262, 173] width 199 height 40
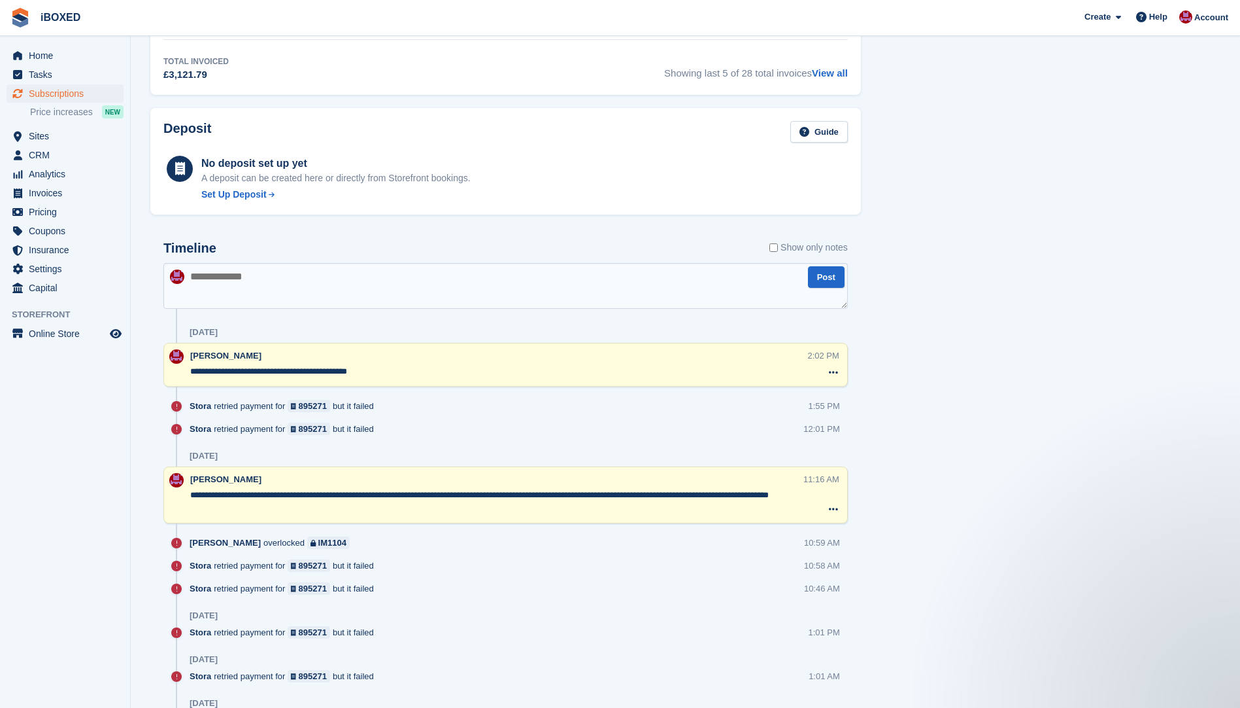
scroll to position [589, 0]
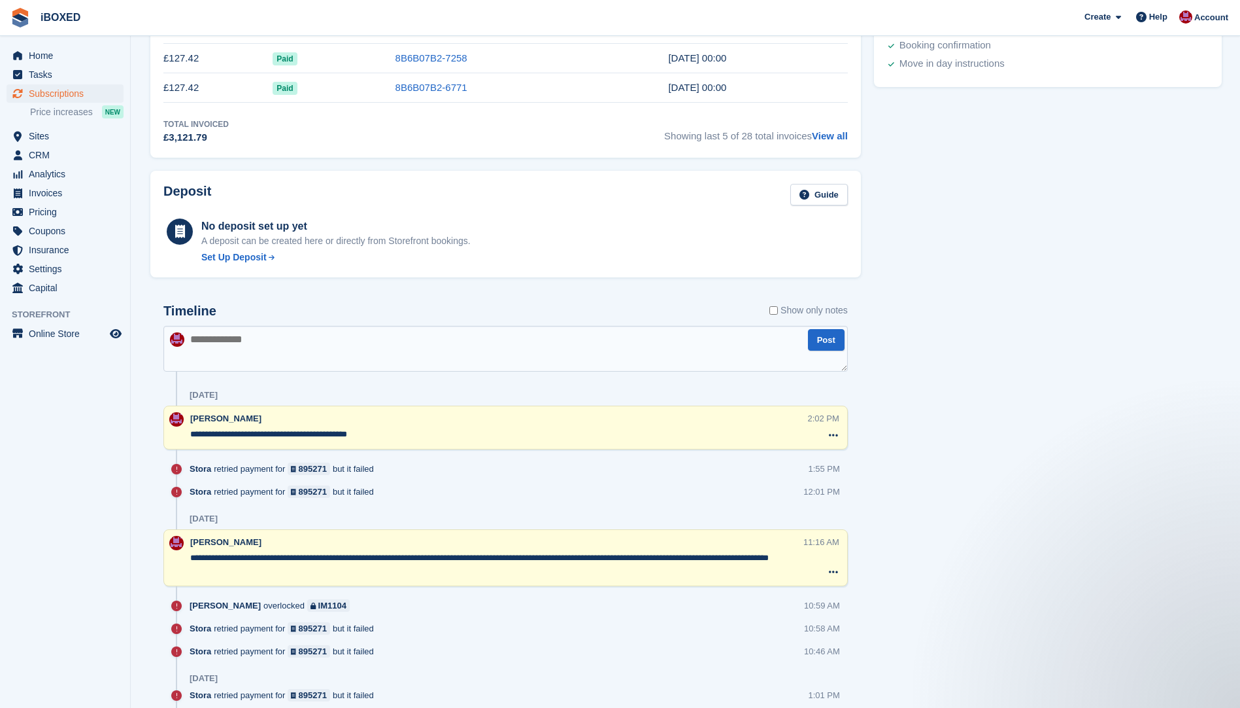
click at [228, 342] on textarea at bounding box center [505, 349] width 685 height 46
type textarea "**********"
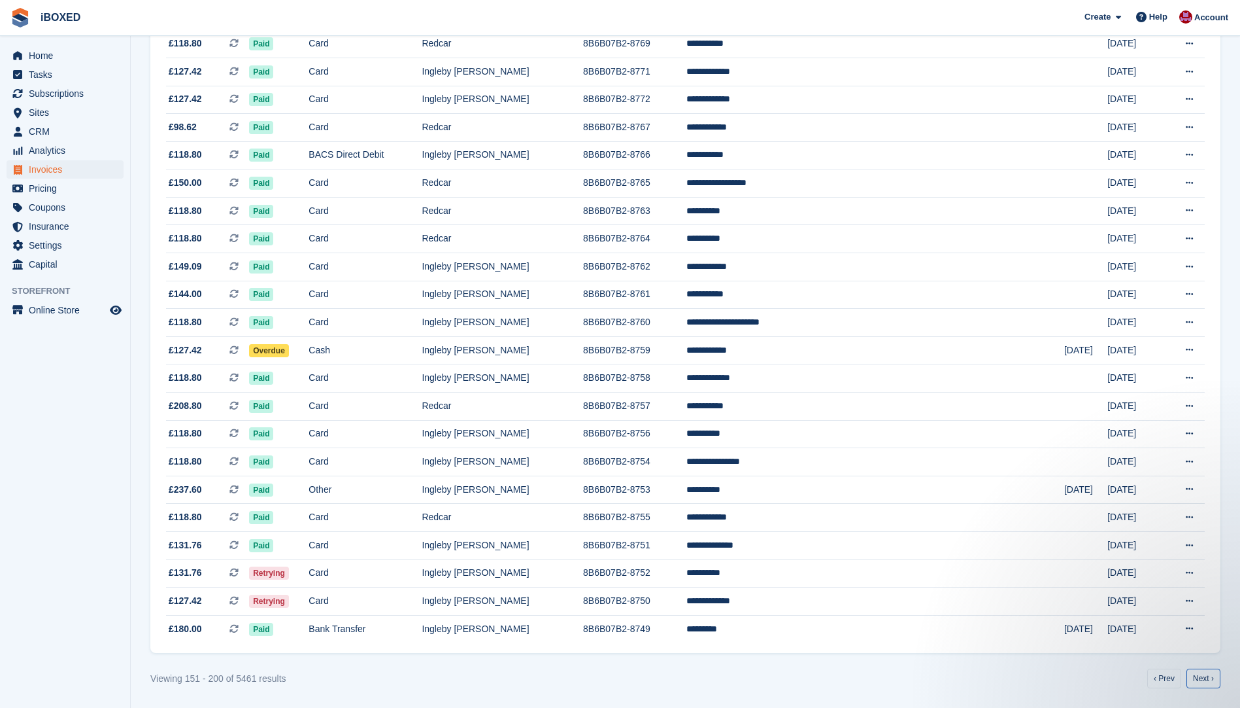
click at [1199, 674] on link "Next ›" at bounding box center [1204, 678] width 34 height 20
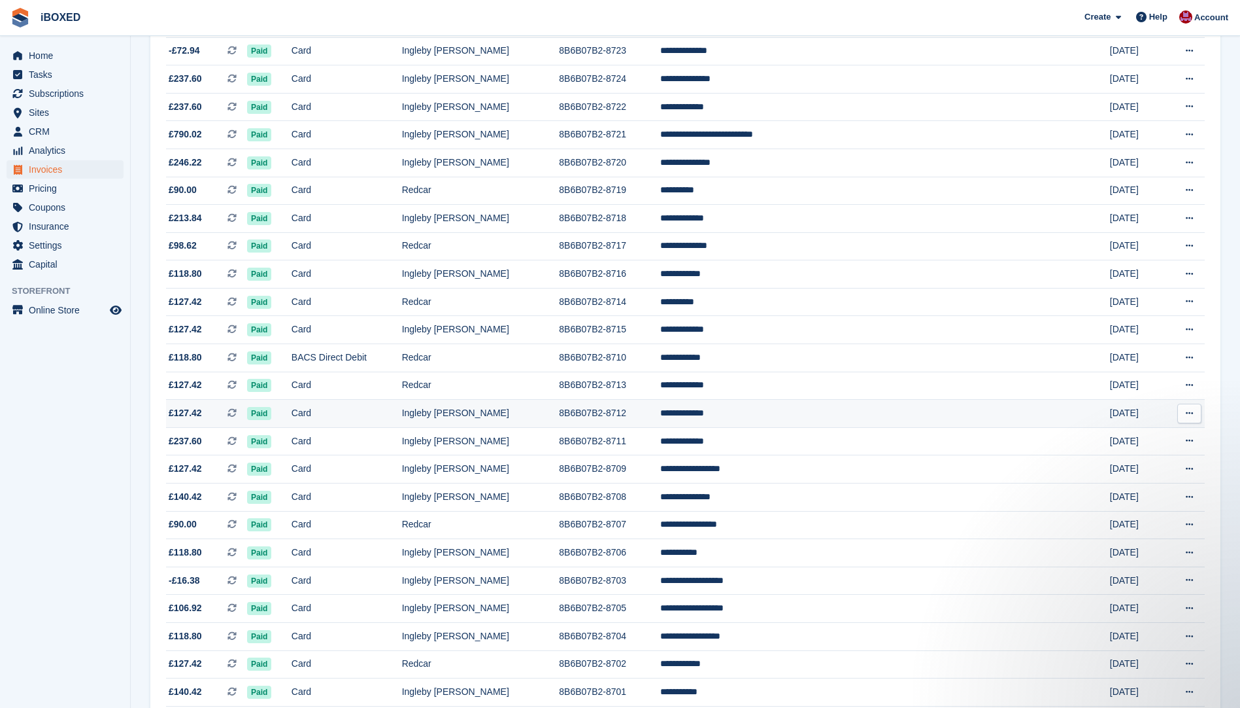
scroll to position [969, 0]
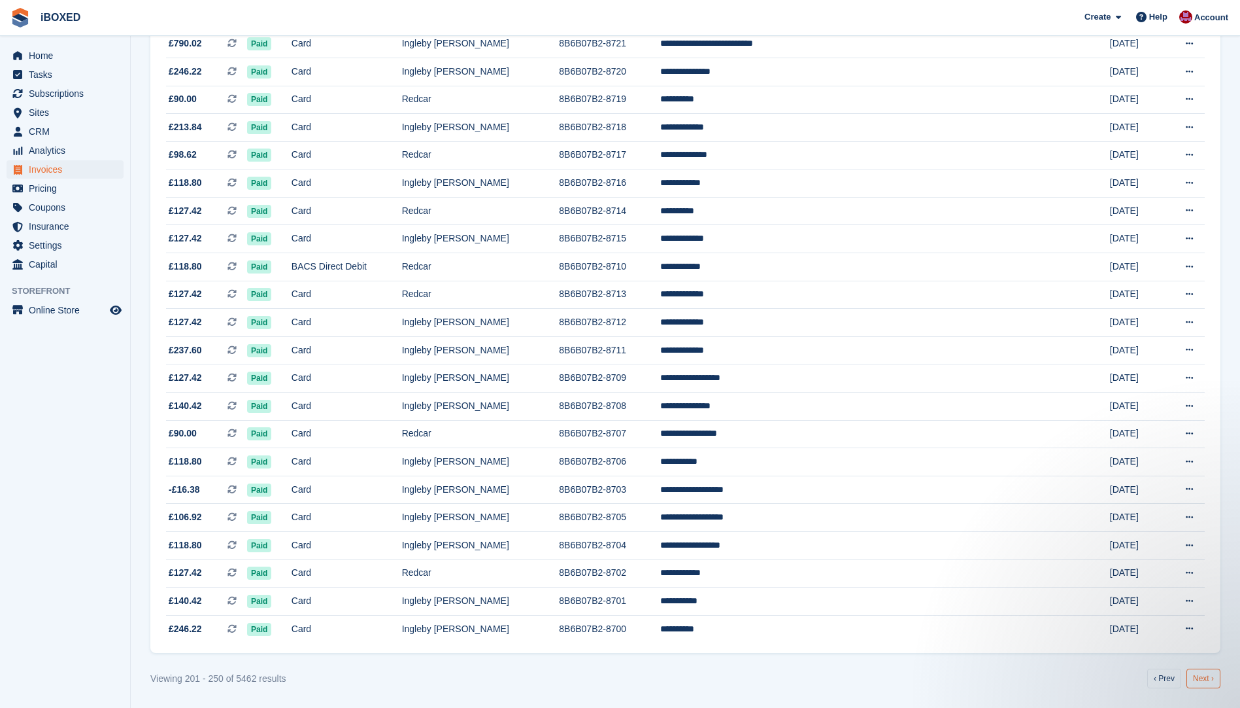
click at [1217, 679] on link "Next ›" at bounding box center [1204, 678] width 34 height 20
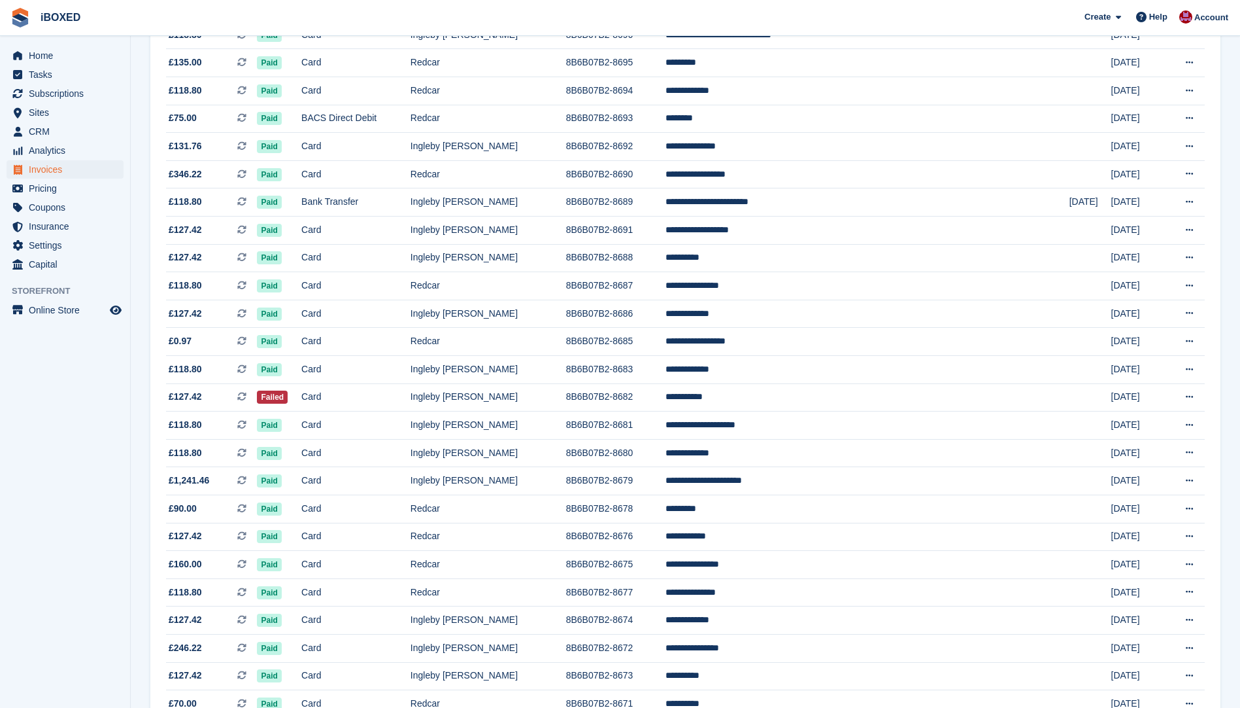
scroll to position [119, 0]
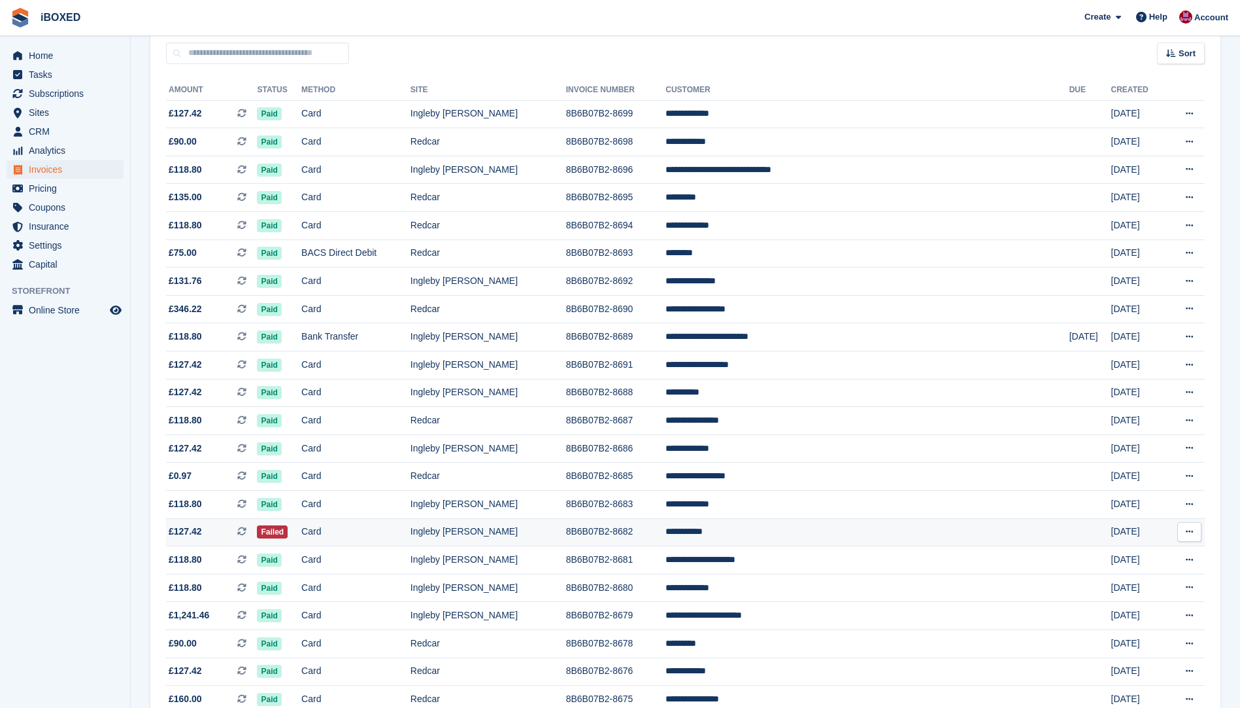
click at [405, 531] on td "Card" at bounding box center [355, 532] width 109 height 28
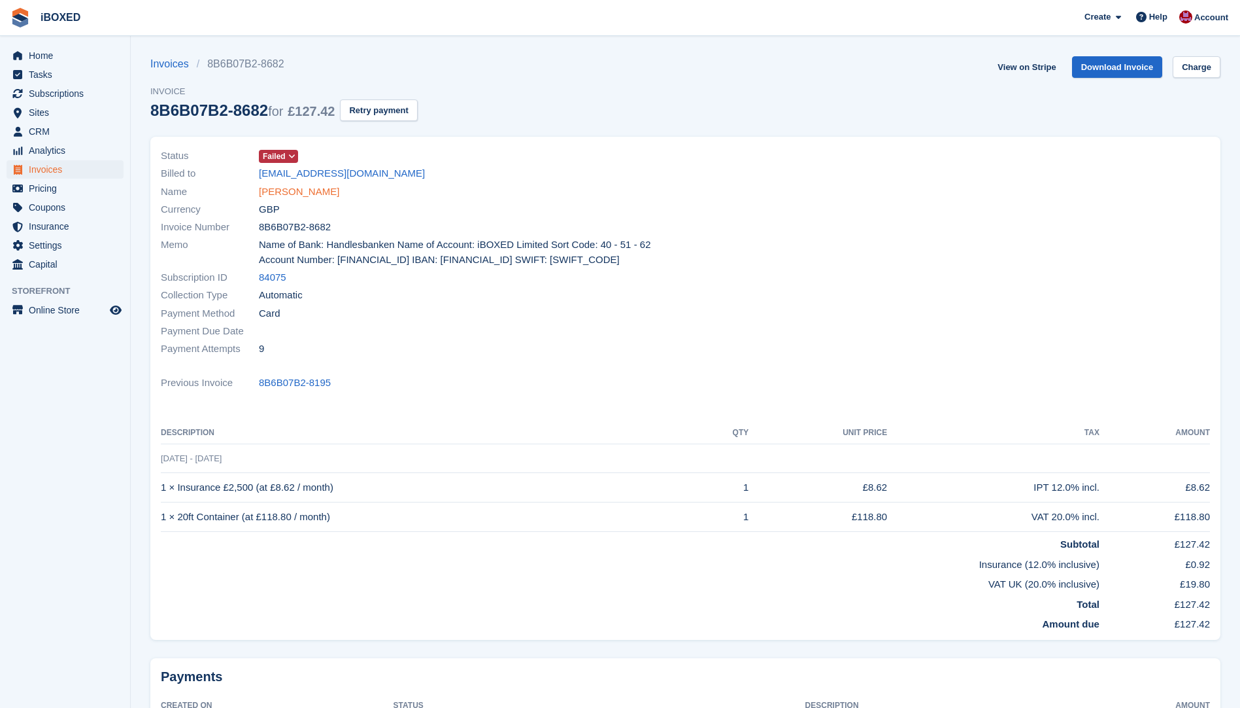
click at [278, 190] on link "[PERSON_NAME]" at bounding box center [299, 191] width 80 height 15
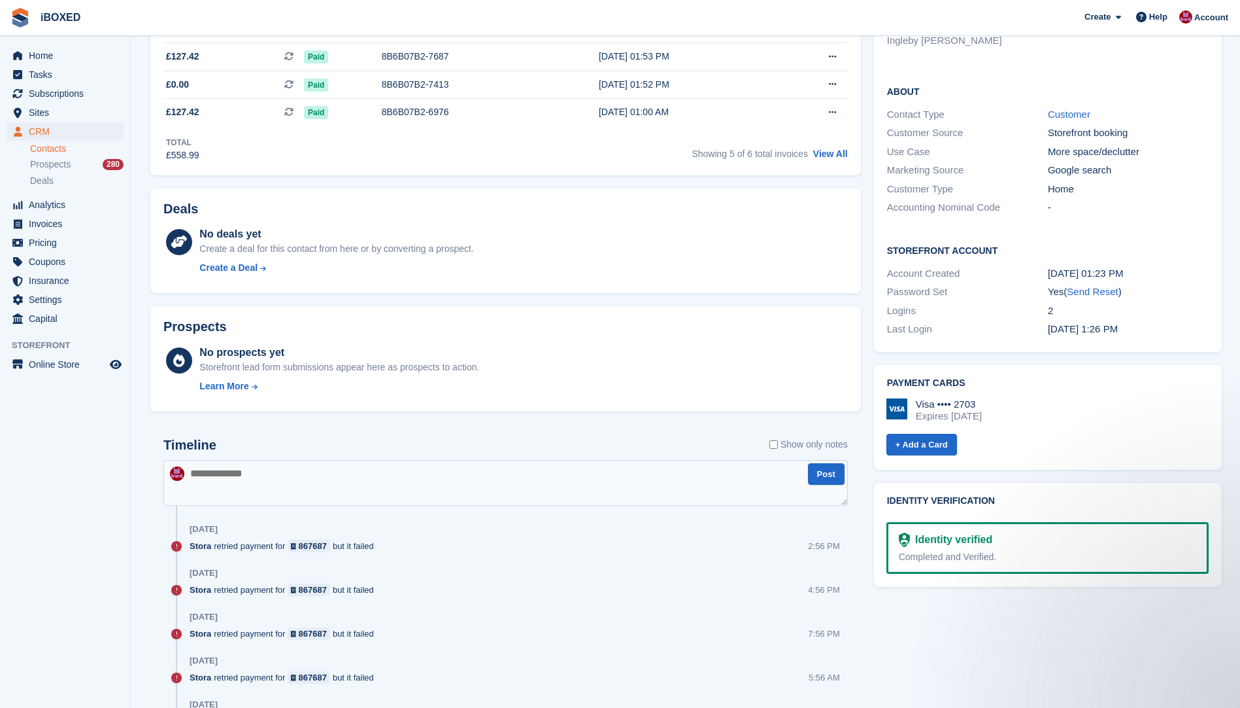
scroll to position [65, 0]
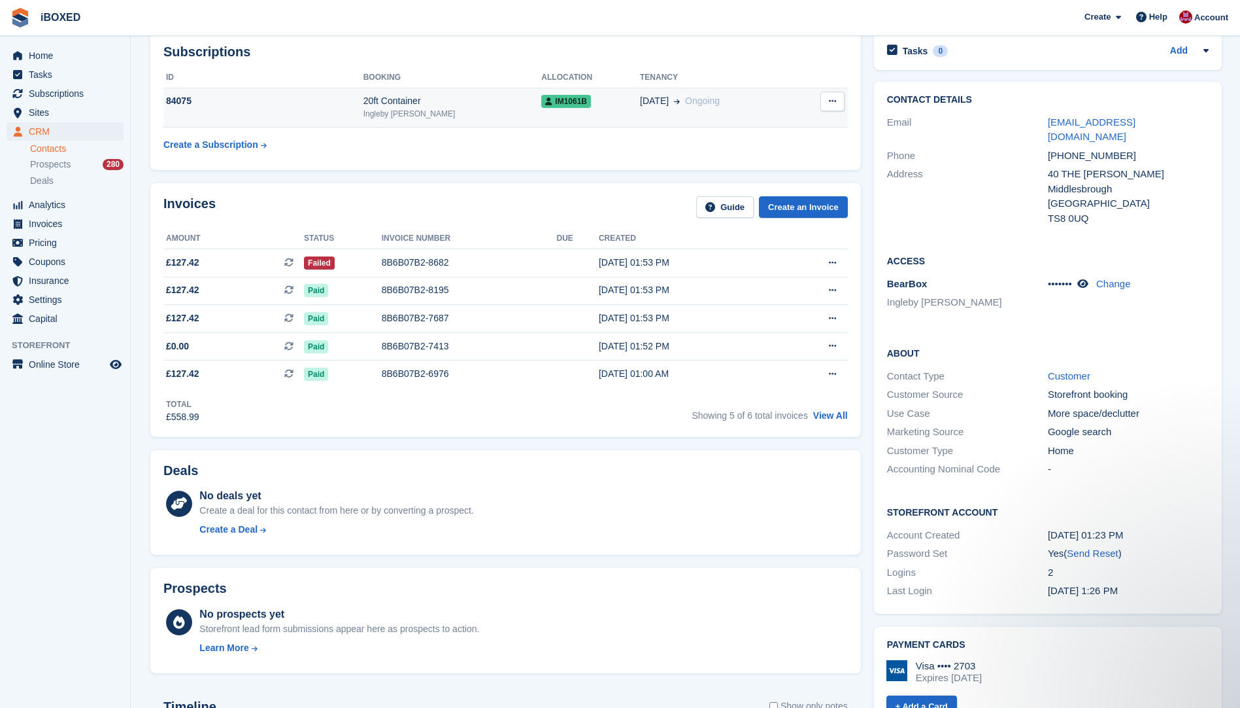
click at [364, 105] on div "84075" at bounding box center [263, 101] width 200 height 14
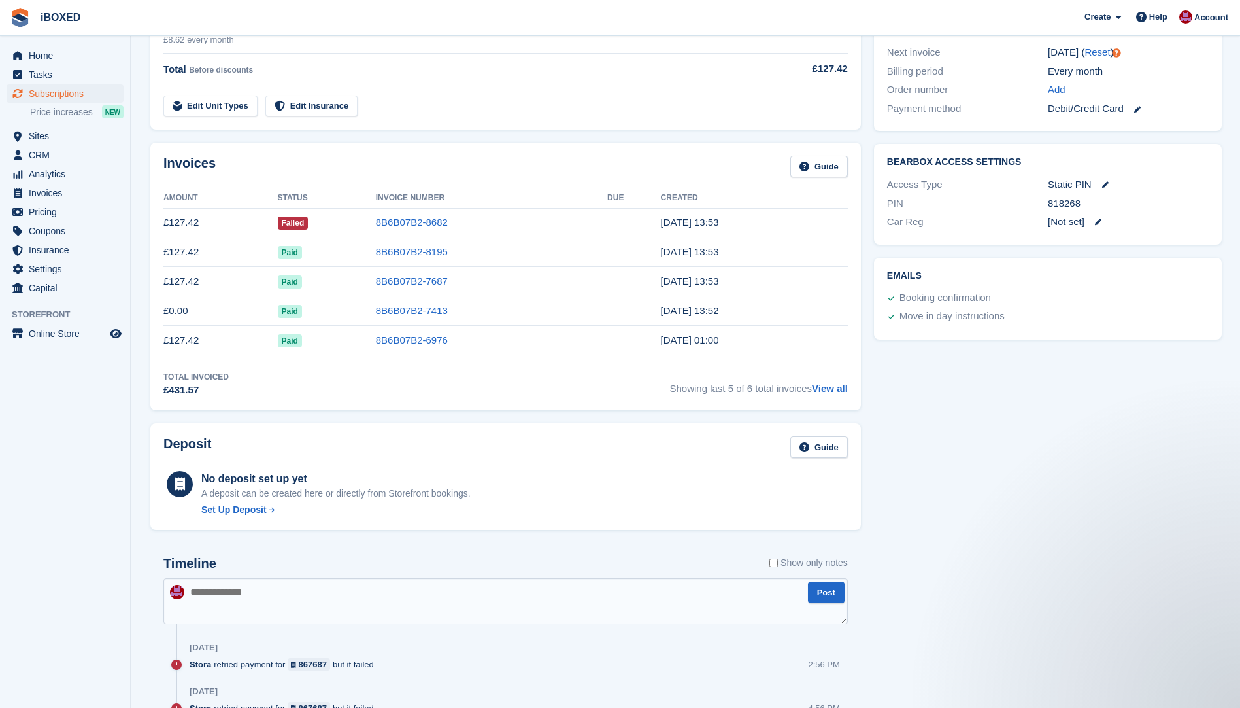
scroll to position [235, 0]
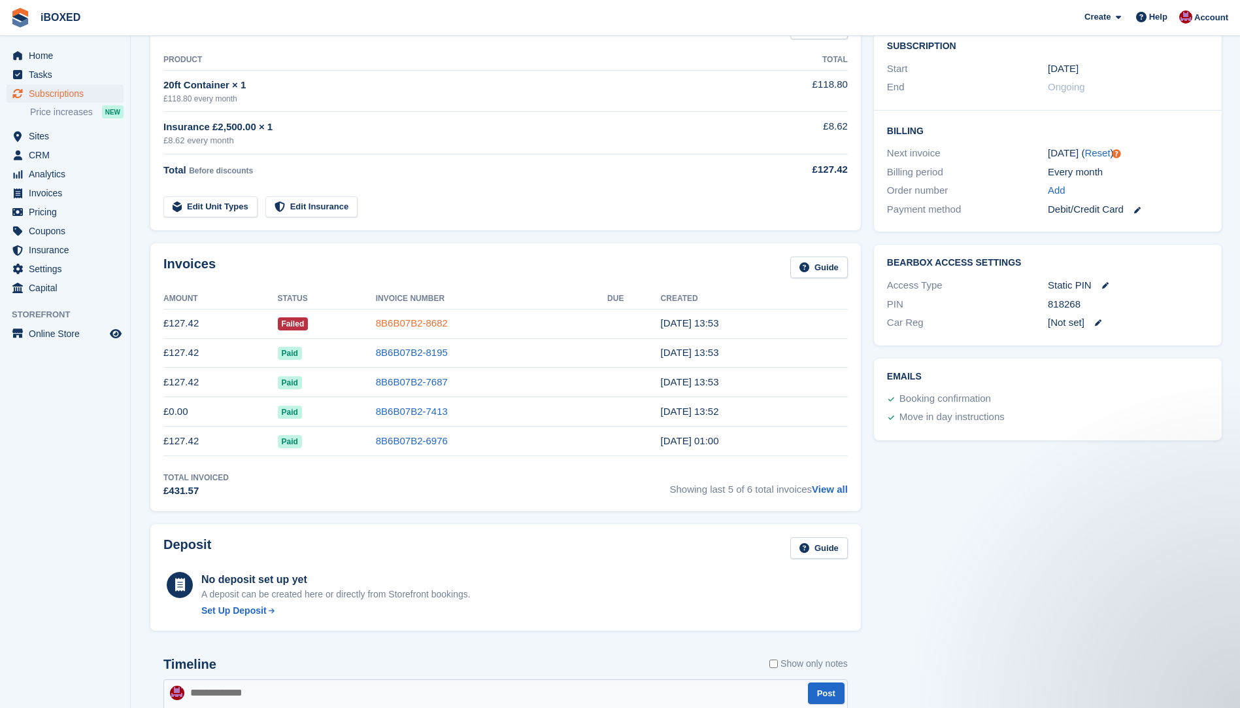
click at [432, 320] on link "8B6B07B2-8682" at bounding box center [412, 322] width 72 height 11
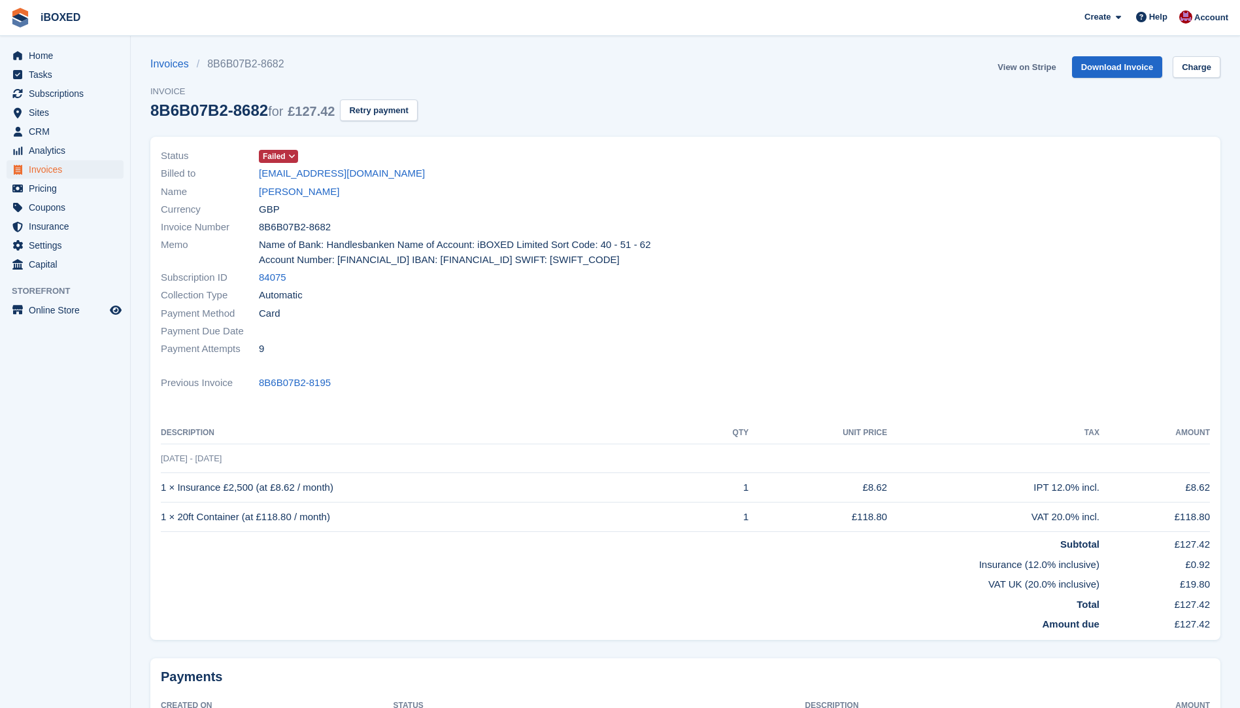
click at [1030, 68] on link "View on Stripe" at bounding box center [1027, 67] width 69 height 22
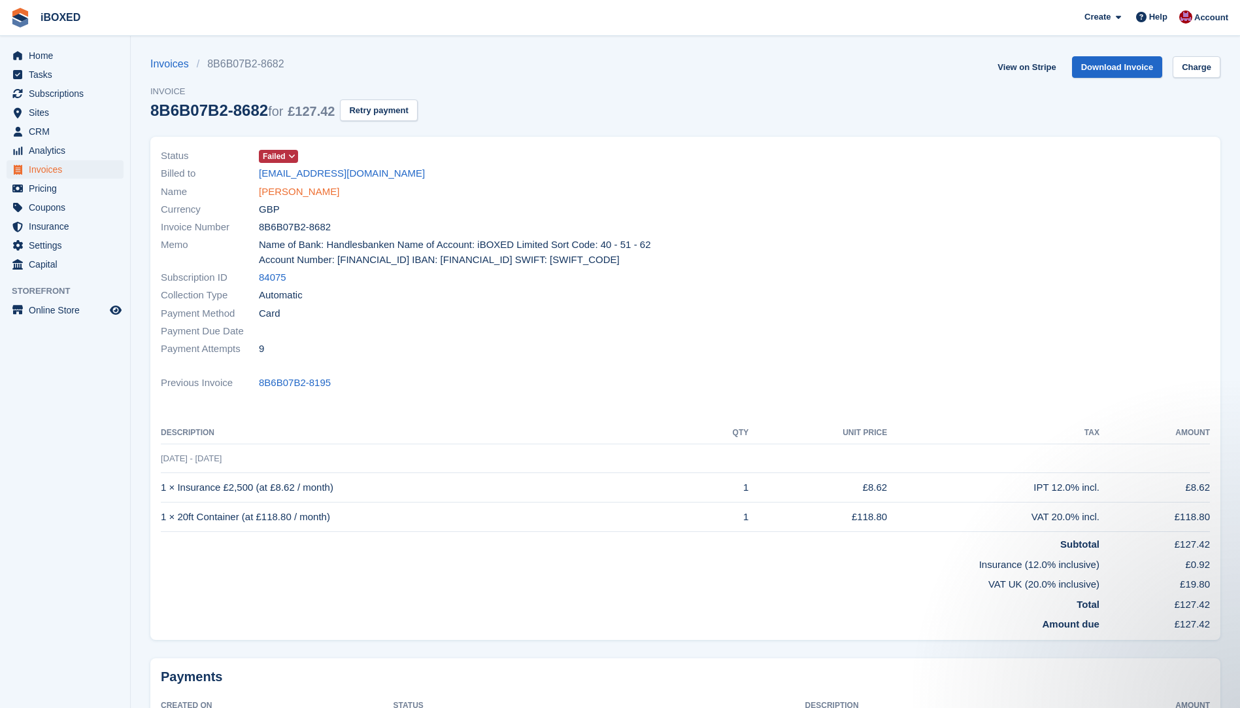
click at [270, 188] on link "[PERSON_NAME]" at bounding box center [299, 191] width 80 height 15
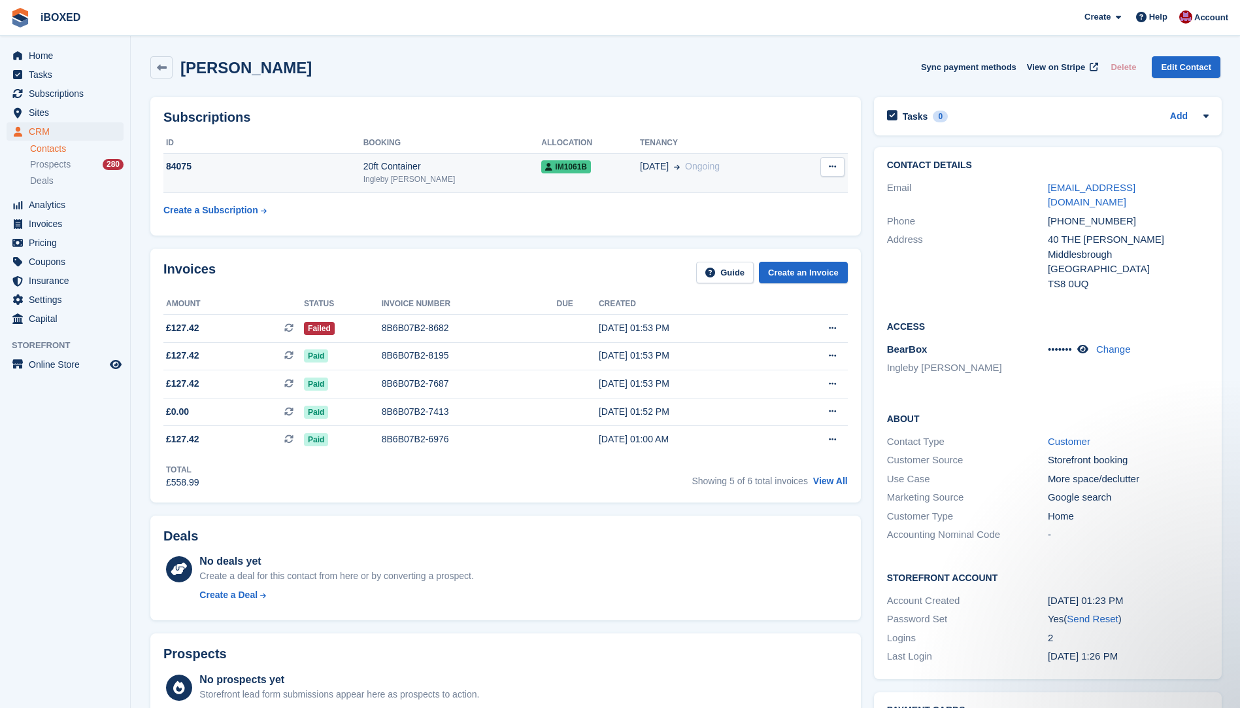
click at [605, 176] on td "IM1061B" at bounding box center [590, 173] width 99 height 40
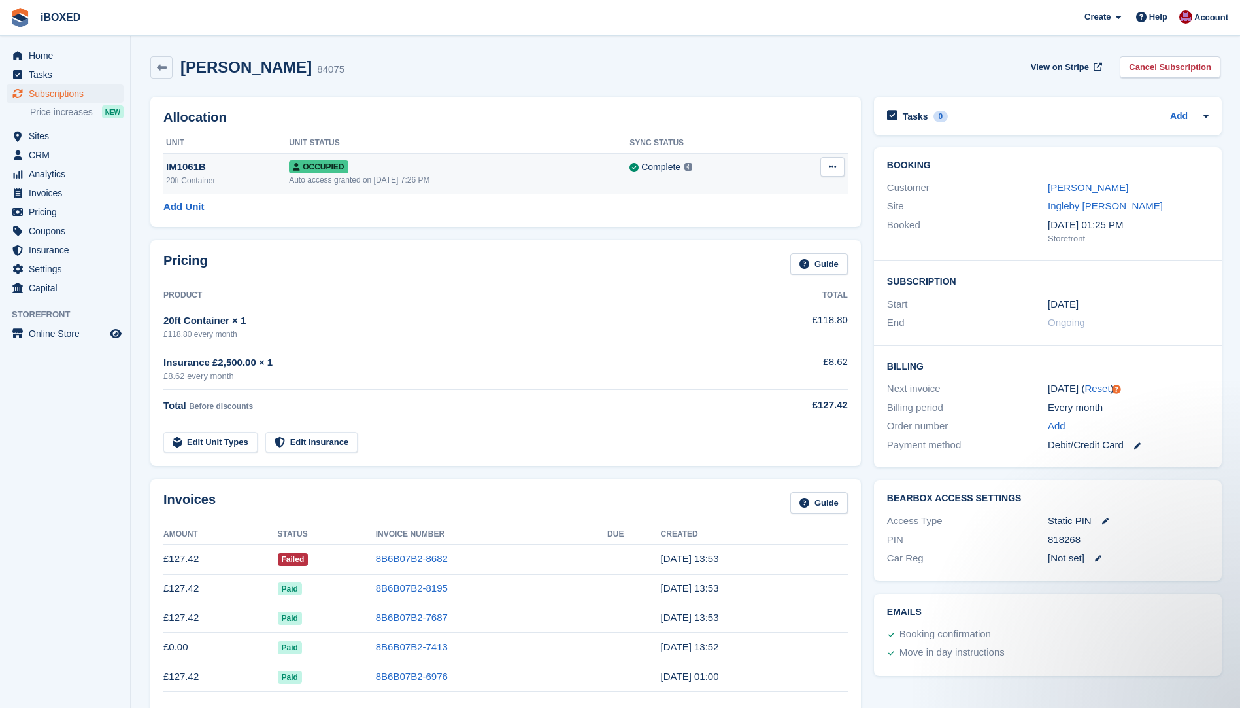
click at [832, 163] on icon at bounding box center [832, 166] width 7 height 9
drag, startPoint x: 768, startPoint y: 192, endPoint x: 691, endPoint y: 68, distance: 145.7
click at [768, 192] on p "Overlock" at bounding box center [782, 192] width 114 height 17
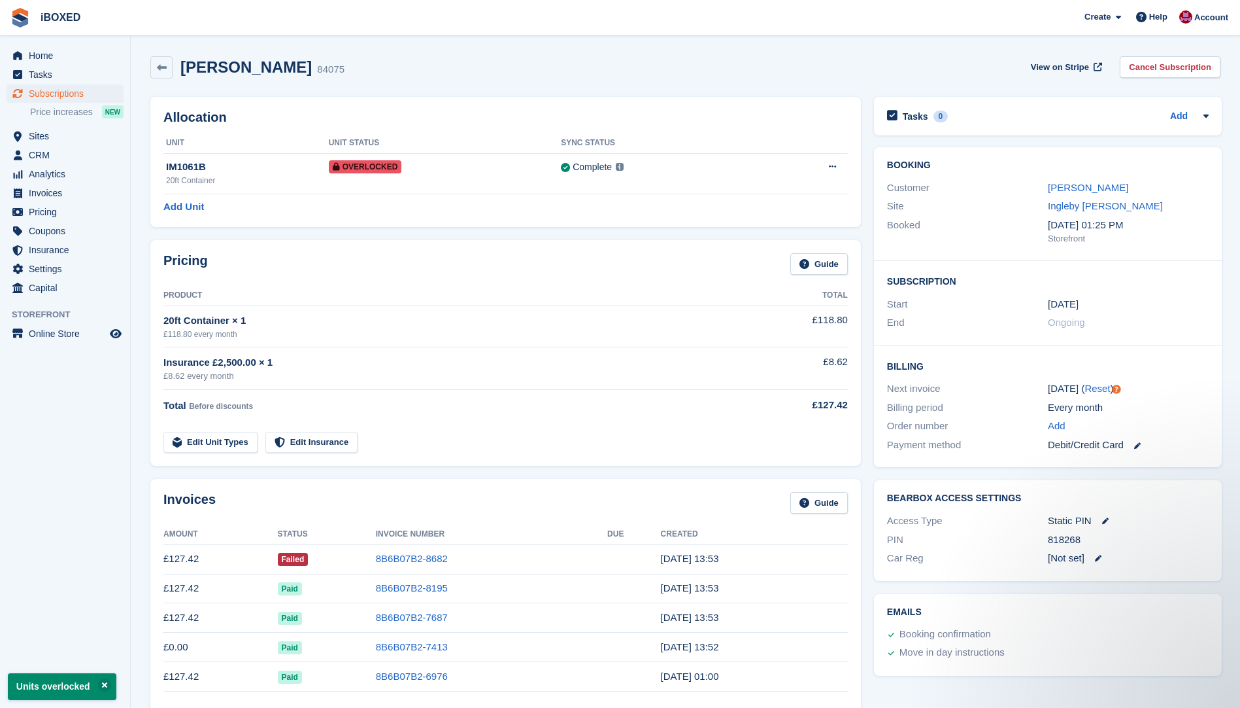
drag, startPoint x: 1086, startPoint y: 191, endPoint x: 611, endPoint y: 296, distance: 486.3
click at [590, 307] on td "20ft Container × 1 £118.80 every month" at bounding box center [452, 325] width 579 height 41
click at [1075, 190] on link "[PERSON_NAME]" at bounding box center [1088, 187] width 80 height 11
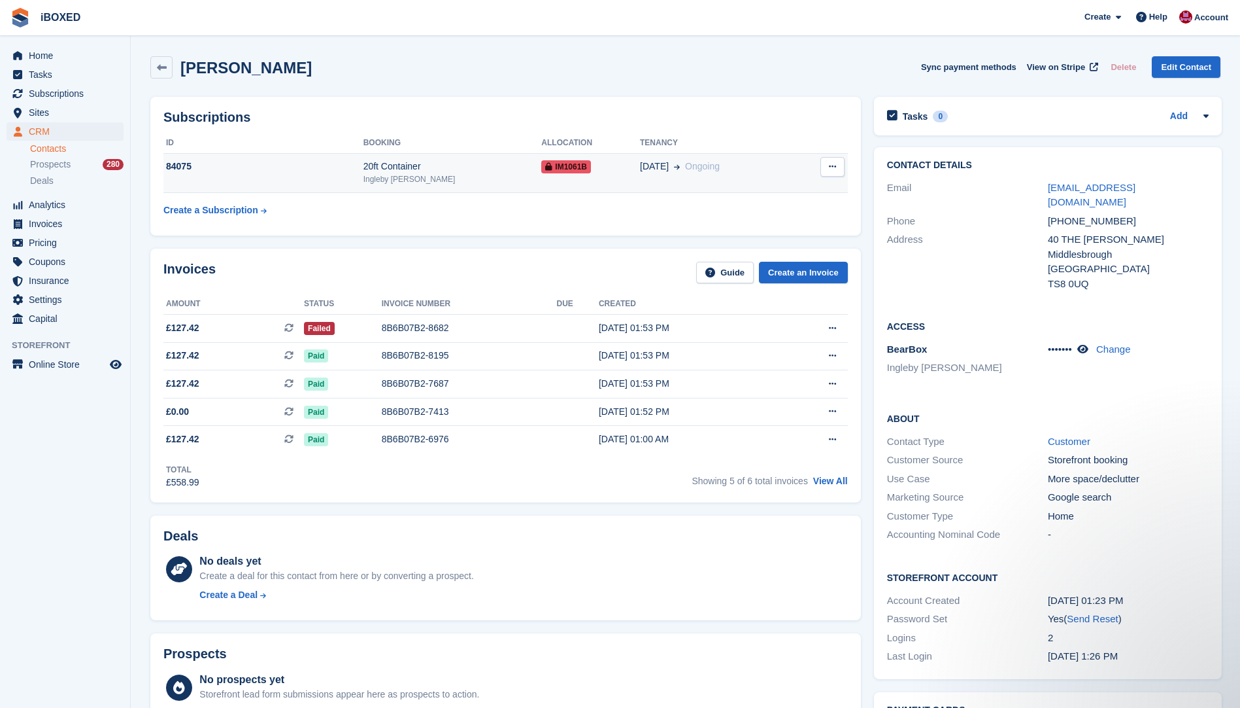
click at [276, 185] on td "84075" at bounding box center [263, 173] width 200 height 40
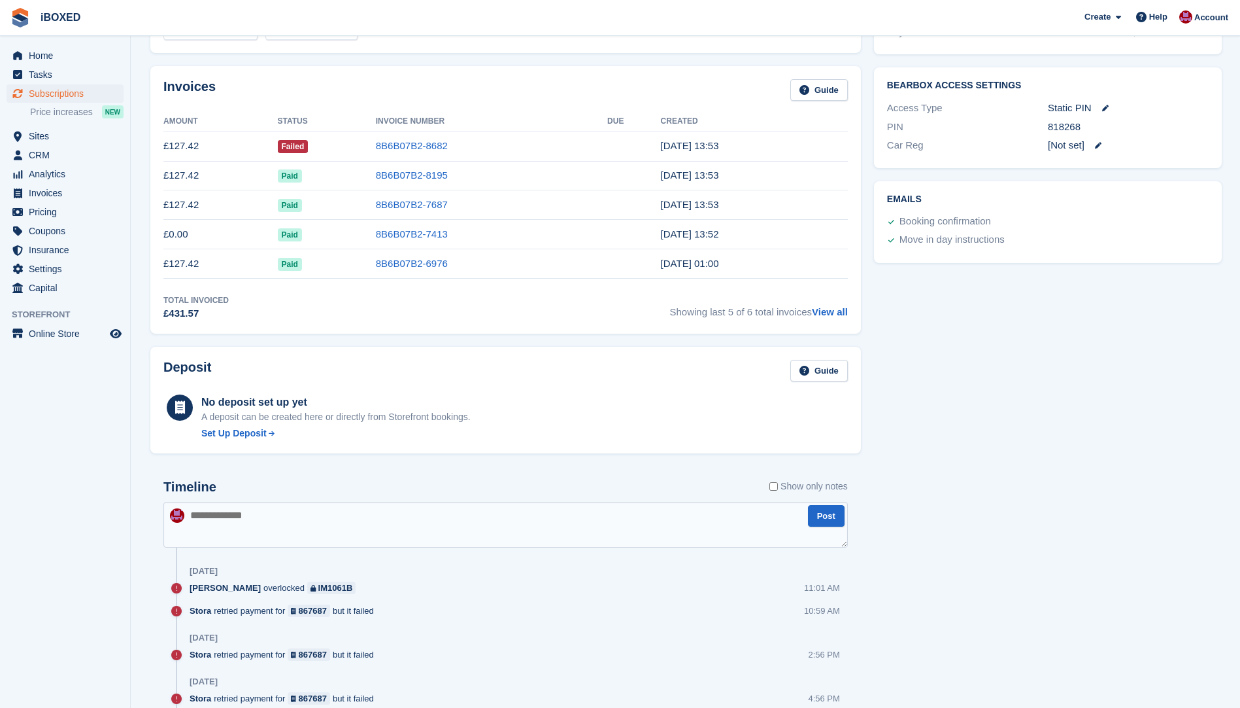
scroll to position [523, 0]
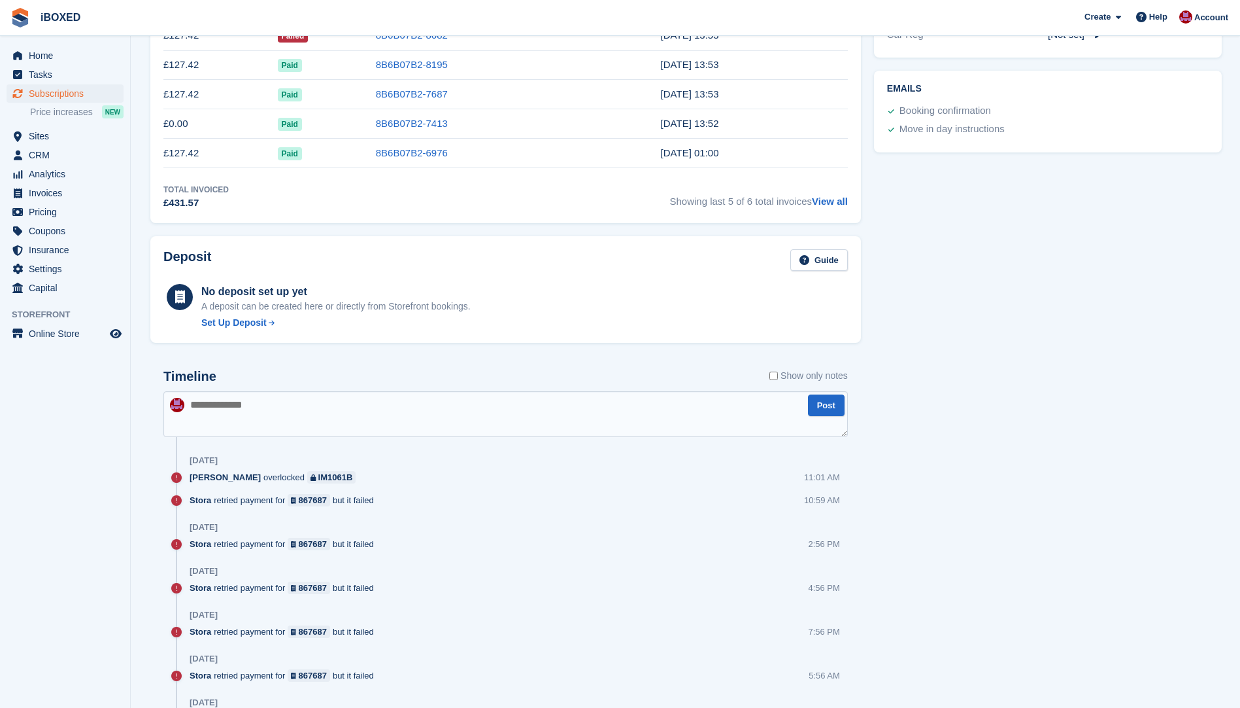
click at [220, 409] on textarea at bounding box center [505, 414] width 685 height 46
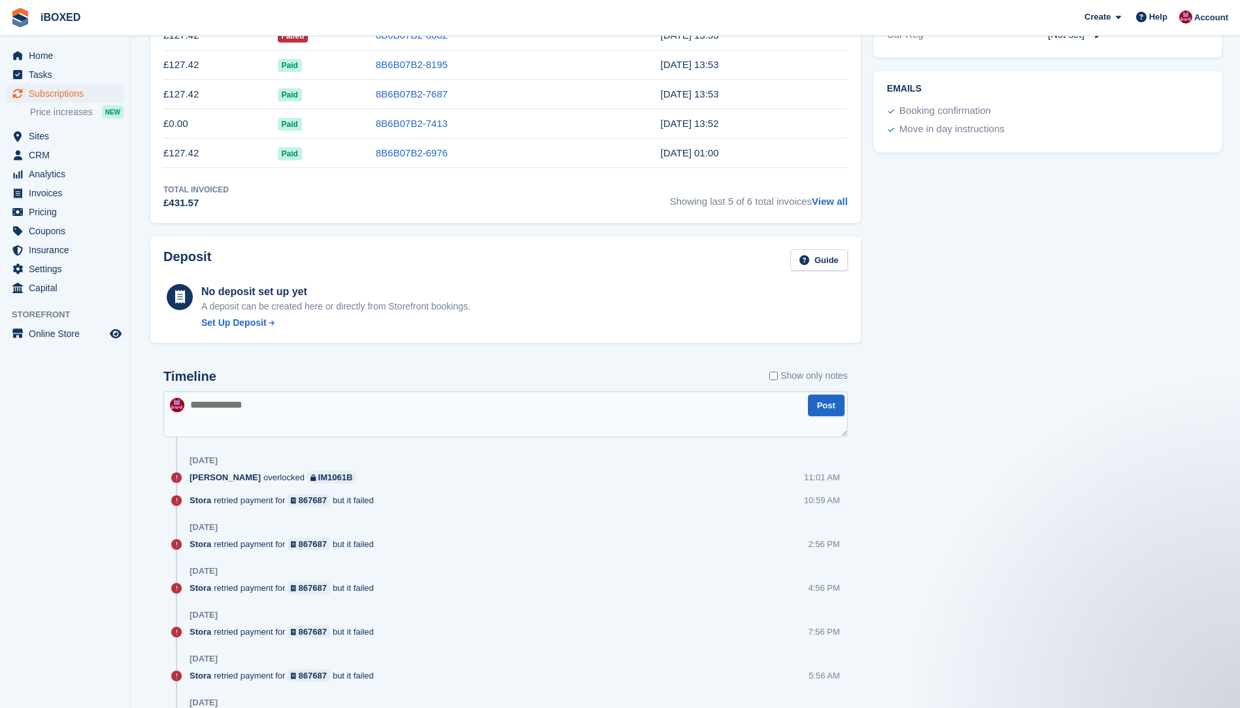
scroll to position [0, 0]
type textarea "**********"
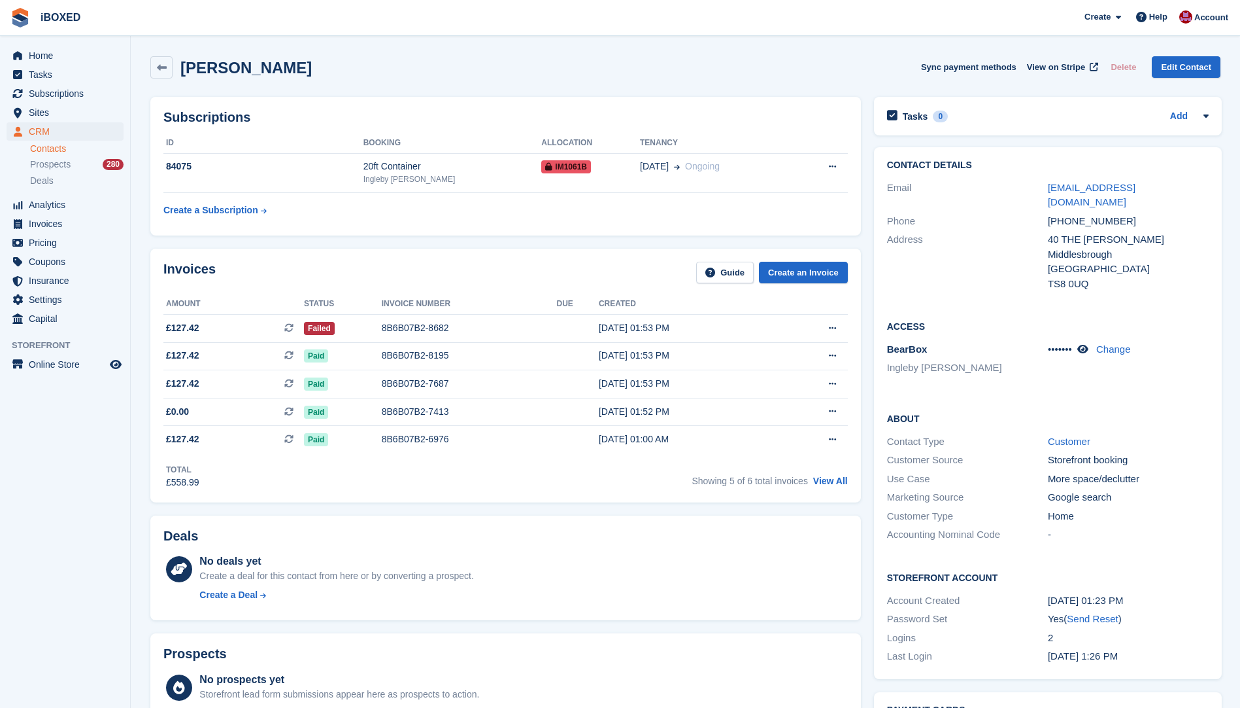
scroll to position [65, 0]
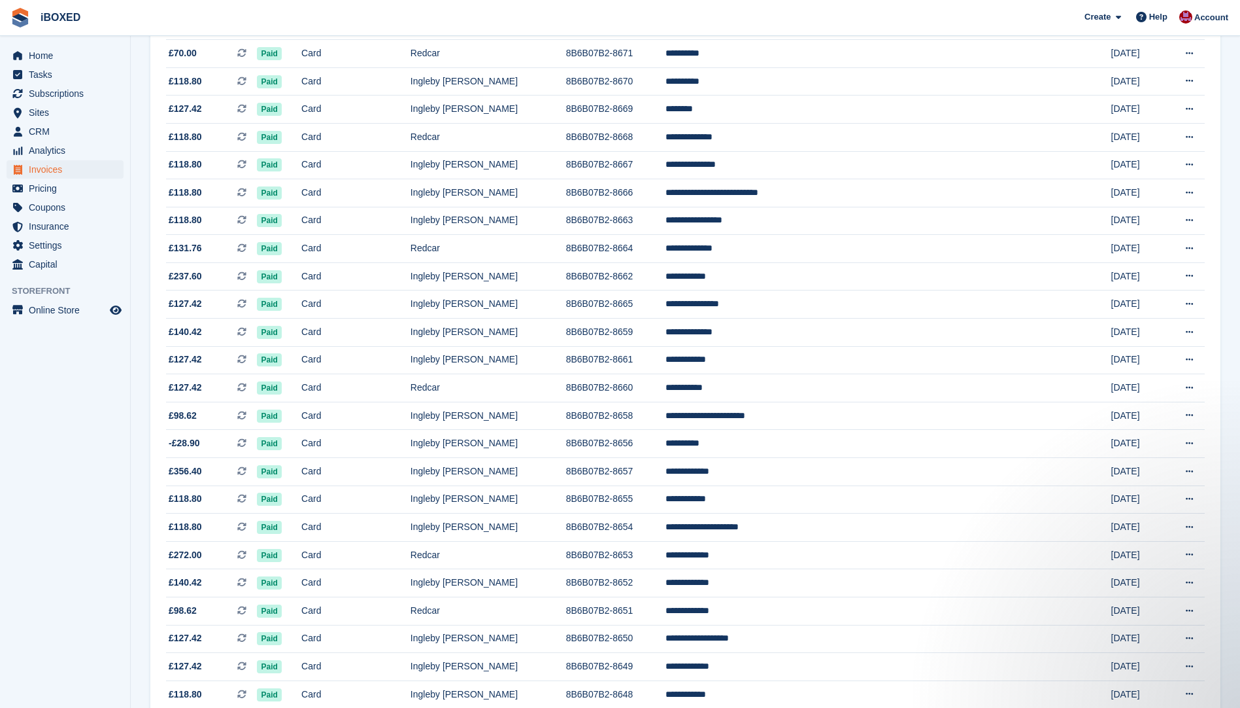
scroll to position [969, 0]
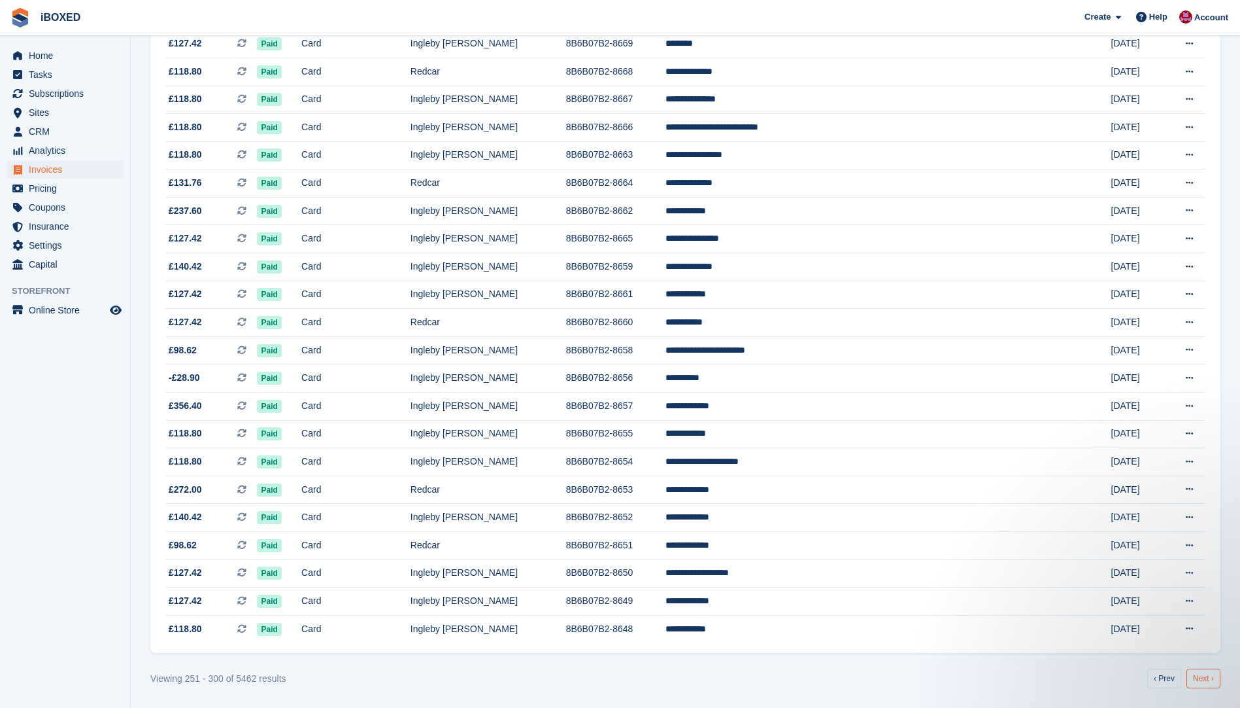
click at [1203, 676] on link "Next ›" at bounding box center [1204, 678] width 34 height 20
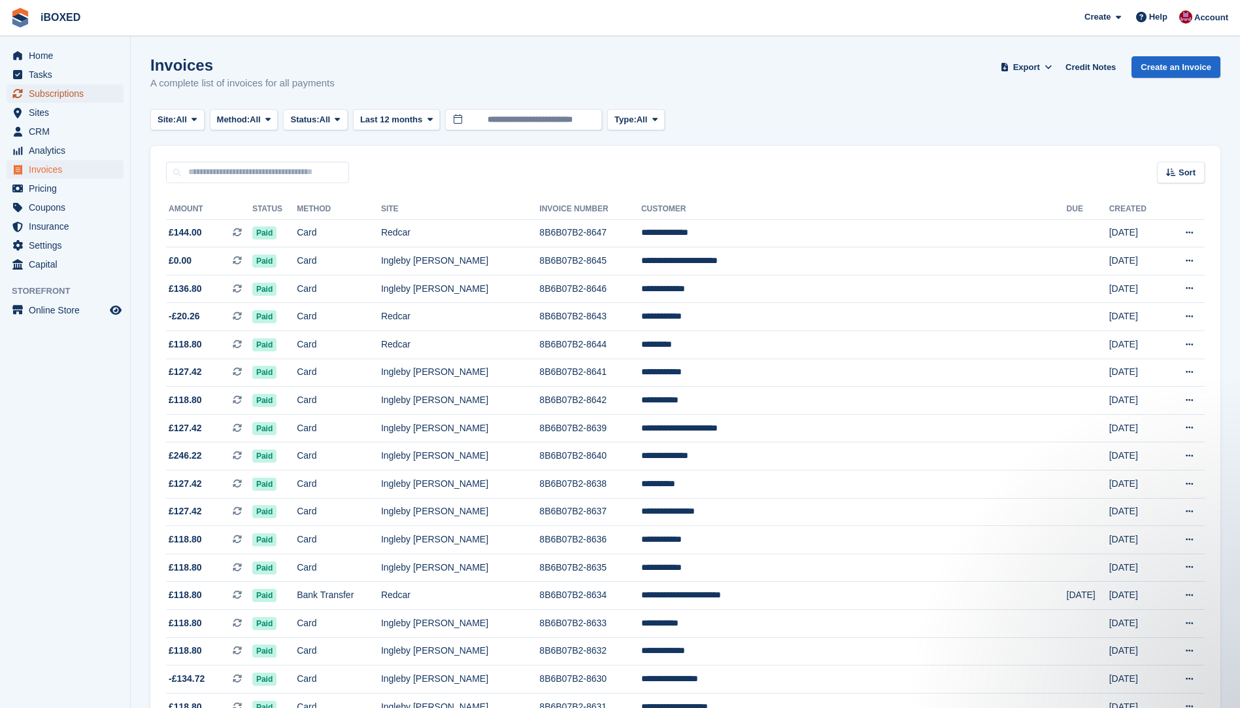
click at [56, 92] on span "Subscriptions" at bounding box center [68, 93] width 78 height 18
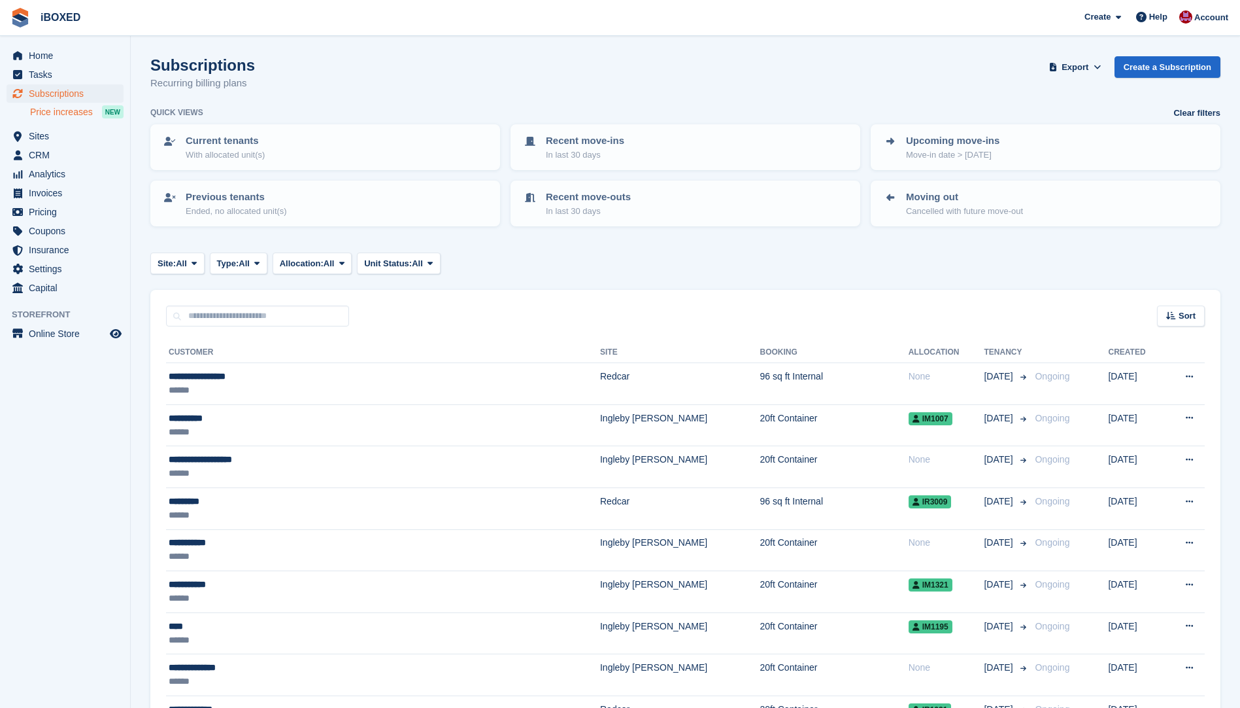
click at [44, 111] on span "Price increases" at bounding box center [61, 112] width 63 height 12
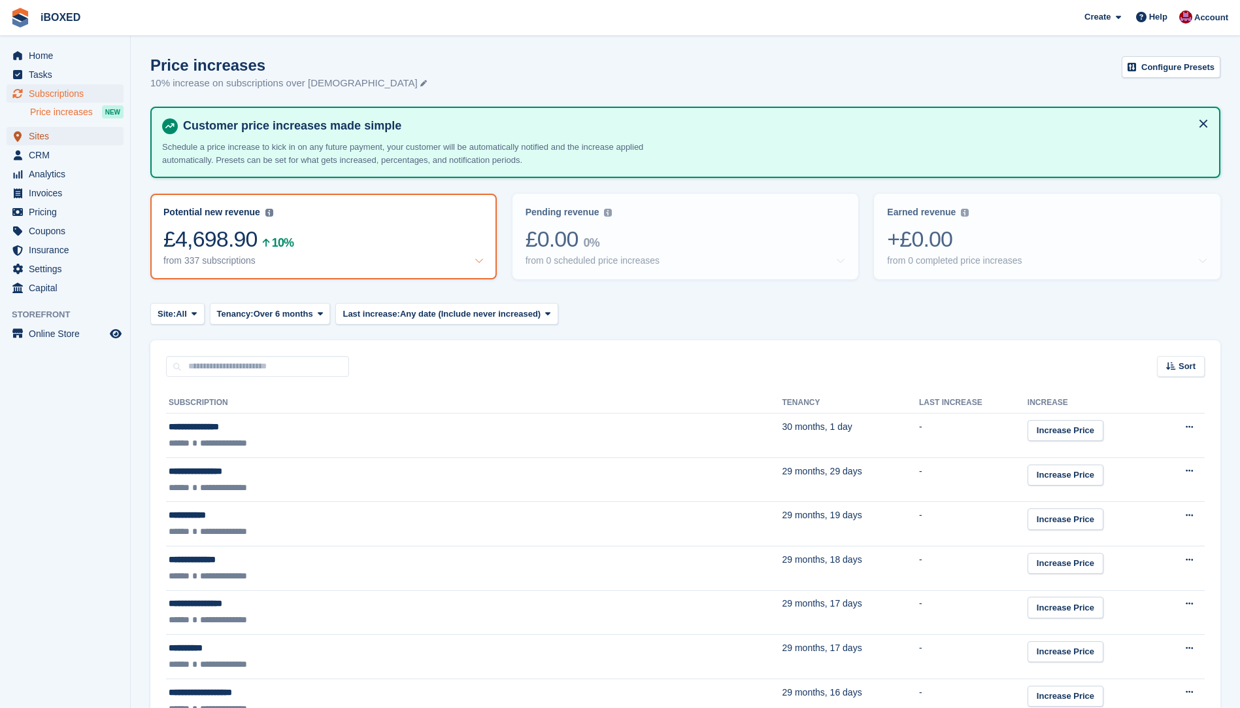
click at [57, 132] on span "Sites" at bounding box center [68, 136] width 78 height 18
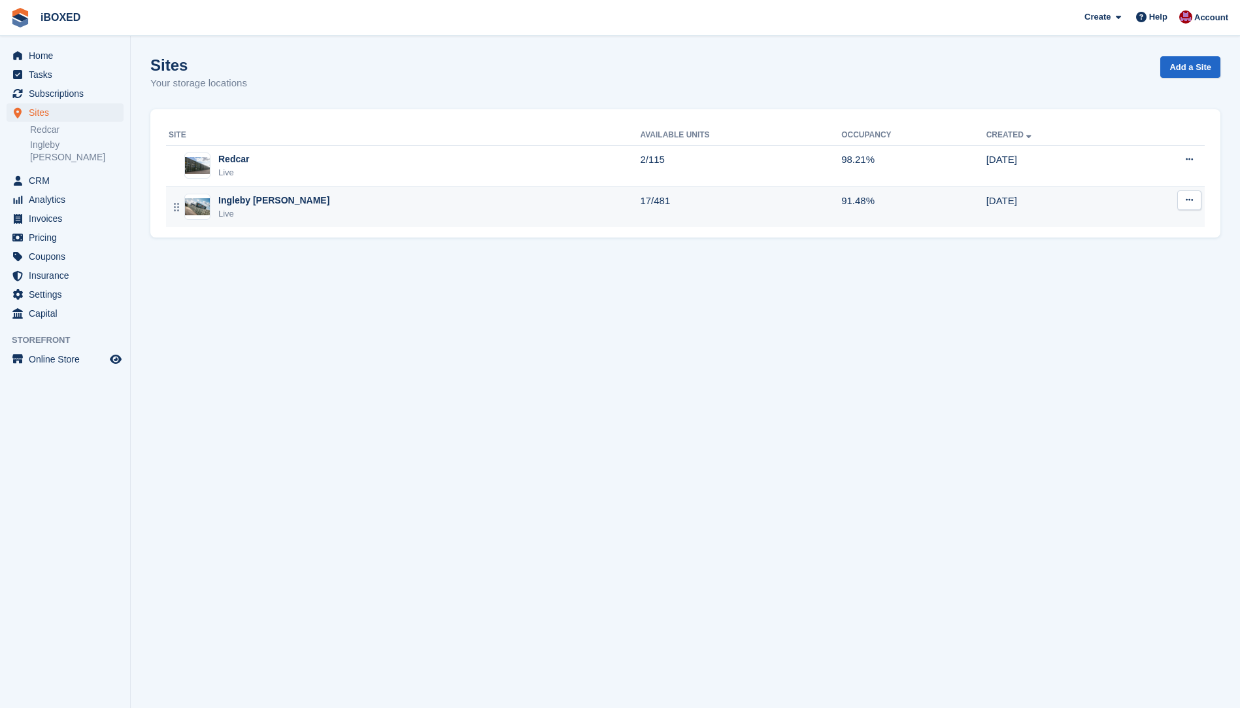
click at [205, 207] on img at bounding box center [197, 206] width 25 height 17
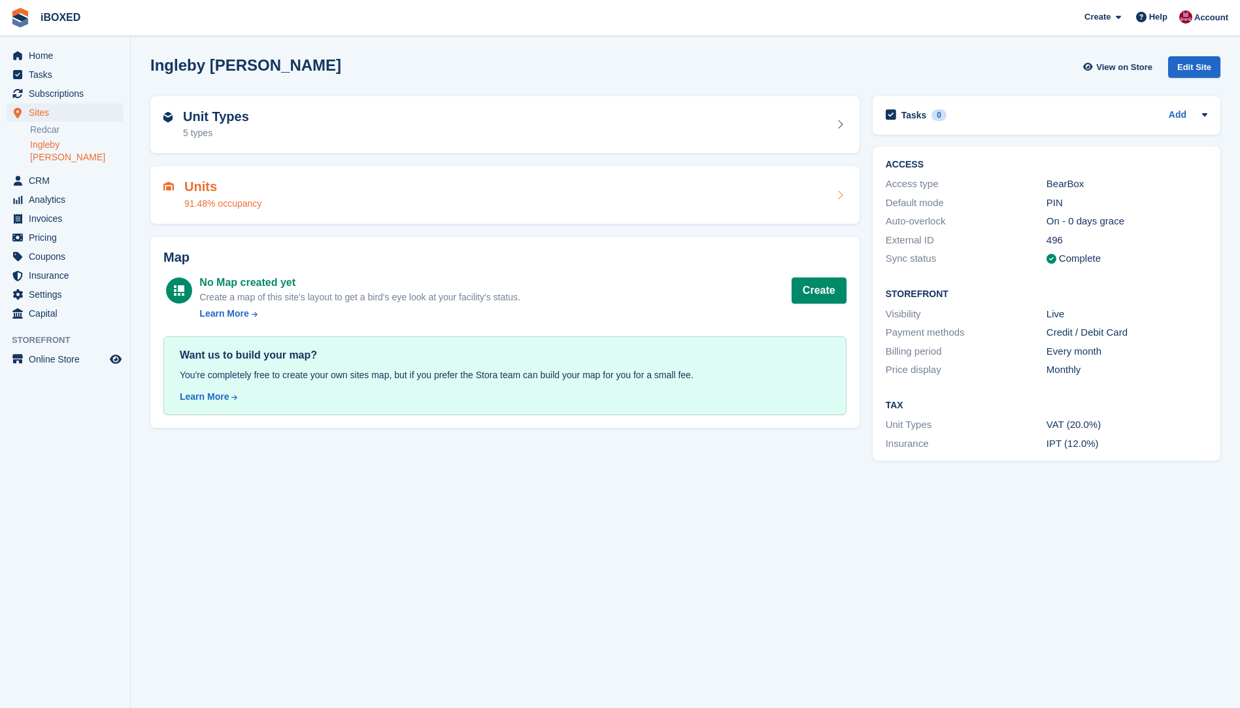
click at [209, 214] on div "Units 91.48% occupancy" at bounding box center [504, 195] width 709 height 58
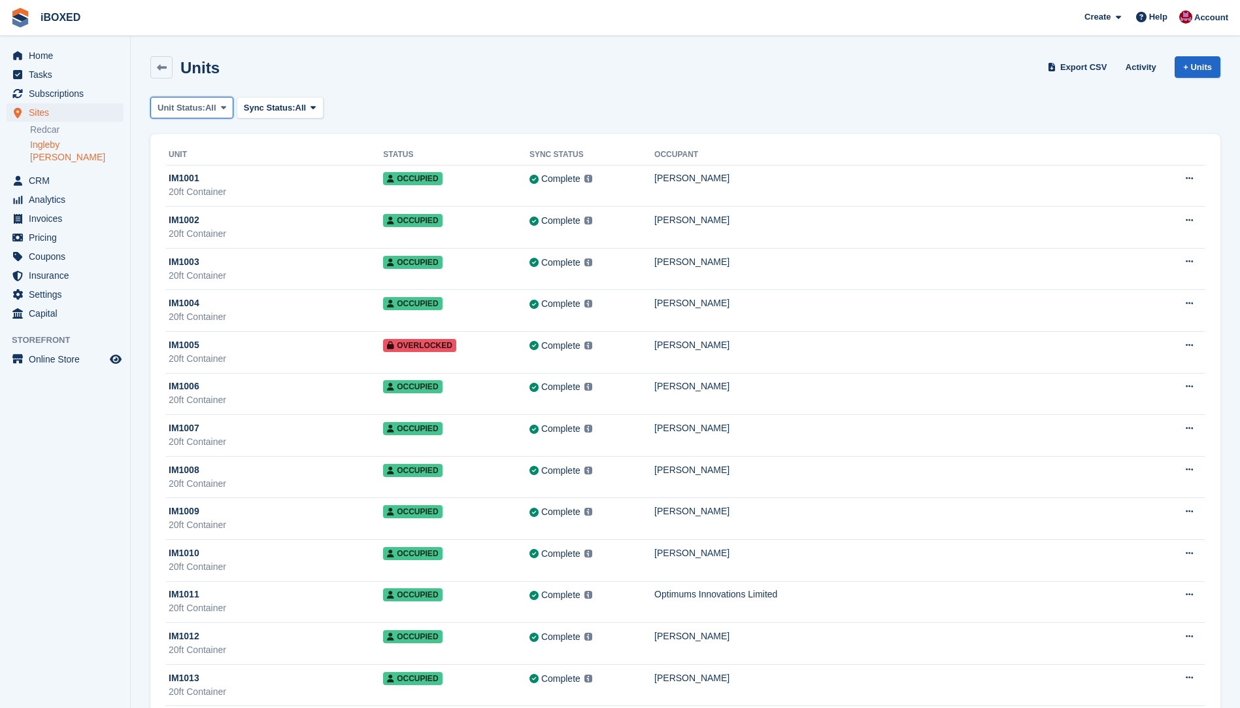
click at [209, 105] on span "All" at bounding box center [210, 107] width 11 height 13
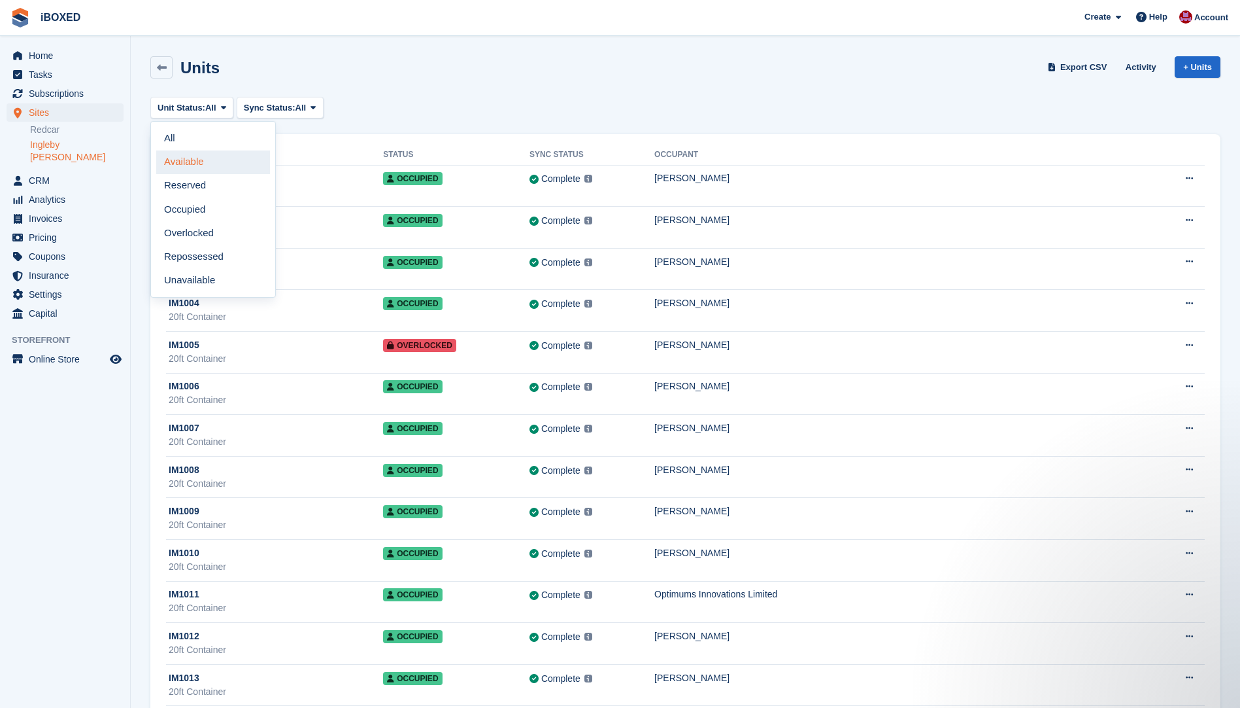
click at [207, 157] on link "Available" at bounding box center [213, 162] width 114 height 24
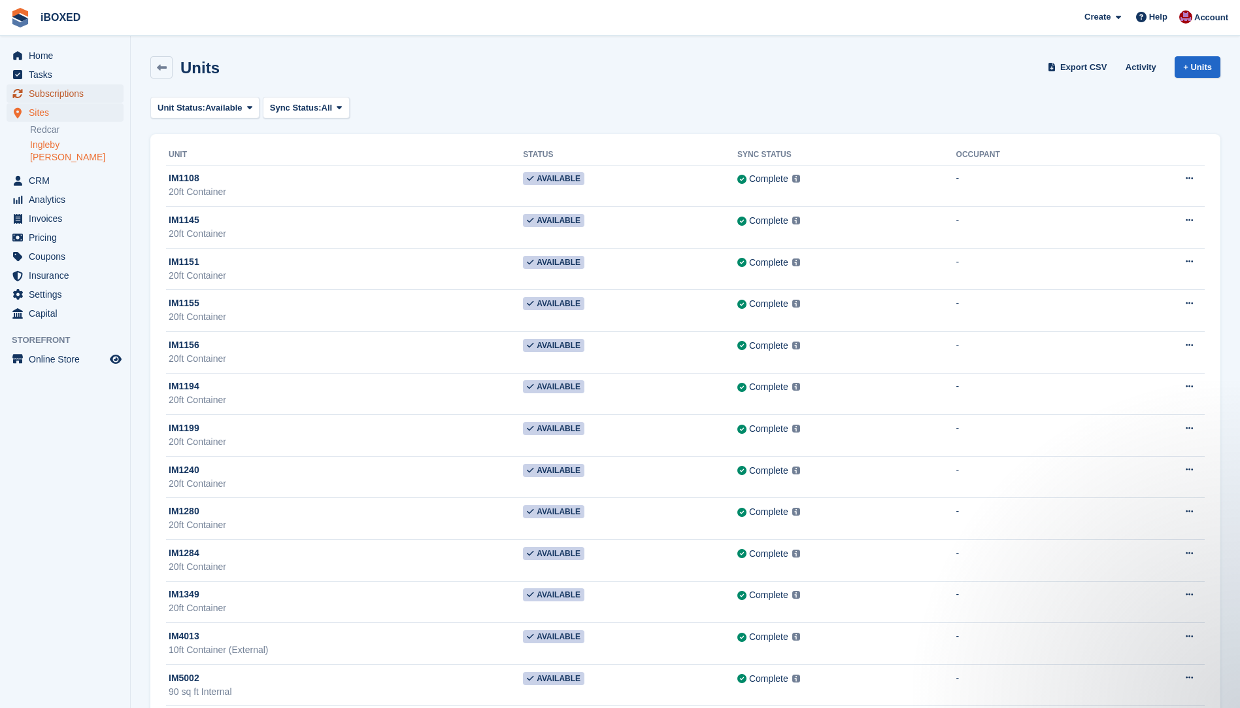
click at [52, 95] on span "Subscriptions" at bounding box center [68, 93] width 78 height 18
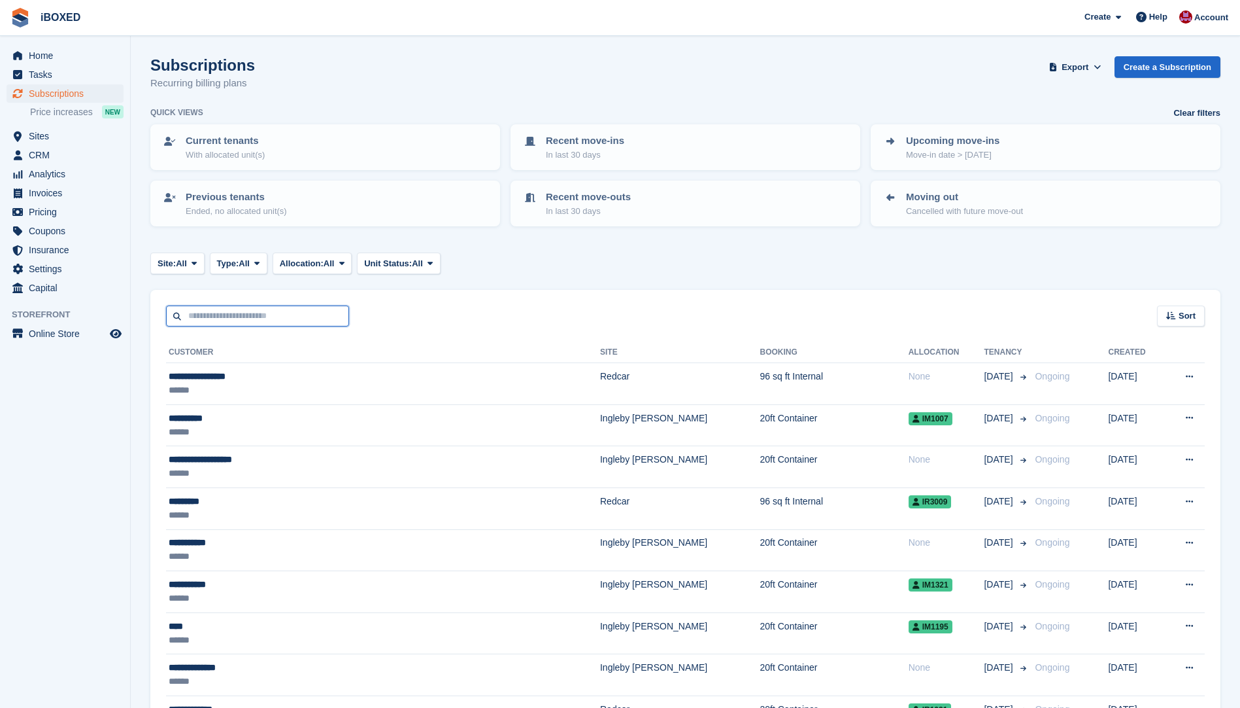
click at [203, 311] on input "text" at bounding box center [257, 316] width 183 height 22
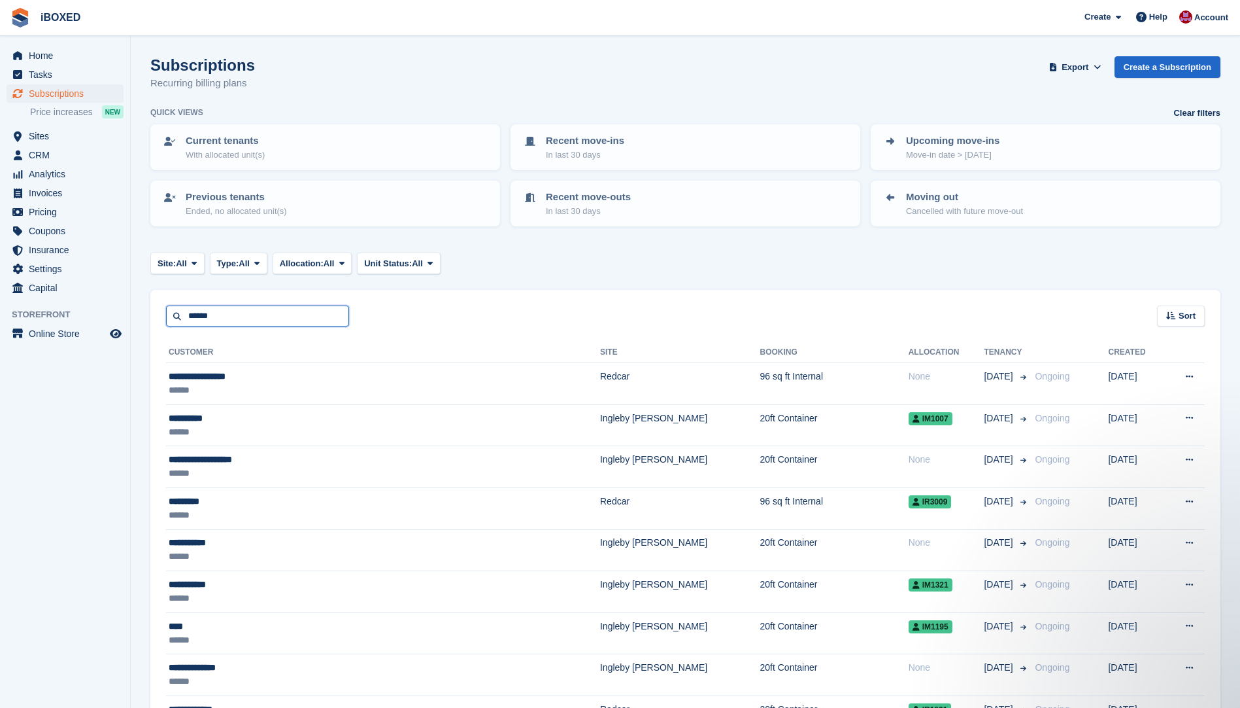
type input "******"
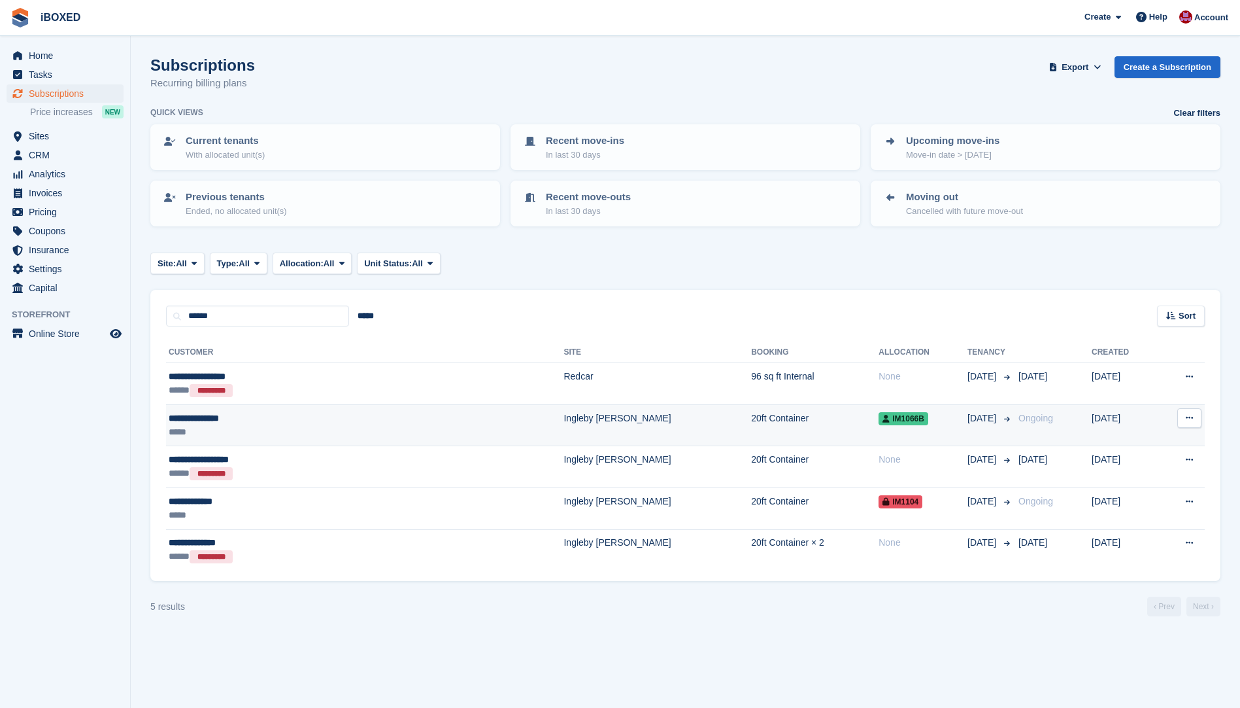
click at [349, 422] on div "**********" at bounding box center [281, 418] width 225 height 14
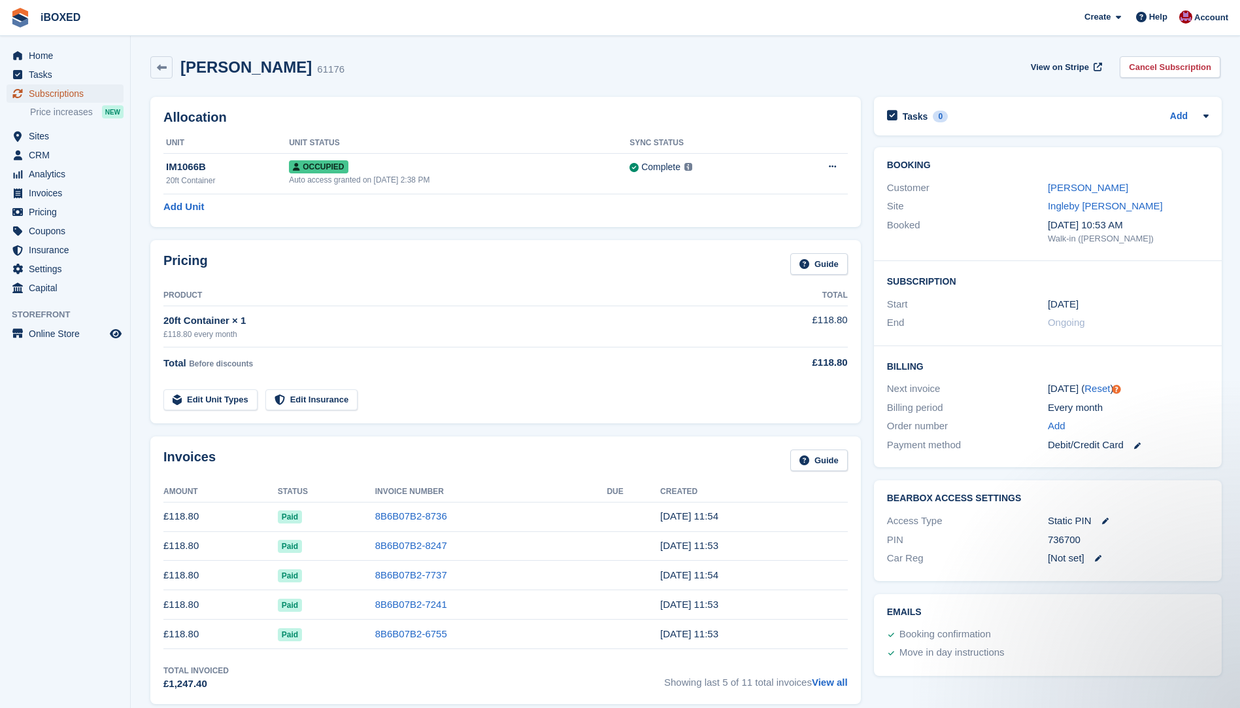
click at [71, 95] on span "Subscriptions" at bounding box center [68, 93] width 78 height 18
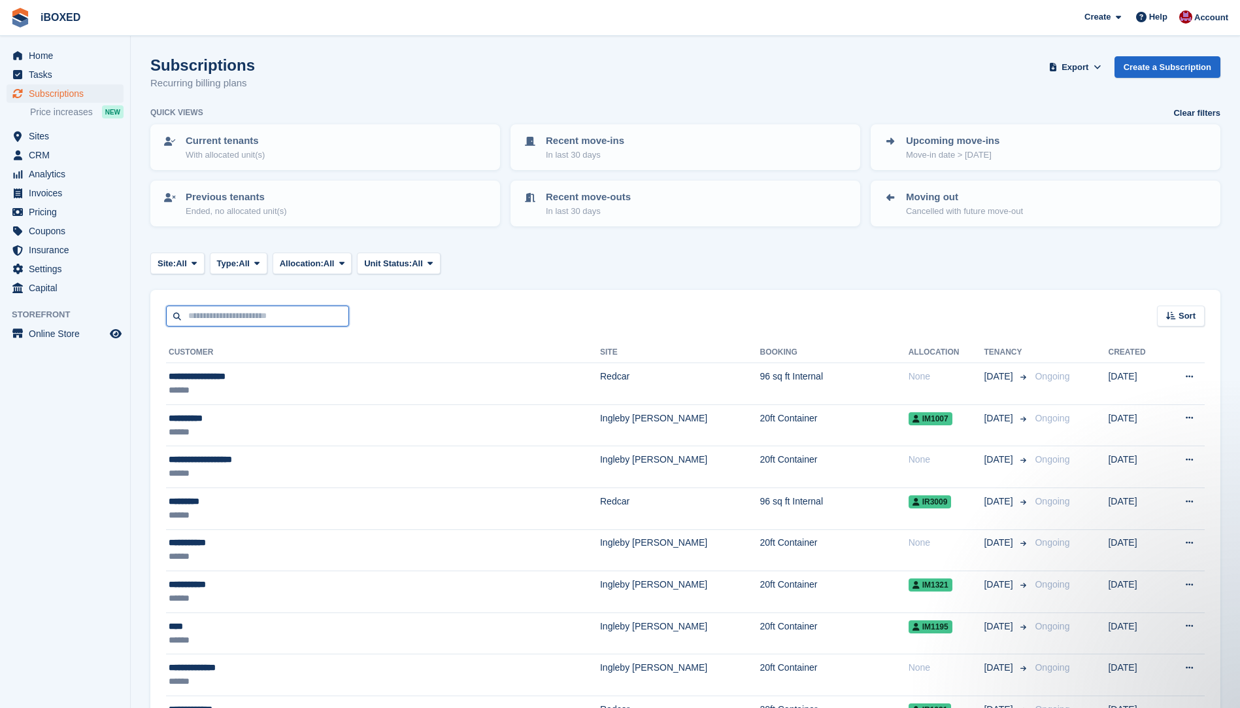
click at [231, 315] on input "text" at bounding box center [257, 316] width 183 height 22
type input "*********"
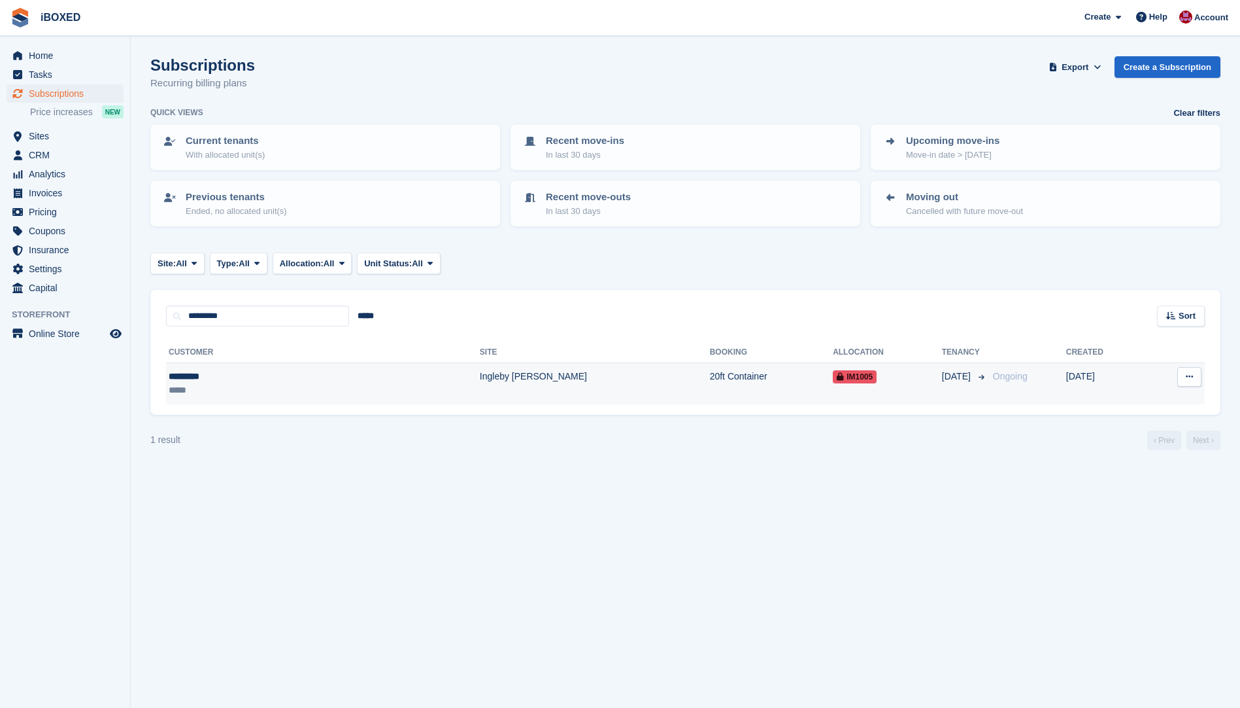
click at [244, 378] on div "*********" at bounding box center [241, 376] width 144 height 14
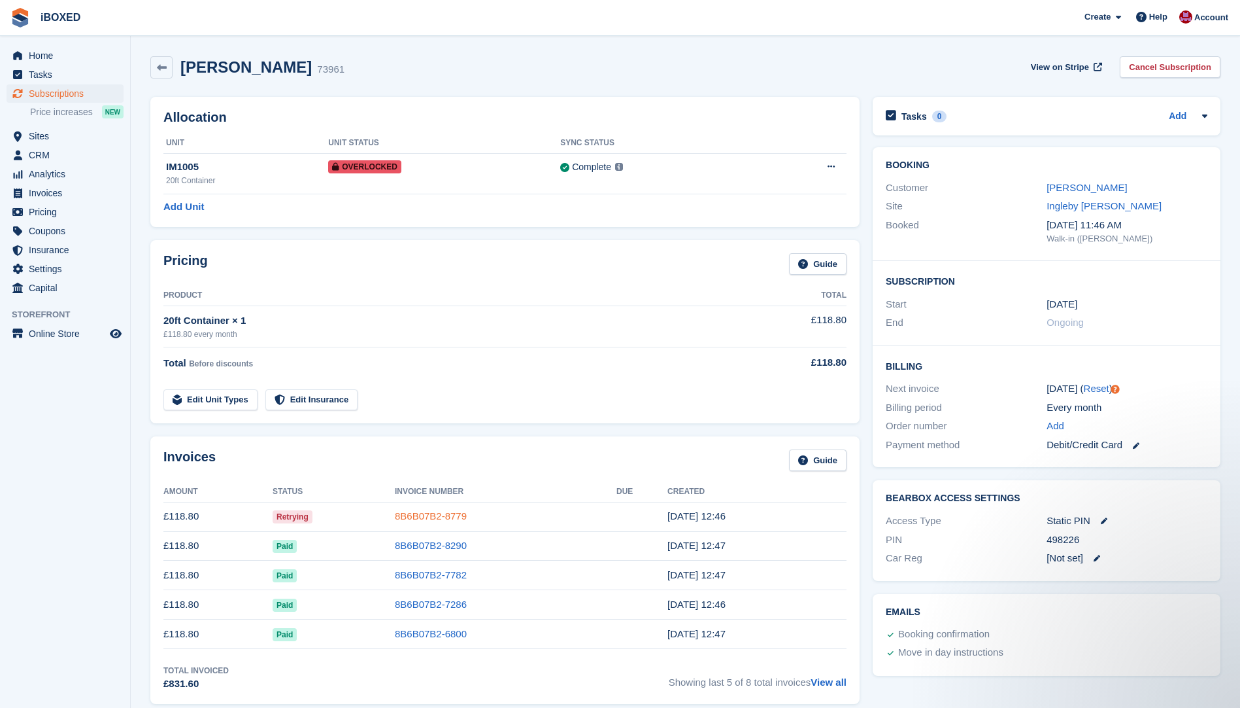
click at [427, 519] on link "8B6B07B2-8779" at bounding box center [431, 515] width 72 height 11
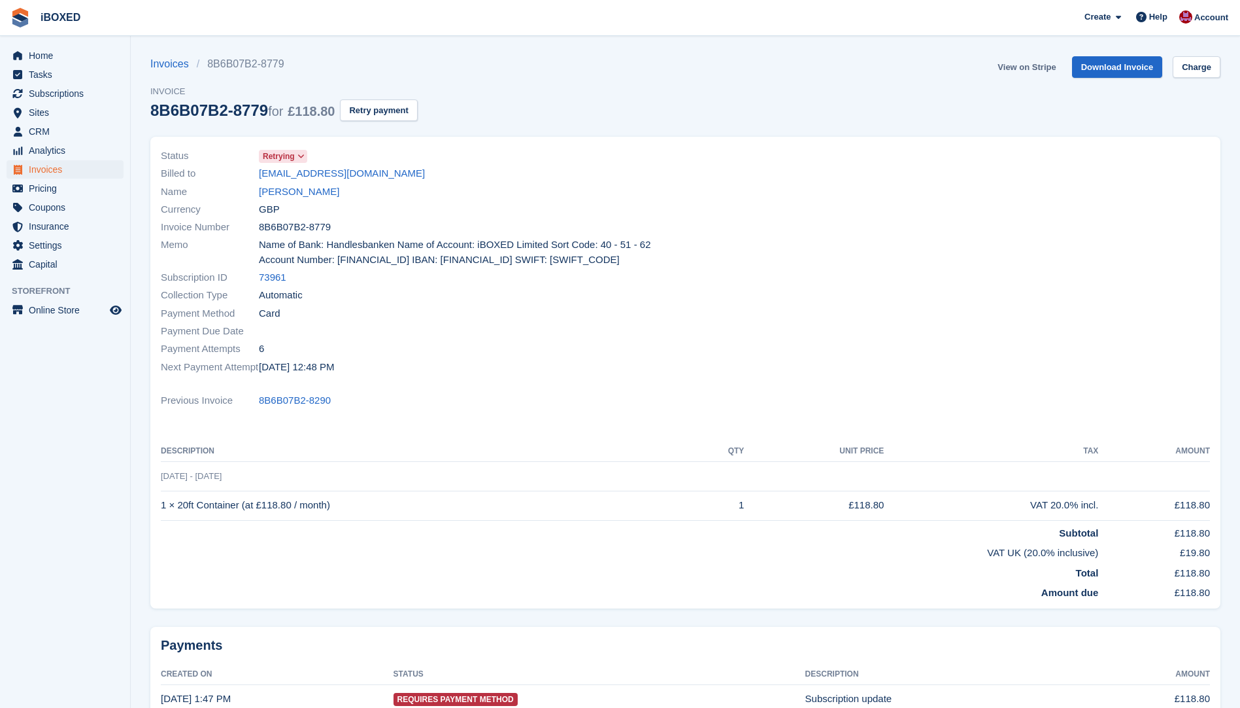
click at [1038, 64] on link "View on Stripe" at bounding box center [1027, 67] width 69 height 22
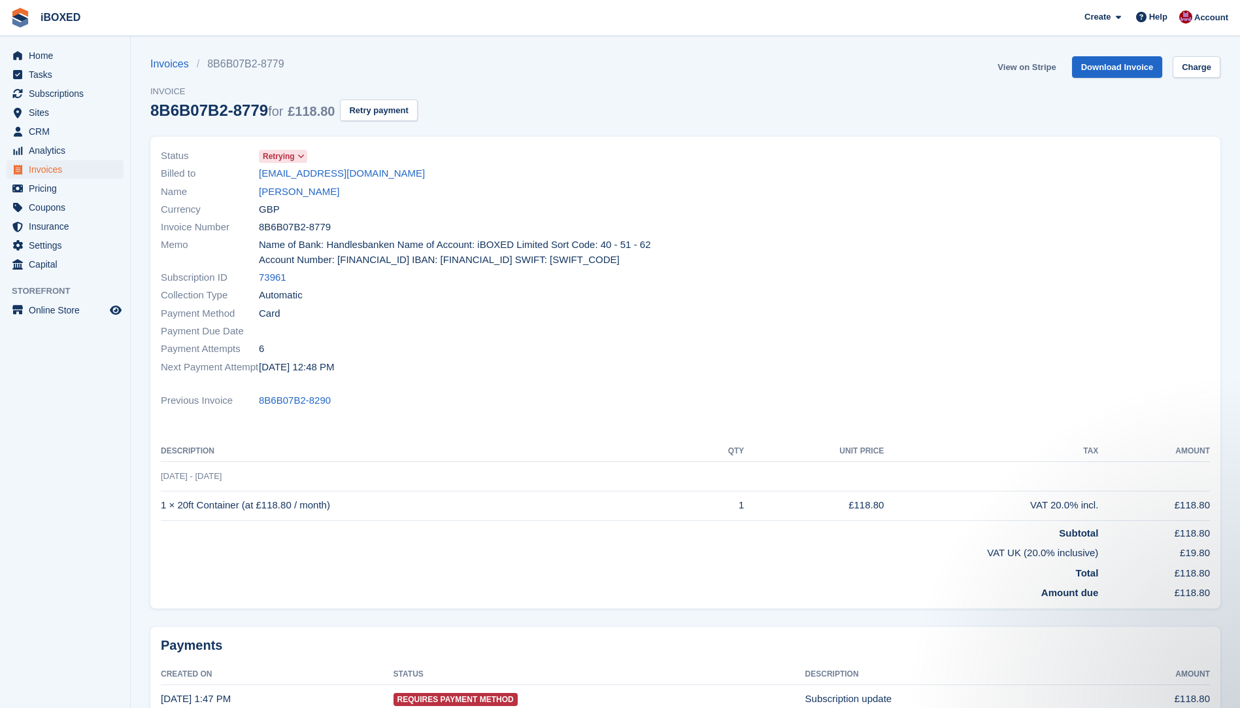
click at [1037, 69] on link "View on Stripe" at bounding box center [1027, 67] width 69 height 22
click at [296, 190] on link "[PERSON_NAME]" at bounding box center [299, 191] width 80 height 15
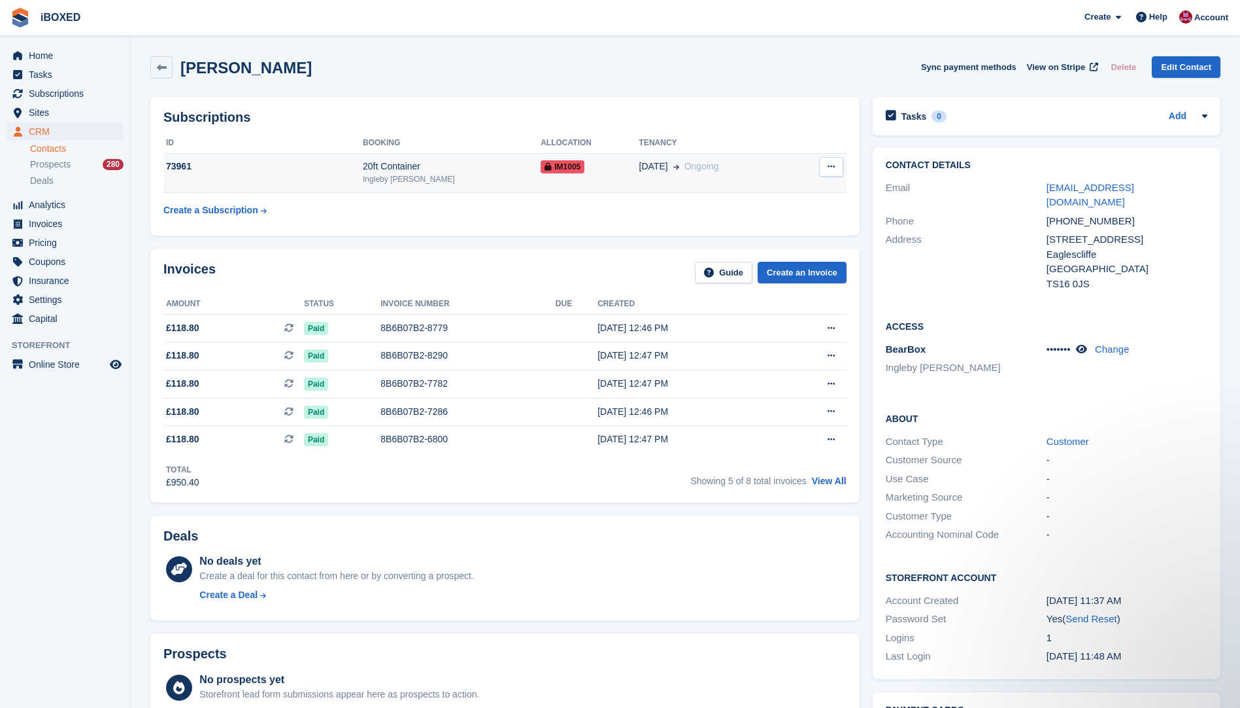
click at [833, 165] on icon at bounding box center [831, 166] width 7 height 9
click at [226, 179] on td "73961" at bounding box center [262, 173] width 199 height 40
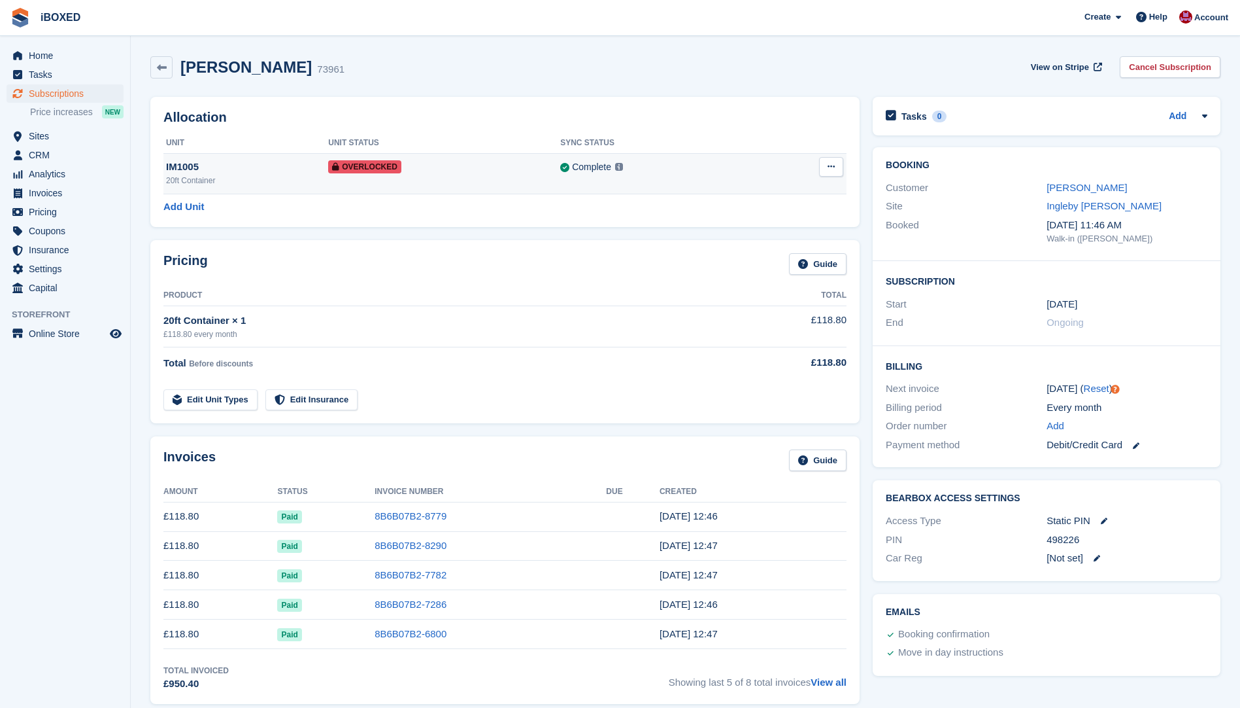
click at [462, 179] on td "Overlocked" at bounding box center [444, 173] width 232 height 41
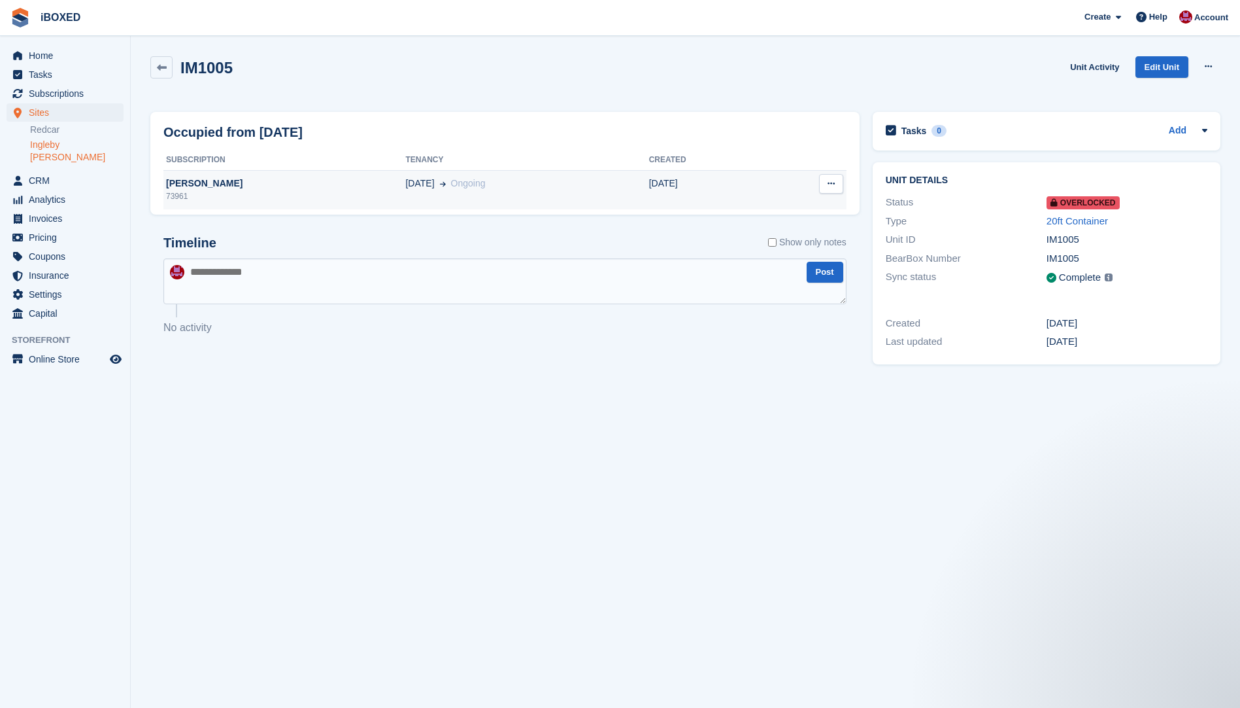
click at [826, 186] on button at bounding box center [831, 184] width 24 height 20
click at [456, 193] on td "[DATE] Ongoing" at bounding box center [526, 189] width 243 height 39
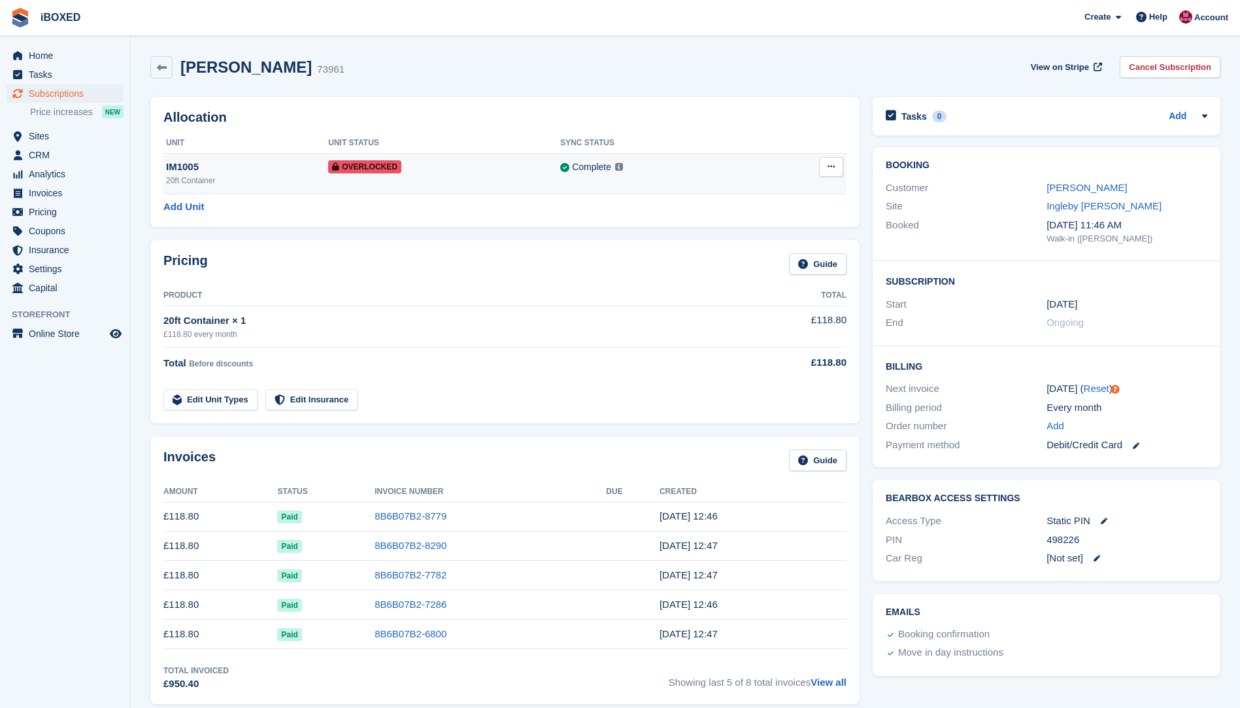
click at [458, 184] on td "Overlocked" at bounding box center [444, 173] width 232 height 41
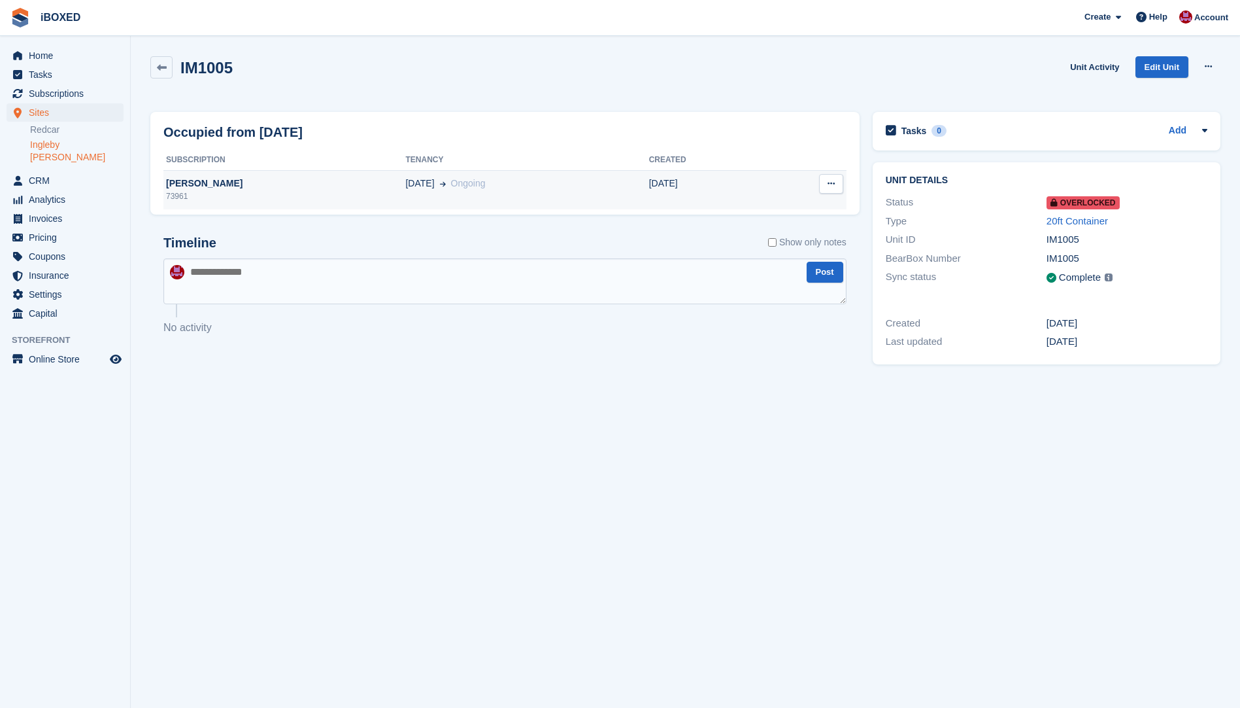
click at [440, 185] on icon at bounding box center [443, 183] width 6 height 7
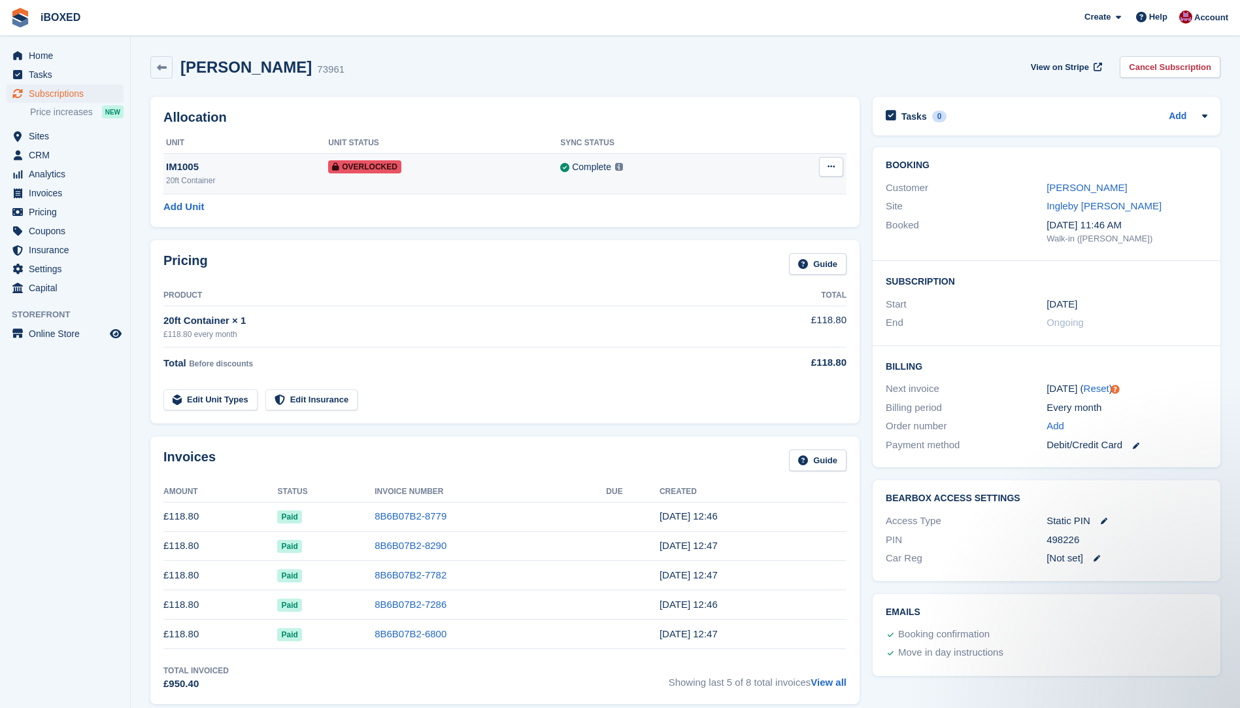
click at [825, 171] on button at bounding box center [831, 167] width 24 height 20
click at [785, 191] on p "Remove Overlock" at bounding box center [781, 192] width 114 height 17
